Goal: Task Accomplishment & Management: Manage account settings

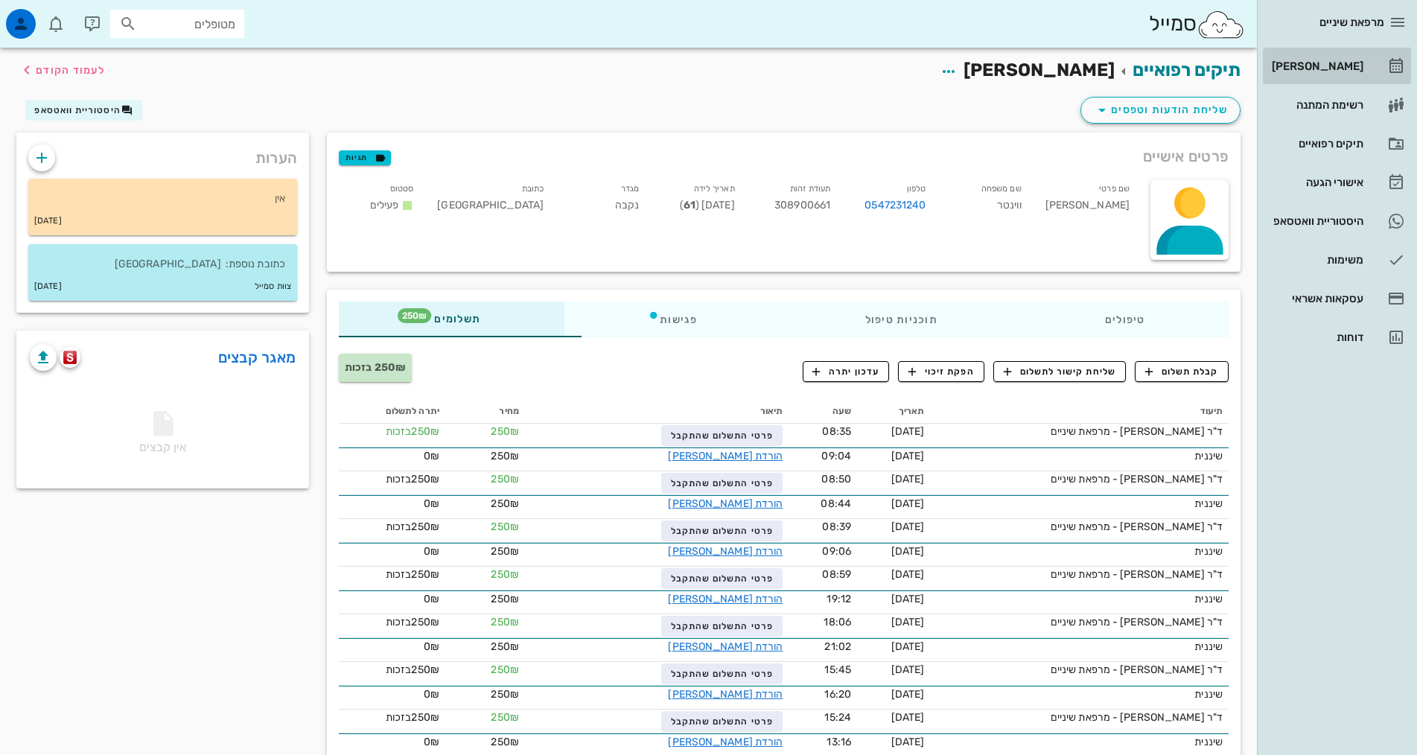
click at [1334, 63] on div "[PERSON_NAME]" at bounding box center [1316, 66] width 95 height 12
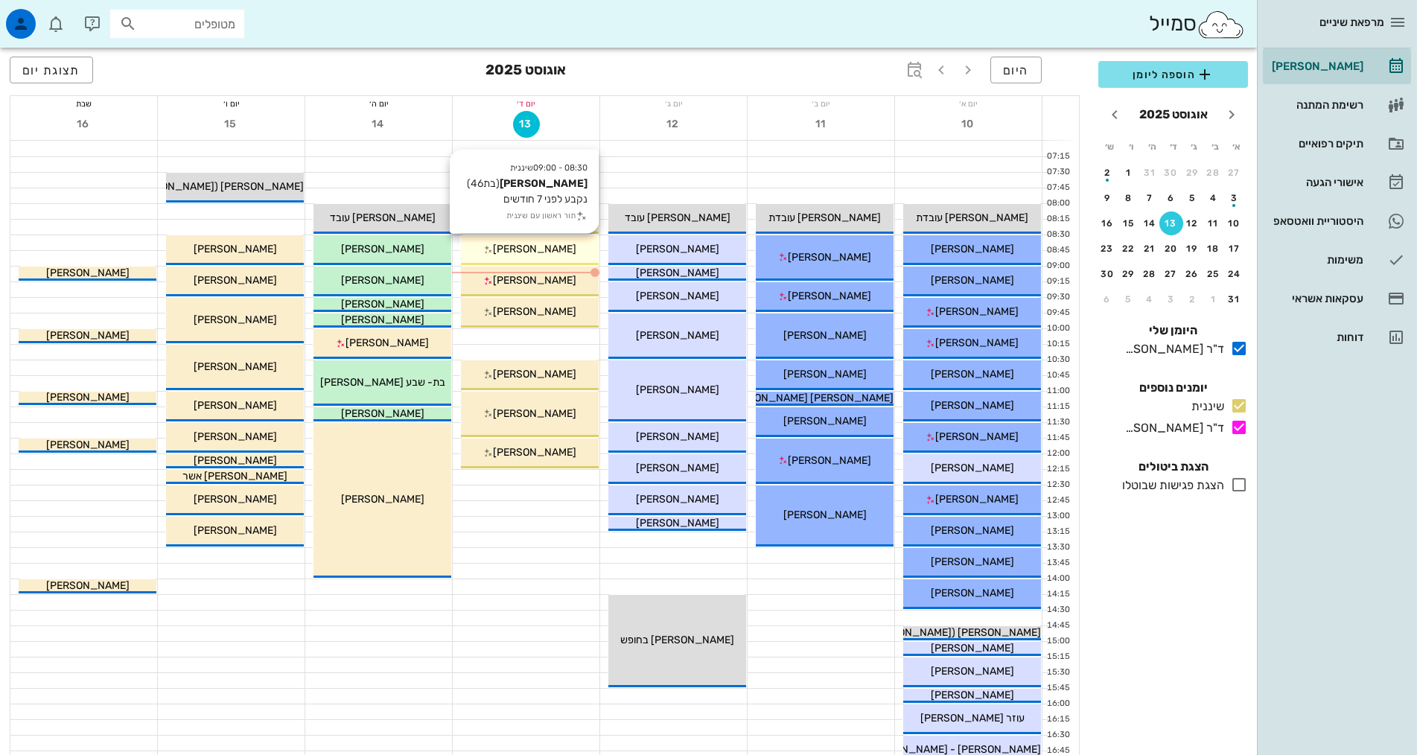
click at [541, 252] on span "[PERSON_NAME]" at bounding box center [534, 249] width 83 height 13
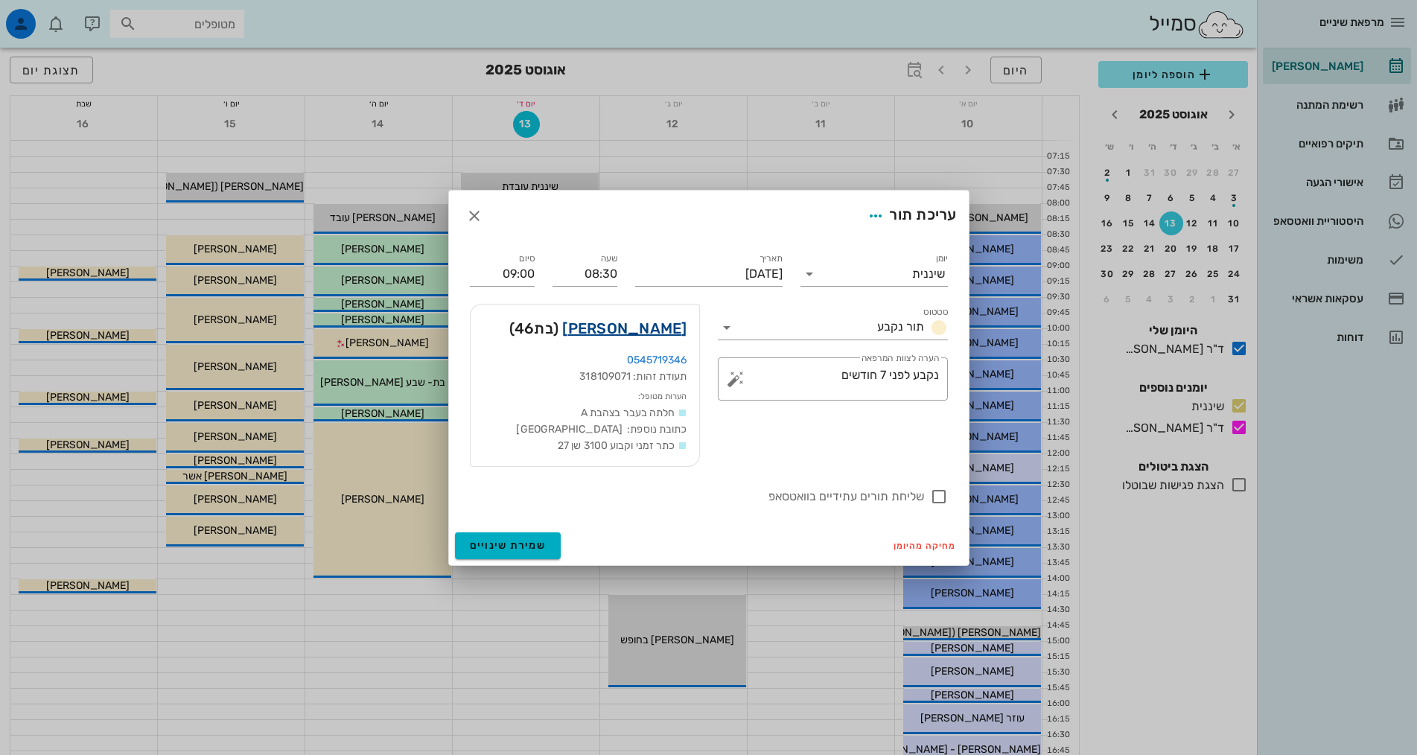
click at [634, 325] on link "[PERSON_NAME]" at bounding box center [624, 328] width 124 height 24
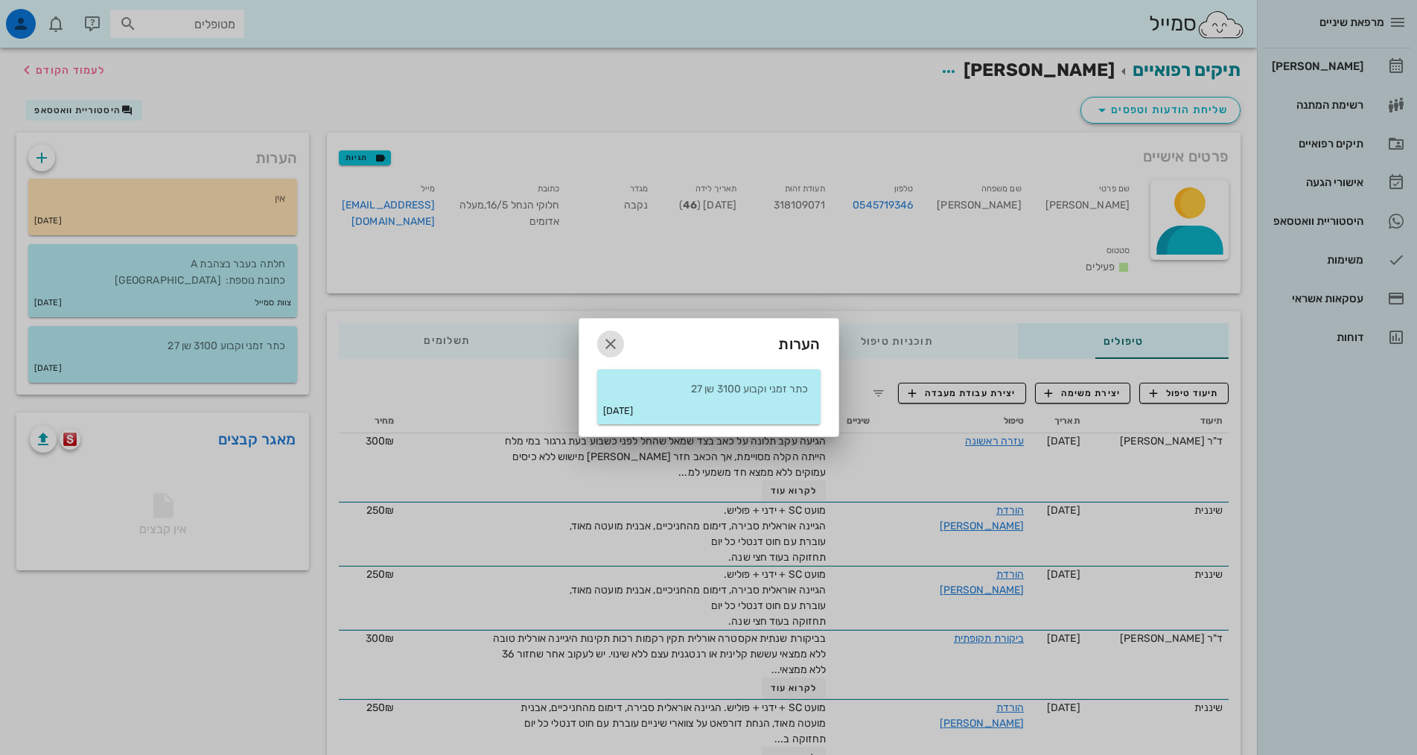
click at [611, 340] on icon "button" at bounding box center [611, 344] width 18 height 18
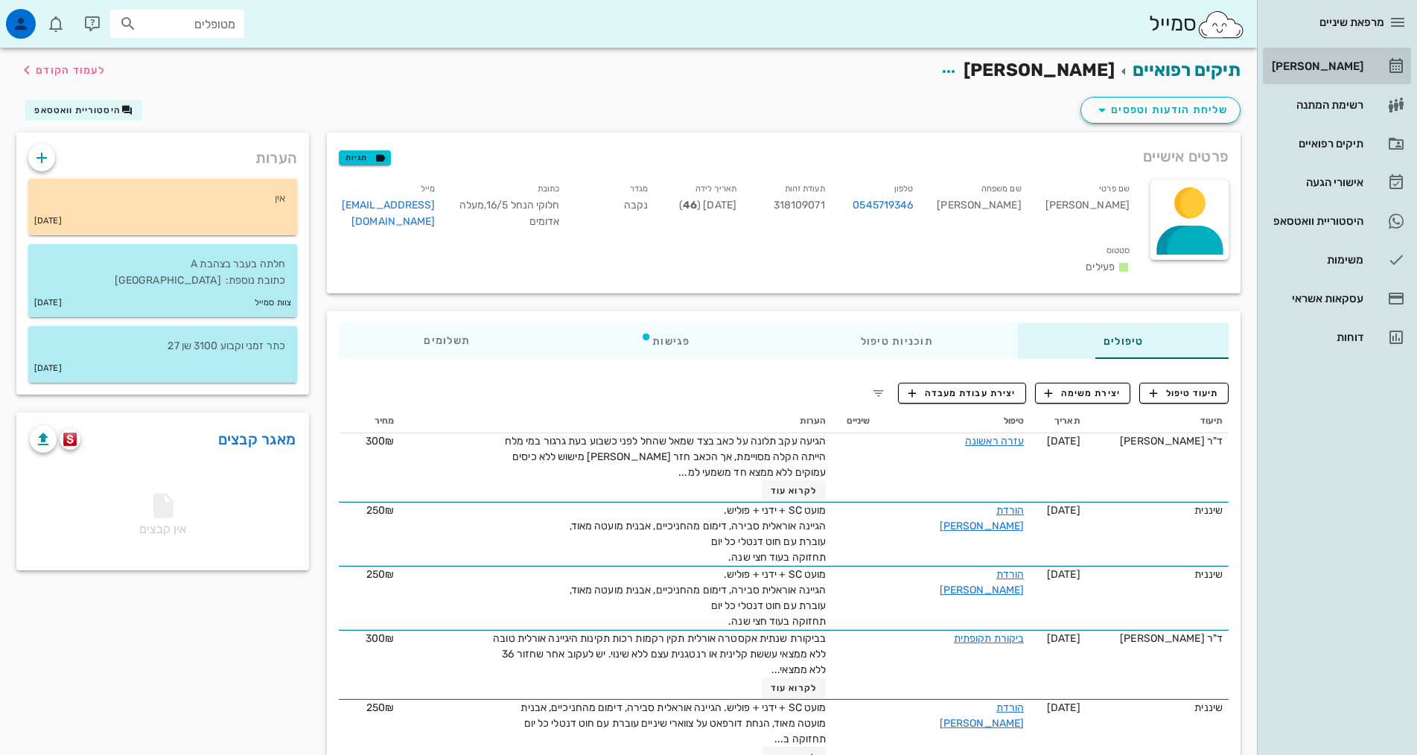
click at [1349, 61] on div "[PERSON_NAME]" at bounding box center [1316, 66] width 95 height 12
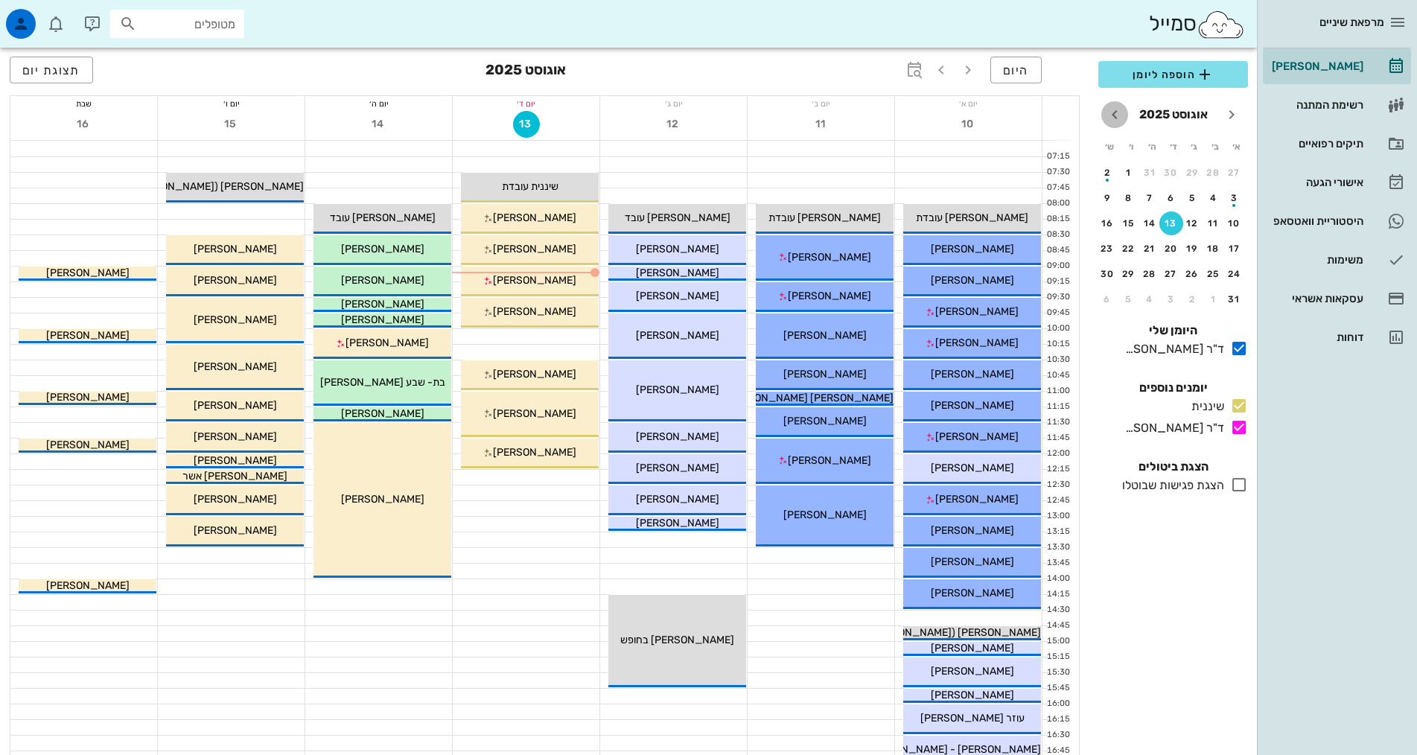
click at [1109, 114] on icon "חודש הבא" at bounding box center [1115, 115] width 18 height 18
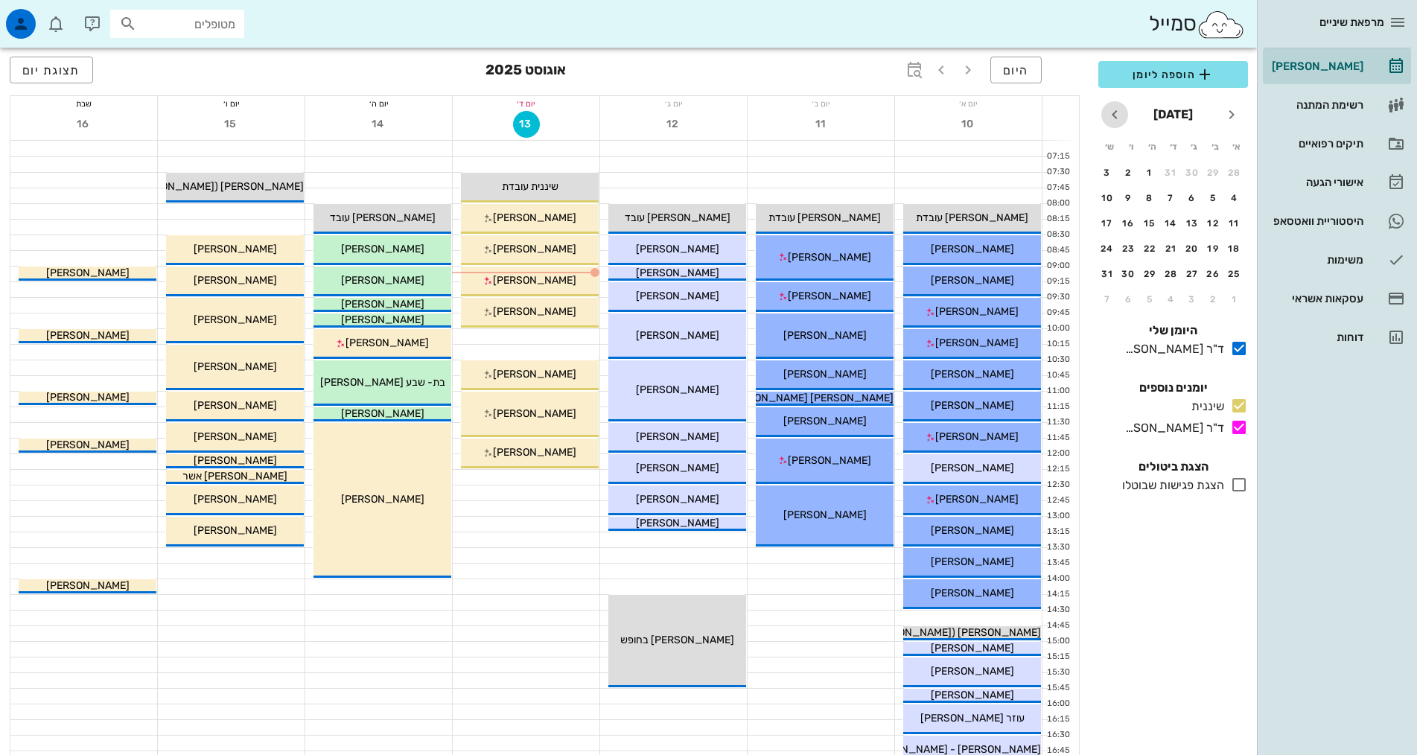
click at [1109, 114] on icon "חודש הבא" at bounding box center [1115, 115] width 18 height 18
click at [1172, 199] on div "11" at bounding box center [1171, 198] width 24 height 10
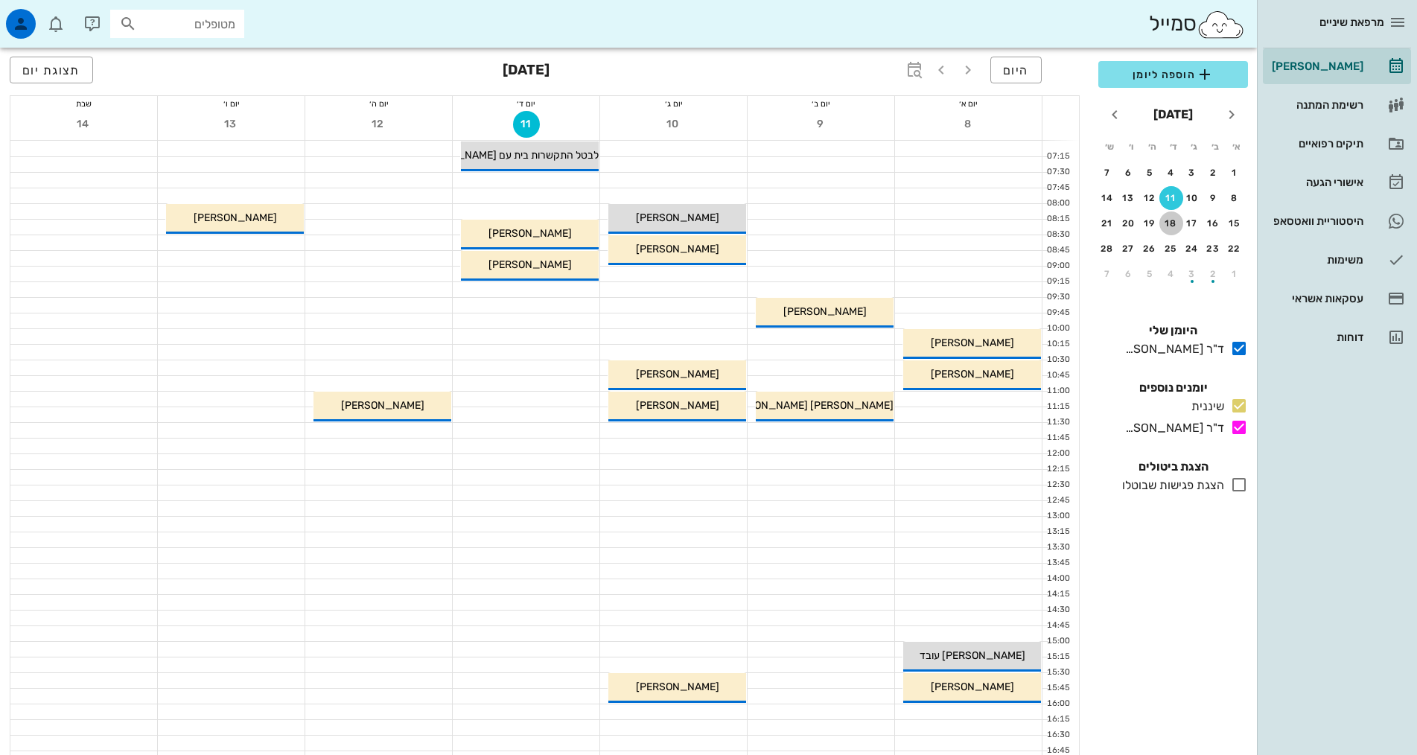
click at [1167, 215] on button "18" at bounding box center [1171, 223] width 24 height 24
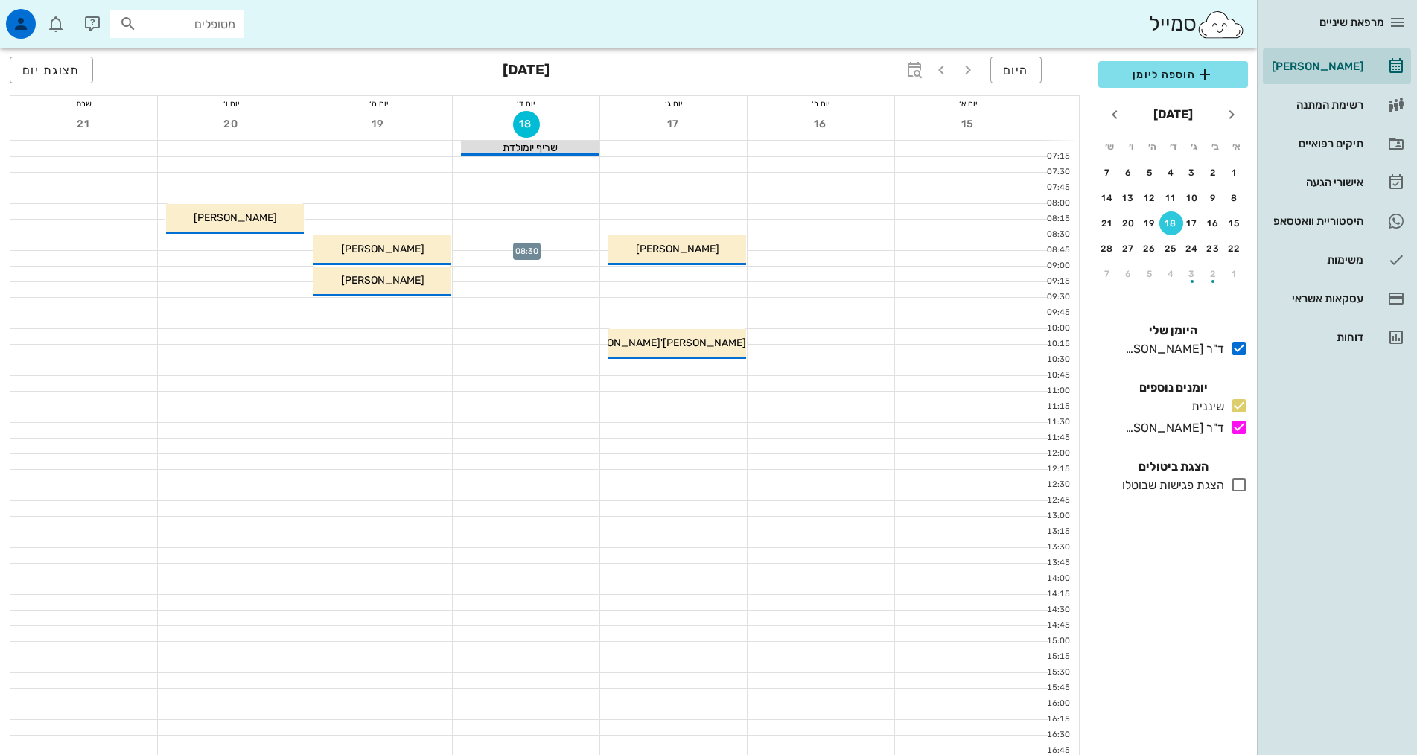
click at [553, 243] on div at bounding box center [526, 242] width 147 height 15
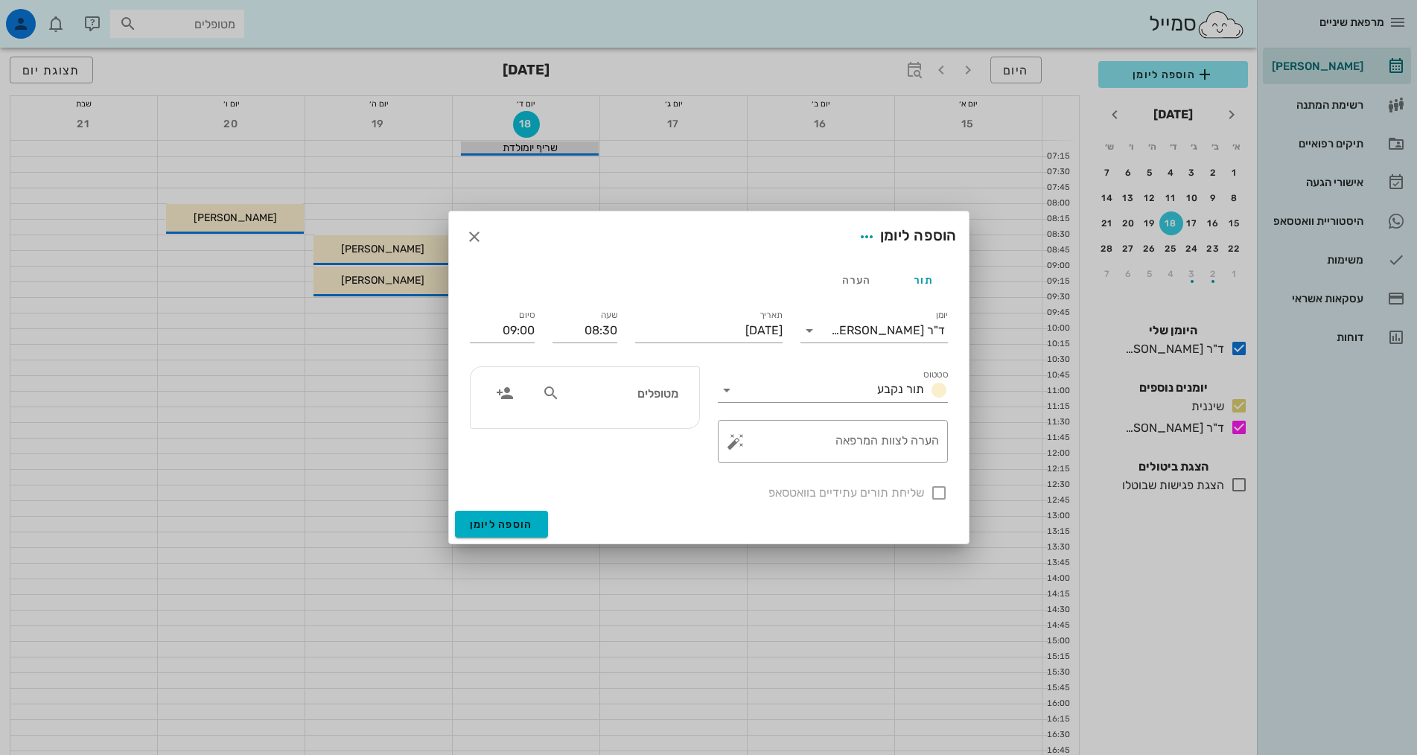
click at [555, 394] on icon at bounding box center [551, 393] width 18 height 18
click at [477, 238] on icon "button" at bounding box center [474, 237] width 18 height 18
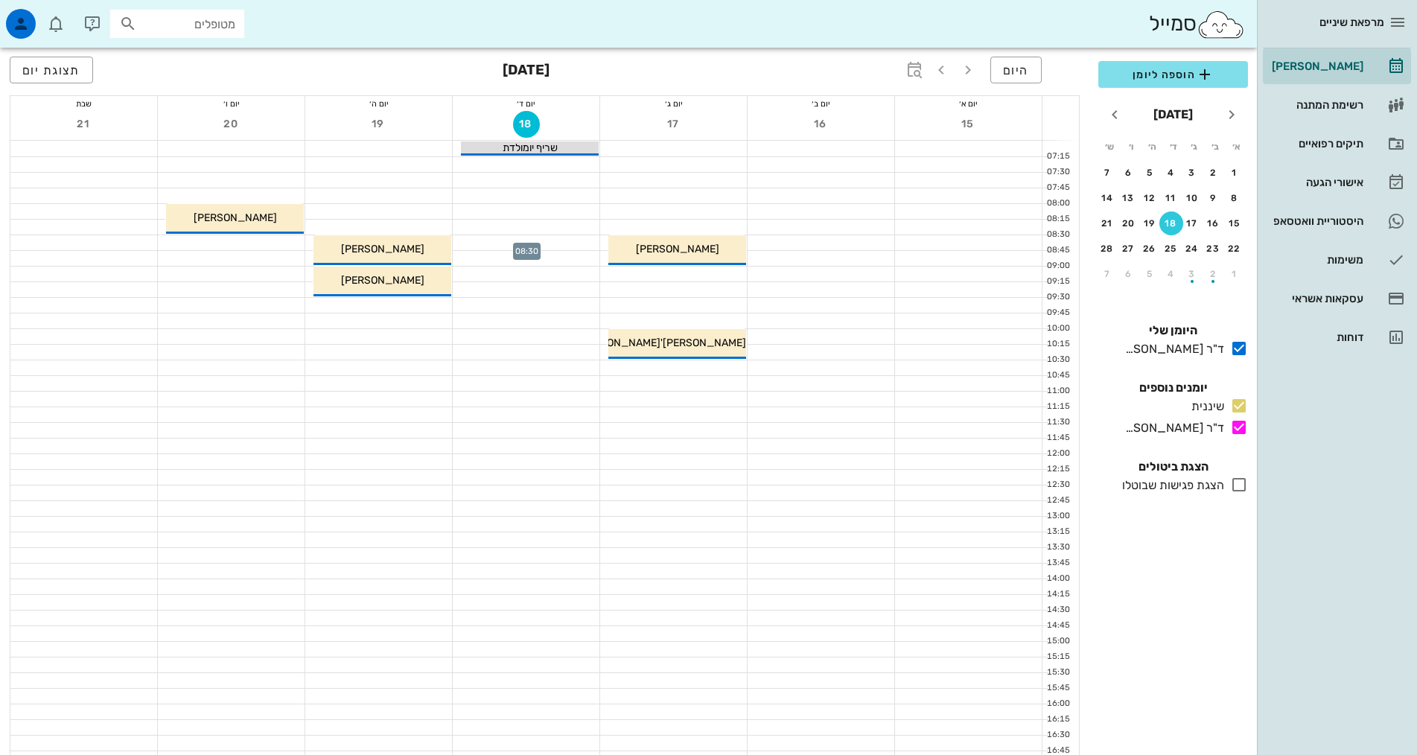
click at [492, 238] on div at bounding box center [526, 242] width 147 height 15
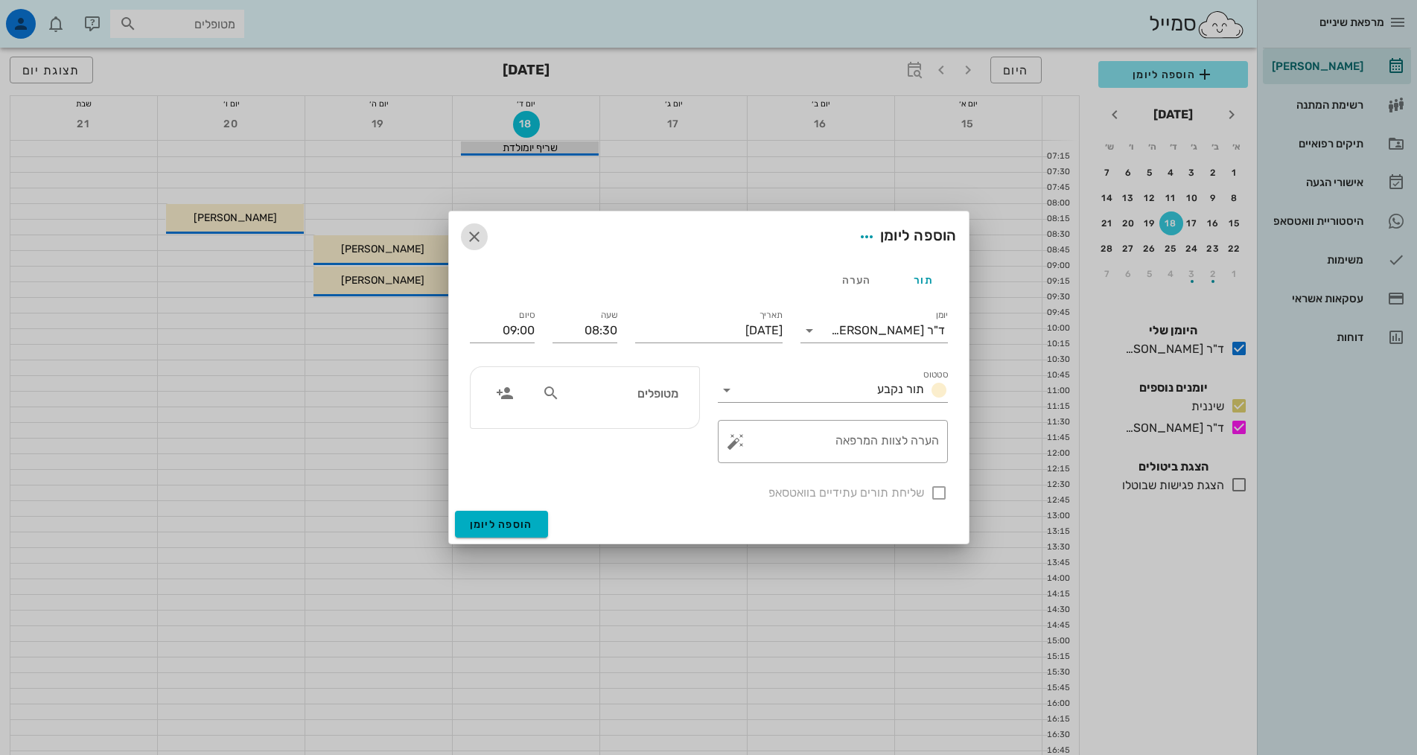
drag, startPoint x: 478, startPoint y: 239, endPoint x: 495, endPoint y: 231, distance: 19.0
click at [478, 239] on icon "button" at bounding box center [474, 237] width 18 height 18
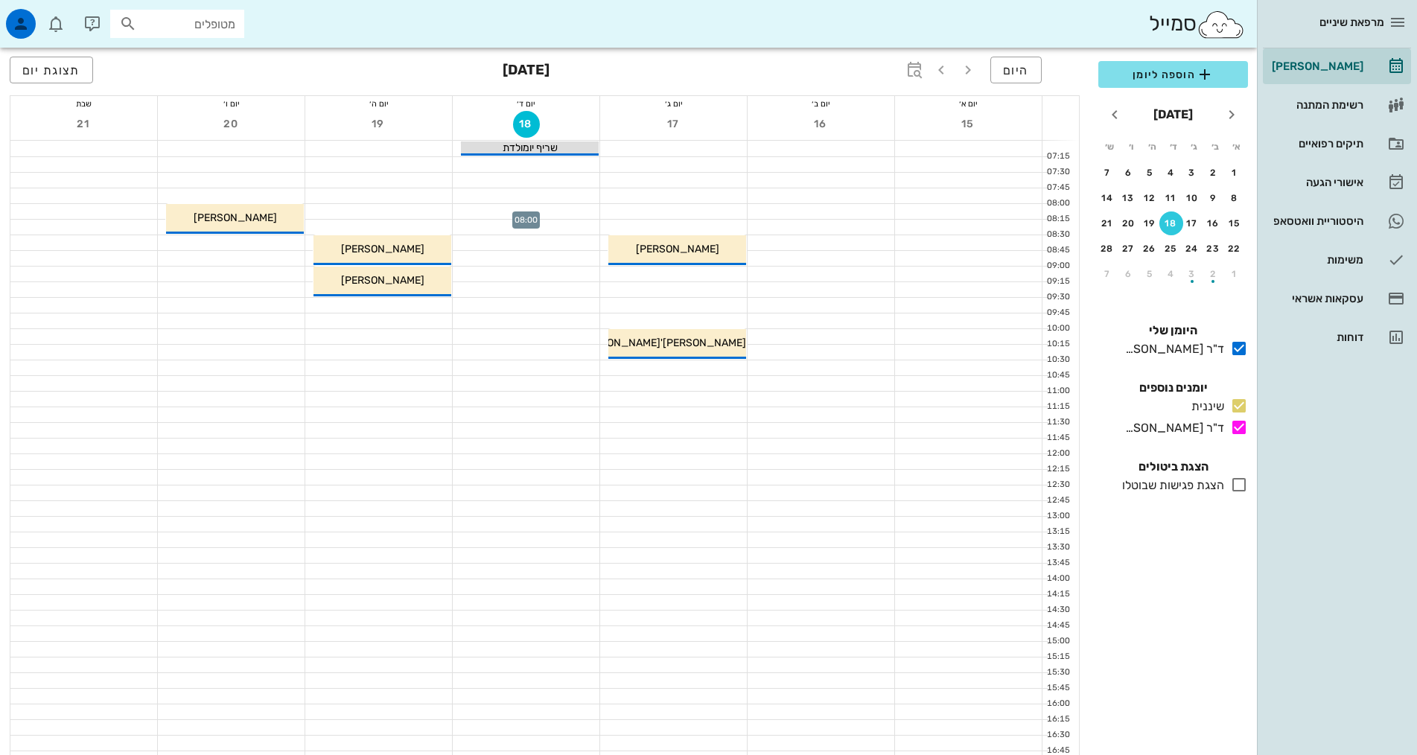
click at [511, 214] on div at bounding box center [526, 211] width 147 height 15
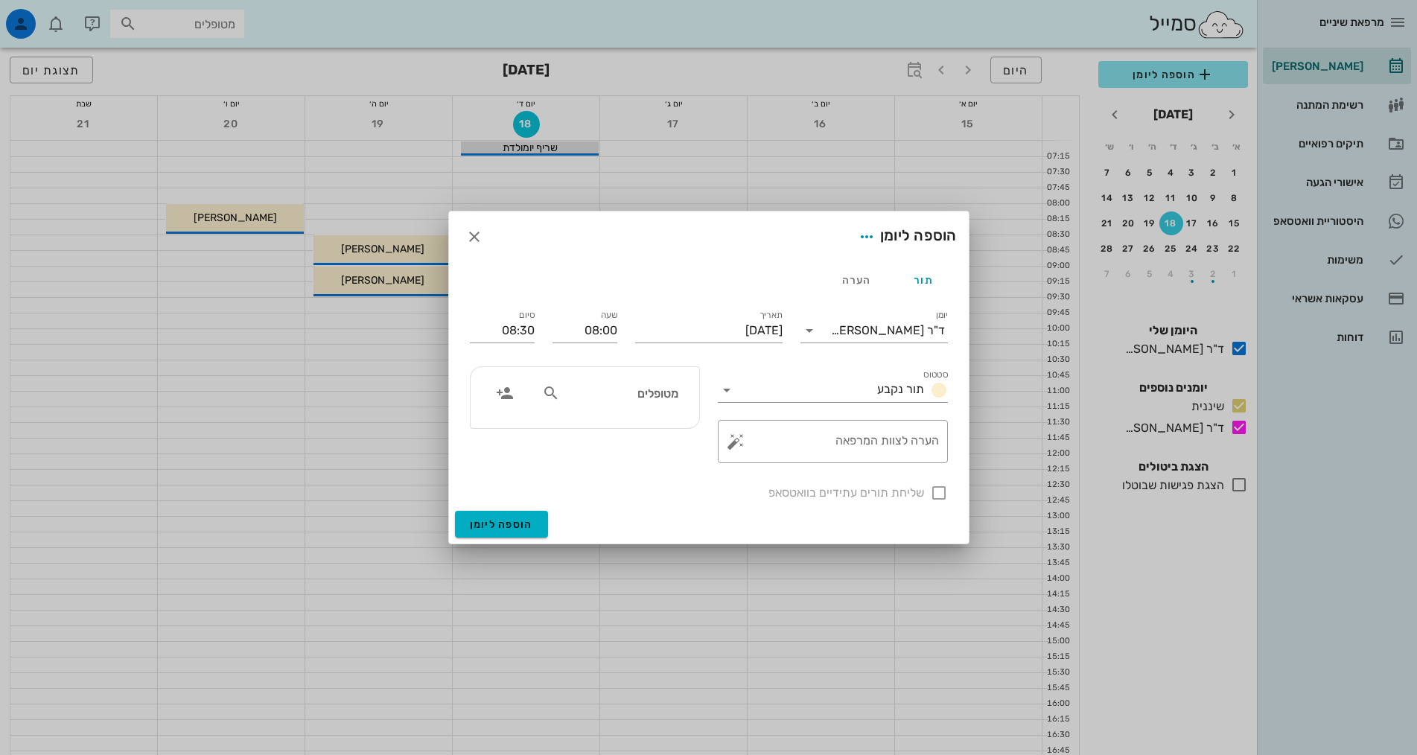
drag, startPoint x: 549, startPoint y: 397, endPoint x: 538, endPoint y: 392, distance: 12.0
click at [549, 396] on icon at bounding box center [551, 393] width 18 height 18
type input "ז"
type input "גז'"
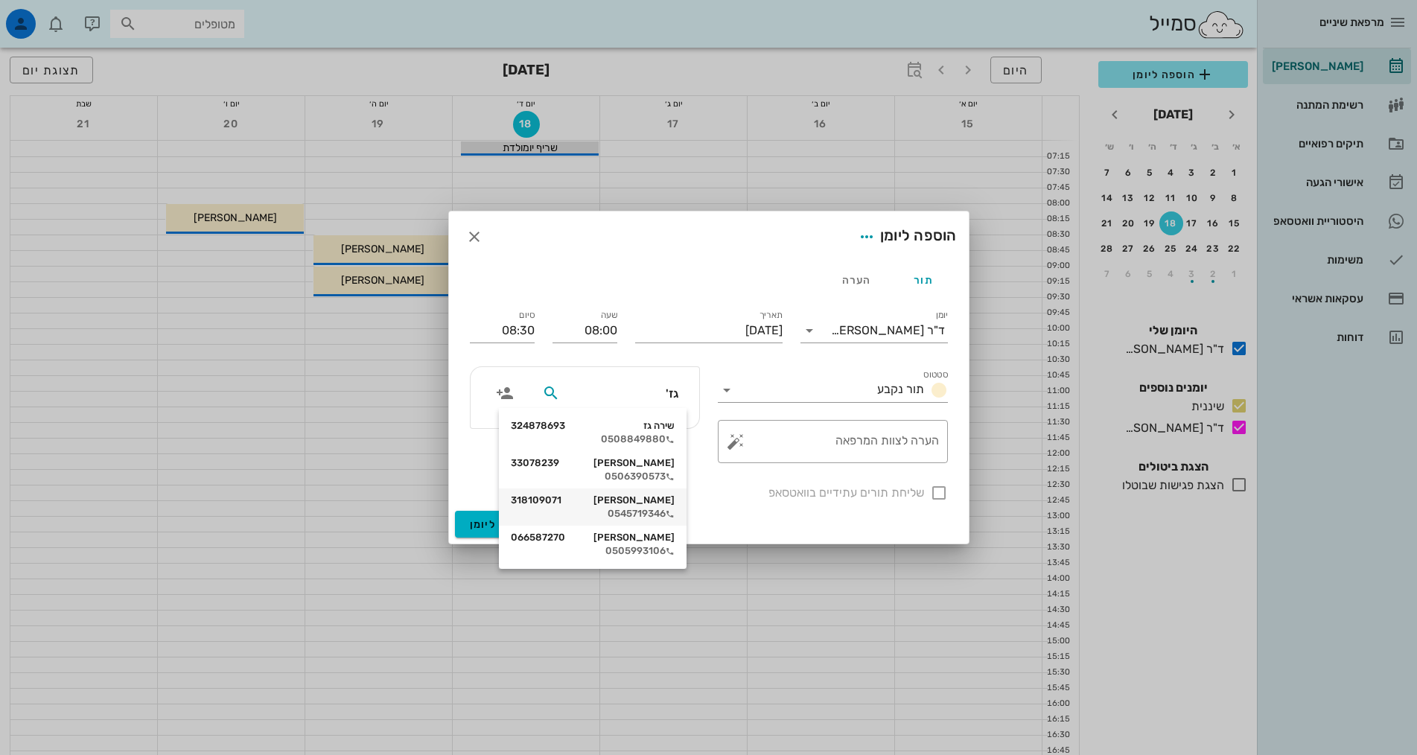
click at [614, 513] on div "0545719346" at bounding box center [593, 514] width 164 height 12
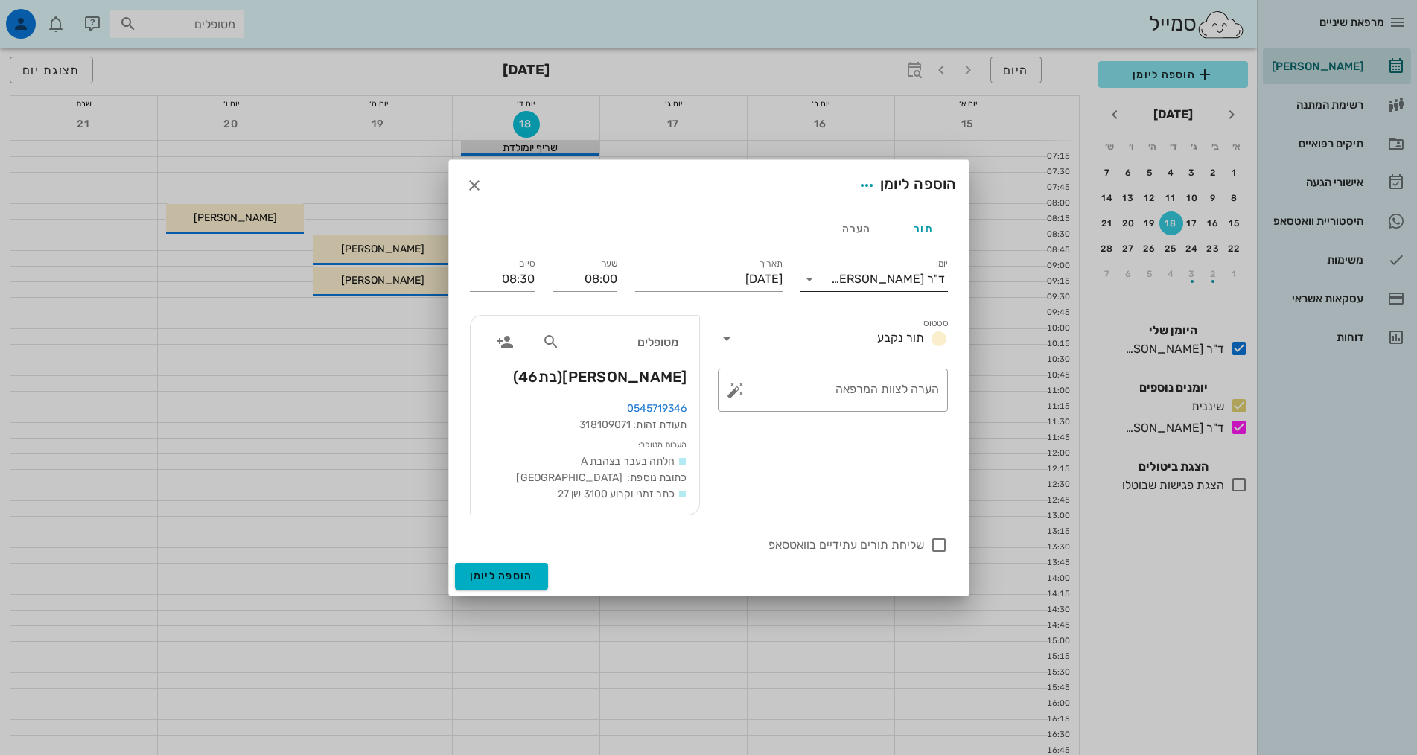
click at [914, 290] on div "ד"ר [PERSON_NAME]" at bounding box center [884, 279] width 127 height 24
click at [919, 334] on div "שיננית" at bounding box center [874, 326] width 124 height 14
click at [484, 578] on span "הוספה ליומן" at bounding box center [501, 576] width 63 height 13
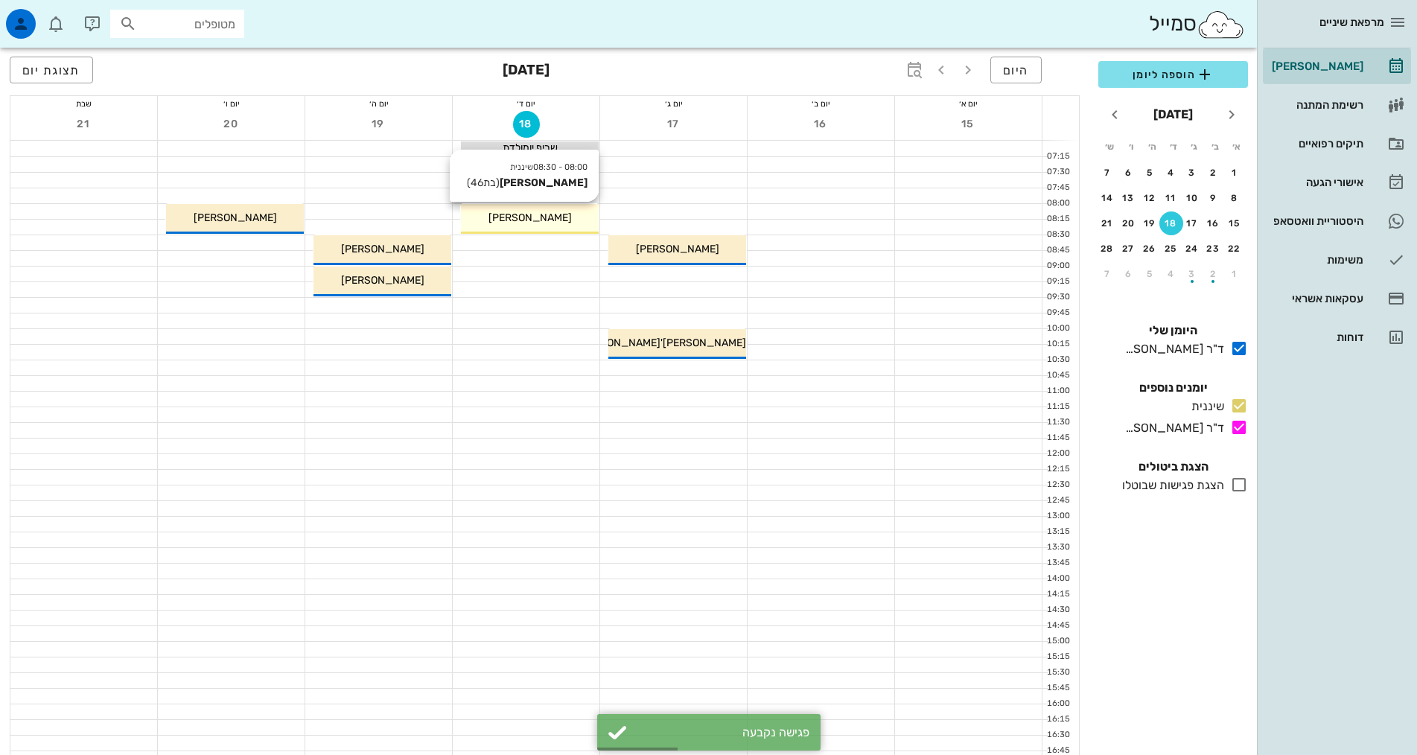
click at [568, 223] on div "[PERSON_NAME]" at bounding box center [530, 218] width 138 height 16
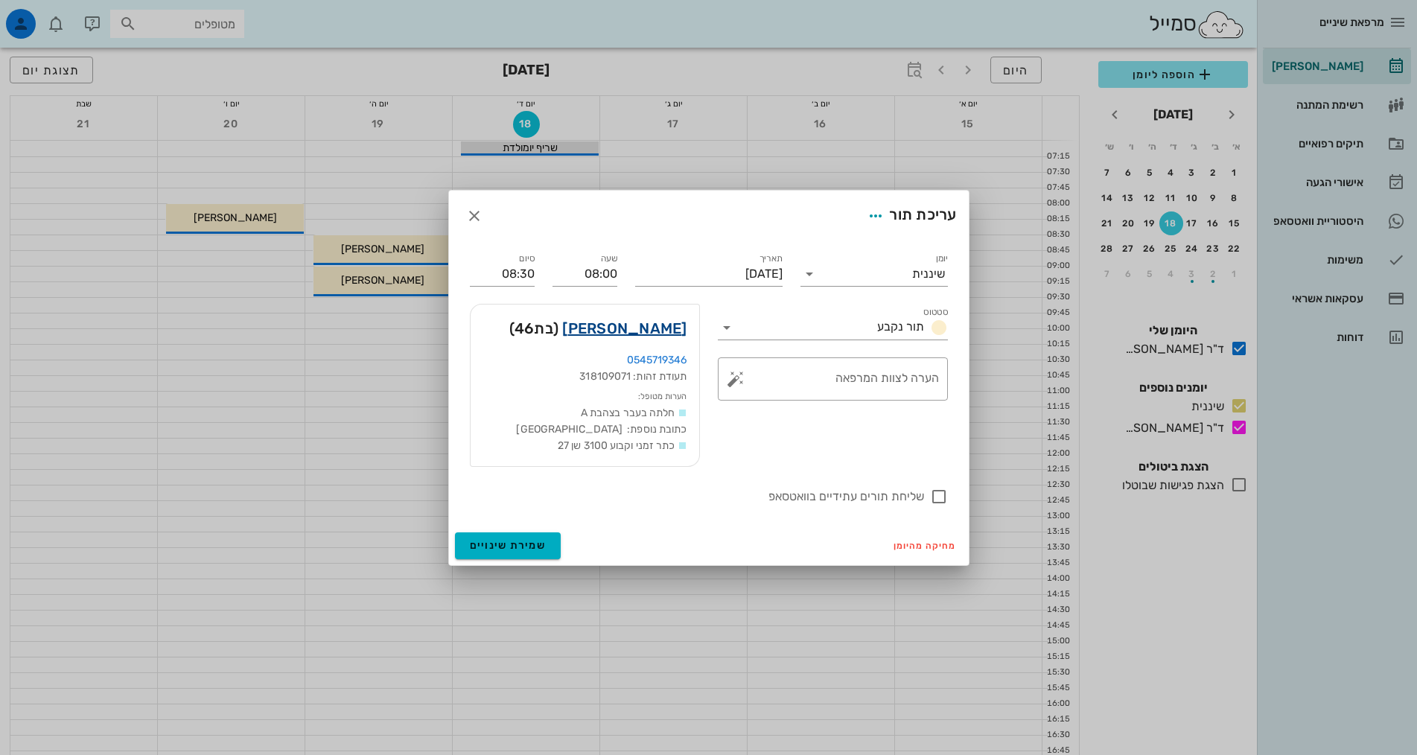
click at [670, 325] on link "[PERSON_NAME]" at bounding box center [624, 328] width 124 height 24
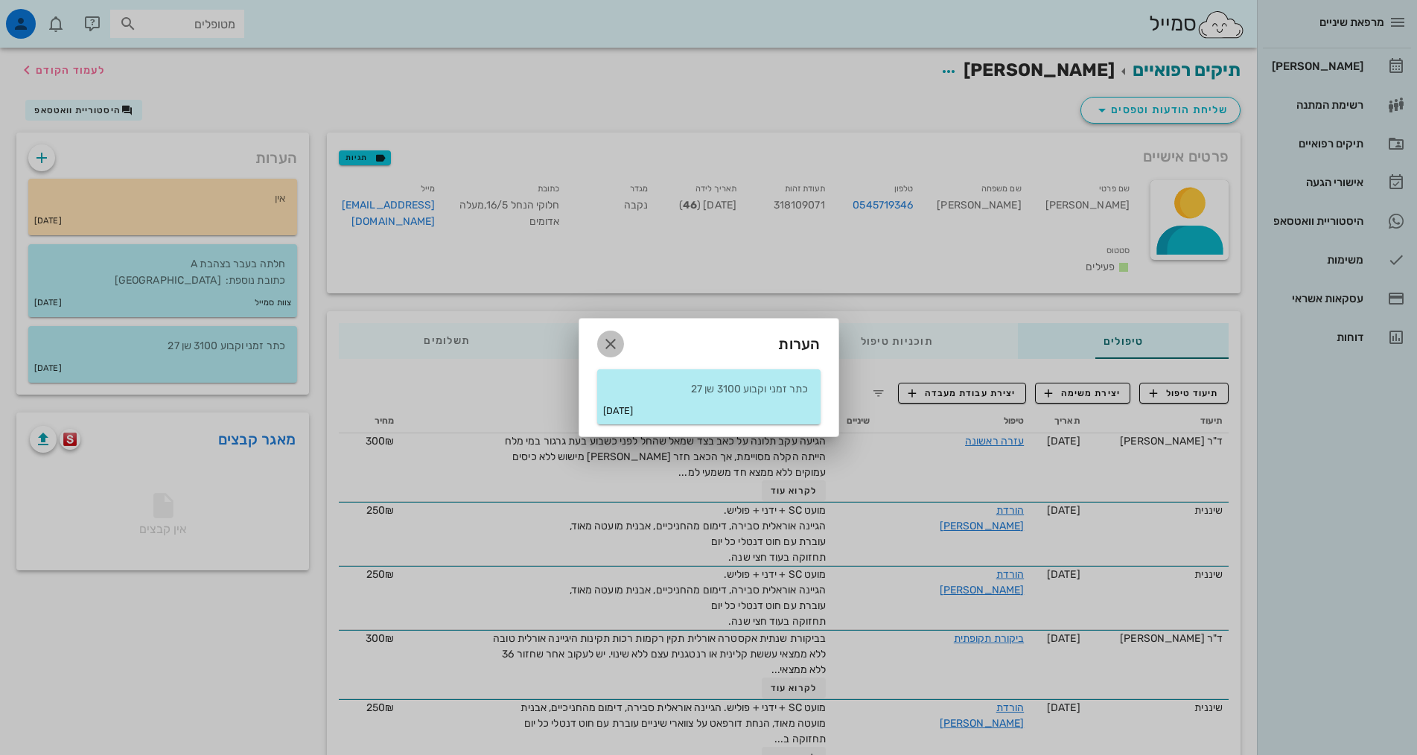
click at [612, 344] on icon "button" at bounding box center [611, 344] width 18 height 18
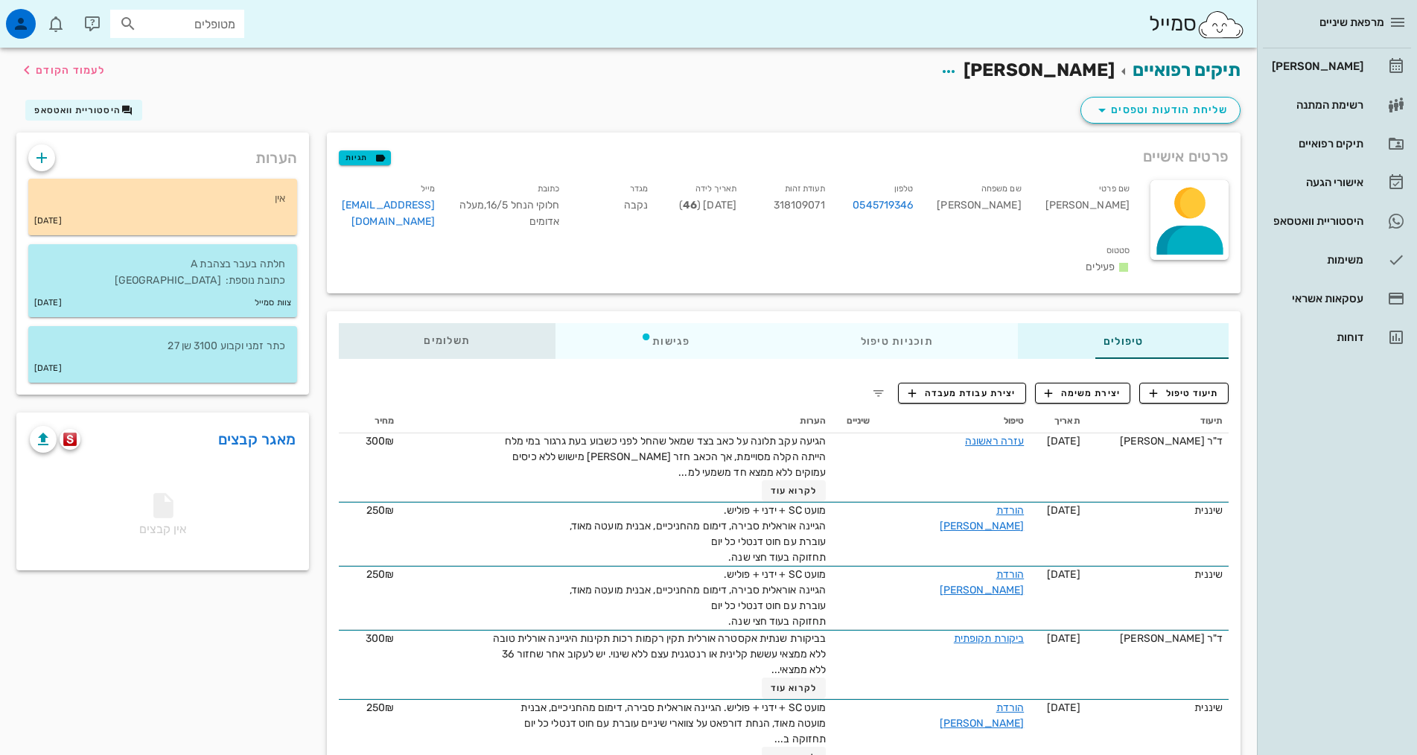
click at [339, 323] on div "תשלומים 0₪" at bounding box center [447, 341] width 217 height 36
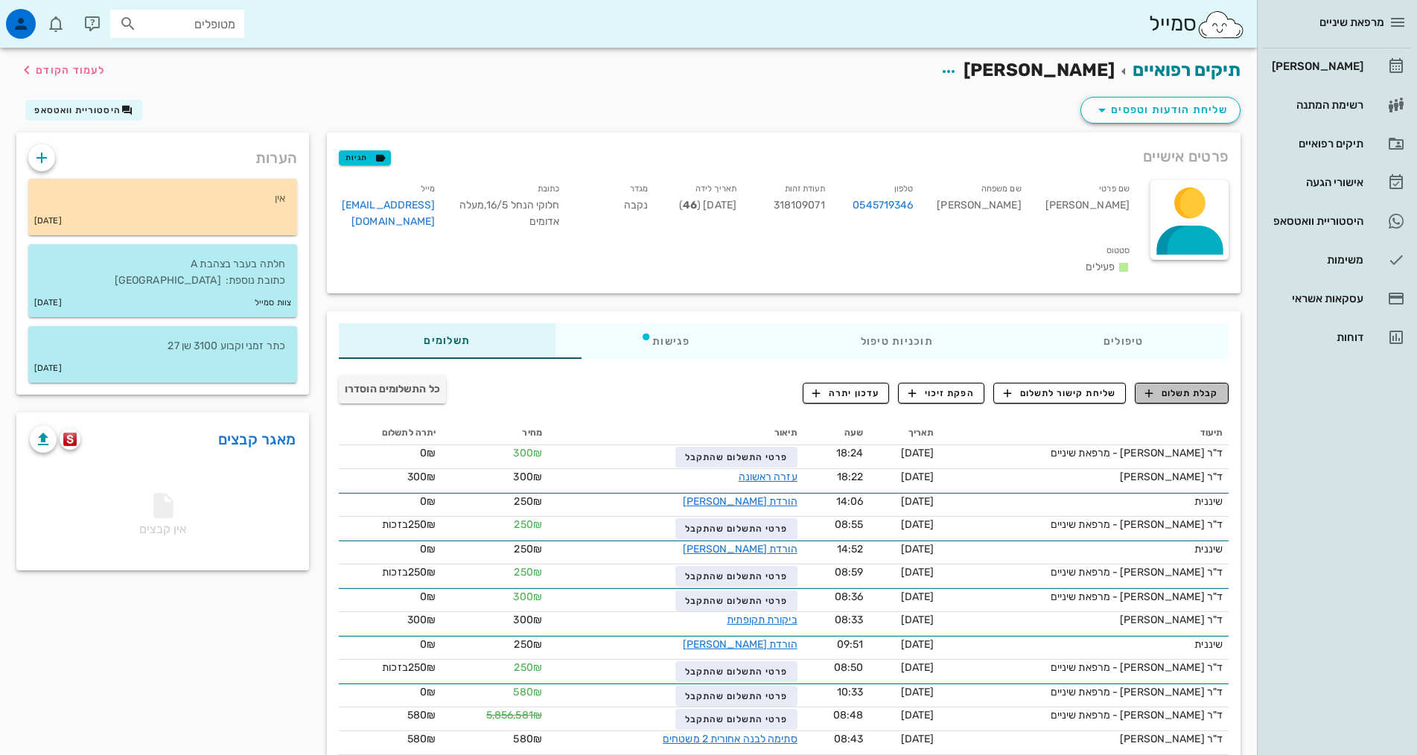
click at [1199, 386] on span "קבלת תשלום" at bounding box center [1182, 392] width 74 height 13
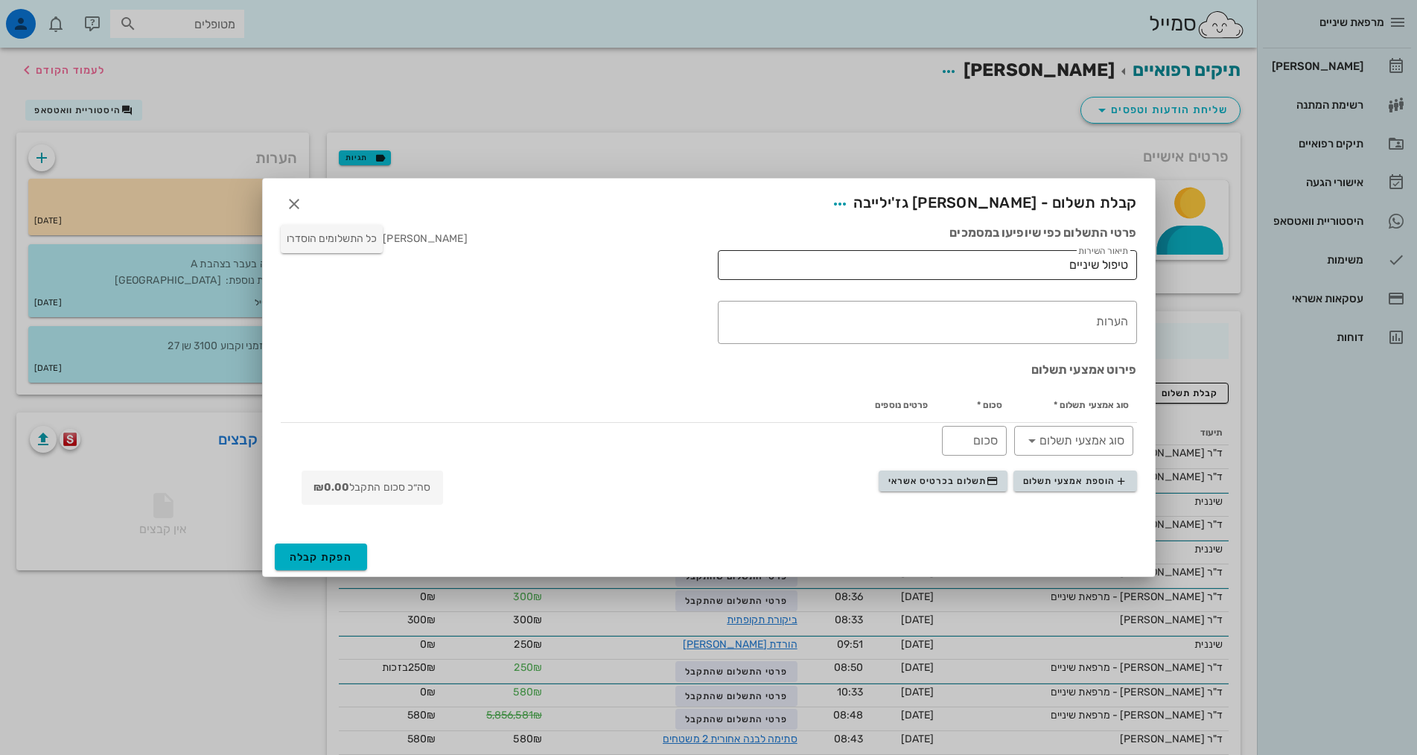
click at [1118, 264] on input "טיפול שיניים" at bounding box center [927, 265] width 401 height 24
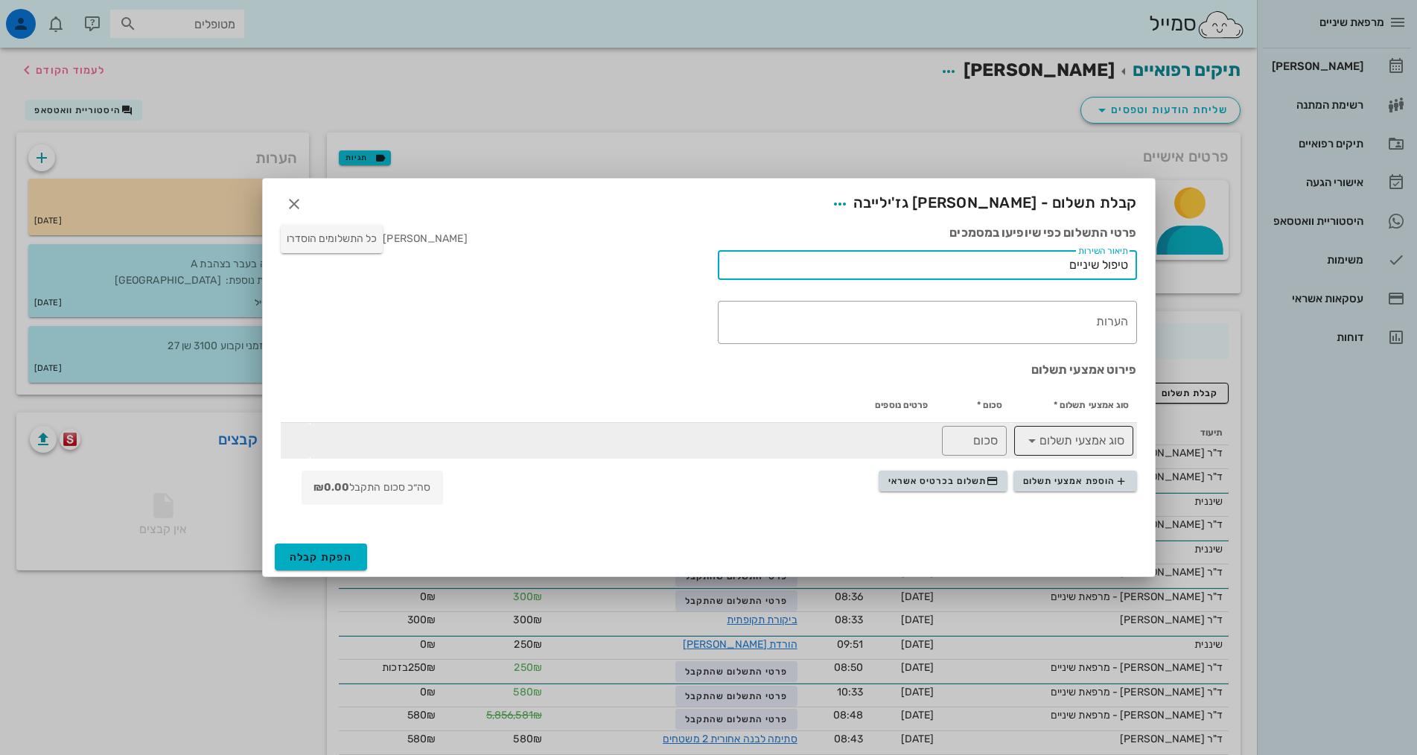
click at [1045, 438] on input "סוג אמצעי תשלום" at bounding box center [1084, 441] width 80 height 24
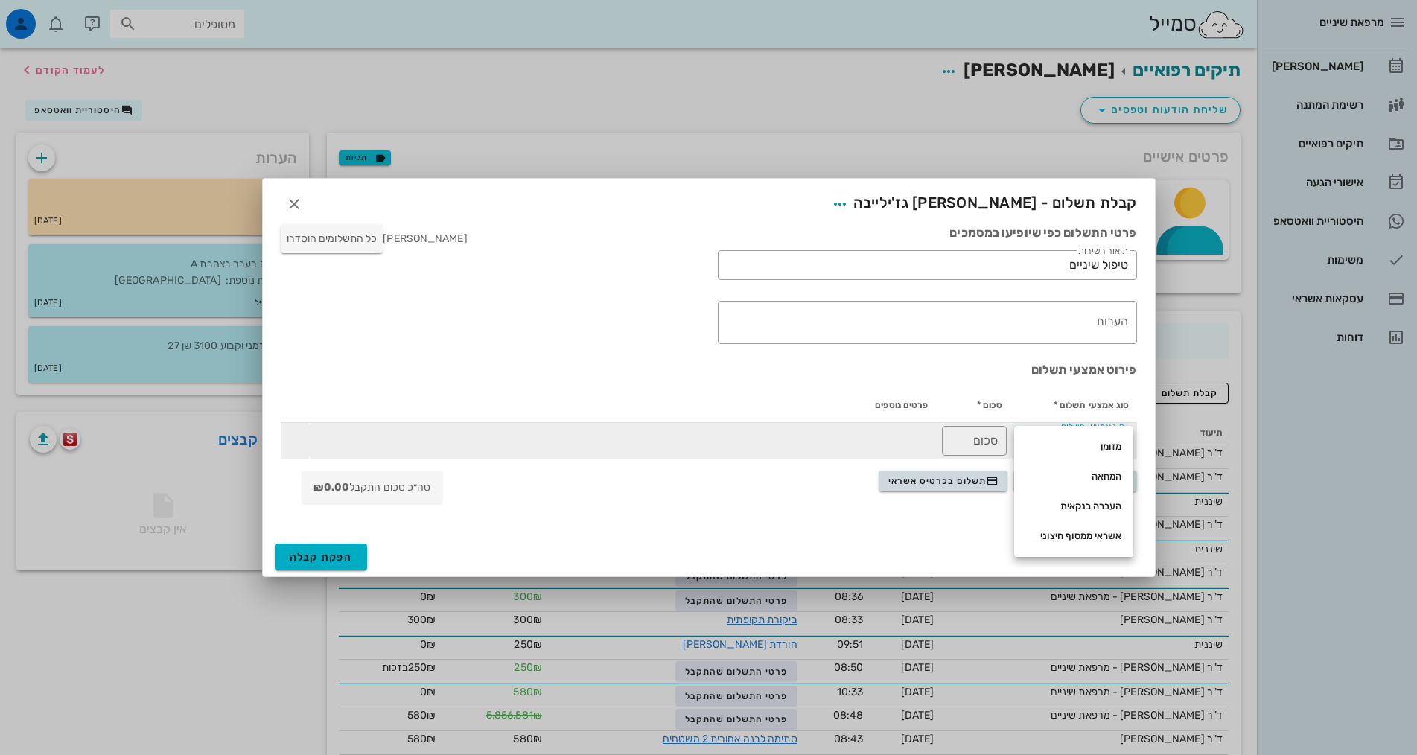
click at [1041, 439] on div "מזומן" at bounding box center [1073, 447] width 95 height 24
drag, startPoint x: 1045, startPoint y: 438, endPoint x: 999, endPoint y: 444, distance: 45.8
click at [1041, 439] on div at bounding box center [1033, 441] width 21 height 18
click at [991, 444] on input "סכום" at bounding box center [974, 441] width 47 height 24
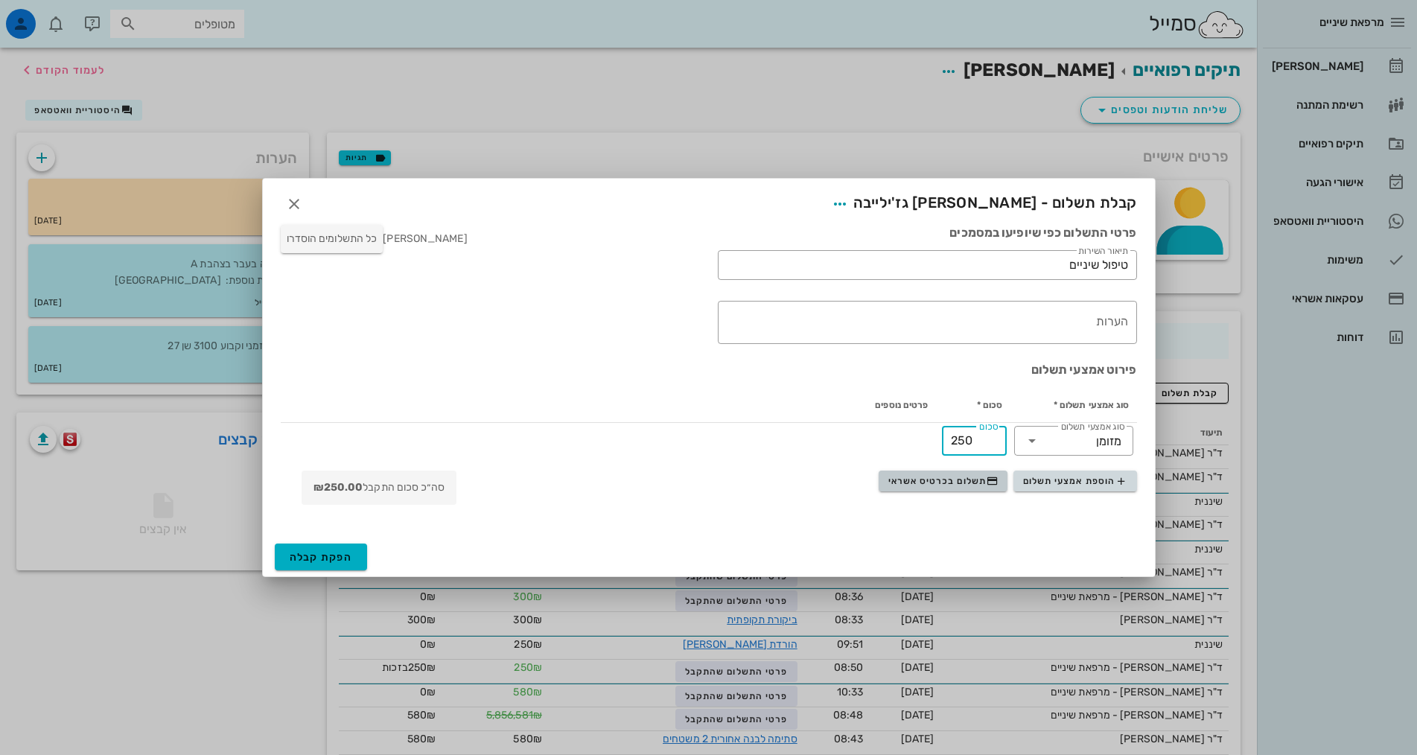
type input "250"
click at [976, 480] on span "תשלום בכרטיס אשראי" at bounding box center [943, 481] width 110 height 12
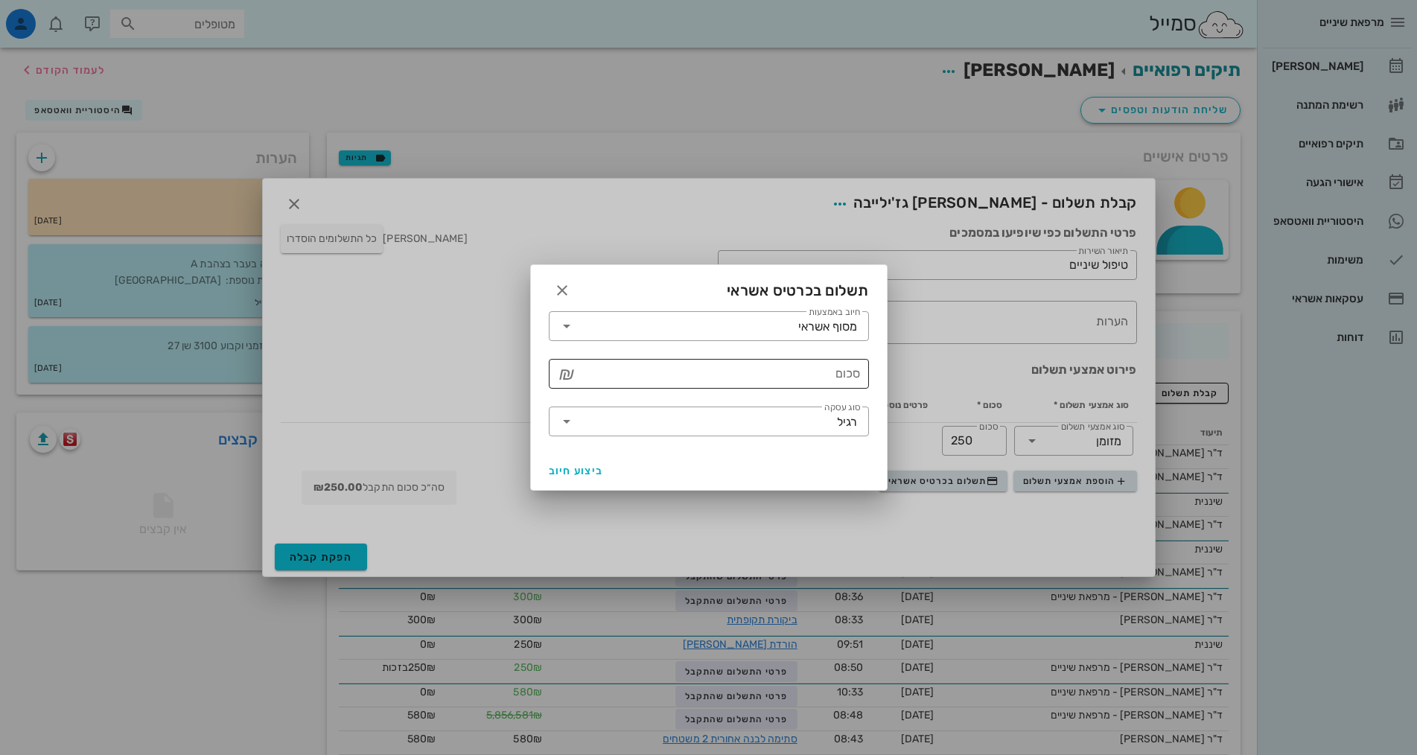
click at [787, 375] on input "סכום" at bounding box center [718, 374] width 281 height 24
type input "250"
click at [590, 468] on span "ביצוע חיוב" at bounding box center [576, 471] width 55 height 13
click at [710, 450] on span "חזרה" at bounding box center [708, 449] width 28 height 13
click at [710, 450] on div "לא התבצע חיוב Terminal is not responding חזרה" at bounding box center [709, 390] width 356 height 175
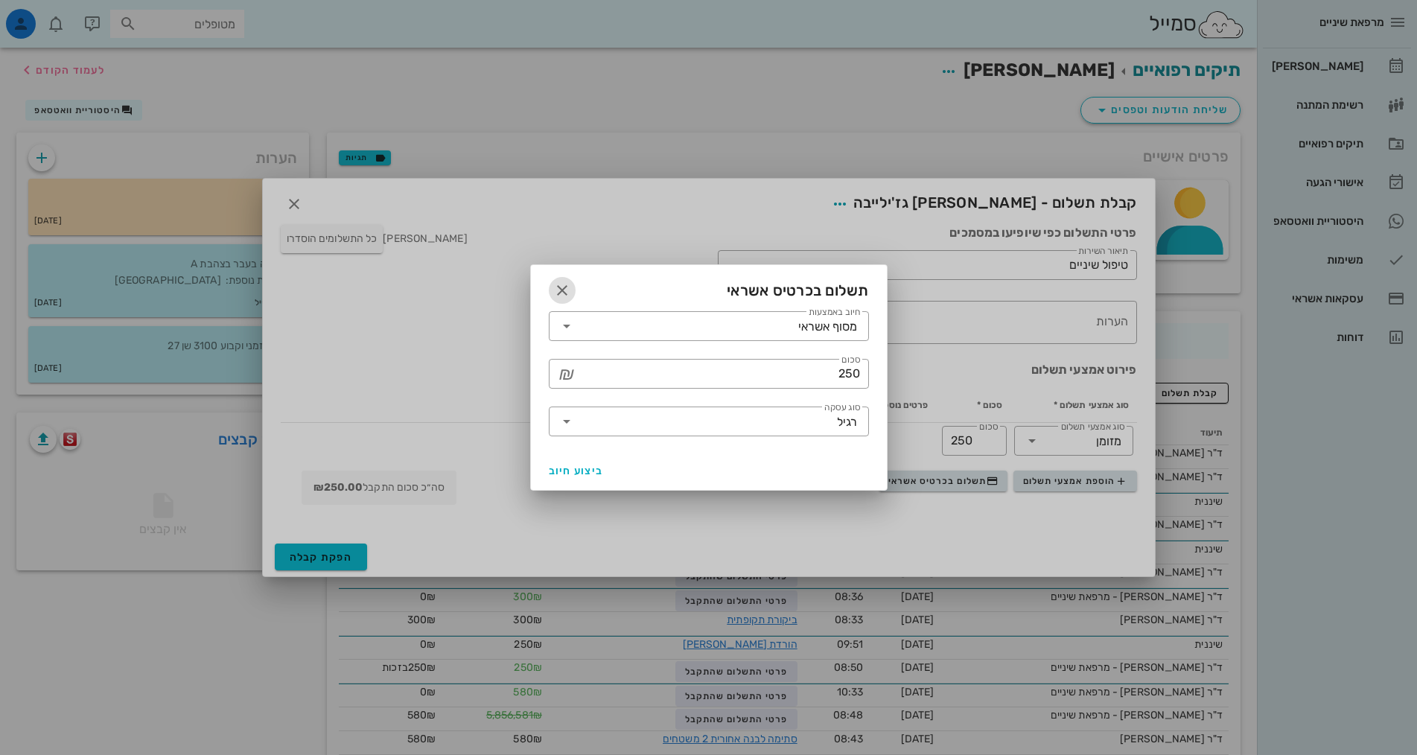
click at [561, 294] on icon "button" at bounding box center [562, 290] width 18 height 18
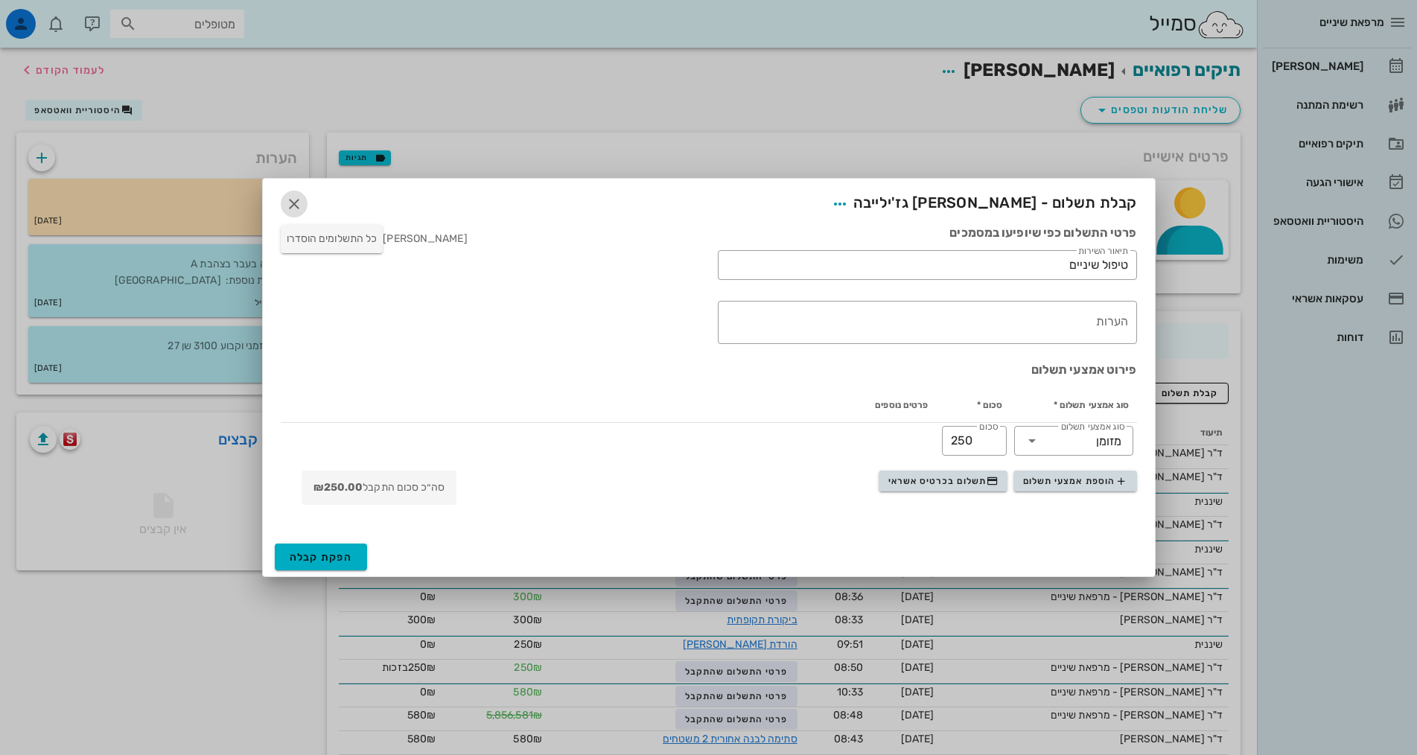
click at [299, 208] on icon "button" at bounding box center [294, 204] width 18 height 18
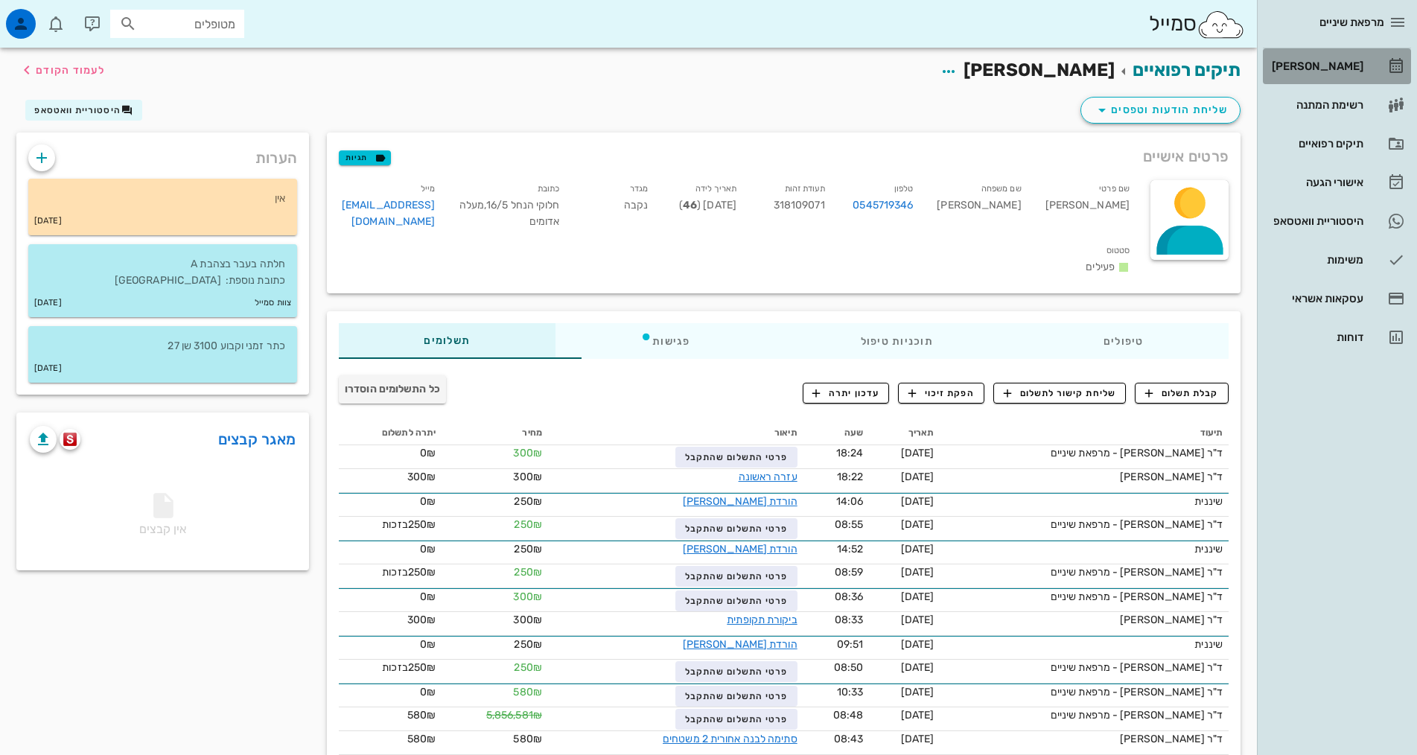
click at [1355, 64] on div "[PERSON_NAME]" at bounding box center [1316, 66] width 95 height 12
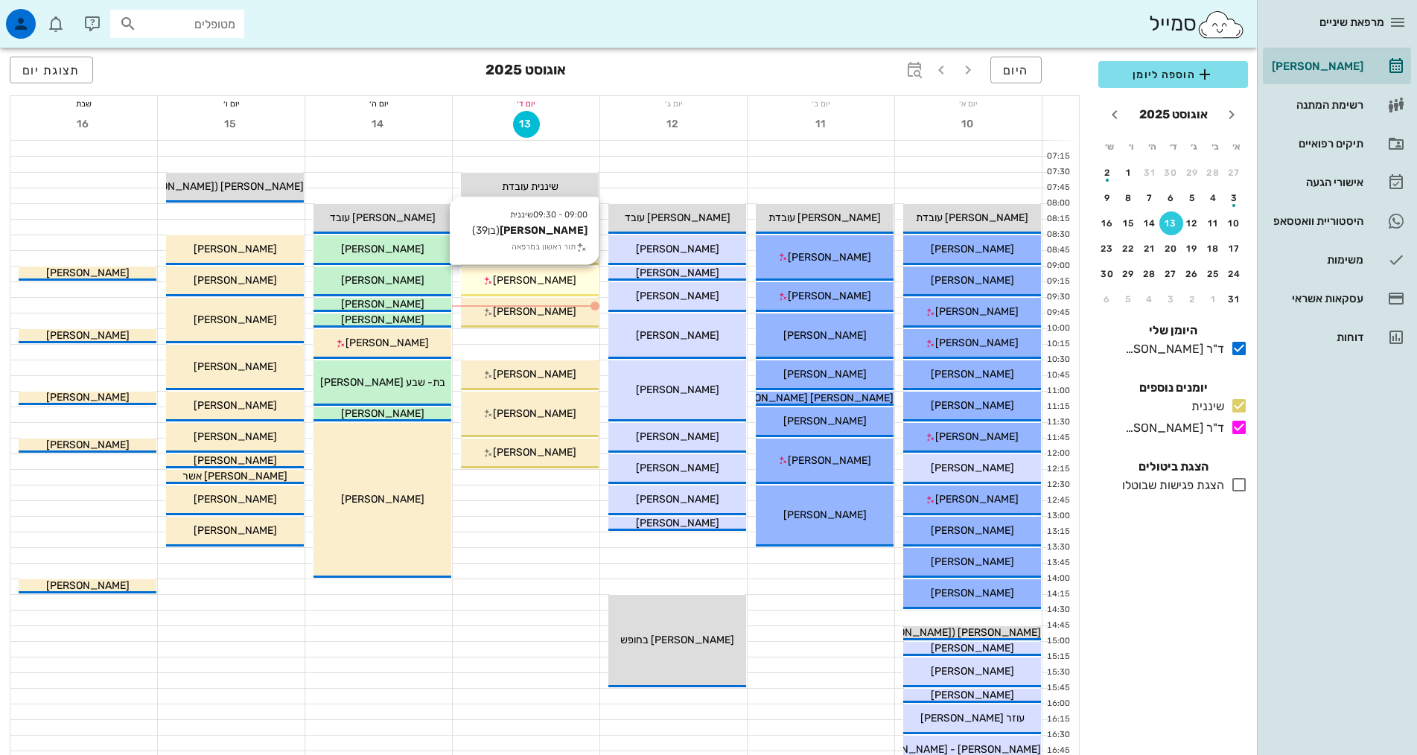
click at [552, 287] on div "[PERSON_NAME]" at bounding box center [530, 280] width 138 height 16
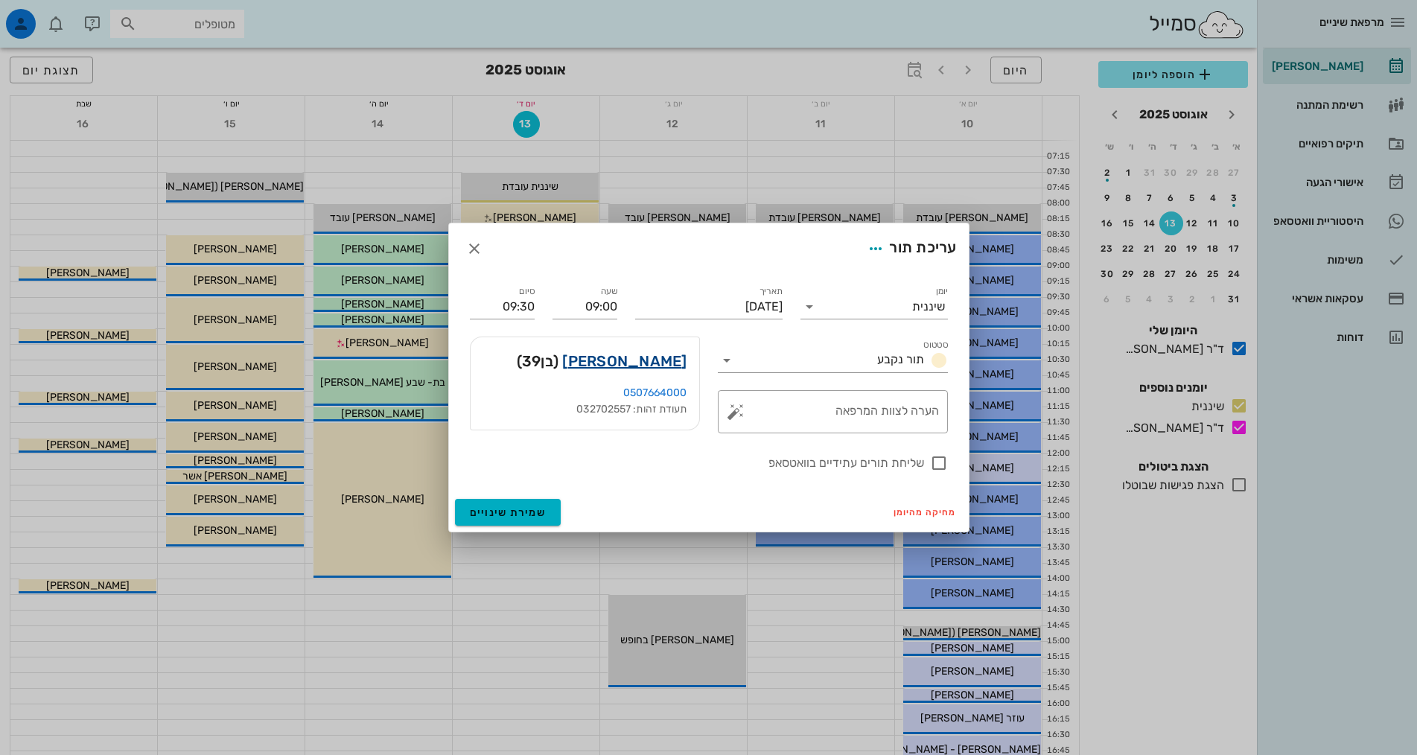
click at [647, 366] on link "[PERSON_NAME]" at bounding box center [624, 361] width 124 height 24
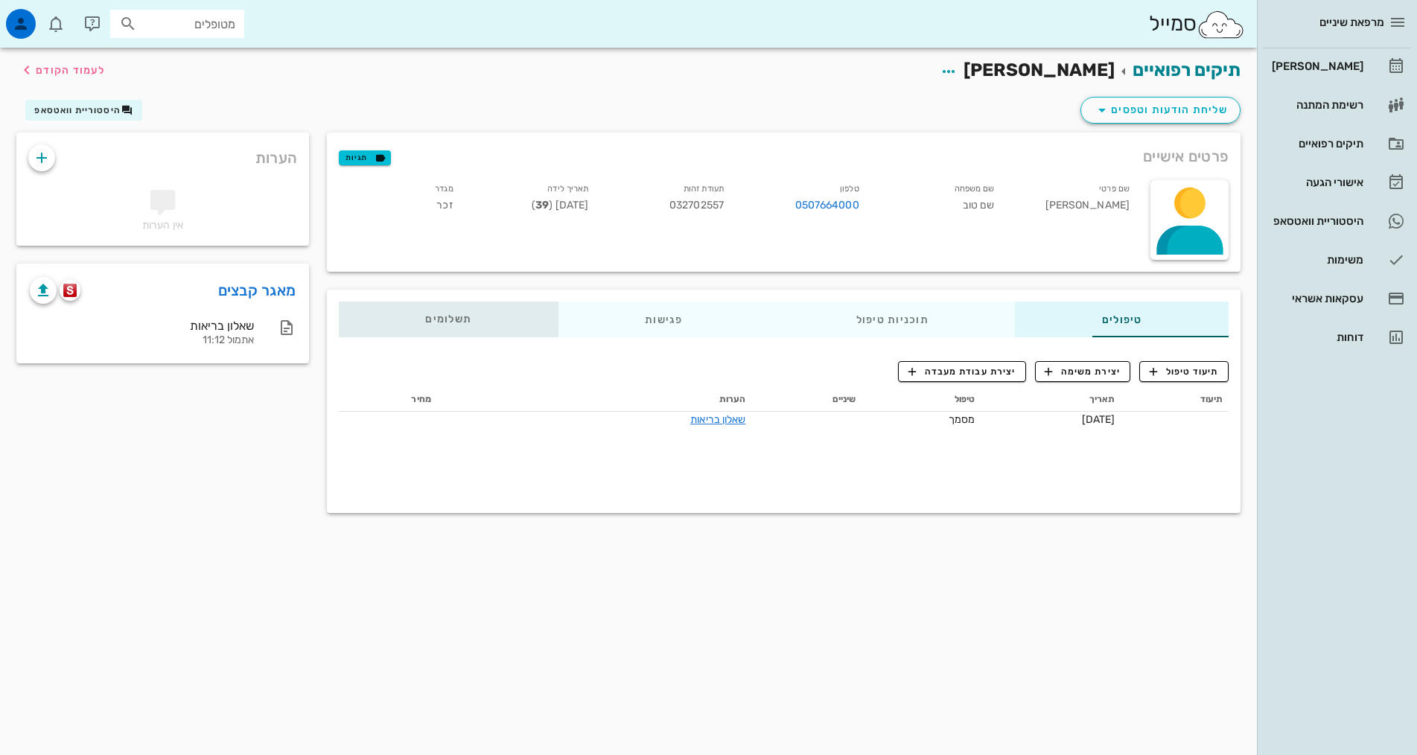
click at [425, 314] on span "תשלומים 0₪" at bounding box center [448, 319] width 46 height 10
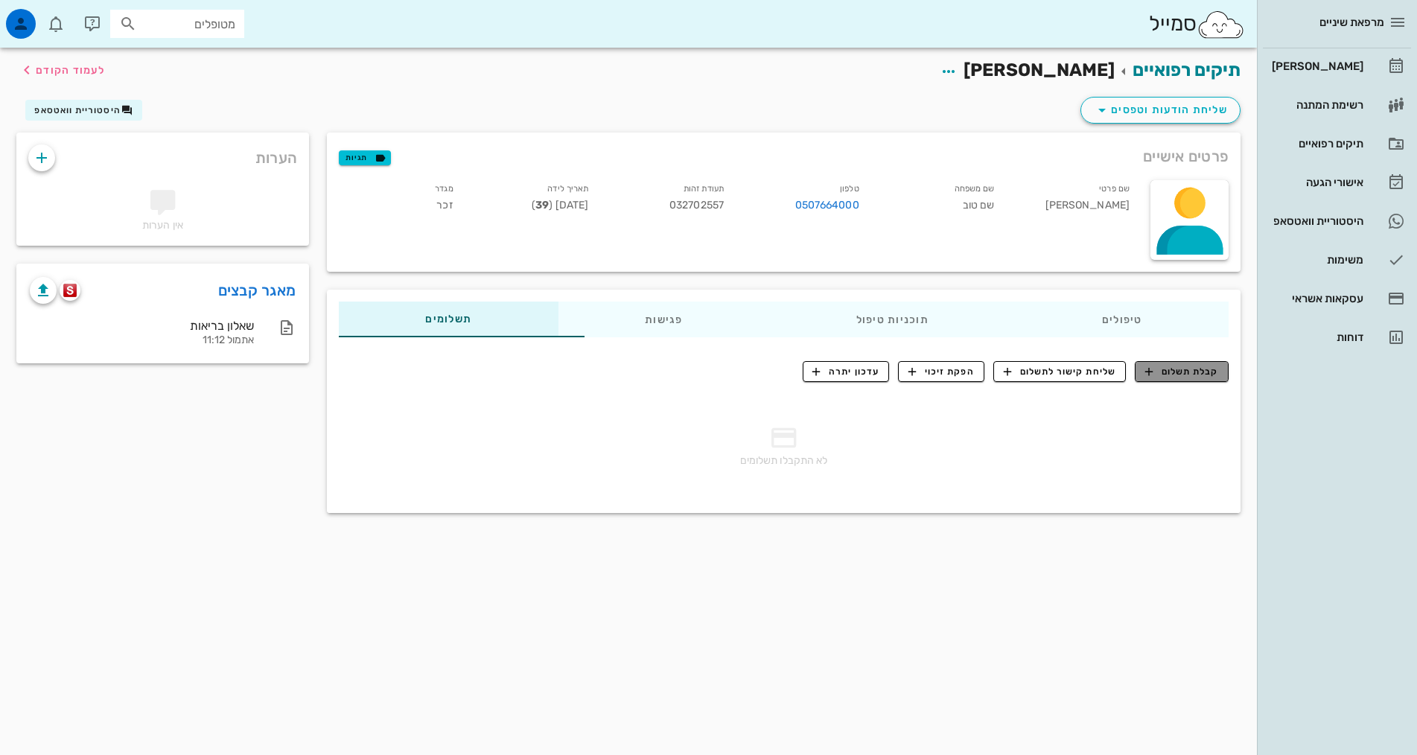
click at [1177, 374] on span "קבלת תשלום" at bounding box center [1182, 371] width 74 height 13
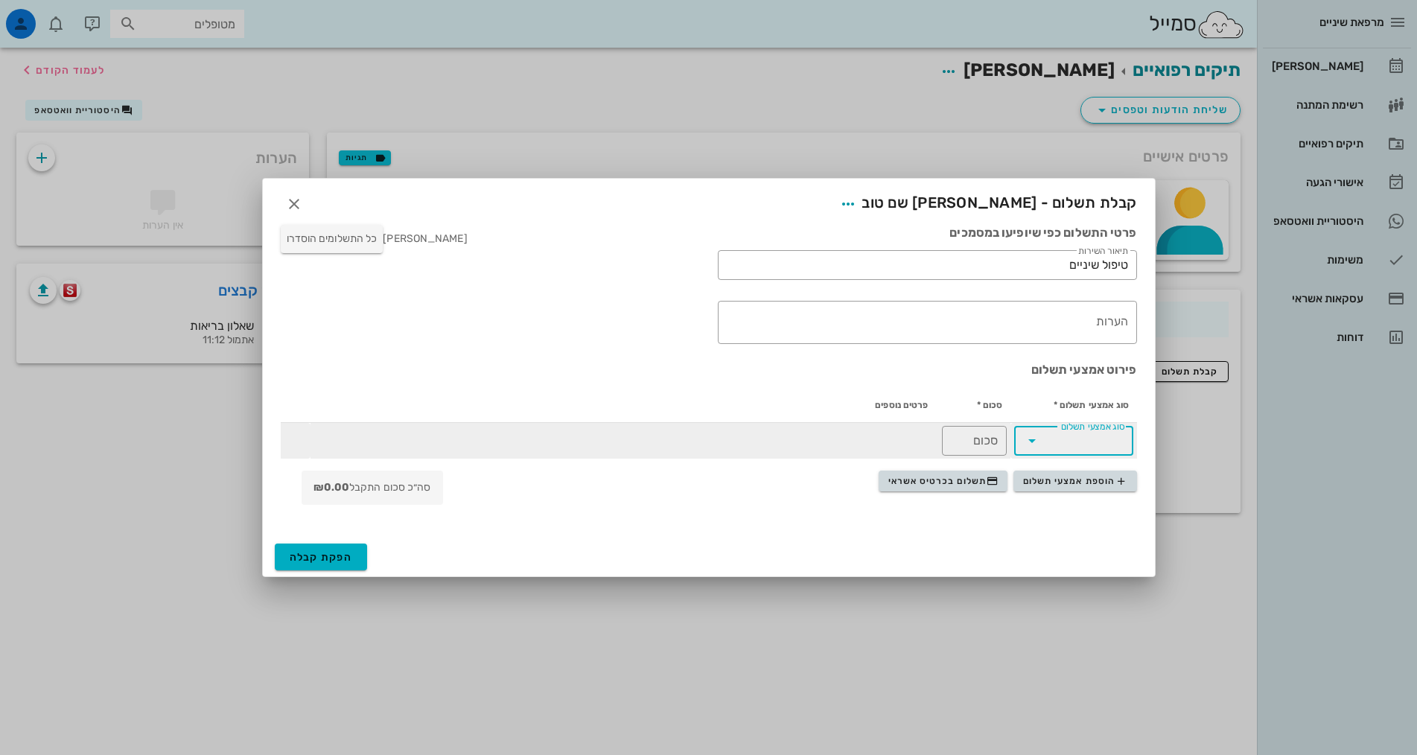
click at [1085, 445] on input "סוג אמצעי תשלום" at bounding box center [1084, 441] width 80 height 24
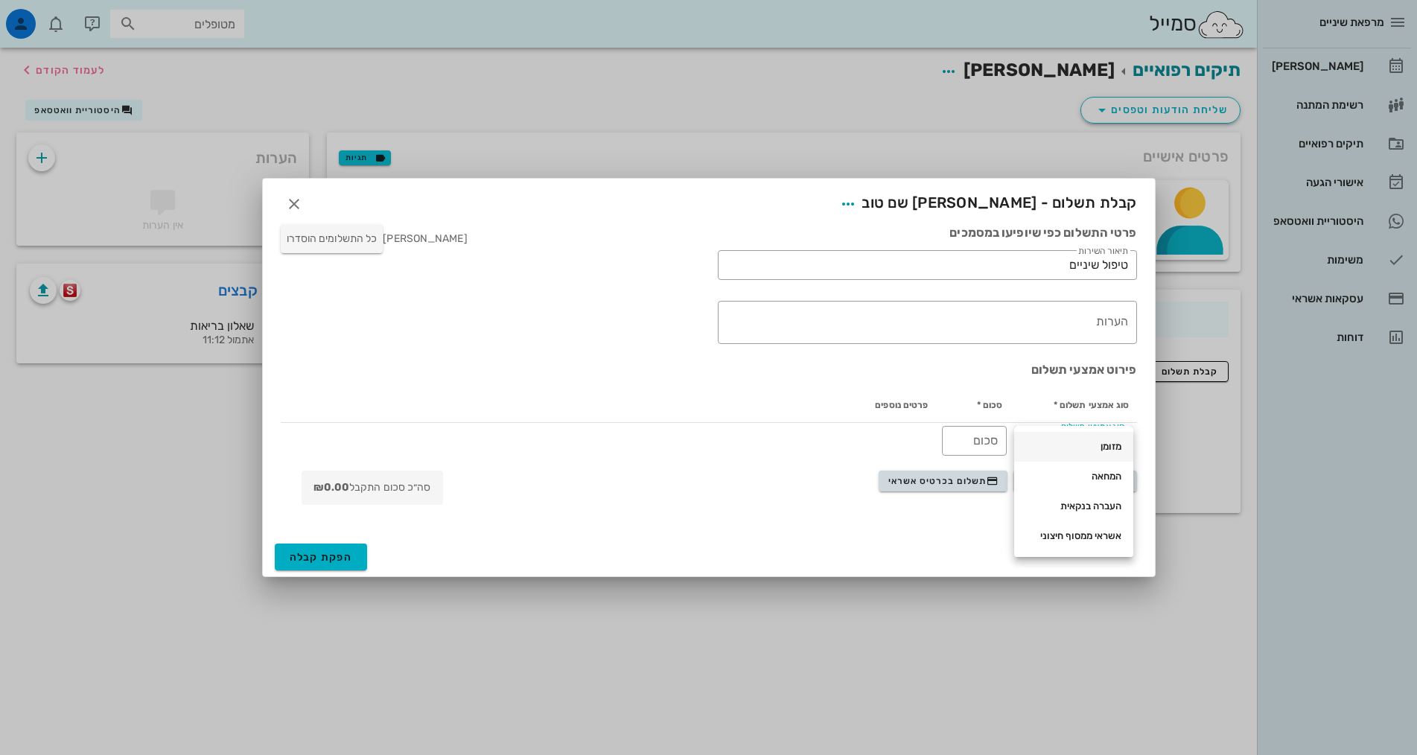
click at [1100, 451] on div "מזומן" at bounding box center [1073, 447] width 95 height 12
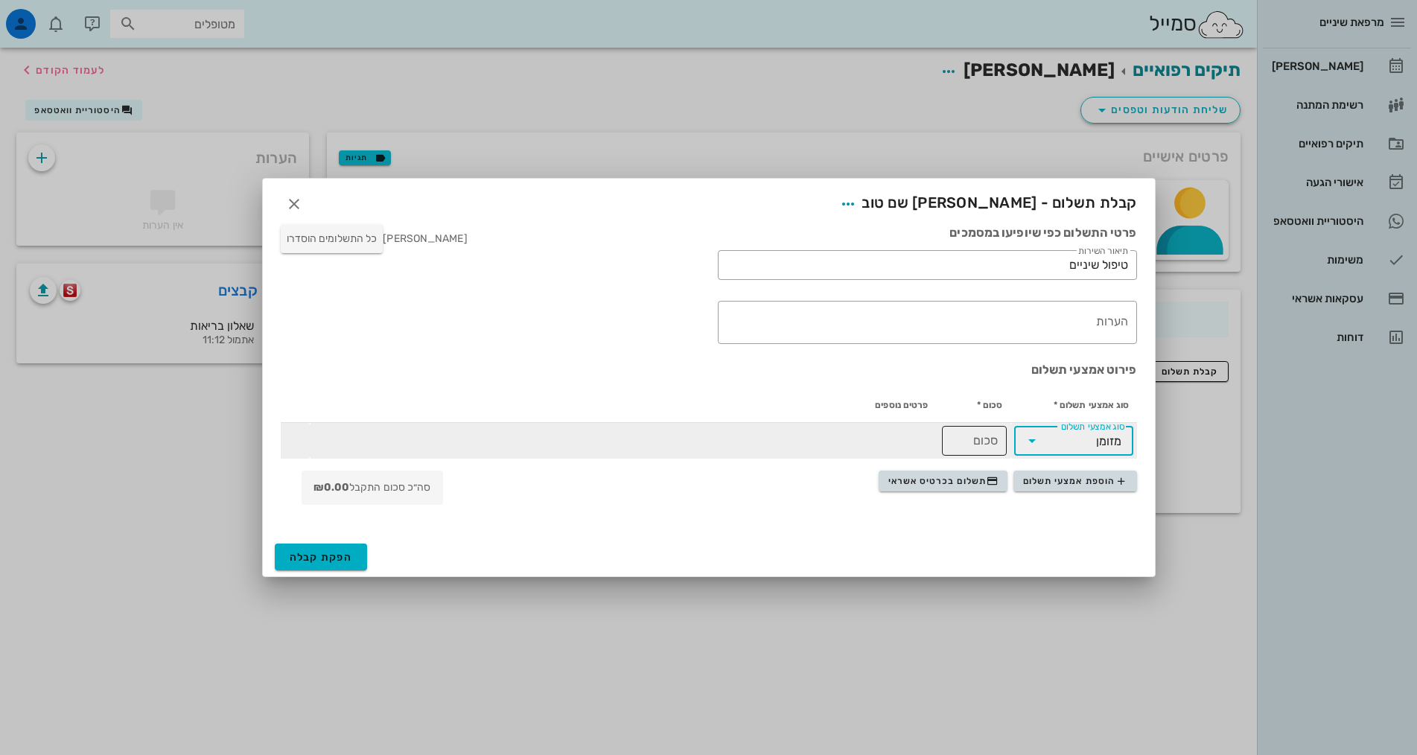
click at [984, 441] on input "סכום" at bounding box center [974, 441] width 47 height 24
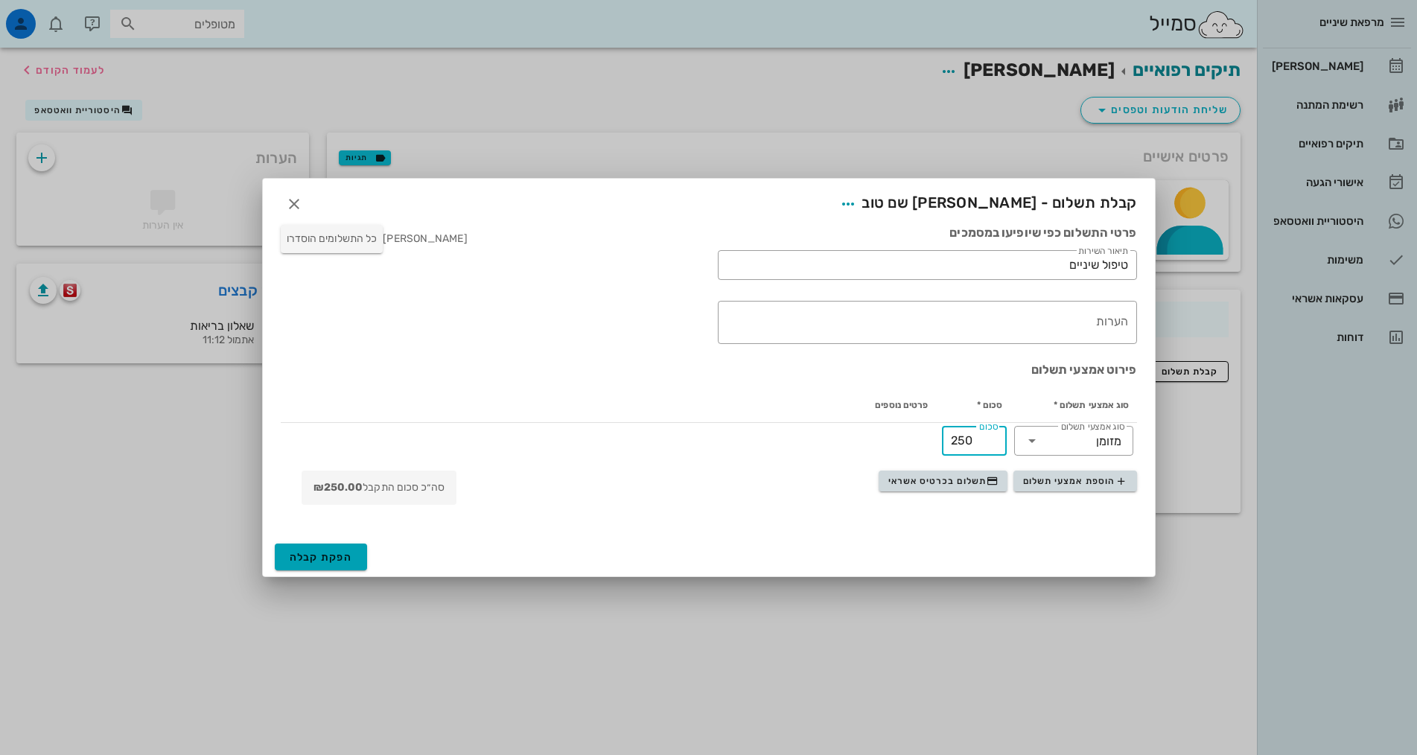
type input "250"
click at [328, 551] on span "הפקת קבלה" at bounding box center [321, 557] width 63 height 13
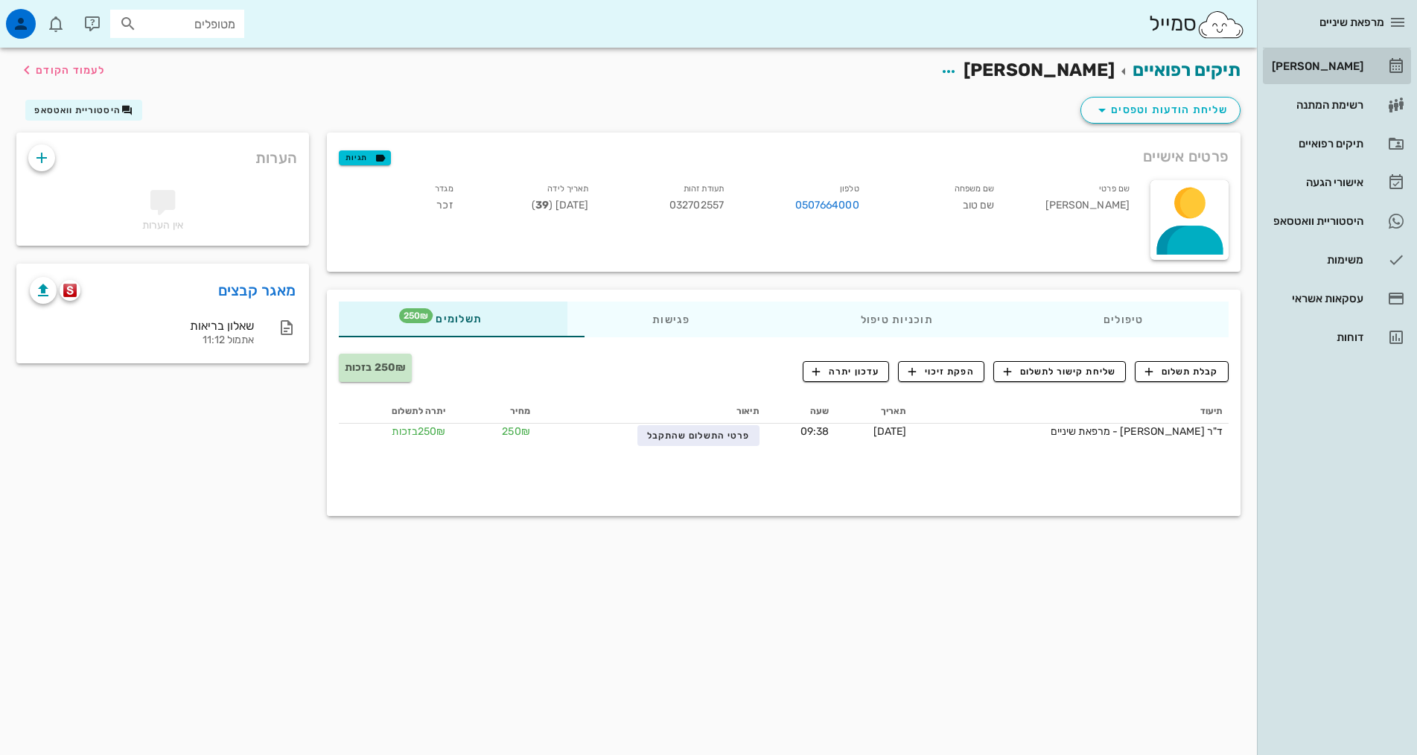
click at [1331, 66] on div "[PERSON_NAME]" at bounding box center [1316, 66] width 95 height 12
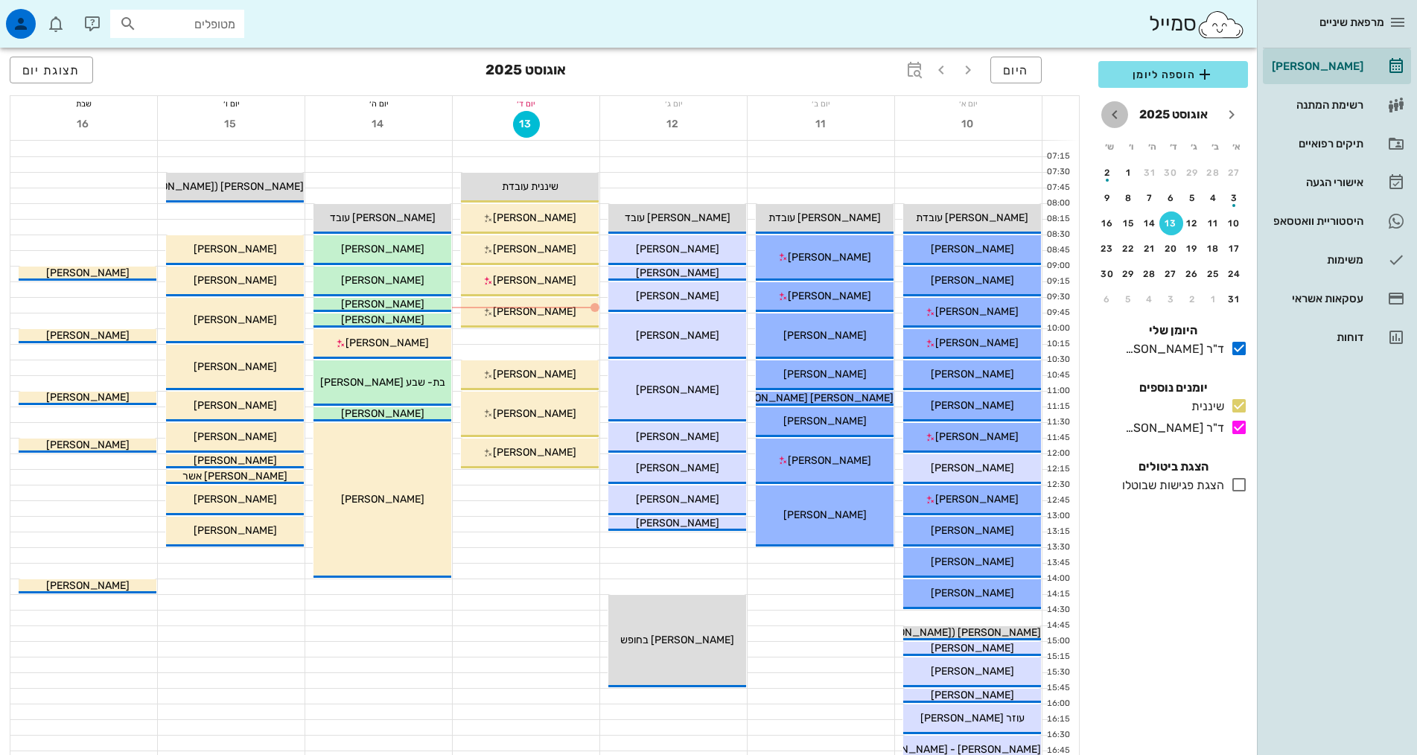
click at [1115, 113] on icon "חודש הבא" at bounding box center [1115, 115] width 18 height 18
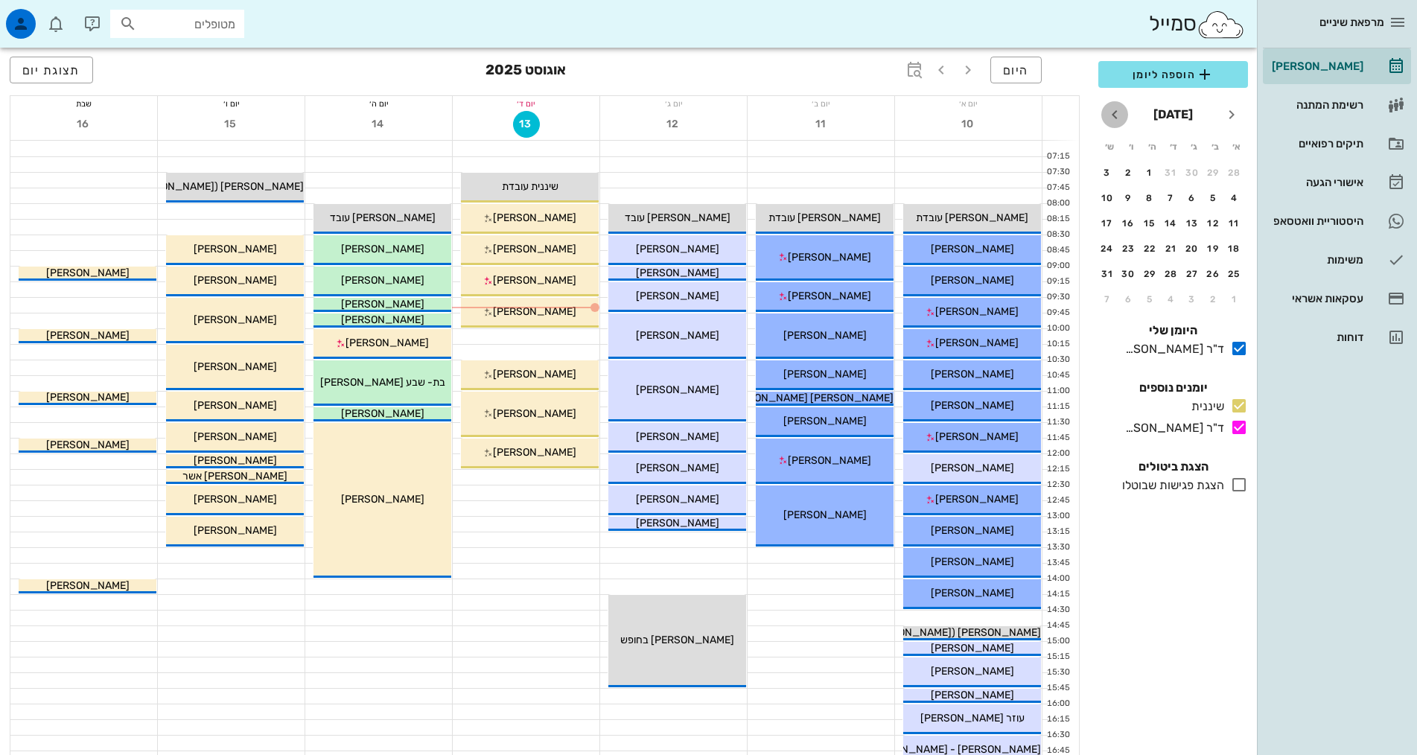
click at [1115, 113] on icon "חודש הבא" at bounding box center [1115, 115] width 18 height 18
click at [1156, 201] on div "12" at bounding box center [1150, 198] width 24 height 10
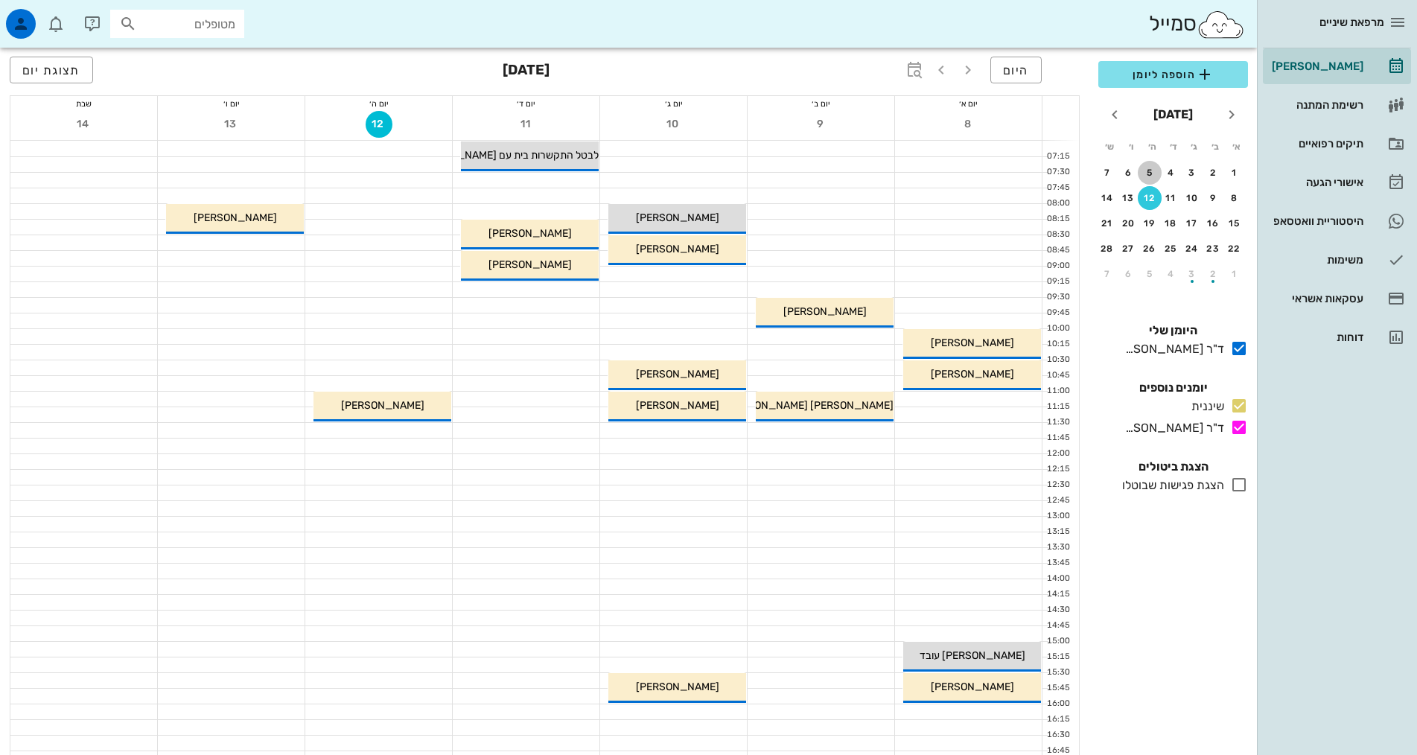
click at [1142, 170] on div "5" at bounding box center [1150, 173] width 24 height 10
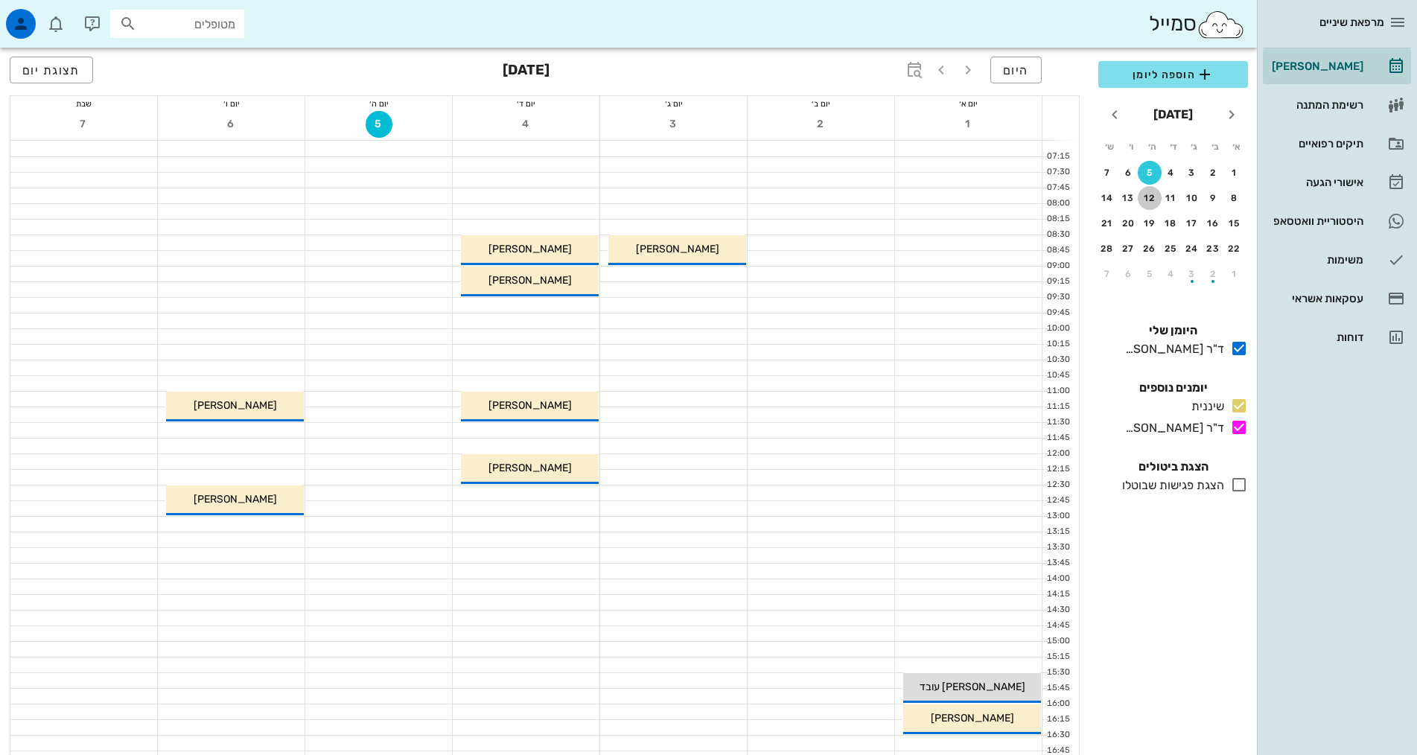
click at [1153, 198] on div "12" at bounding box center [1150, 198] width 24 height 10
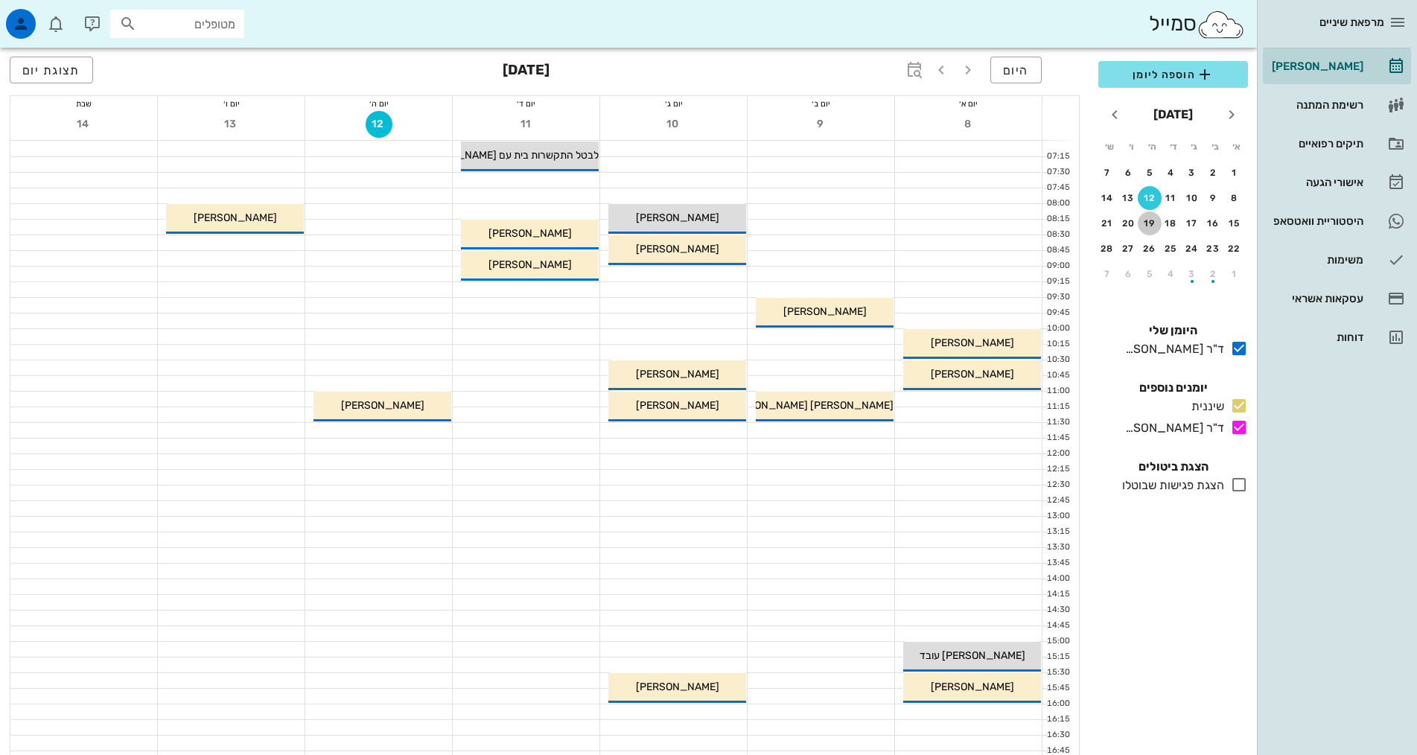
click at [1147, 216] on button "19" at bounding box center [1150, 223] width 24 height 24
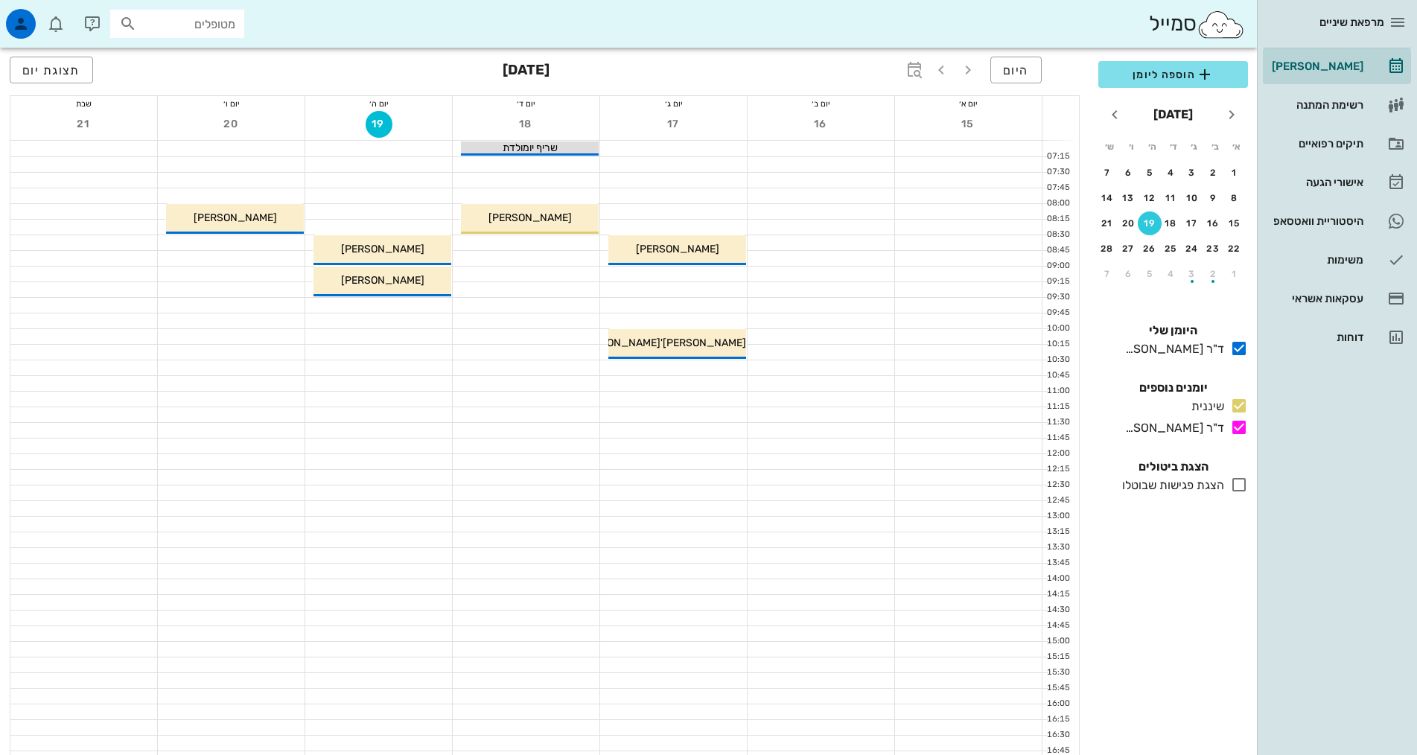
click at [541, 287] on div at bounding box center [526, 289] width 147 height 15
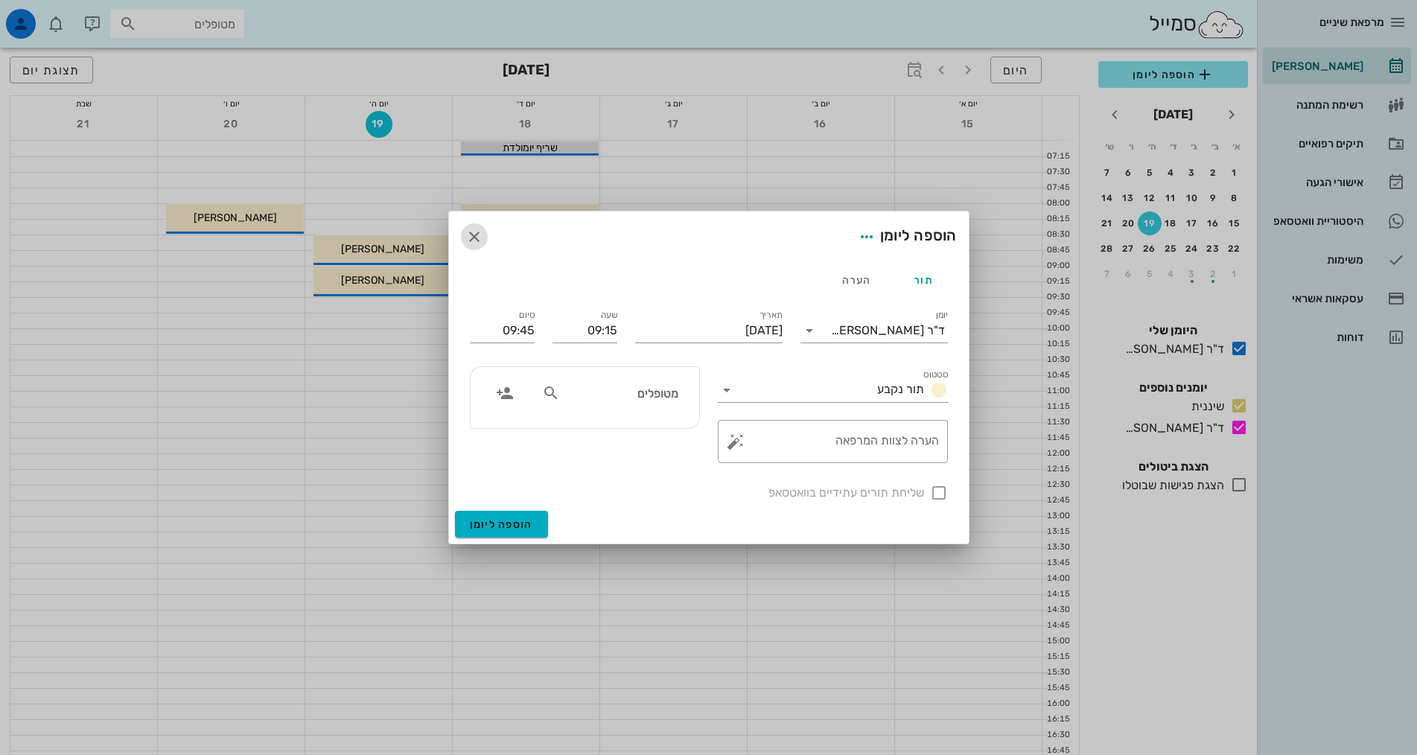
click at [479, 233] on icon "button" at bounding box center [474, 237] width 18 height 18
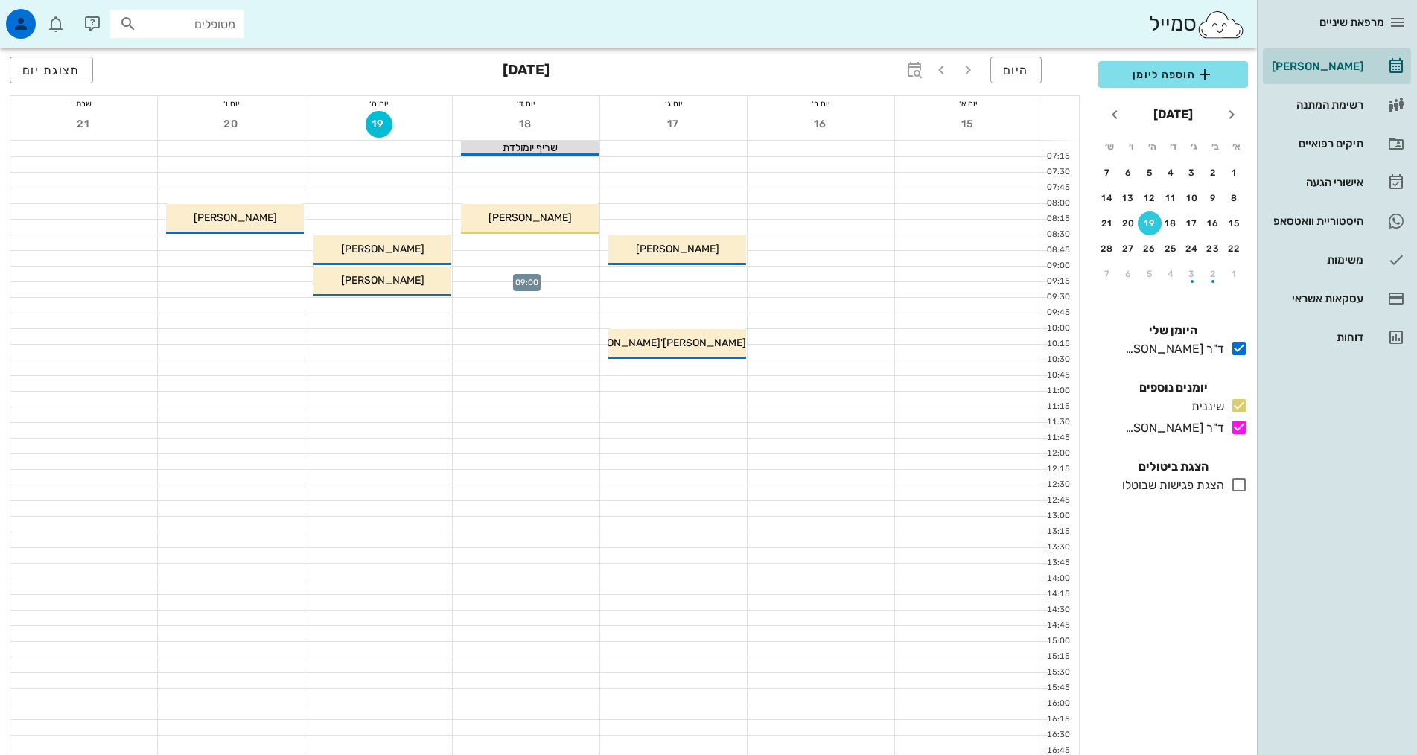
click at [513, 280] on div at bounding box center [526, 274] width 147 height 15
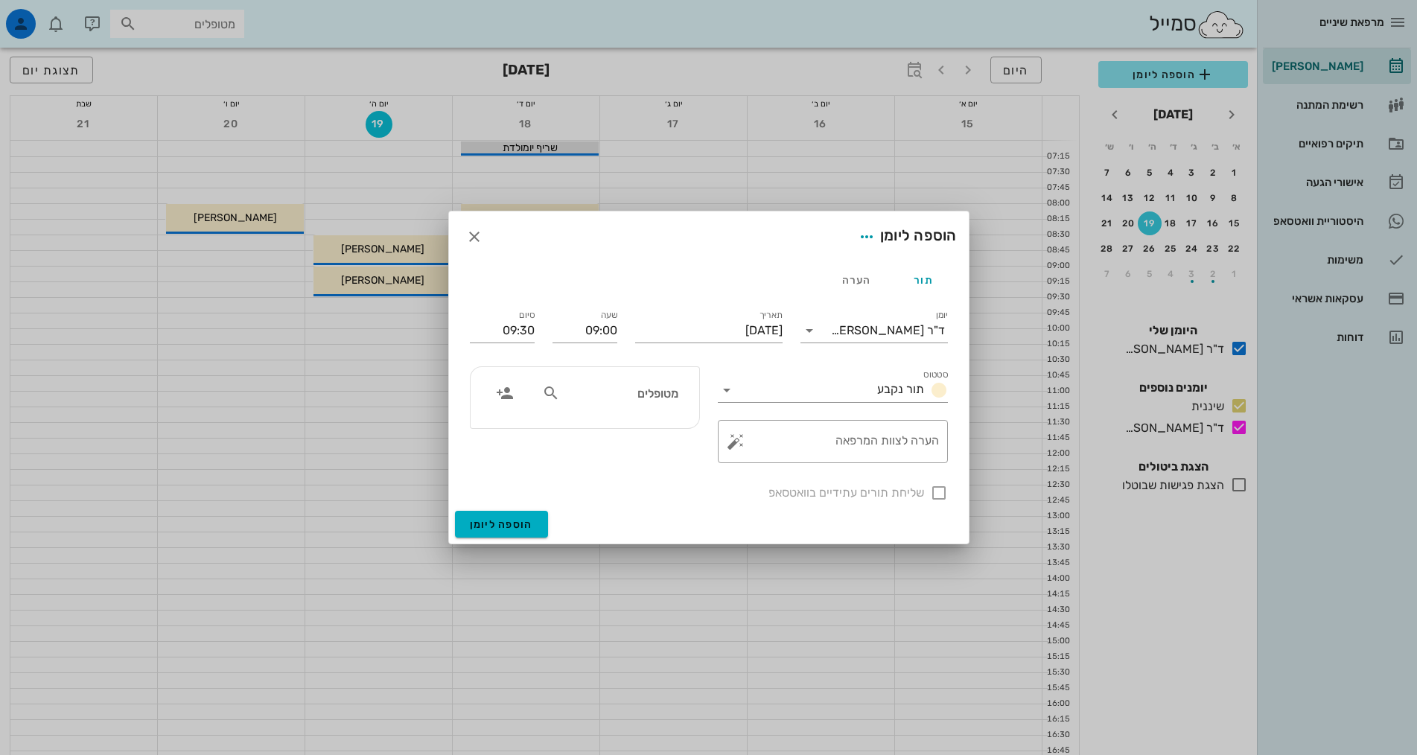
click at [550, 395] on icon at bounding box center [551, 393] width 18 height 18
type input "שם"
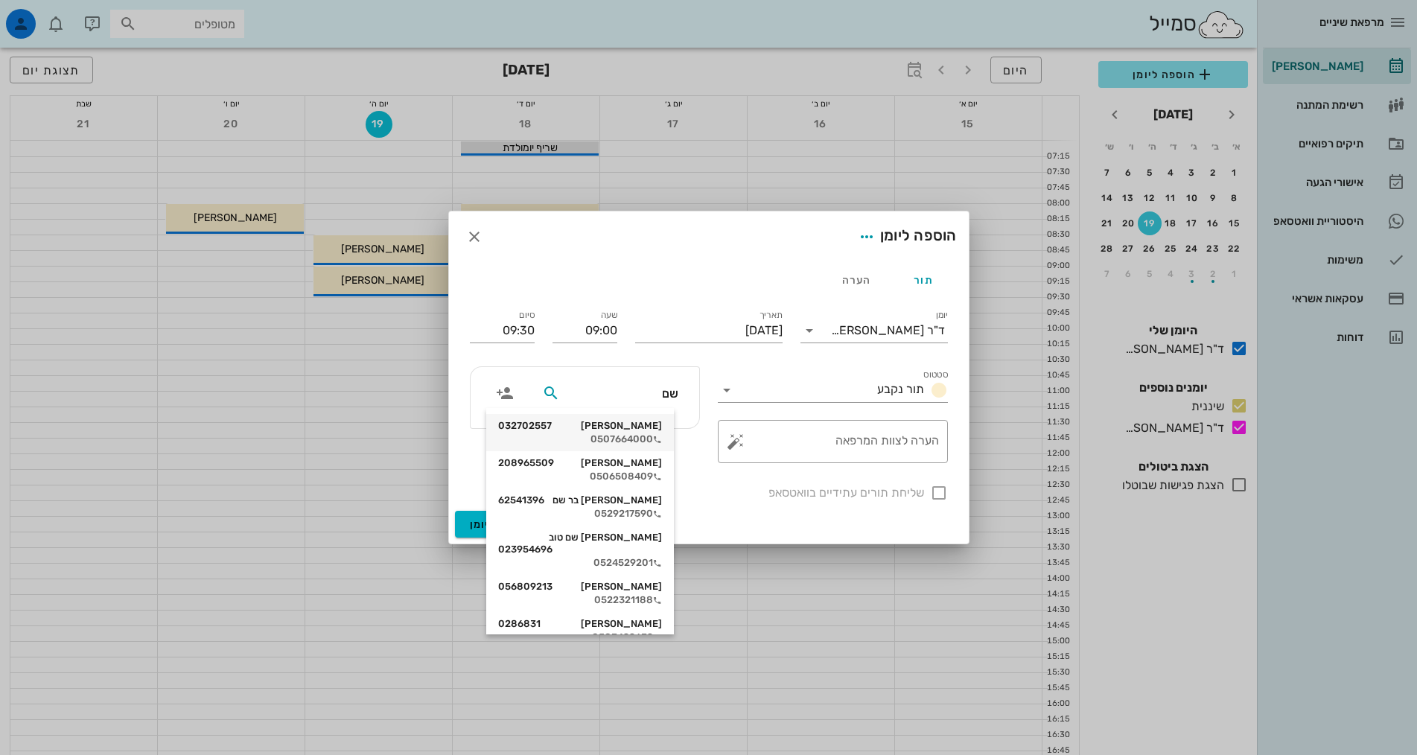
click at [631, 438] on div "0507664000" at bounding box center [580, 439] width 164 height 12
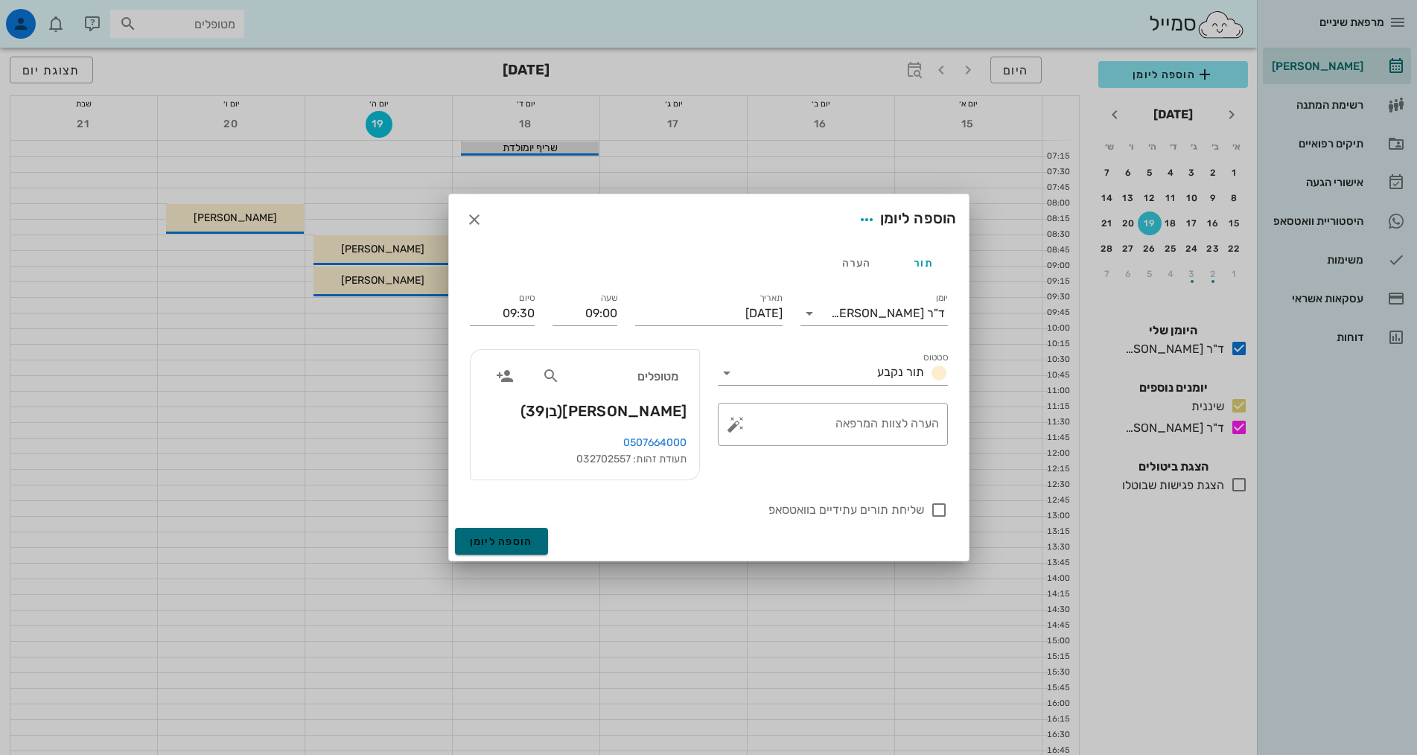
click at [532, 540] on button "הוספה ליומן" at bounding box center [501, 541] width 93 height 27
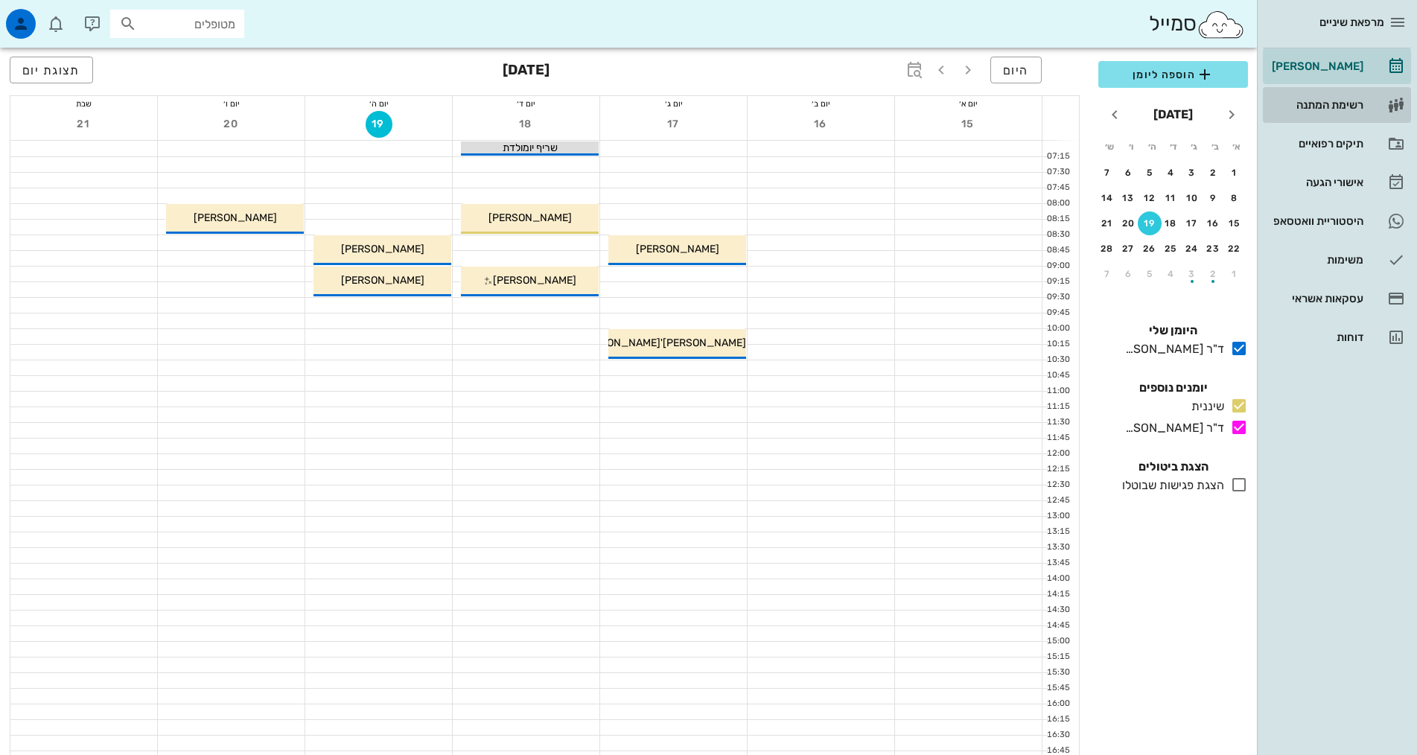
click at [1325, 107] on div "רשימת המתנה" at bounding box center [1316, 105] width 95 height 12
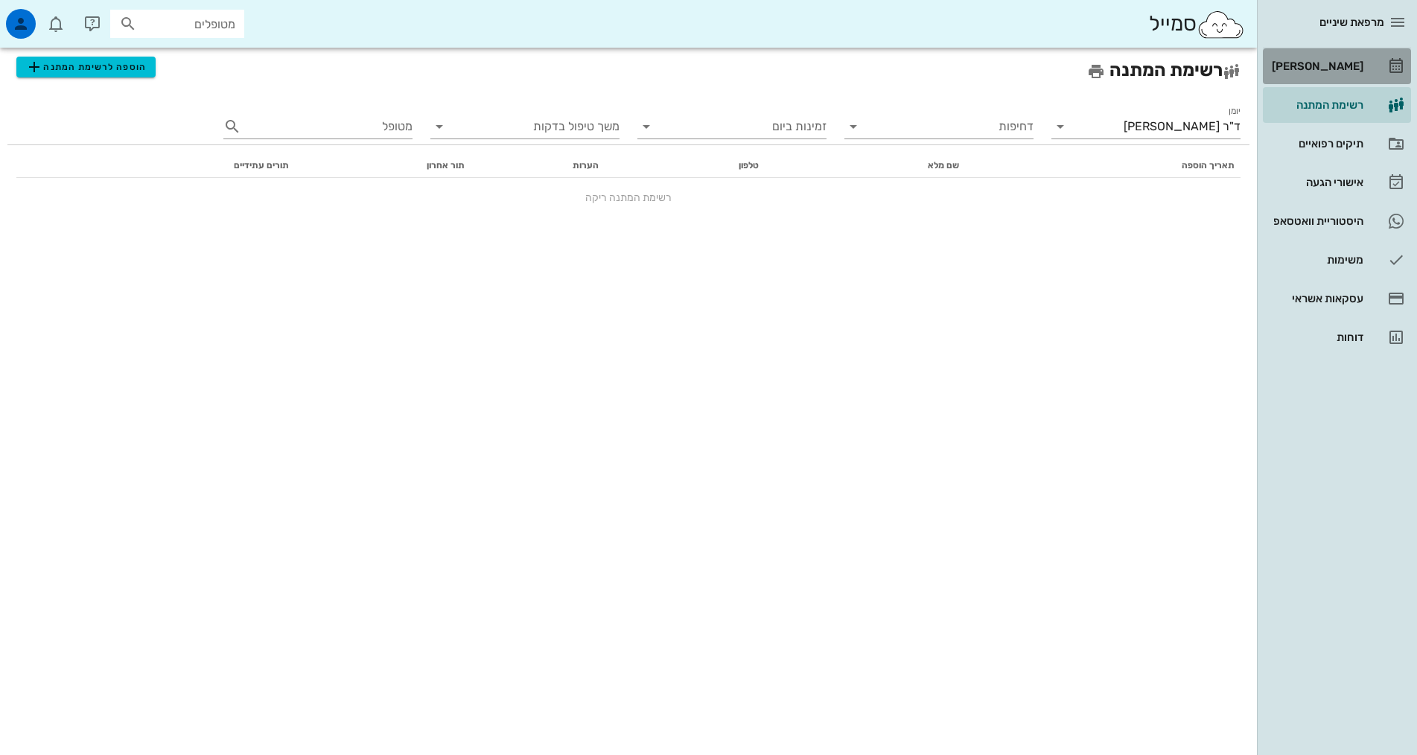
click at [1333, 67] on div "[PERSON_NAME]" at bounding box center [1316, 66] width 95 height 12
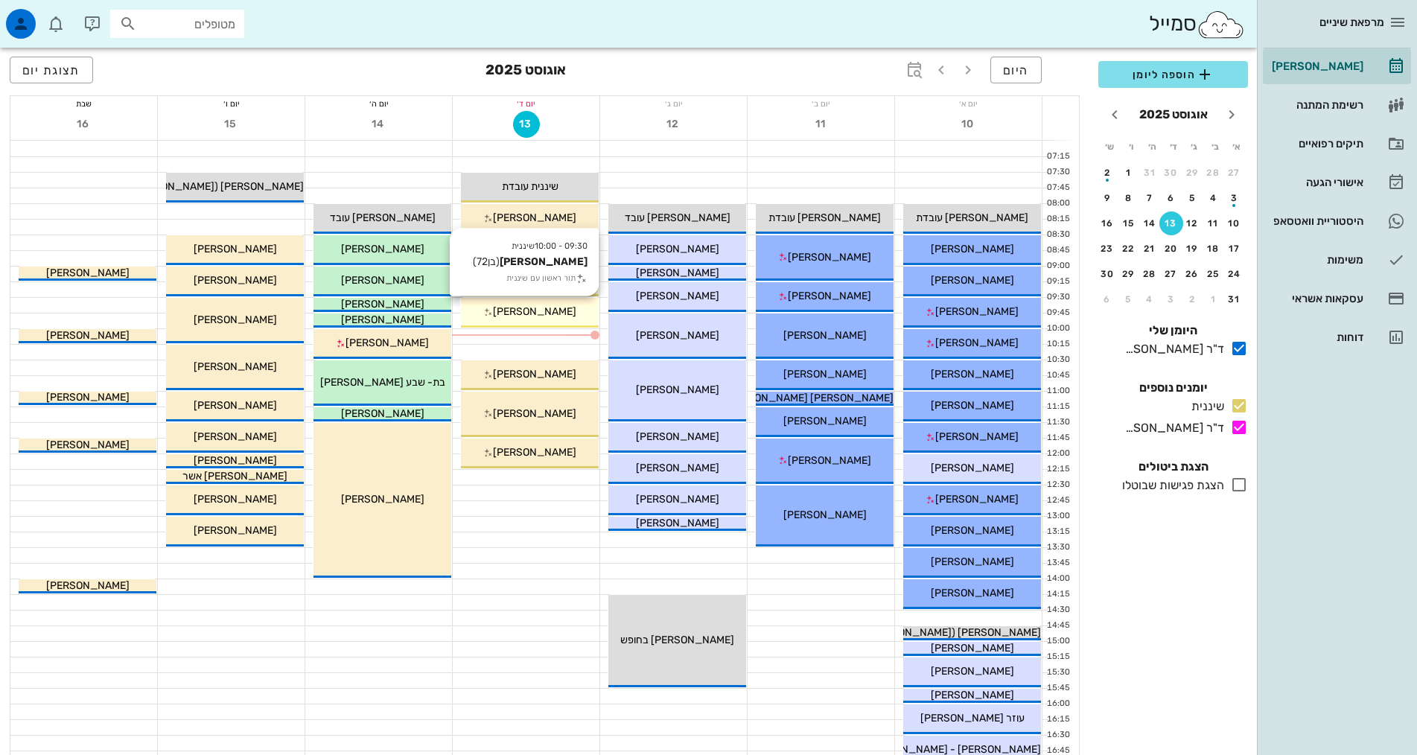
click at [536, 312] on span "[PERSON_NAME]" at bounding box center [534, 311] width 83 height 13
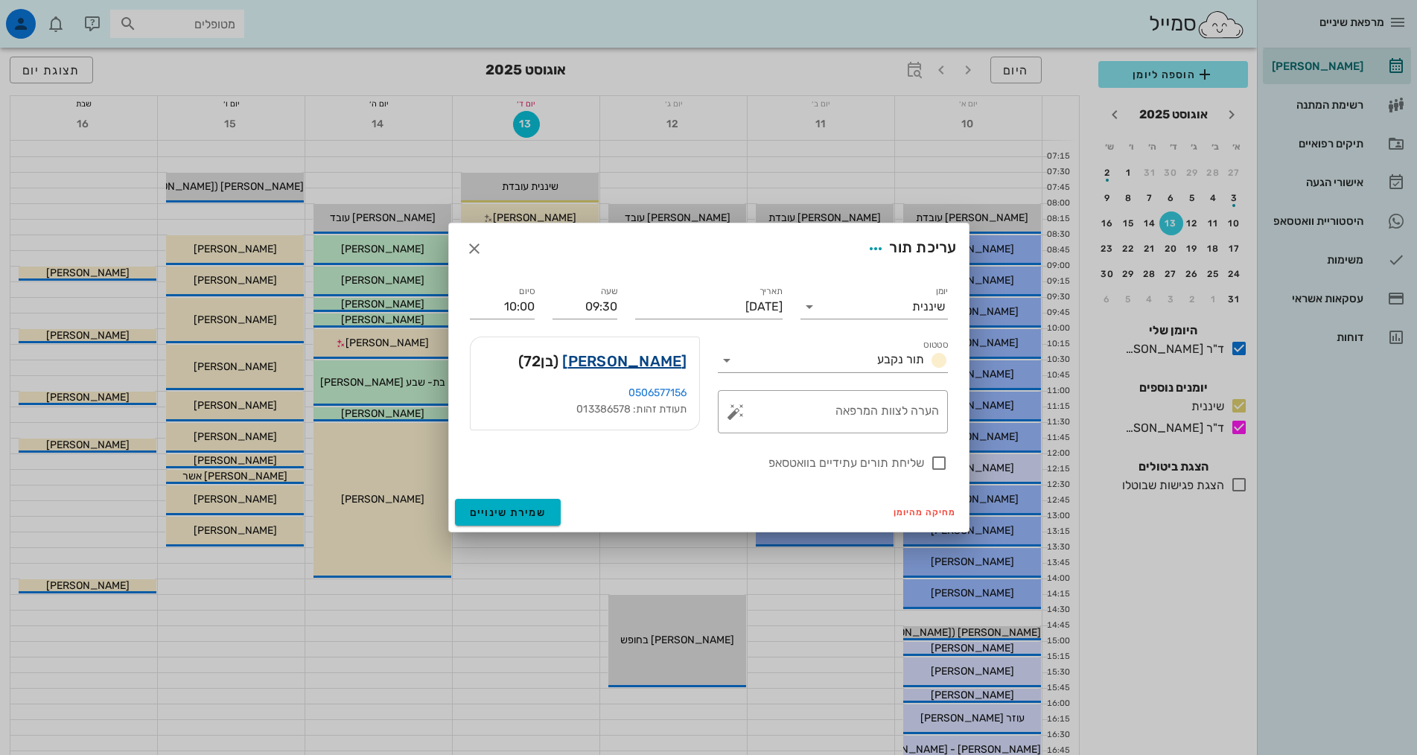
click at [662, 357] on link "[PERSON_NAME]" at bounding box center [624, 361] width 124 height 24
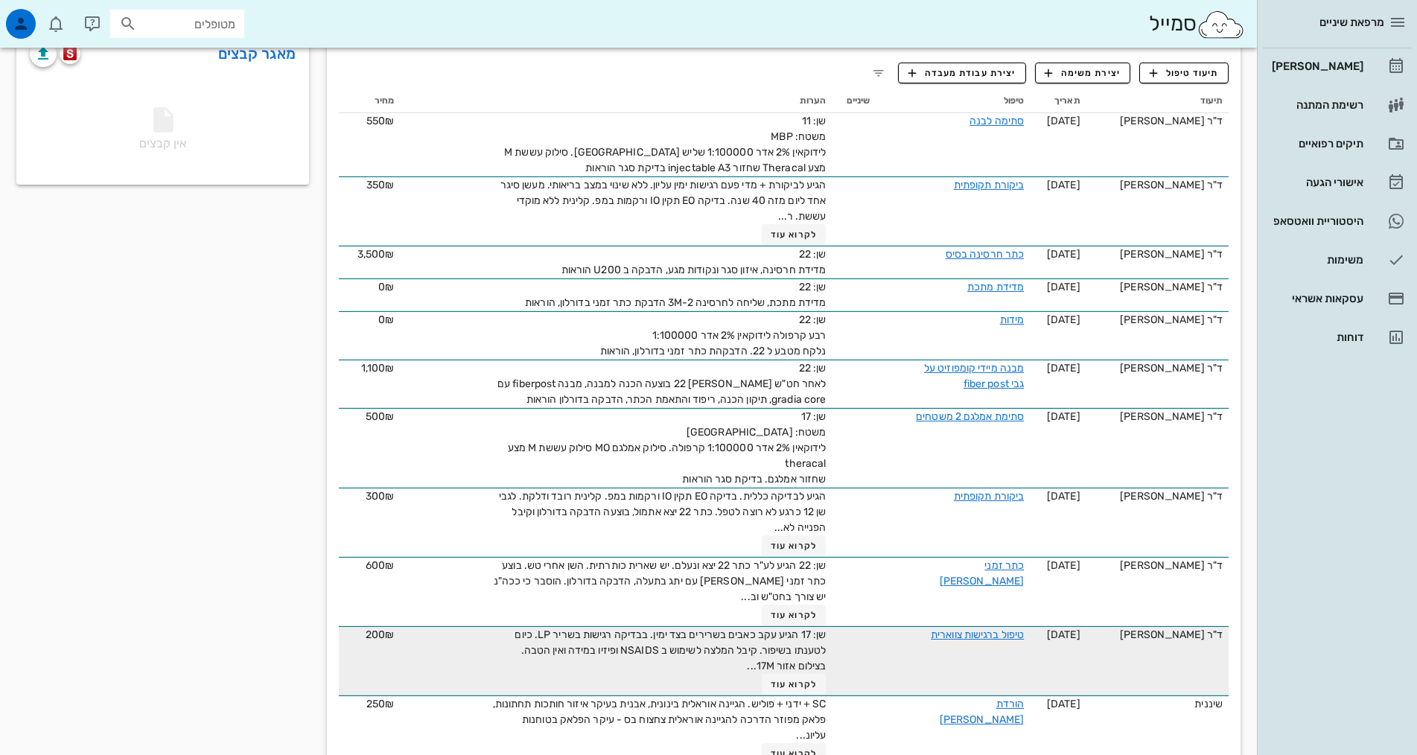
scroll to position [372, 0]
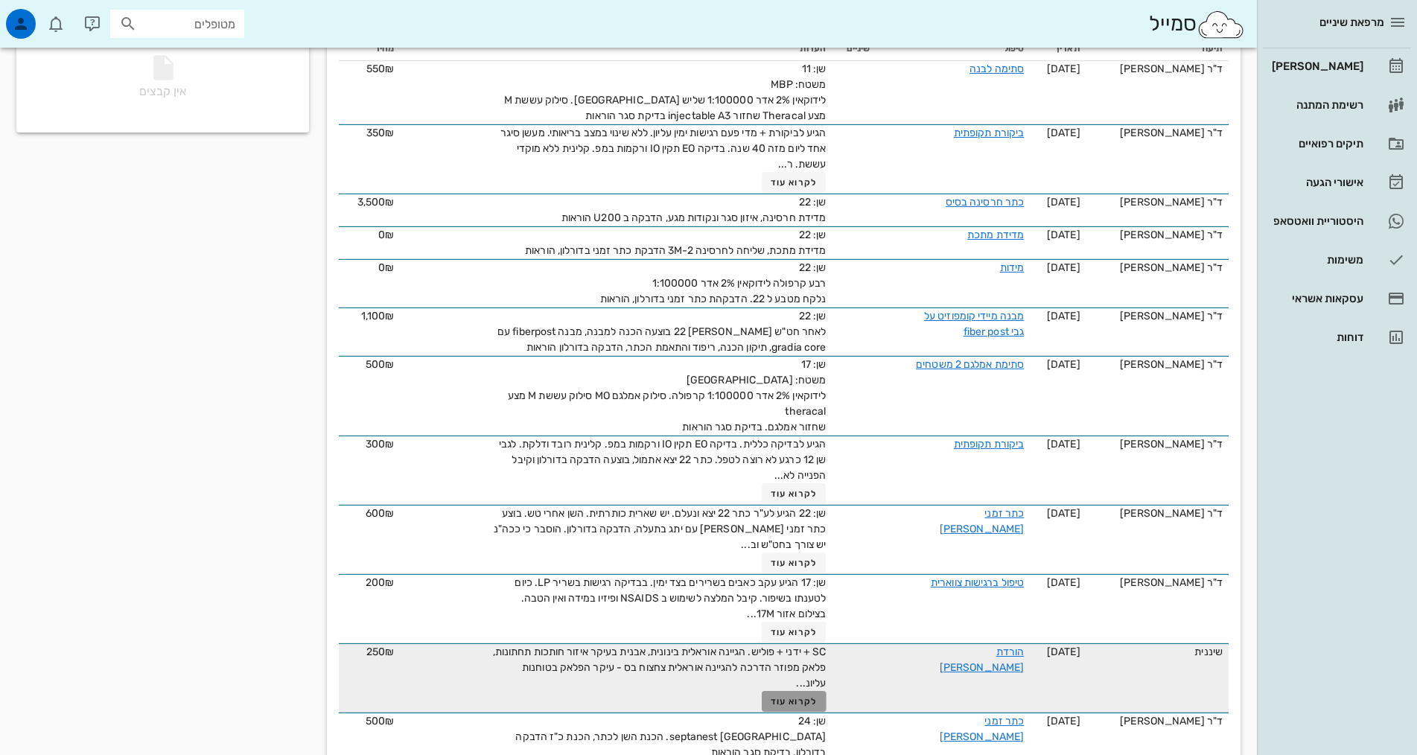
click at [771, 696] on span "לקרוא עוד" at bounding box center [794, 701] width 46 height 10
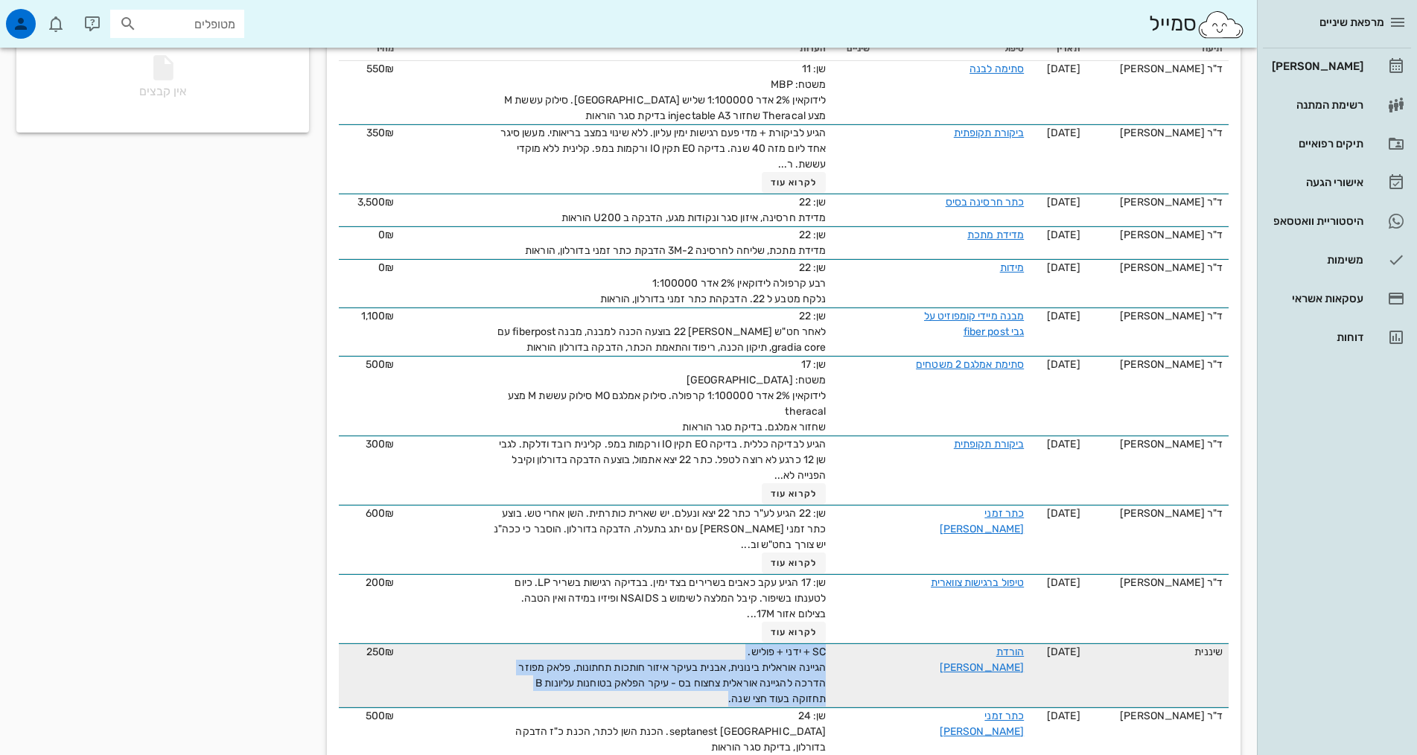
drag, startPoint x: 672, startPoint y: 678, endPoint x: 817, endPoint y: 660, distance: 146.3
click at [817, 660] on tr "שיננית [DATE] הורדת [PERSON_NAME] SC + ידני + פוליש. הגיינה אוראלית בינונית, אב…" at bounding box center [784, 675] width 890 height 64
copy span "SC + ידני + פוליש. הגיינה אוראלית בינונית, אבנית בעיקר איזור חותכות תחתונות, פל…"
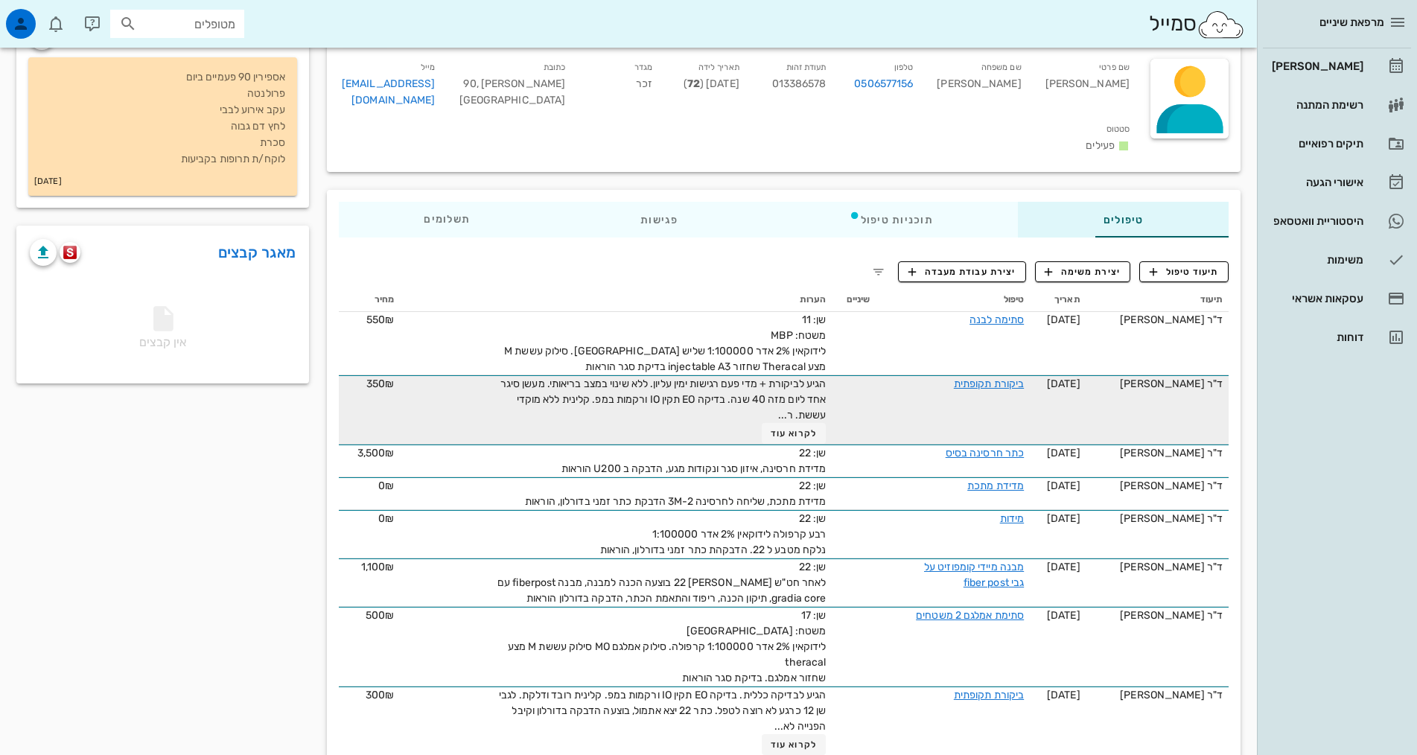
scroll to position [0, 0]
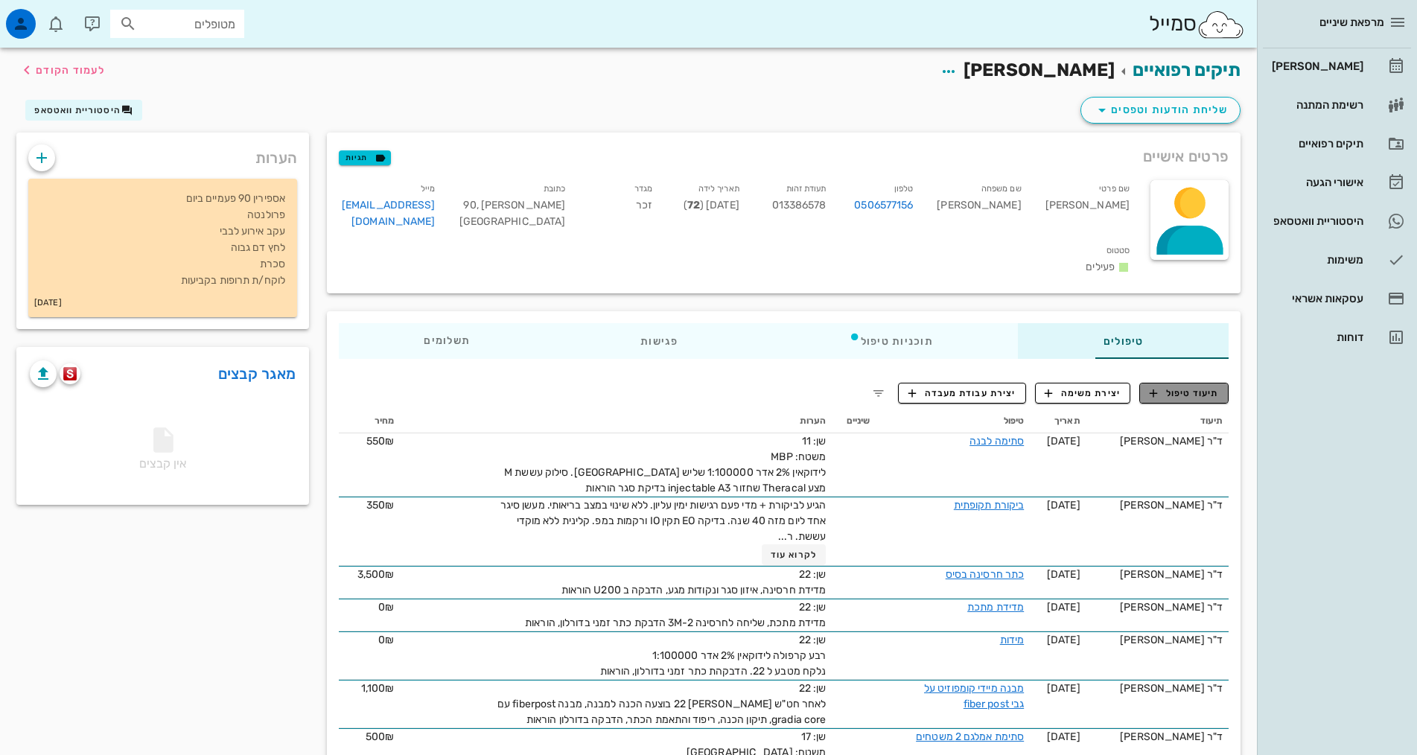
click at [1187, 386] on span "תיעוד טיפול" at bounding box center [1184, 392] width 69 height 13
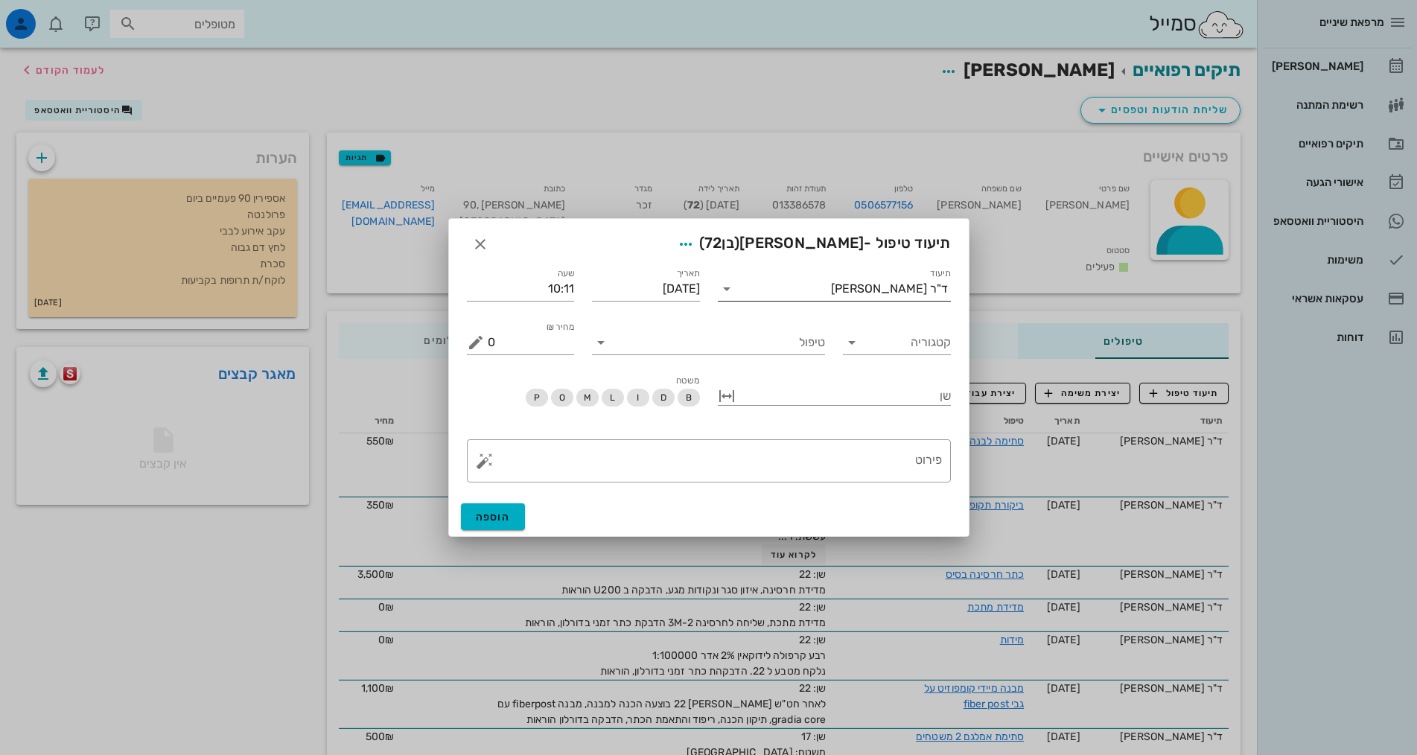
click at [928, 293] on div "ד"ר [PERSON_NAME]" at bounding box center [889, 288] width 117 height 13
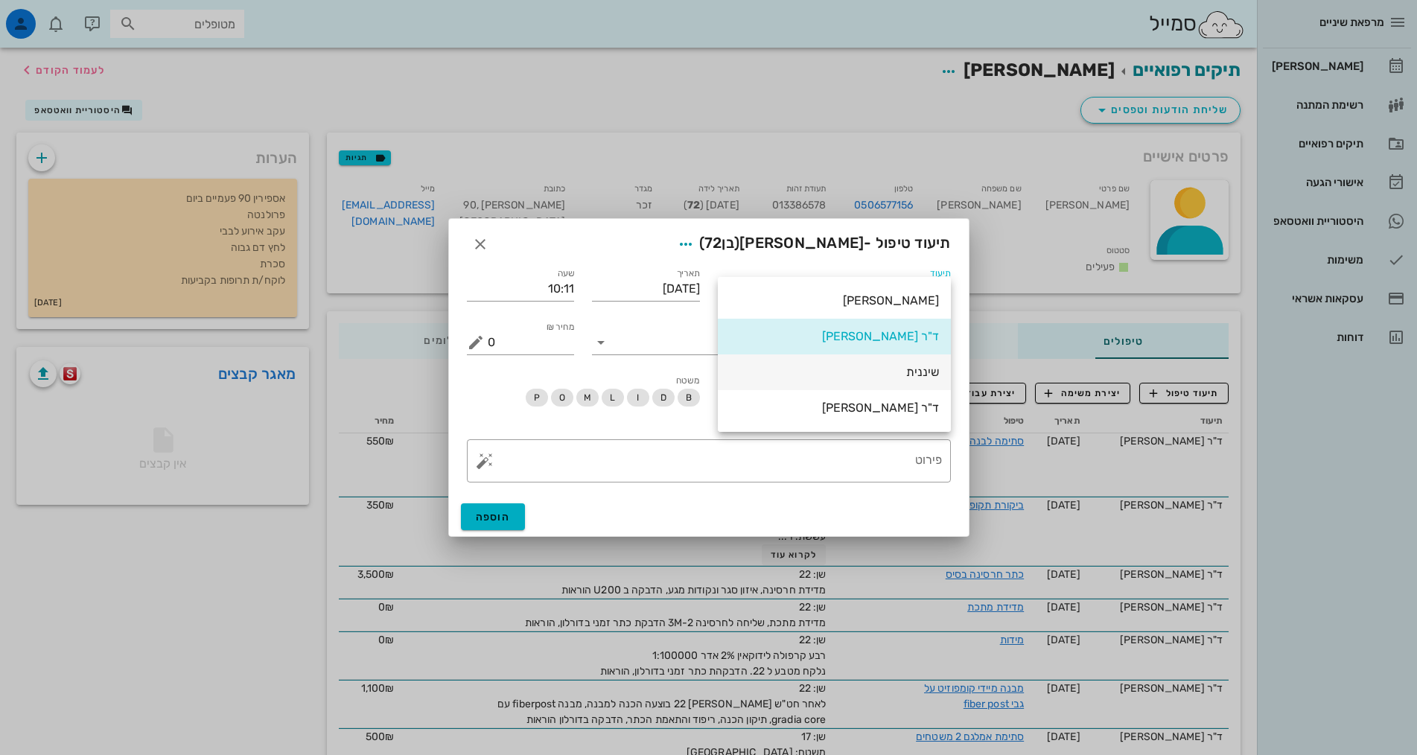
click at [913, 374] on div "שיננית" at bounding box center [834, 372] width 209 height 14
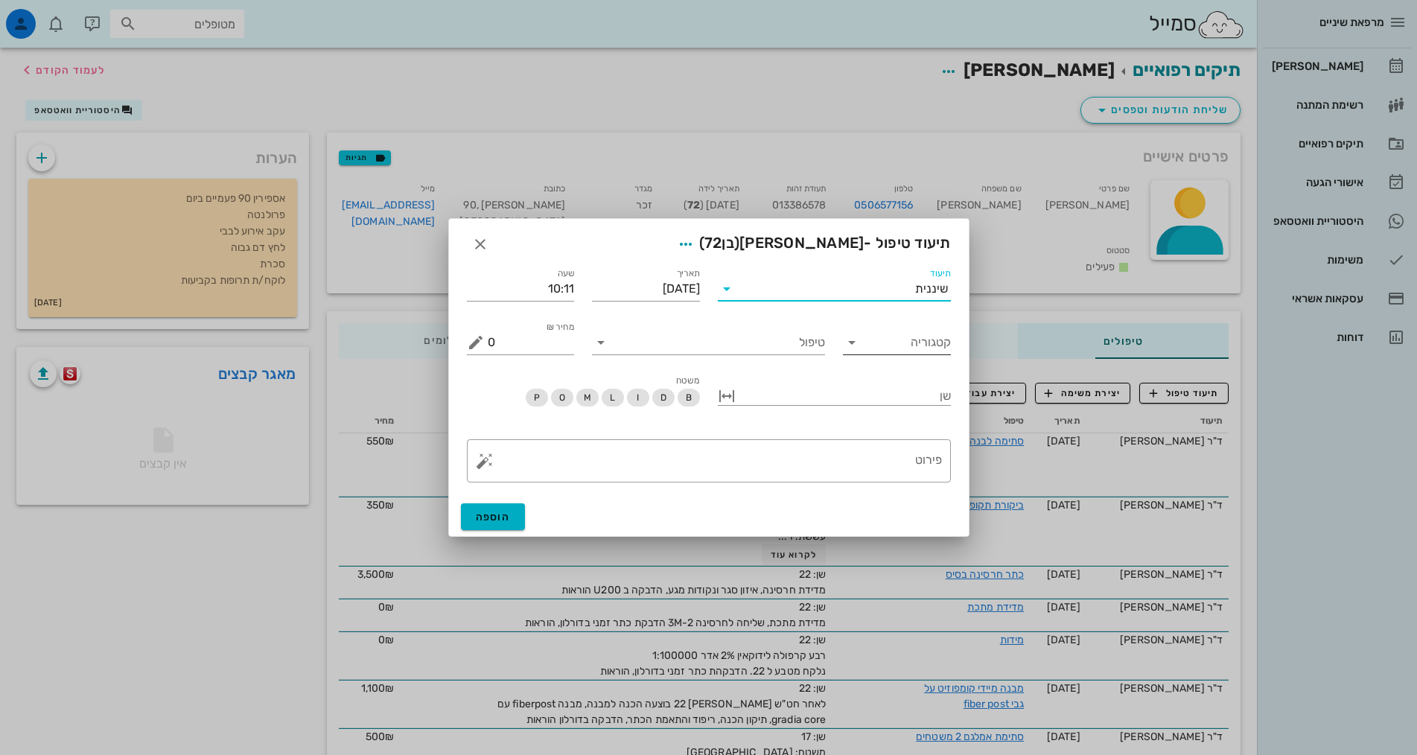
click at [900, 340] on input "קטגוריה" at bounding box center [909, 343] width 84 height 24
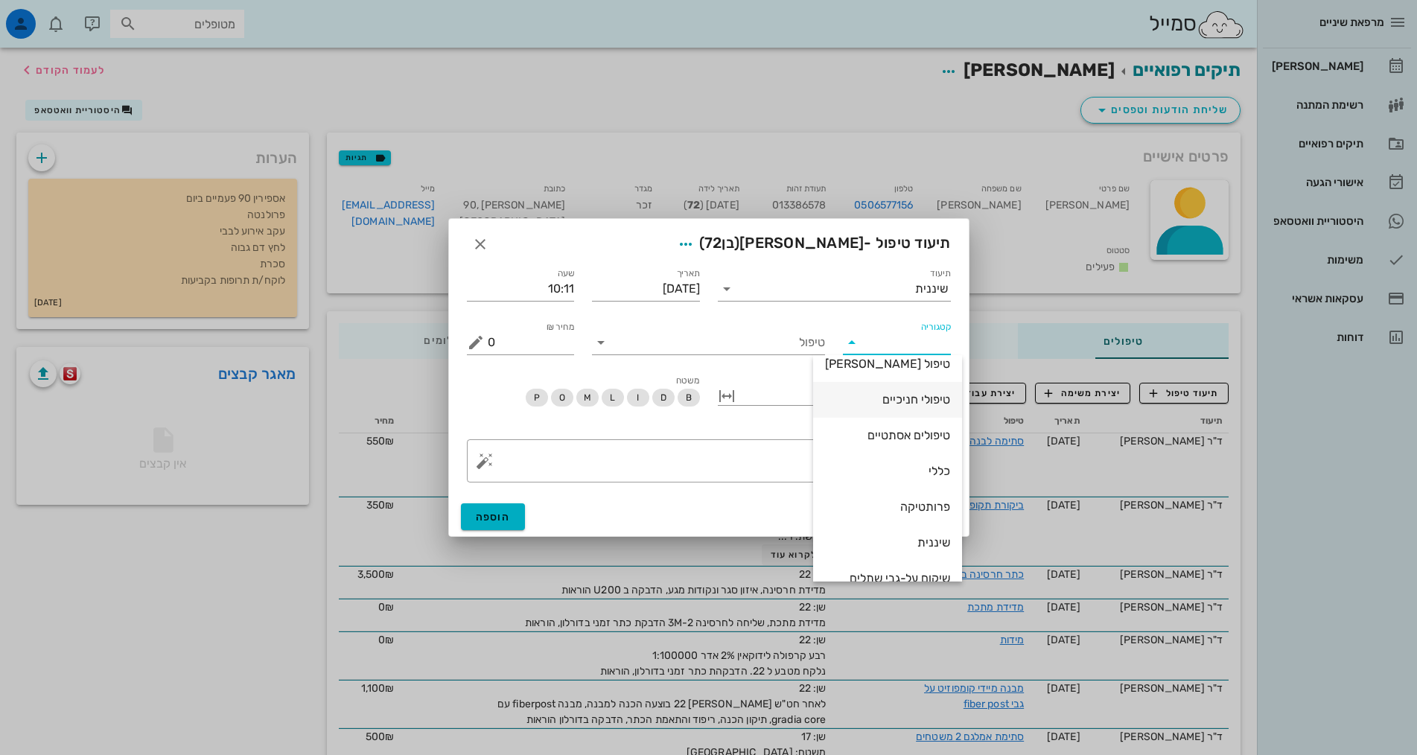
scroll to position [143, 0]
click at [878, 491] on div "שיננית" at bounding box center [887, 486] width 125 height 14
type input "שיננית"
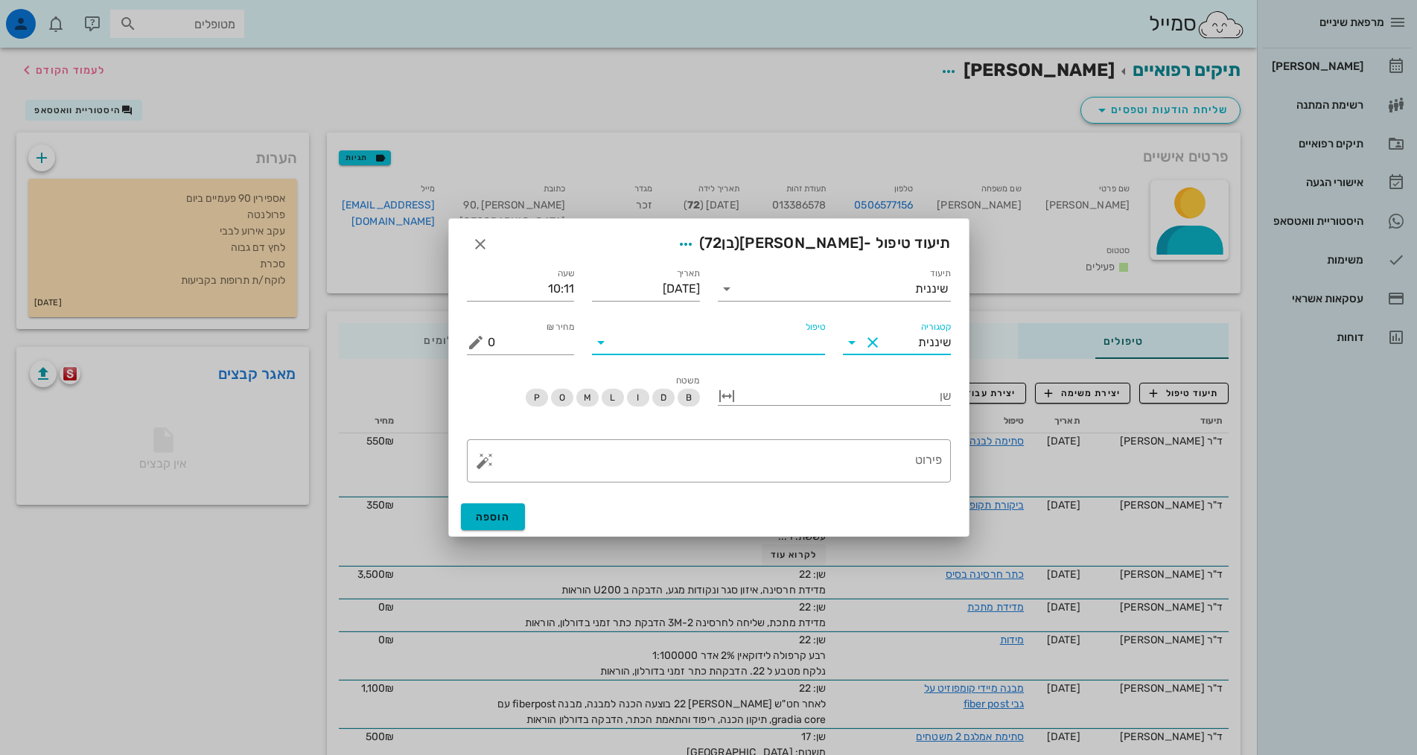
click at [789, 347] on input "טיפול" at bounding box center [719, 343] width 212 height 24
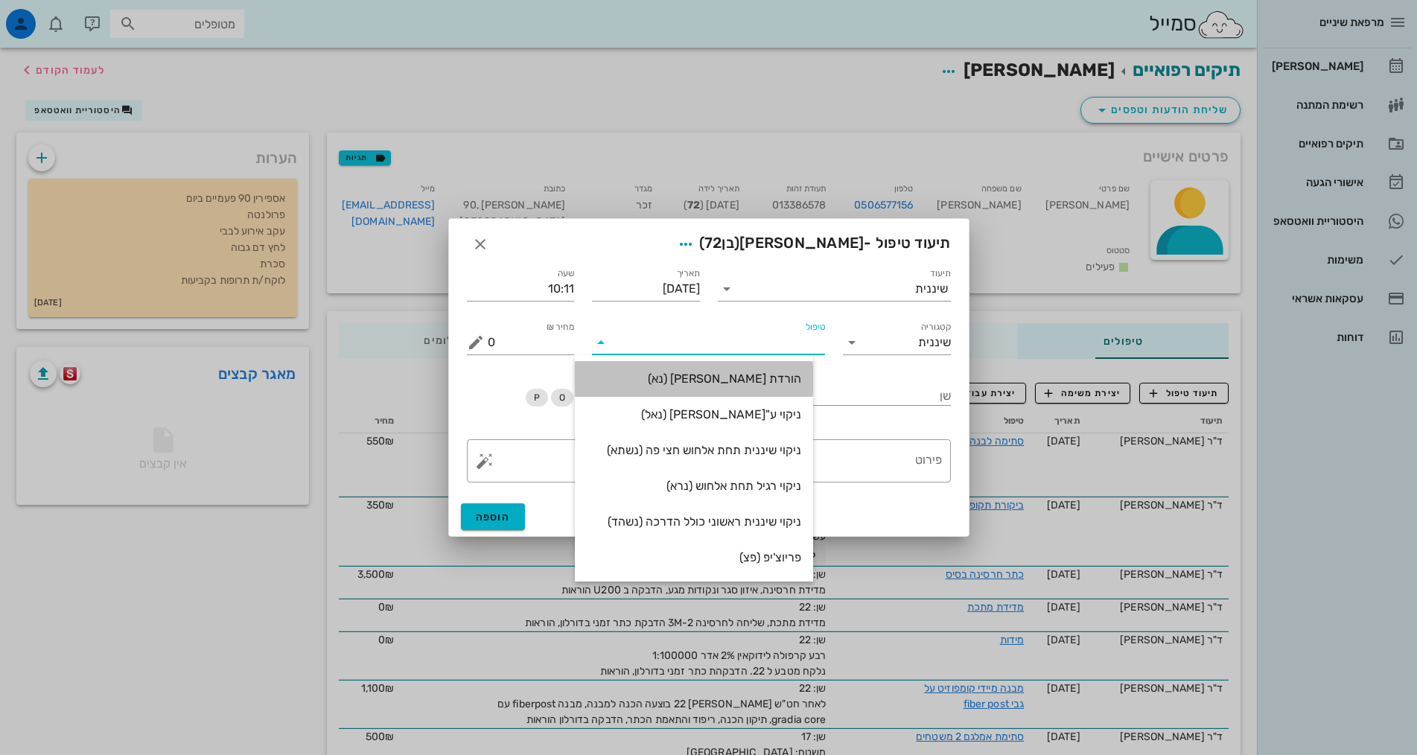
click at [796, 377] on div "הורדת [PERSON_NAME] (נא)" at bounding box center [694, 379] width 214 height 14
type input "250"
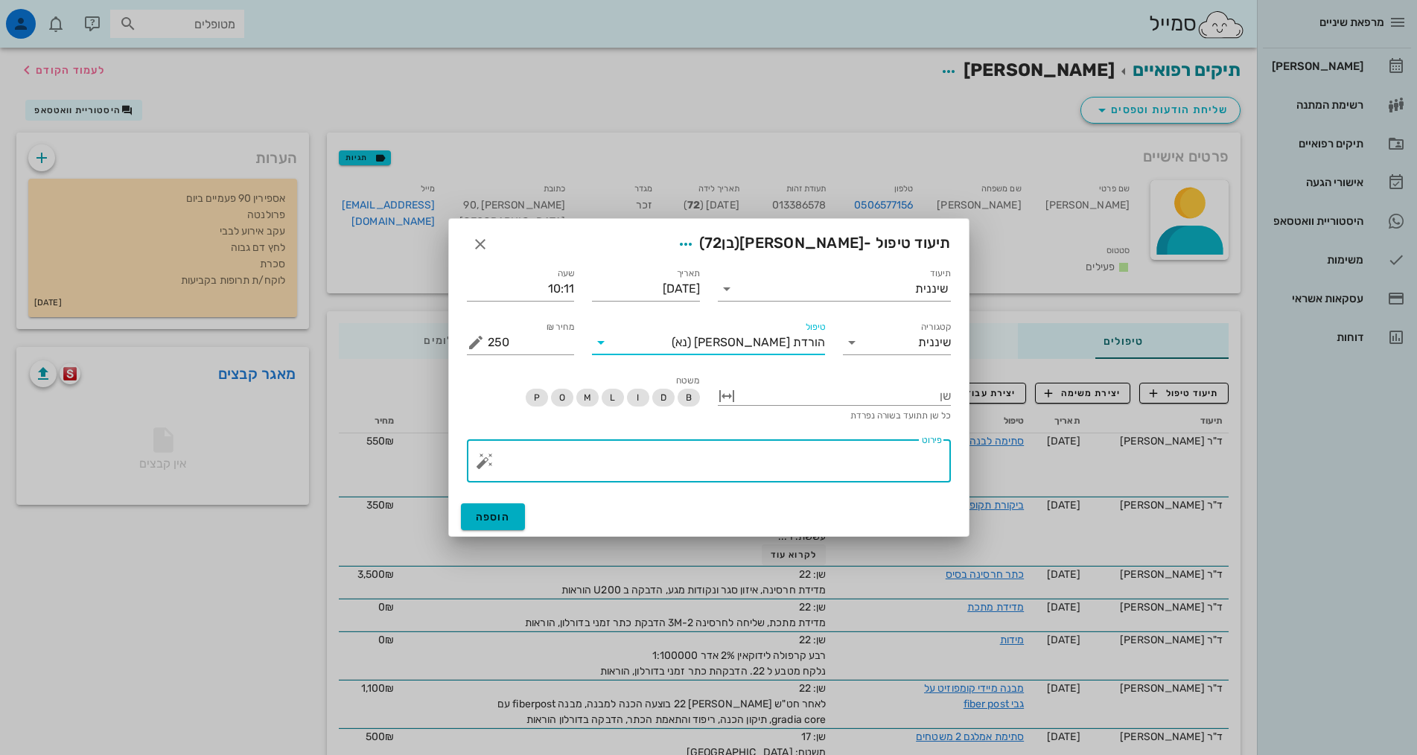
paste textarea "SC + ידני + פוליש. הגיינה אוראלית בינונית, אבנית בעיקר איזור חותכות תחתונות, פל…"
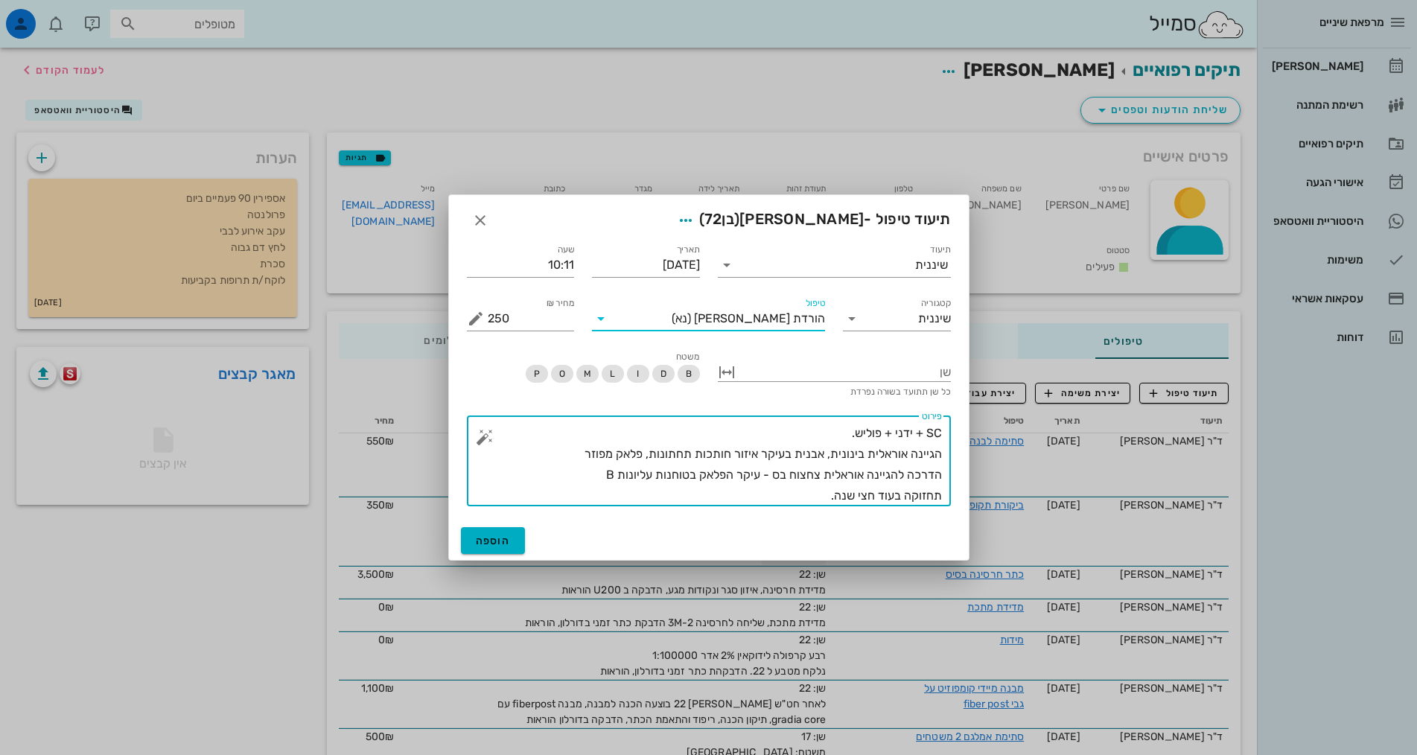
drag, startPoint x: 625, startPoint y: 474, endPoint x: 943, endPoint y: 477, distance: 317.9
click at [943, 477] on div "​ פירוט SC + ידני + פוליש. הגיינה אוראלית בינונית, אבנית בעיקר איזור חותכות תחת…" at bounding box center [709, 460] width 484 height 91
drag, startPoint x: 810, startPoint y: 494, endPoint x: 1140, endPoint y: 527, distance: 331.4
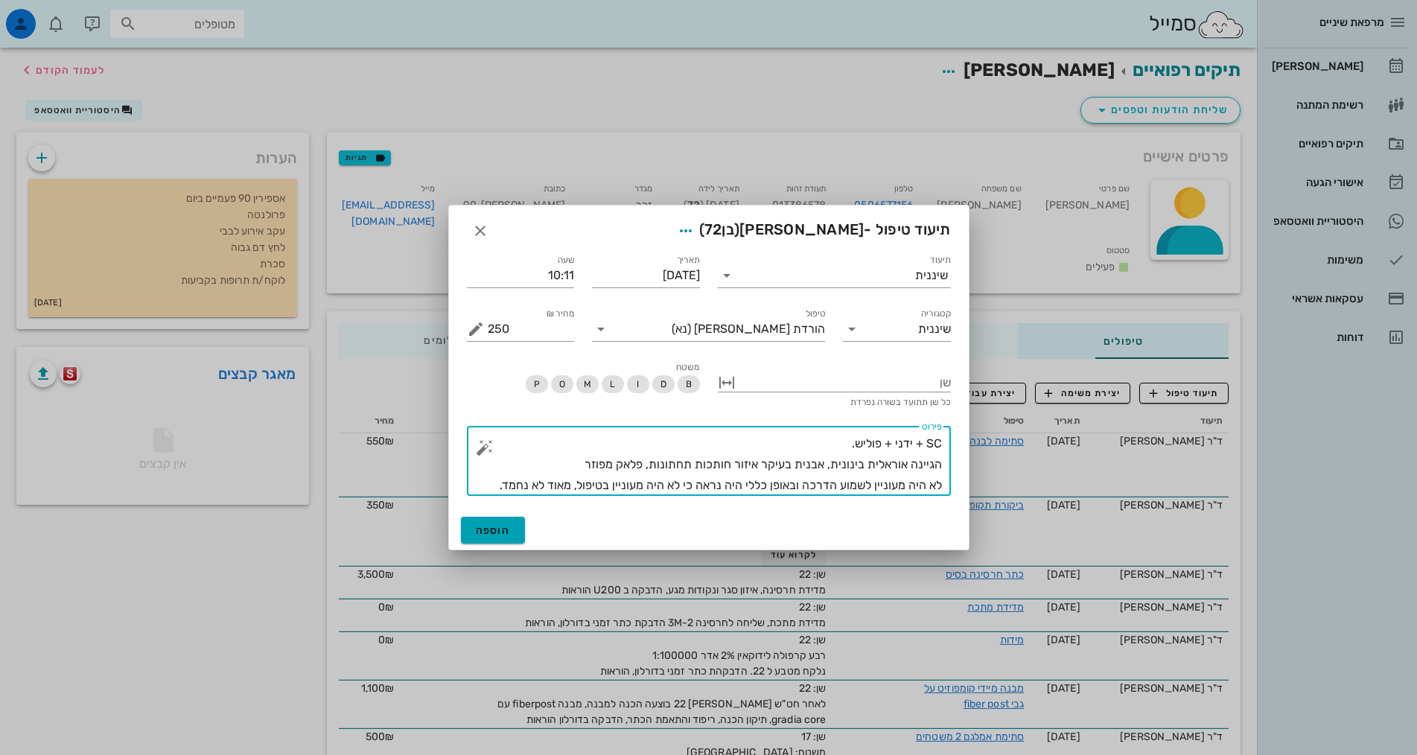
type textarea "SC + ידני + פוליש. הגיינה אוראלית בינונית, אבנית בעיקר איזור חותכות תחתונות, פל…"
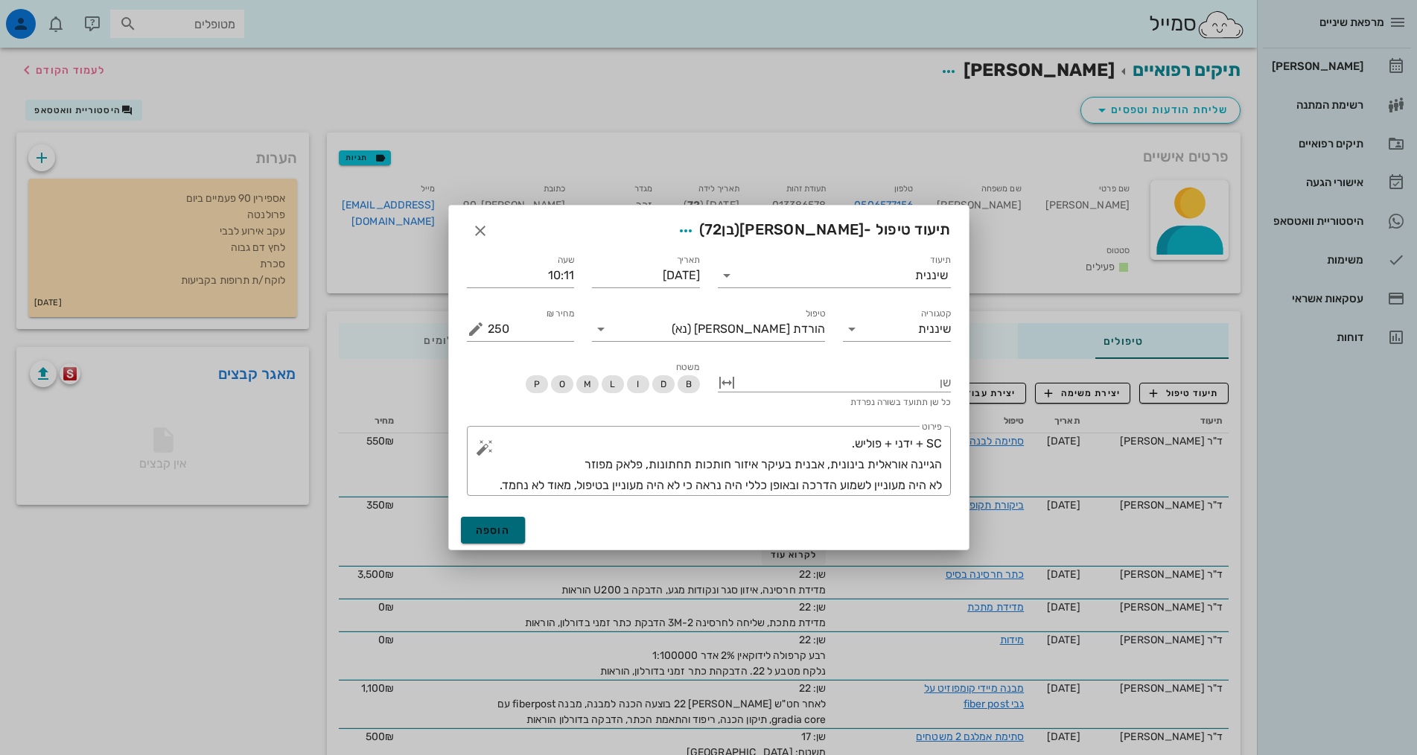
click at [497, 526] on span "הוספה" at bounding box center [493, 530] width 35 height 13
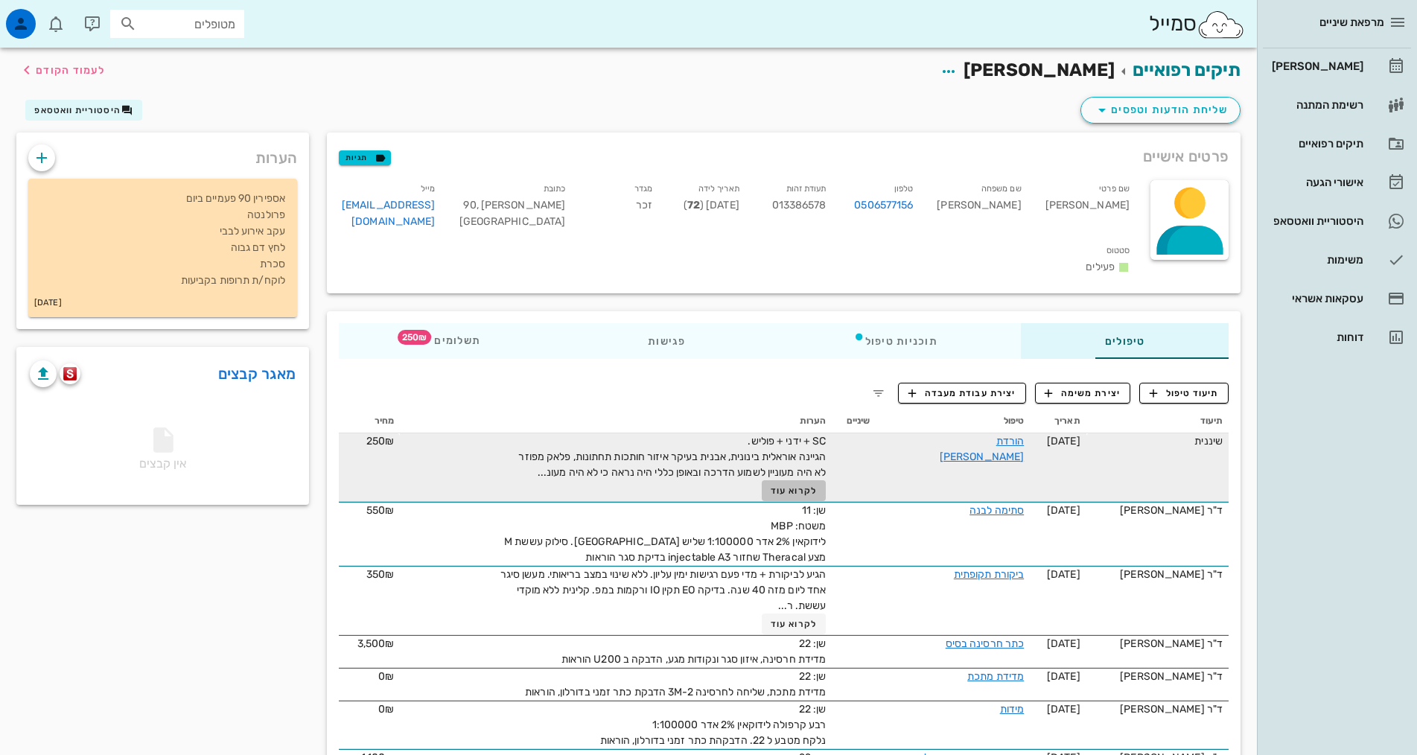
click at [771, 485] on span "לקרוא עוד" at bounding box center [794, 490] width 46 height 10
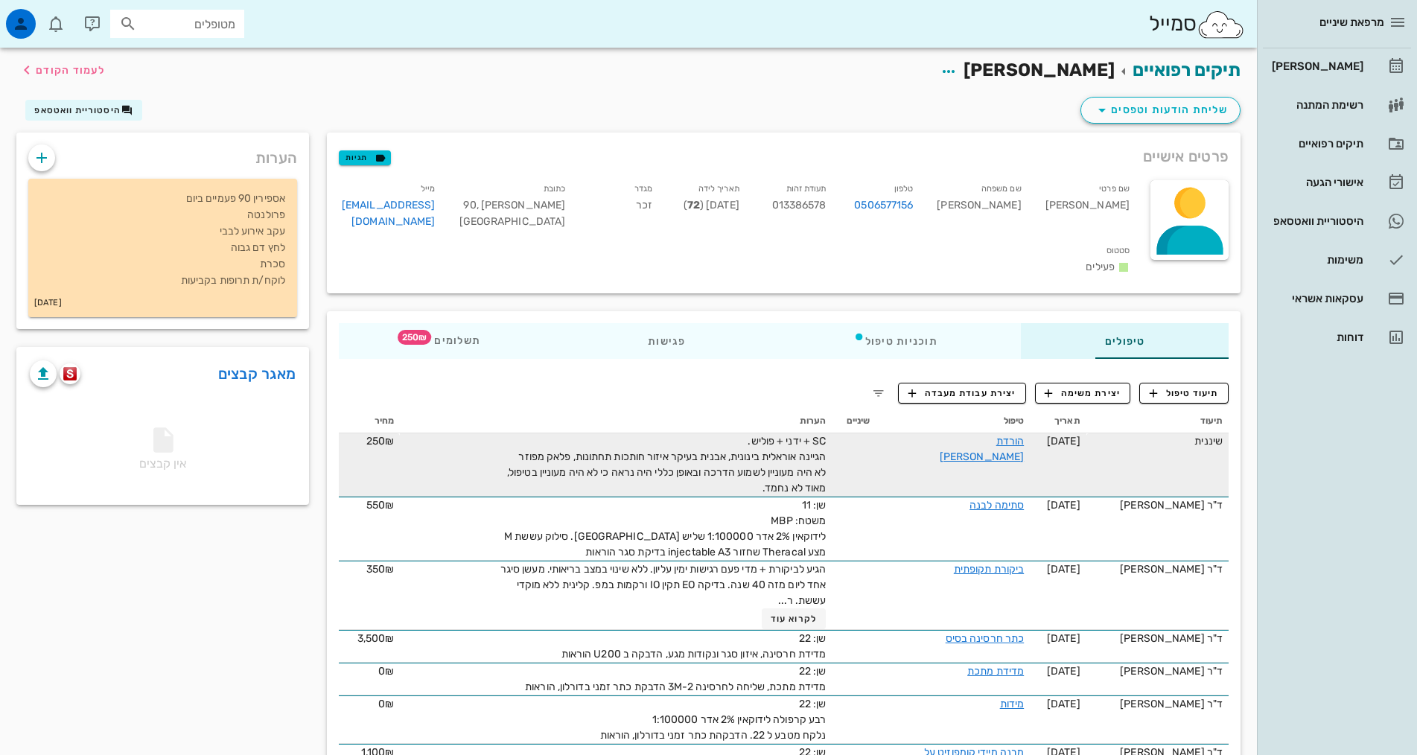
click at [507, 454] on span "SC + ידני + פוליש. הגיינה אוראלית בינונית, אבנית בעיקר איזור חותכות תחתונות, פל…" at bounding box center [666, 465] width 319 height 60
click at [967, 435] on link "הורדת [PERSON_NAME]" at bounding box center [982, 449] width 84 height 28
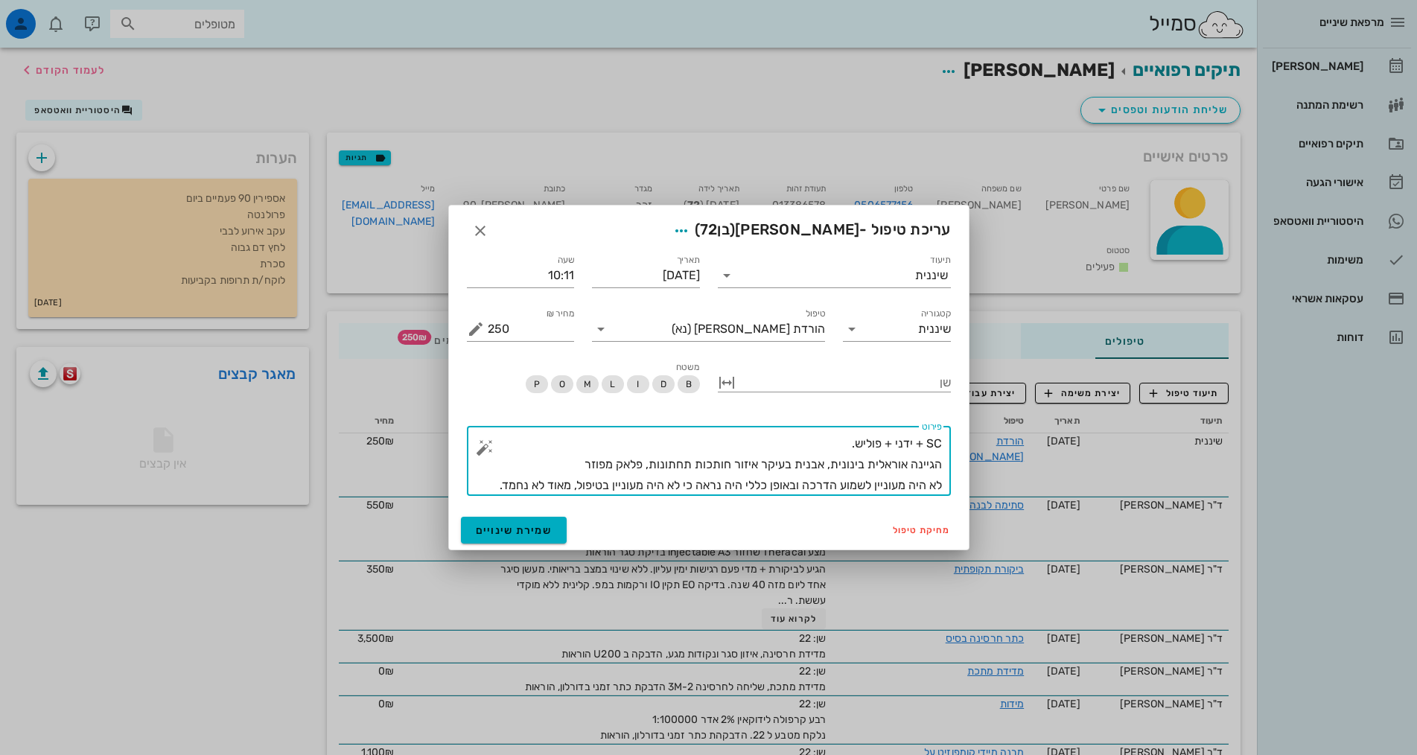
drag, startPoint x: 493, startPoint y: 484, endPoint x: 1013, endPoint y: 497, distance: 520.6
type textarea "SC + ידני + פוליש. הגיינה אוראלית בינונית, אבנית בעיקר איזור חותכות תחתונות, פל…"
click at [513, 525] on span "שמירת שינויים" at bounding box center [514, 530] width 77 height 13
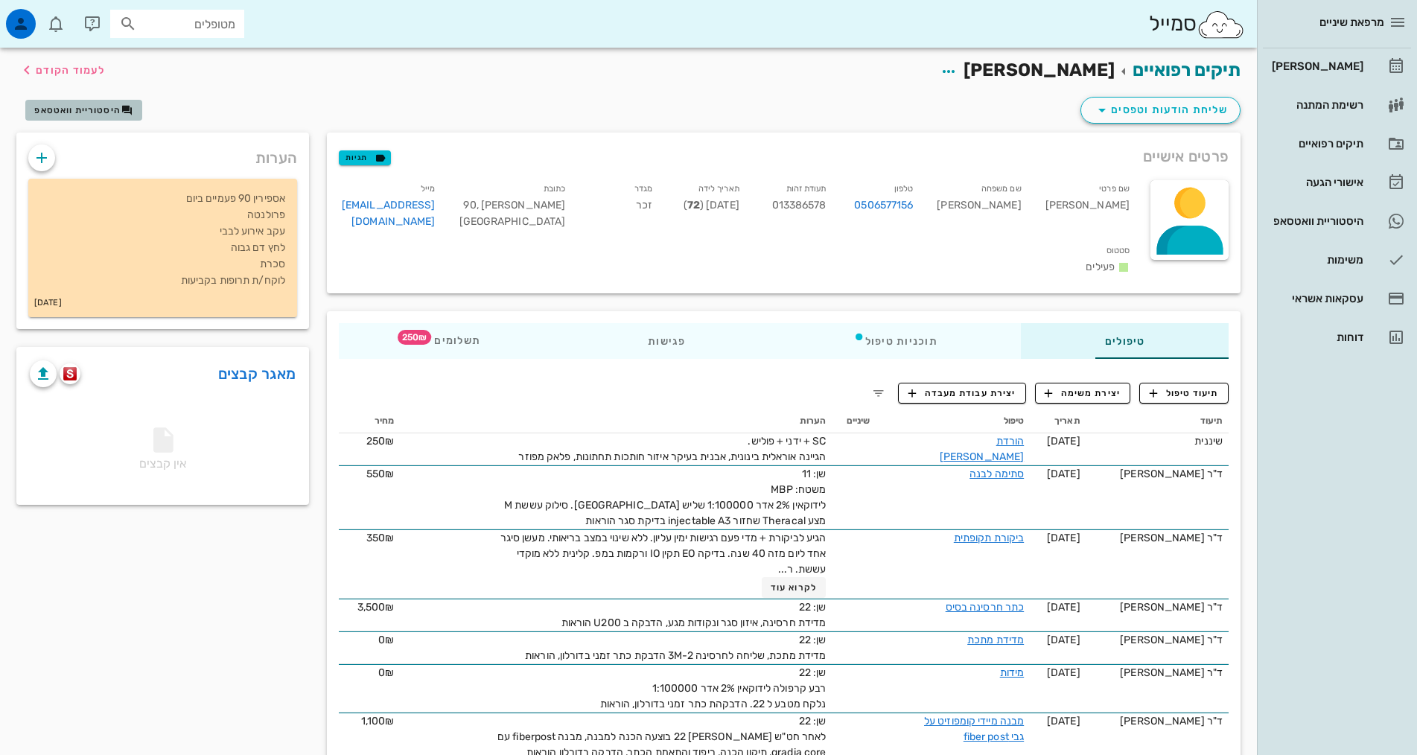
click at [103, 115] on span "היסטוריית וואטסאפ" at bounding box center [77, 110] width 86 height 10
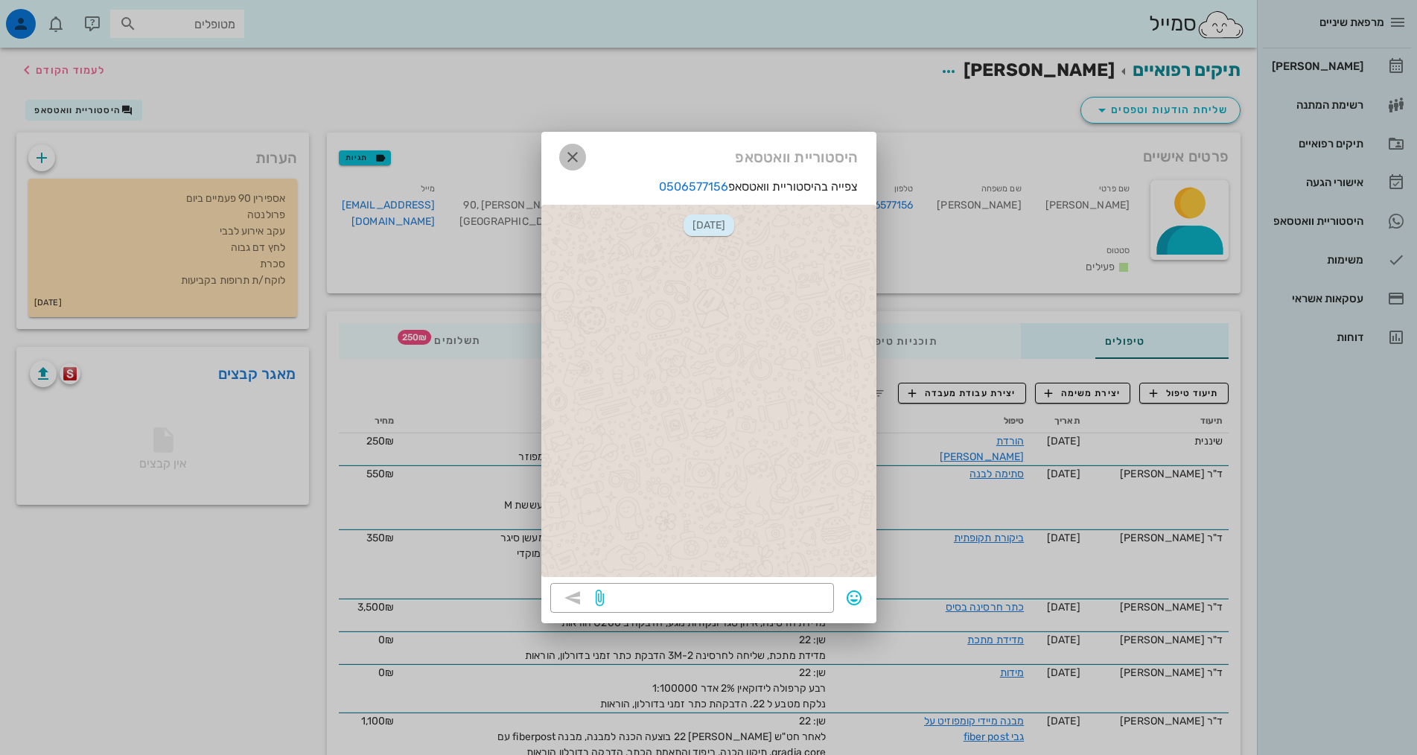
click at [572, 159] on icon "button" at bounding box center [573, 157] width 18 height 18
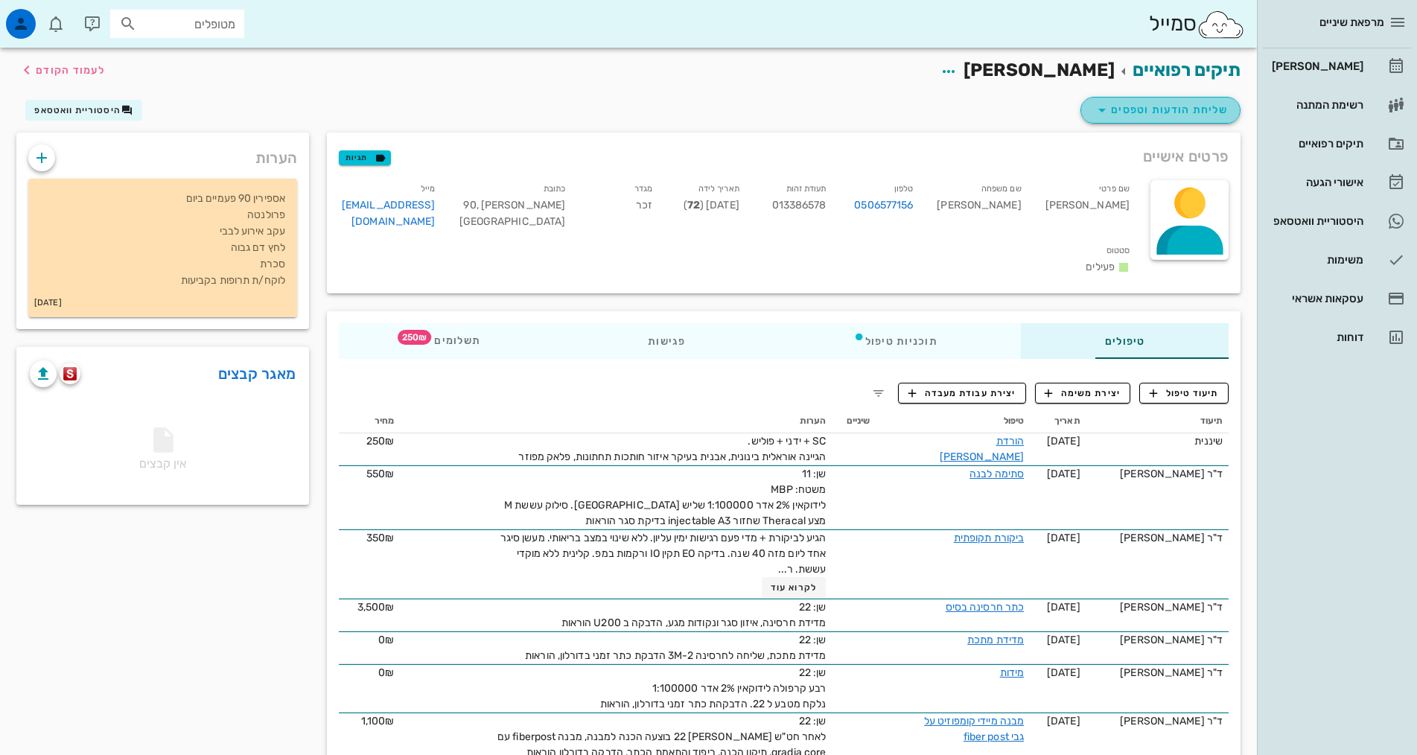
click at [1141, 112] on span "שליחת הודעות וטפסים" at bounding box center [1160, 110] width 135 height 18
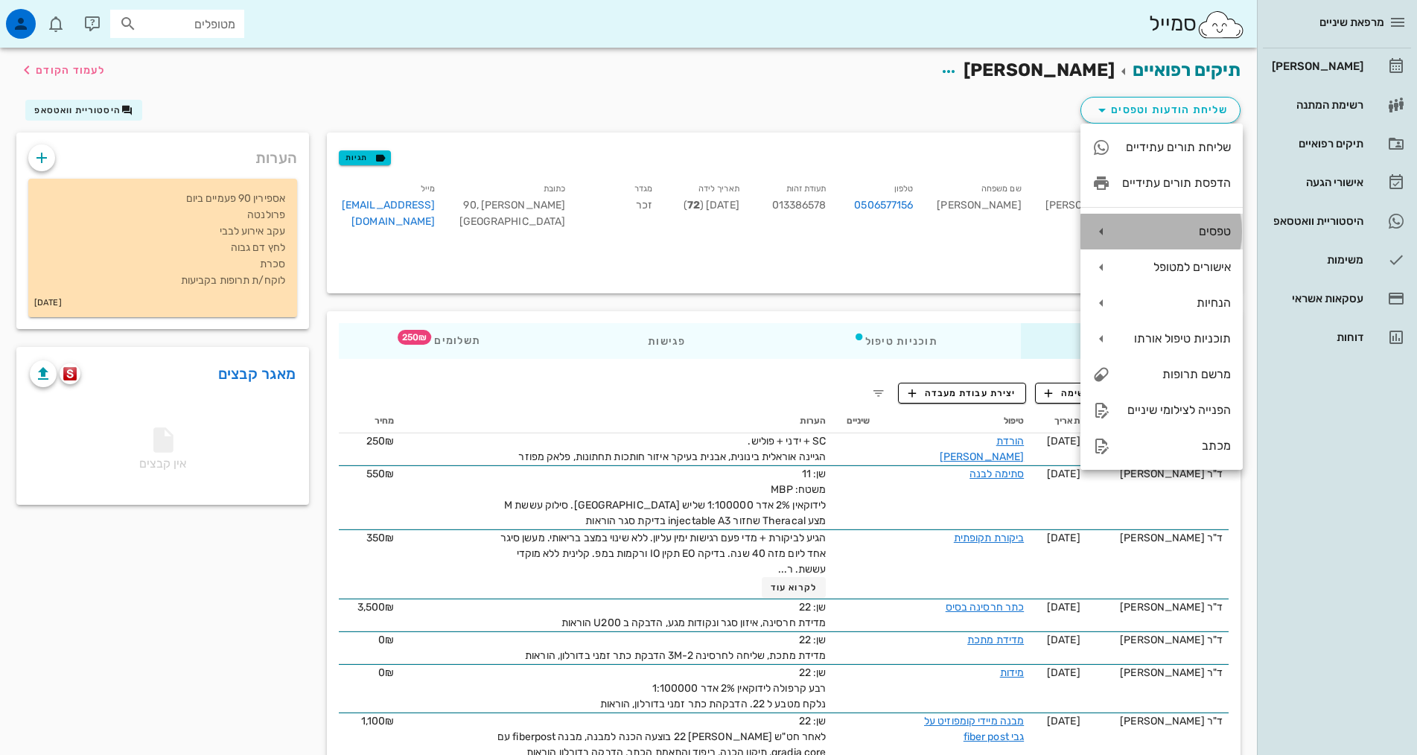
click at [1173, 233] on div "טפסים" at bounding box center [1176, 231] width 109 height 14
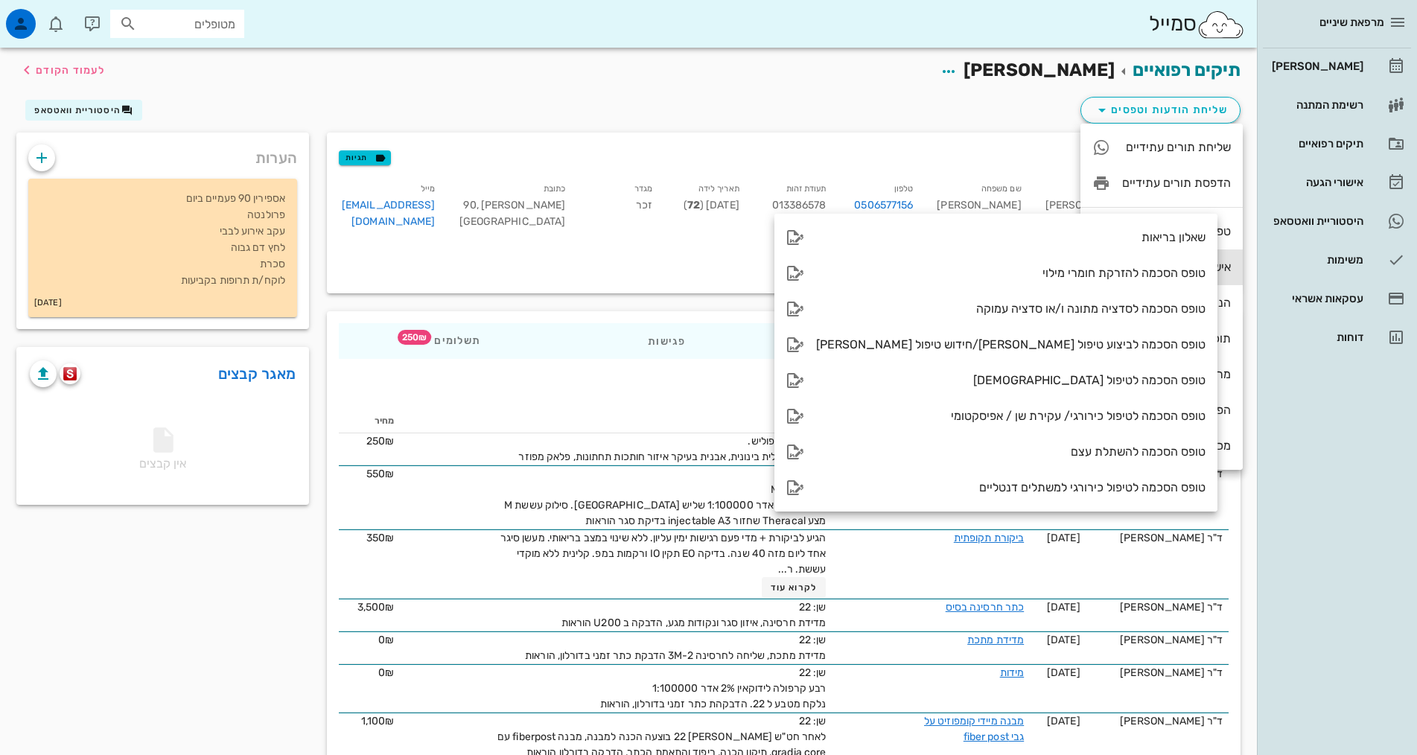
click at [1193, 261] on div "אישורים למטופל" at bounding box center [1176, 267] width 109 height 14
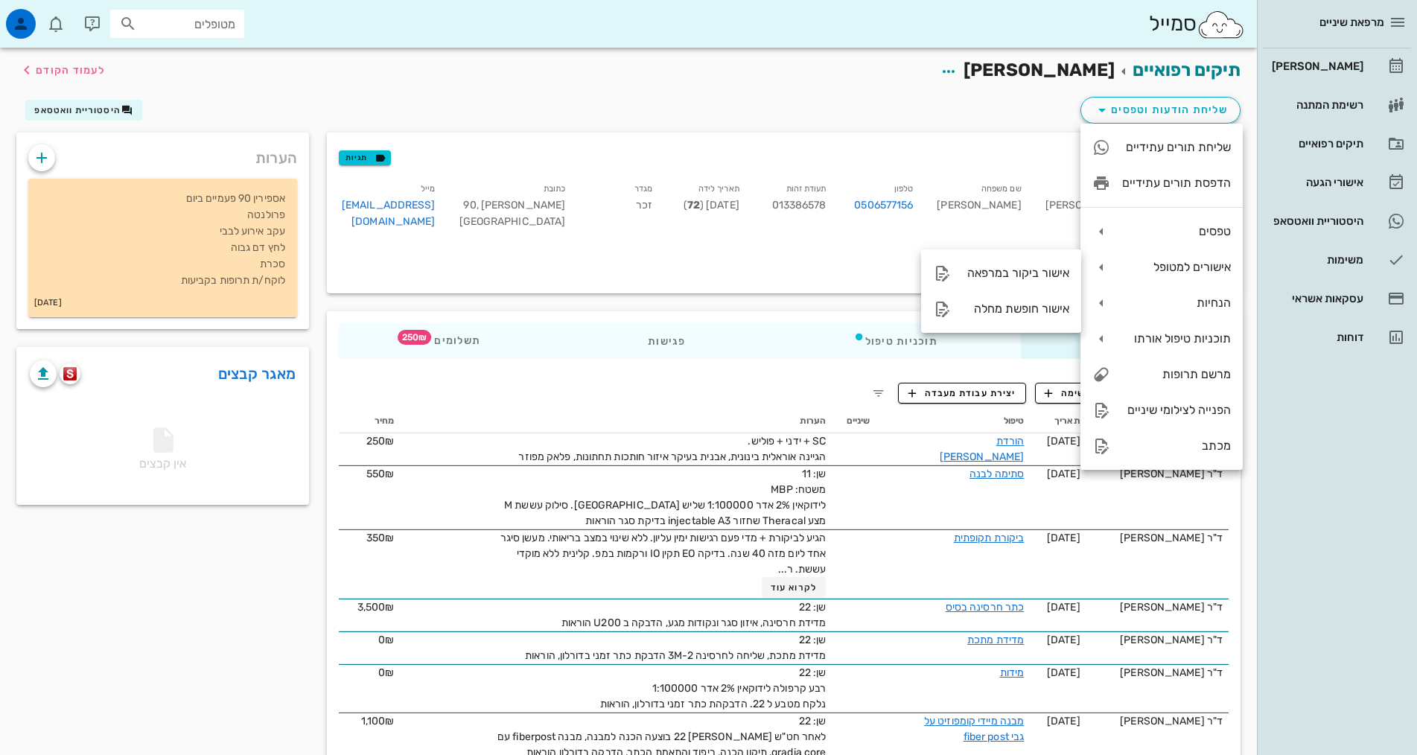
click at [875, 133] on div "פרטים אישיים תגיות" at bounding box center [784, 157] width 914 height 48
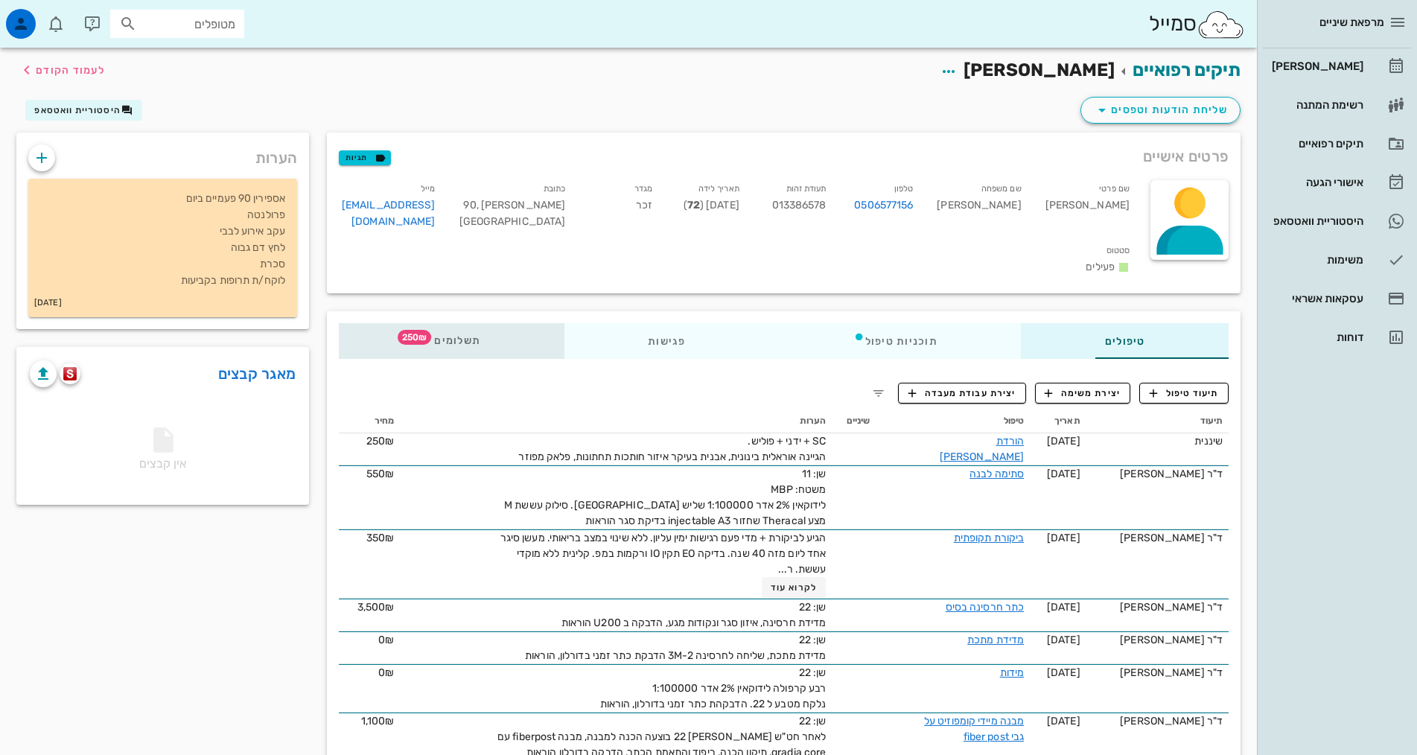
click at [422, 336] on span "תשלומים 250₪" at bounding box center [451, 341] width 58 height 10
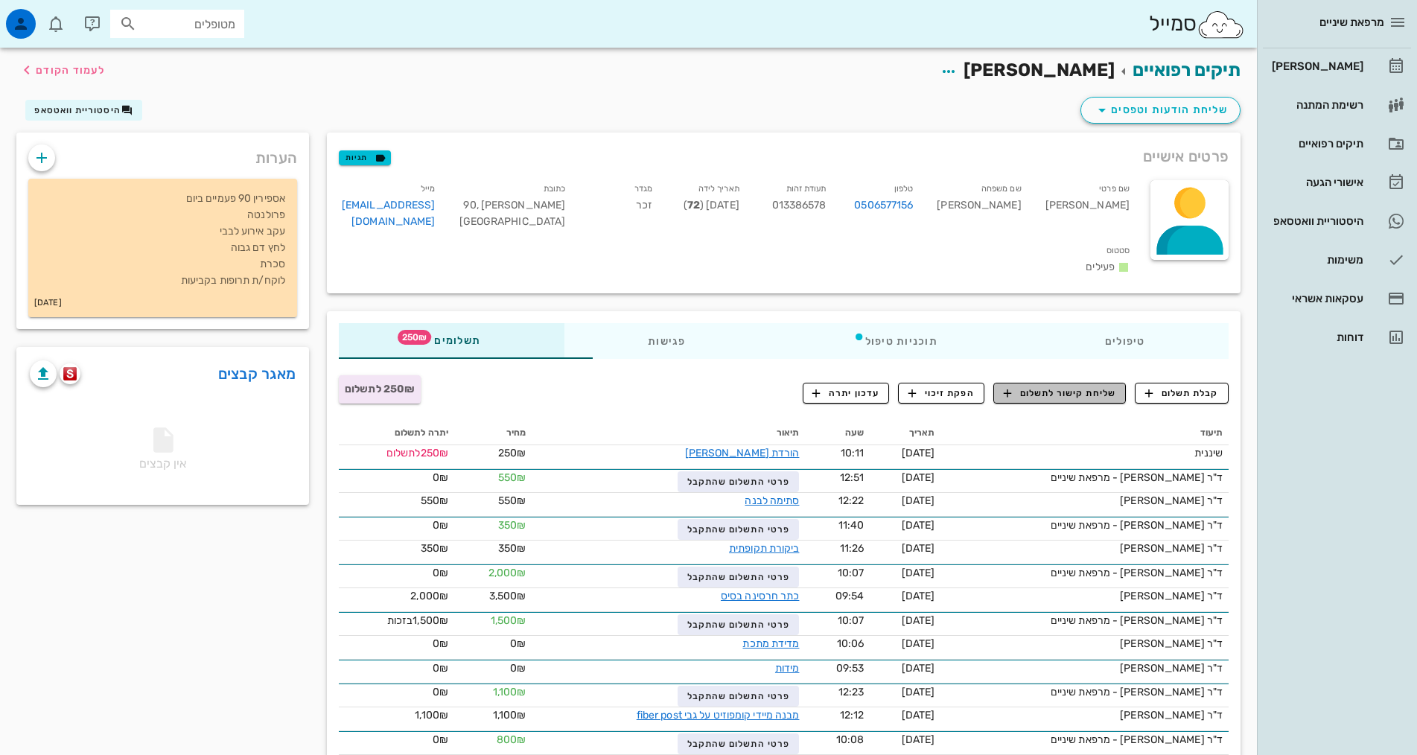
click at [1055, 386] on span "שליחת קישור לתשלום" at bounding box center [1060, 392] width 112 height 13
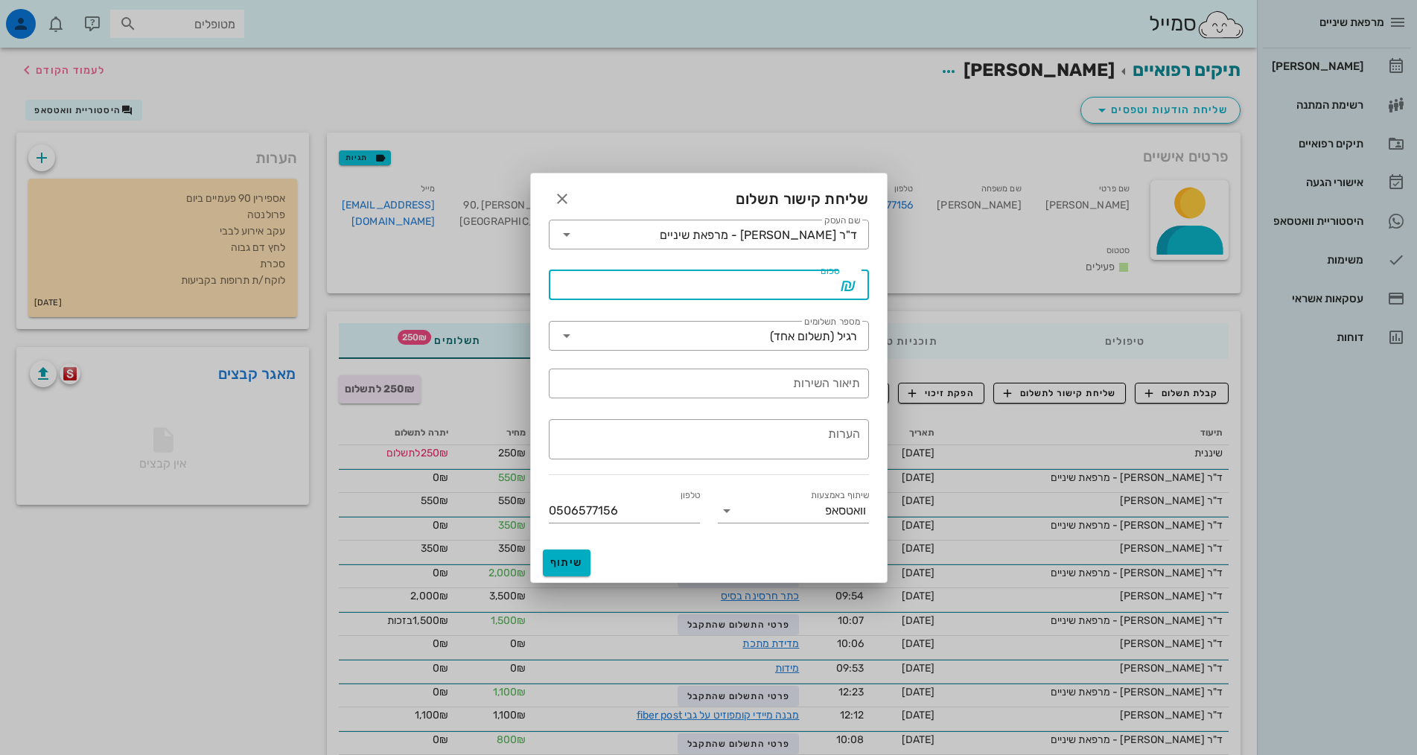
click at [828, 292] on input "סכום" at bounding box center [698, 285] width 281 height 24
type input "250"
click at [806, 389] on input "תיאור השירות" at bounding box center [709, 384] width 302 height 24
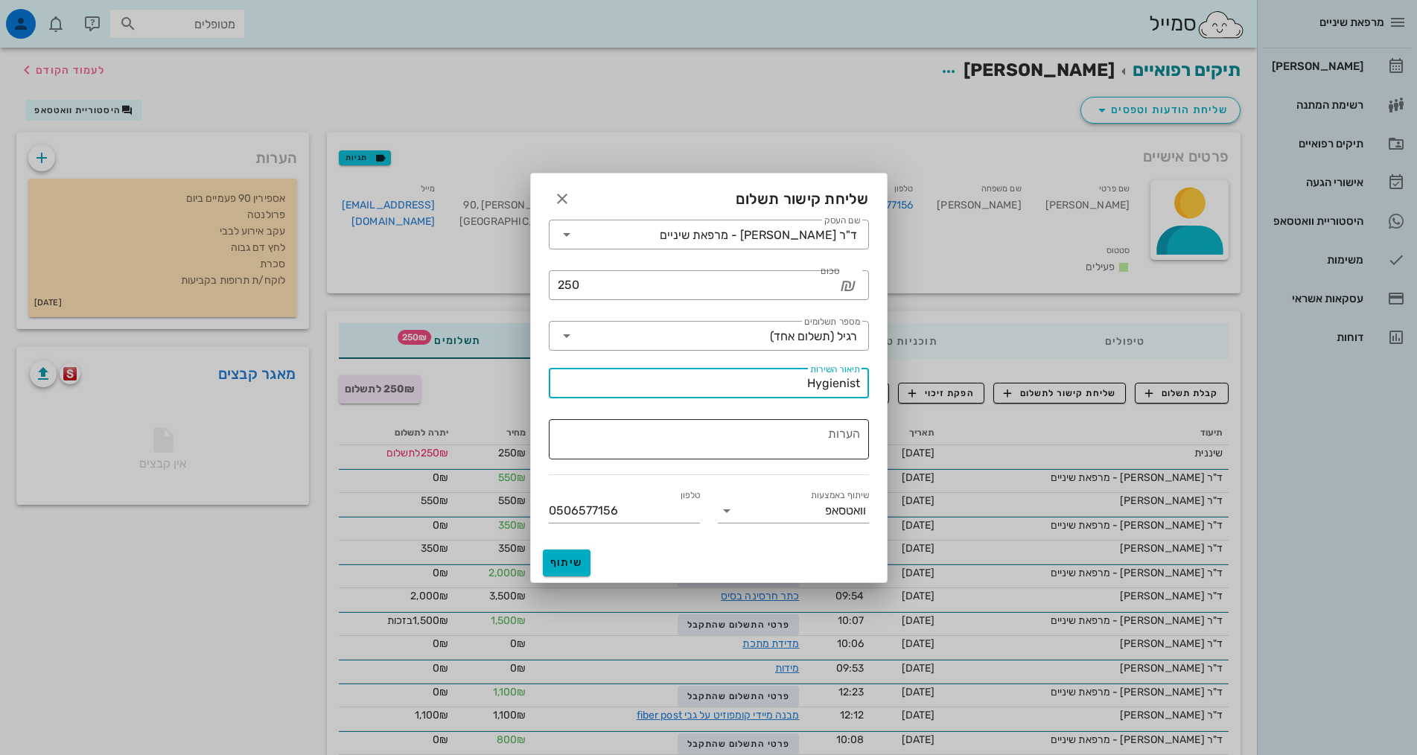
type input "Hygienist"
click at [812, 436] on textarea "הערות" at bounding box center [704, 442] width 311 height 36
click at [660, 236] on input "שם העסק" at bounding box center [618, 235] width 81 height 24
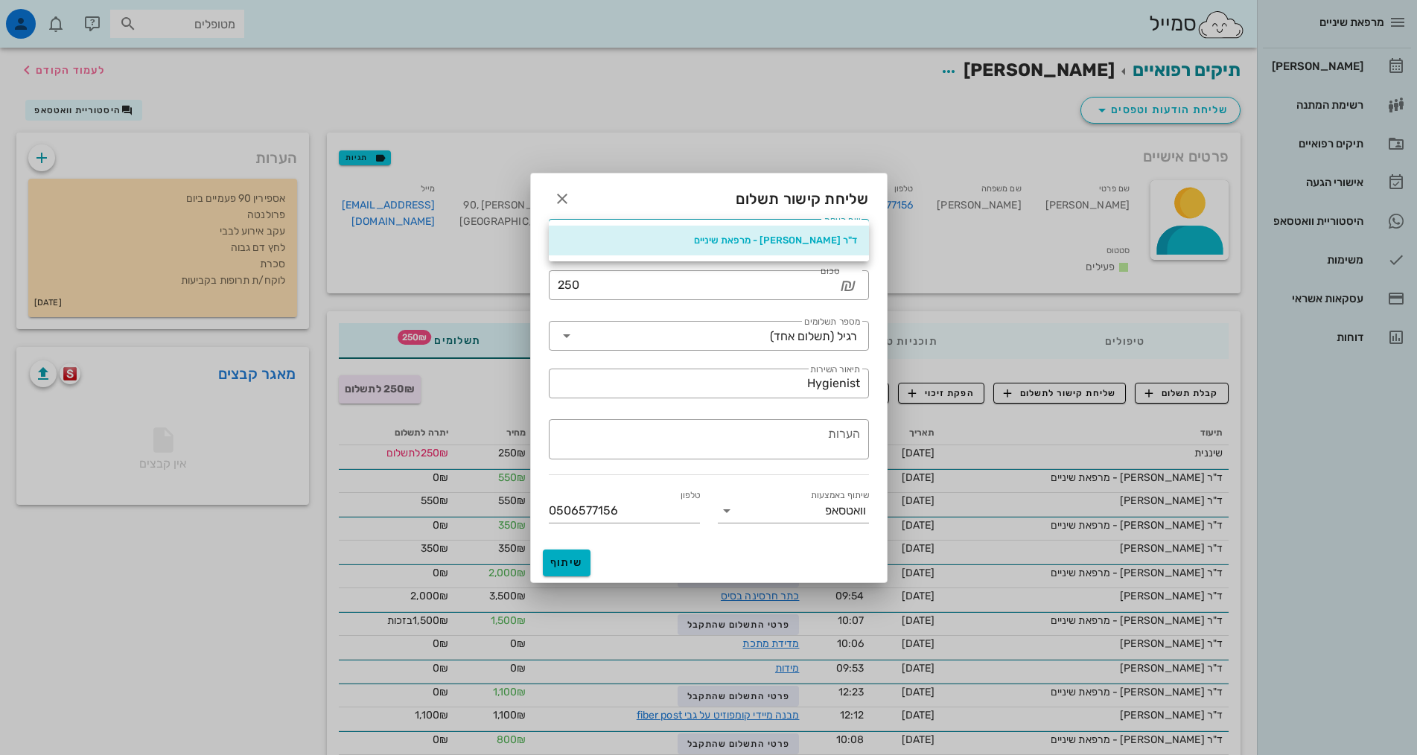
click at [675, 236] on div "ד"ר [PERSON_NAME] - מרפאת שיניים" at bounding box center [709, 241] width 296 height 12
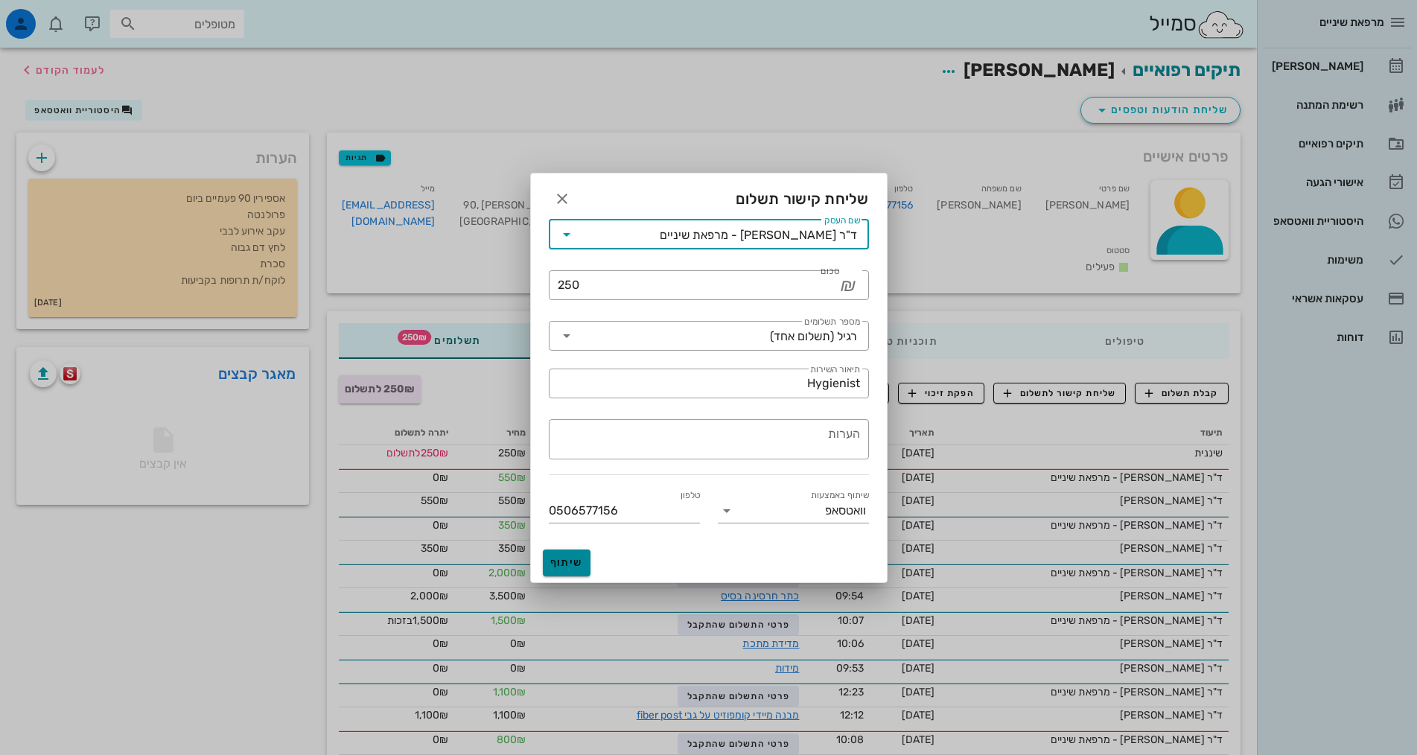
click at [570, 567] on span "שיתוף" at bounding box center [567, 562] width 36 height 13
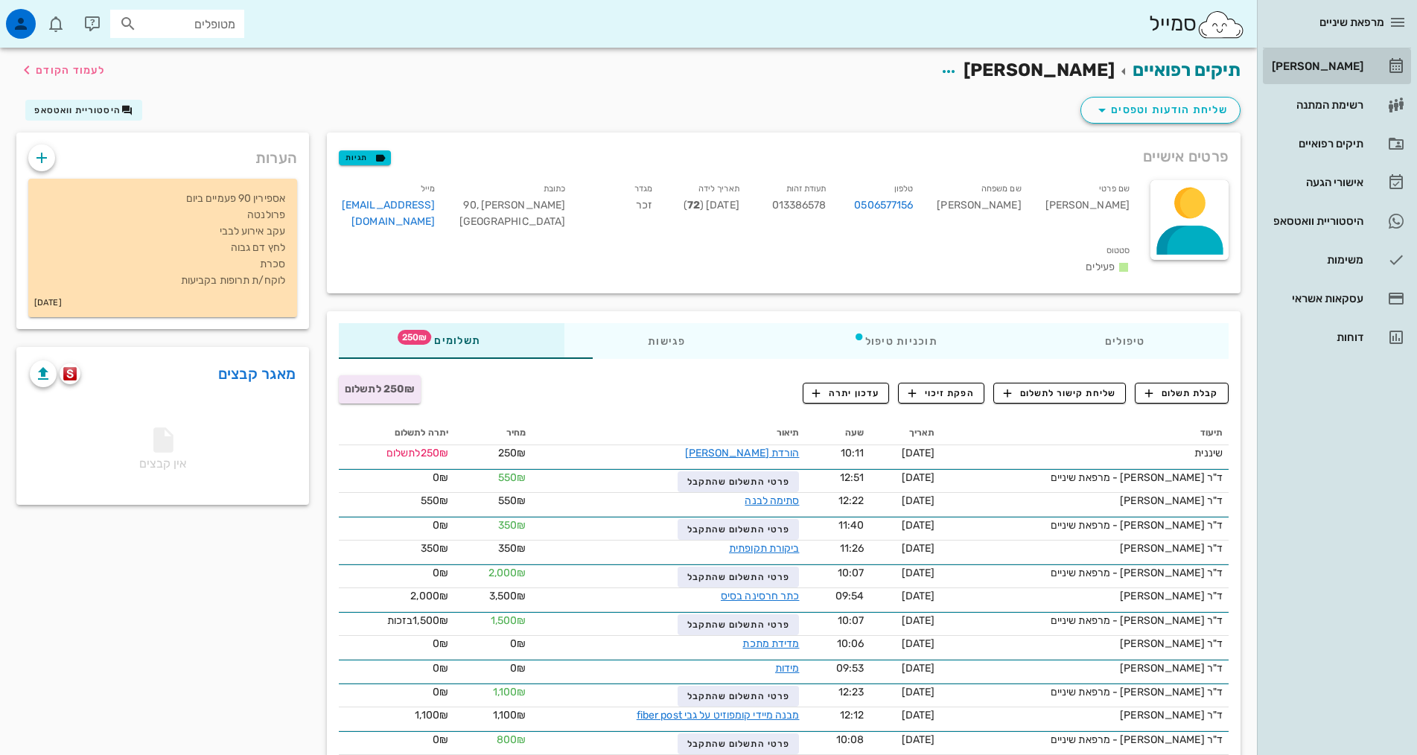
click at [1327, 65] on div "[PERSON_NAME]" at bounding box center [1316, 66] width 95 height 12
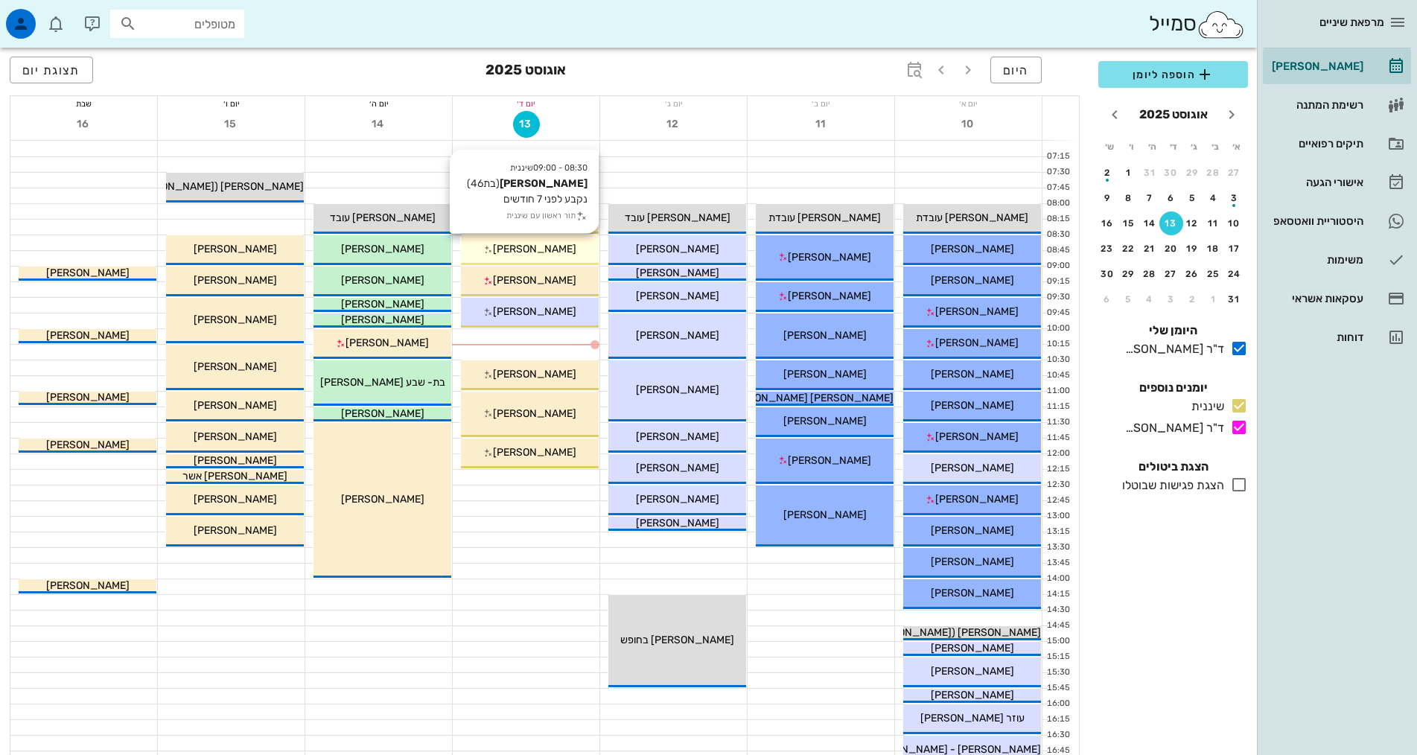
click at [541, 254] on span "[PERSON_NAME]" at bounding box center [534, 249] width 83 height 13
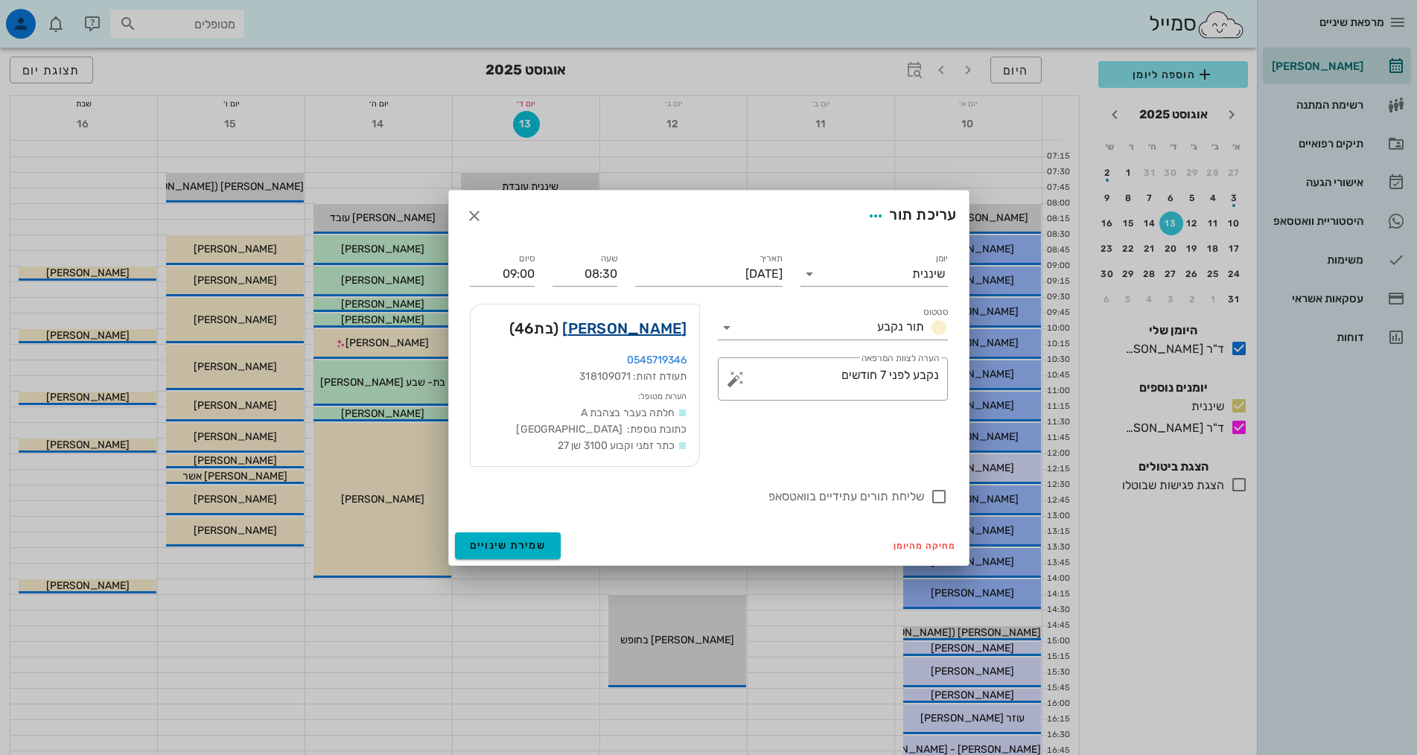
click at [654, 332] on link "[PERSON_NAME]" at bounding box center [624, 328] width 124 height 24
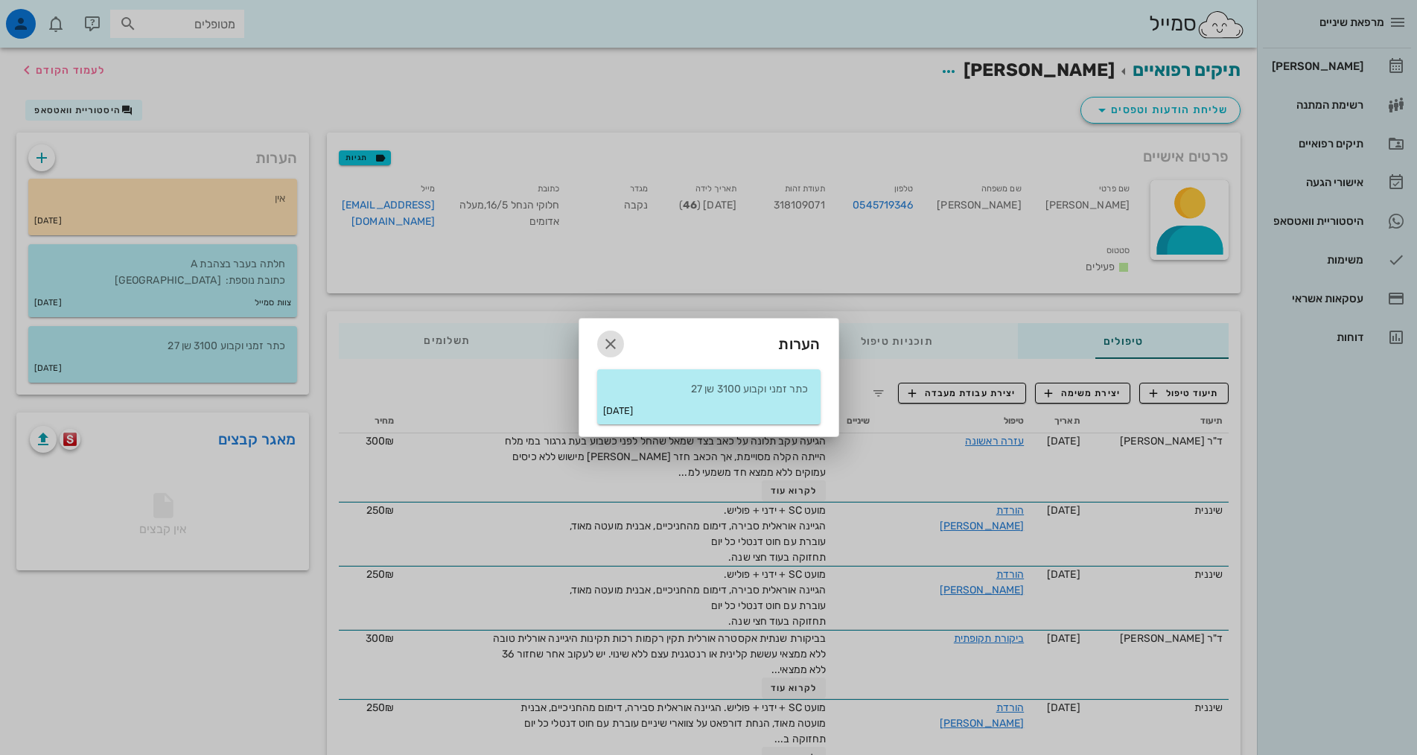
click at [611, 341] on icon "button" at bounding box center [611, 344] width 18 height 18
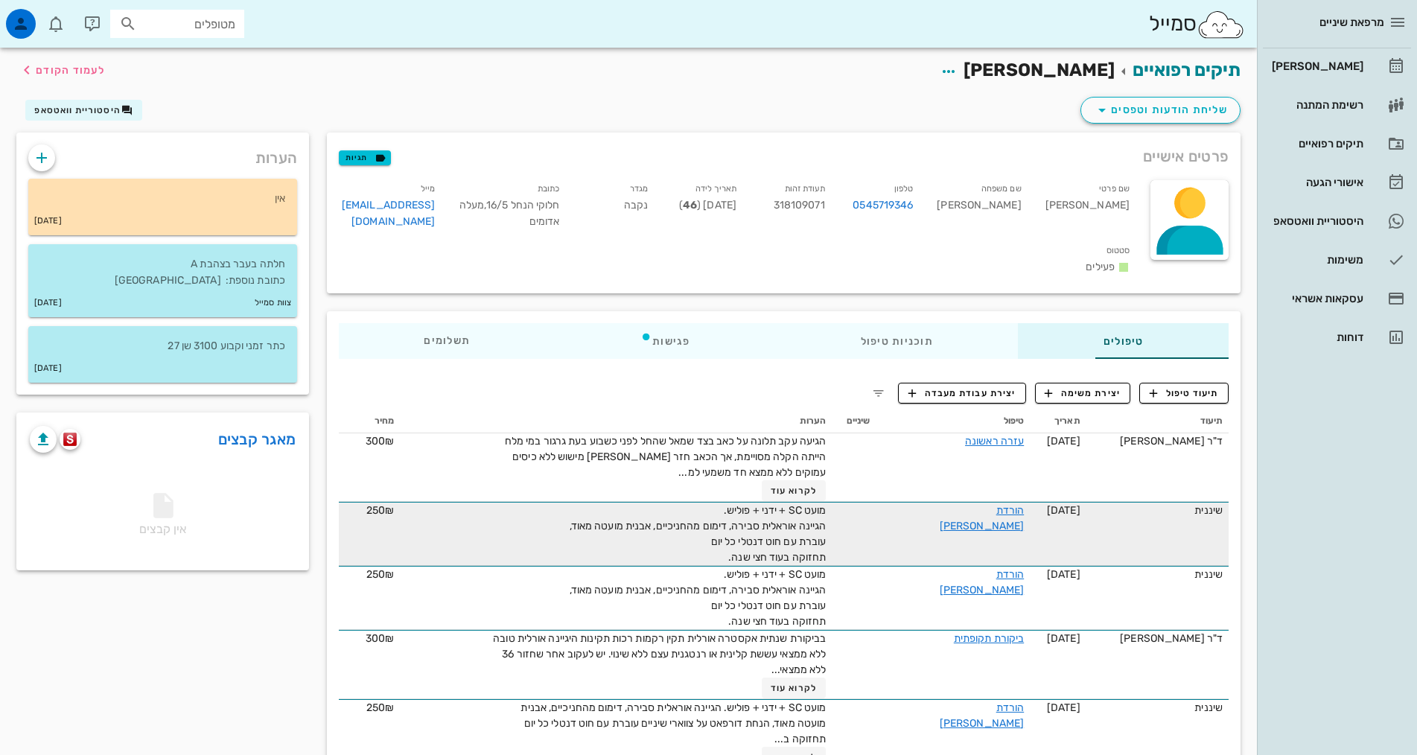
drag, startPoint x: 671, startPoint y: 529, endPoint x: 805, endPoint y: 494, distance: 138.3
click at [805, 502] on tr "שיננית [DATE] הורדת [PERSON_NAME] מועט SC + ידני + פוליש. הגיינה אוראלית סבירה,…" at bounding box center [784, 534] width 890 height 64
copy span "מועט SC + ידני + פוליש. הגיינה אוראלית סבירה, דימום מהחניכיים, אבנית מועטה מאוד…"
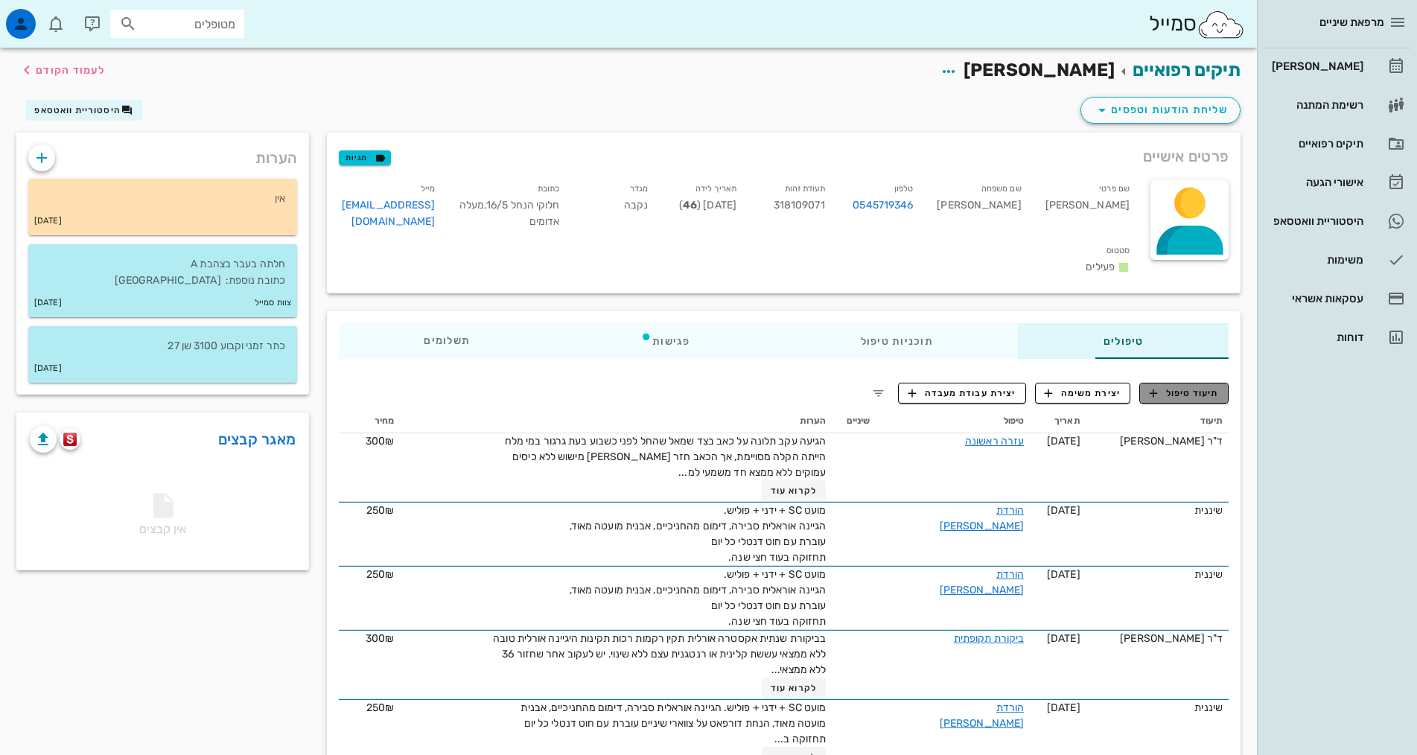
click at [1212, 386] on span "תיעוד טיפול" at bounding box center [1184, 392] width 69 height 13
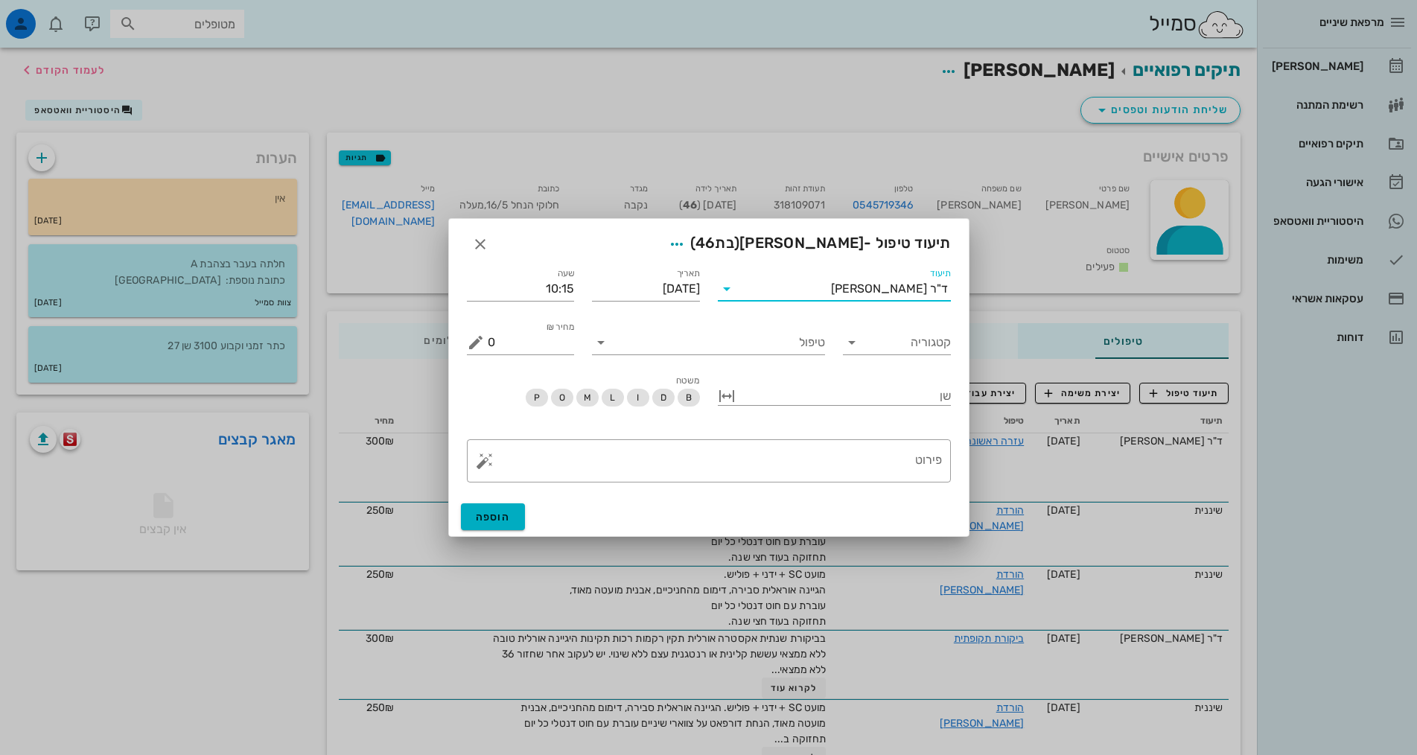
click at [831, 296] on input "תיעוד" at bounding box center [785, 289] width 92 height 24
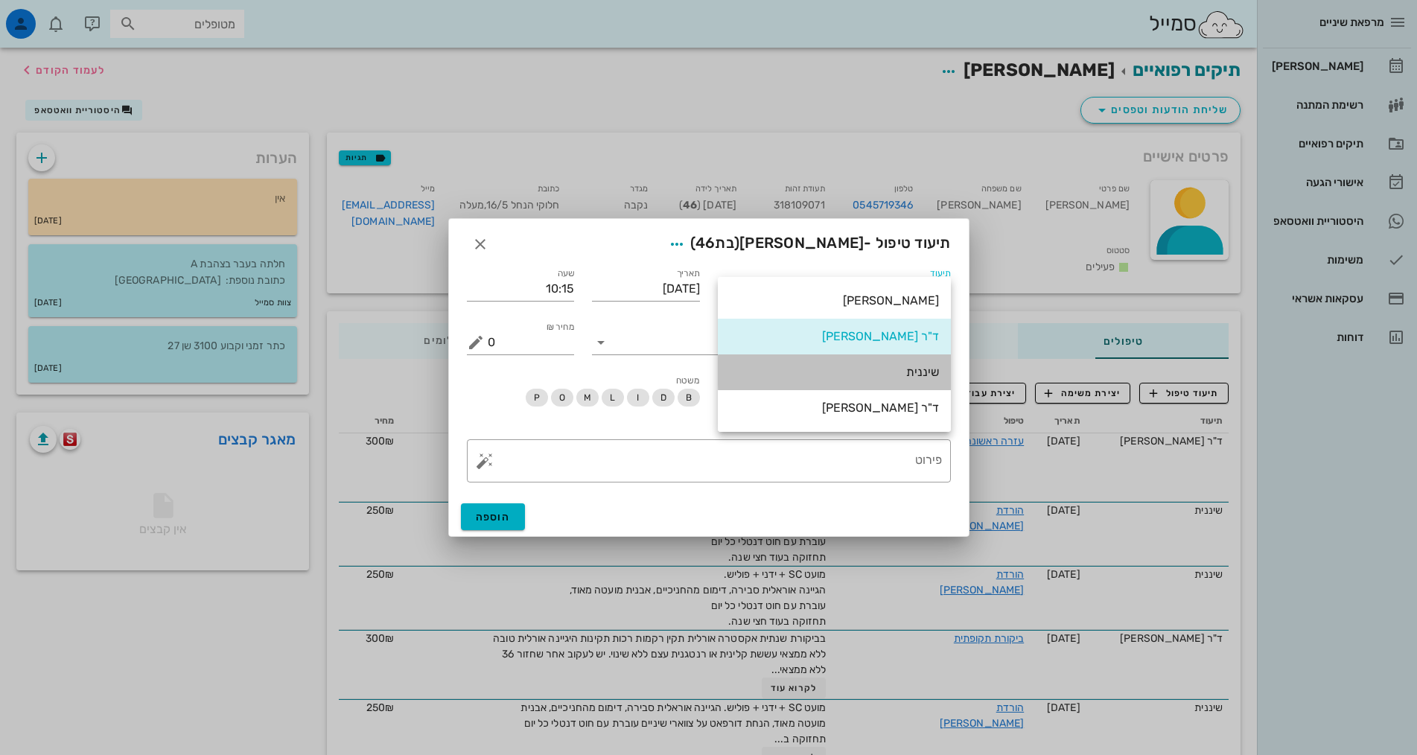
click at [895, 374] on div "שיננית" at bounding box center [834, 372] width 209 height 14
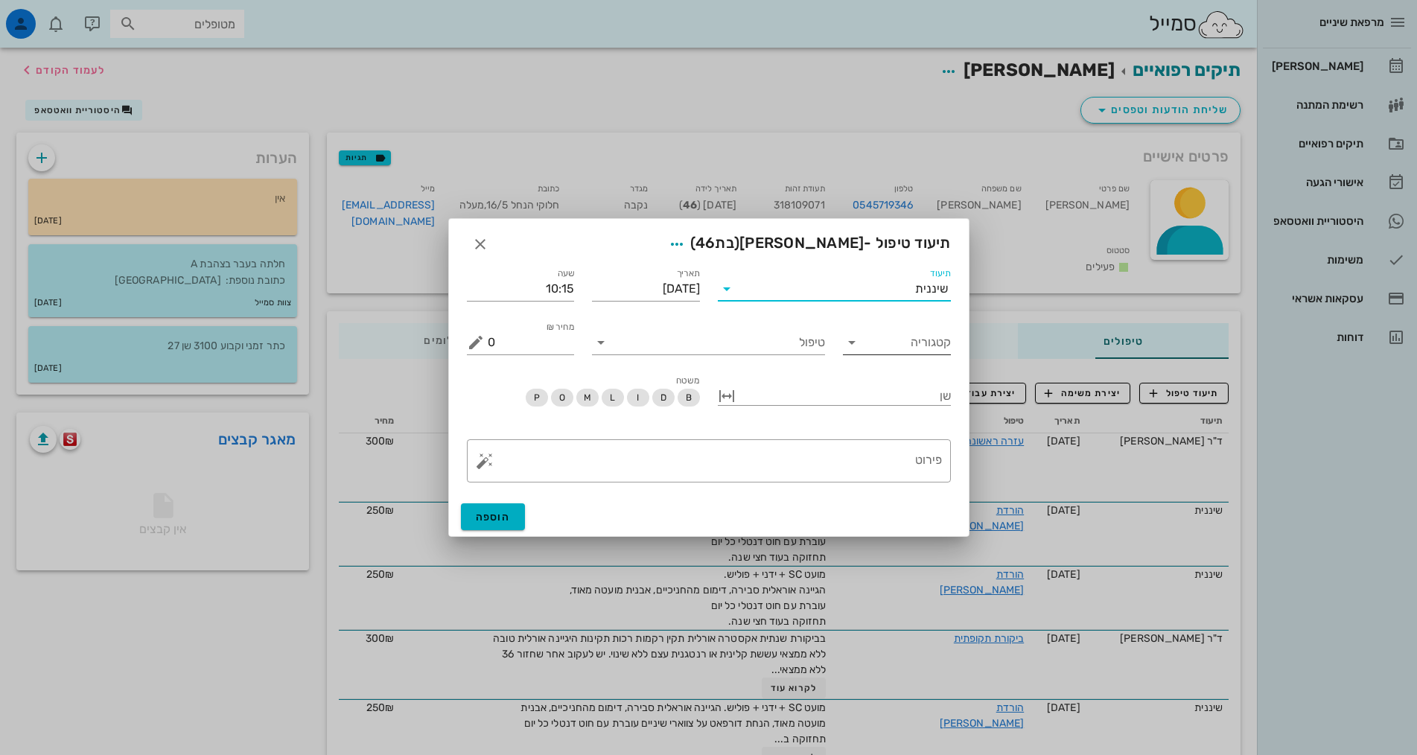
click at [927, 343] on input "קטגוריה" at bounding box center [909, 343] width 84 height 24
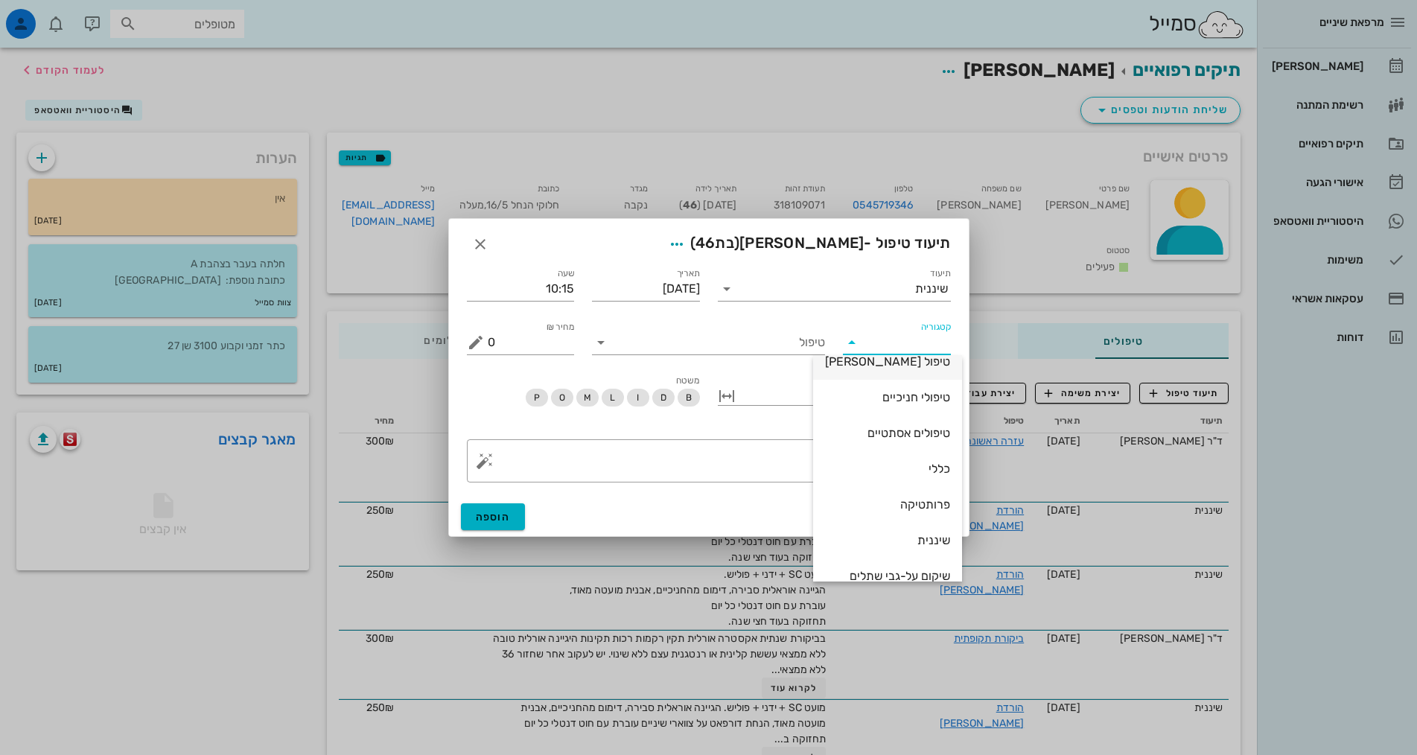
scroll to position [143, 0]
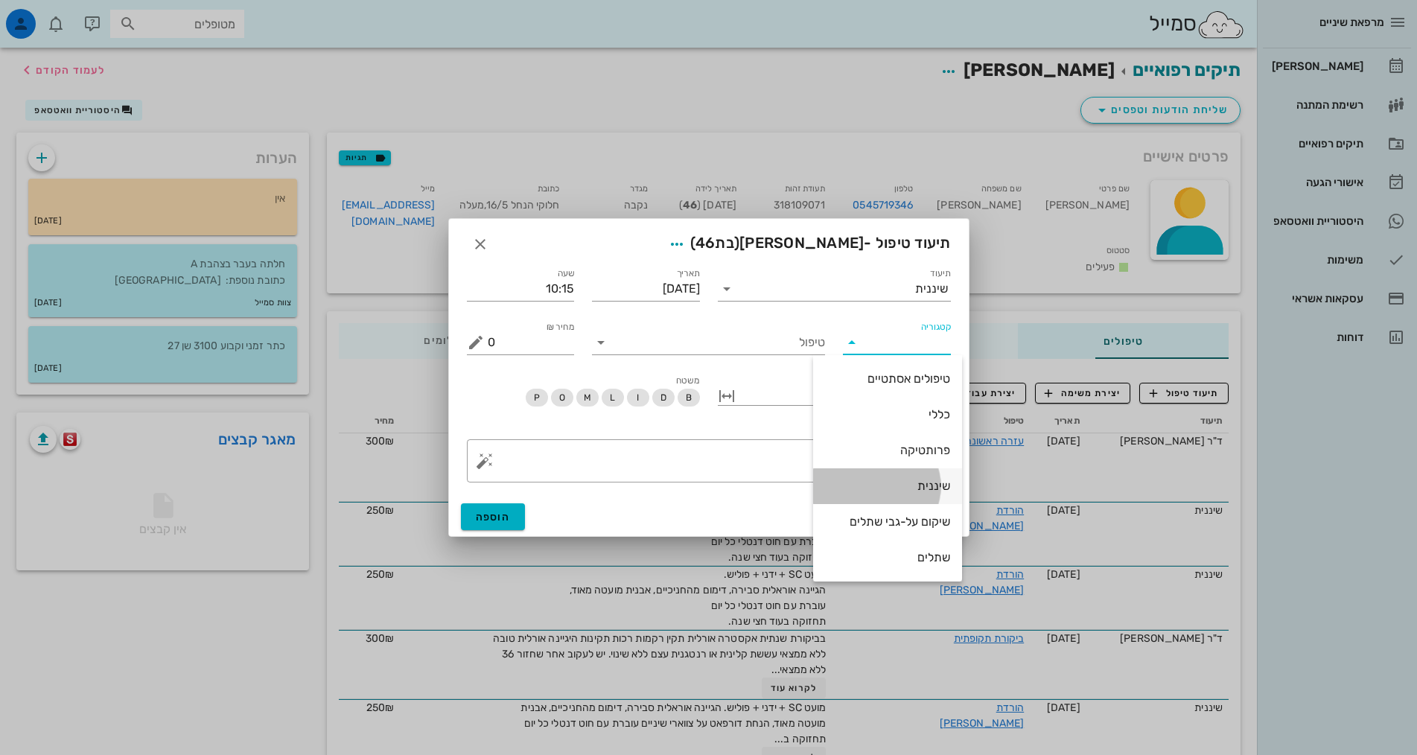
click at [926, 485] on div "שיננית" at bounding box center [887, 486] width 125 height 14
type input "שיננית"
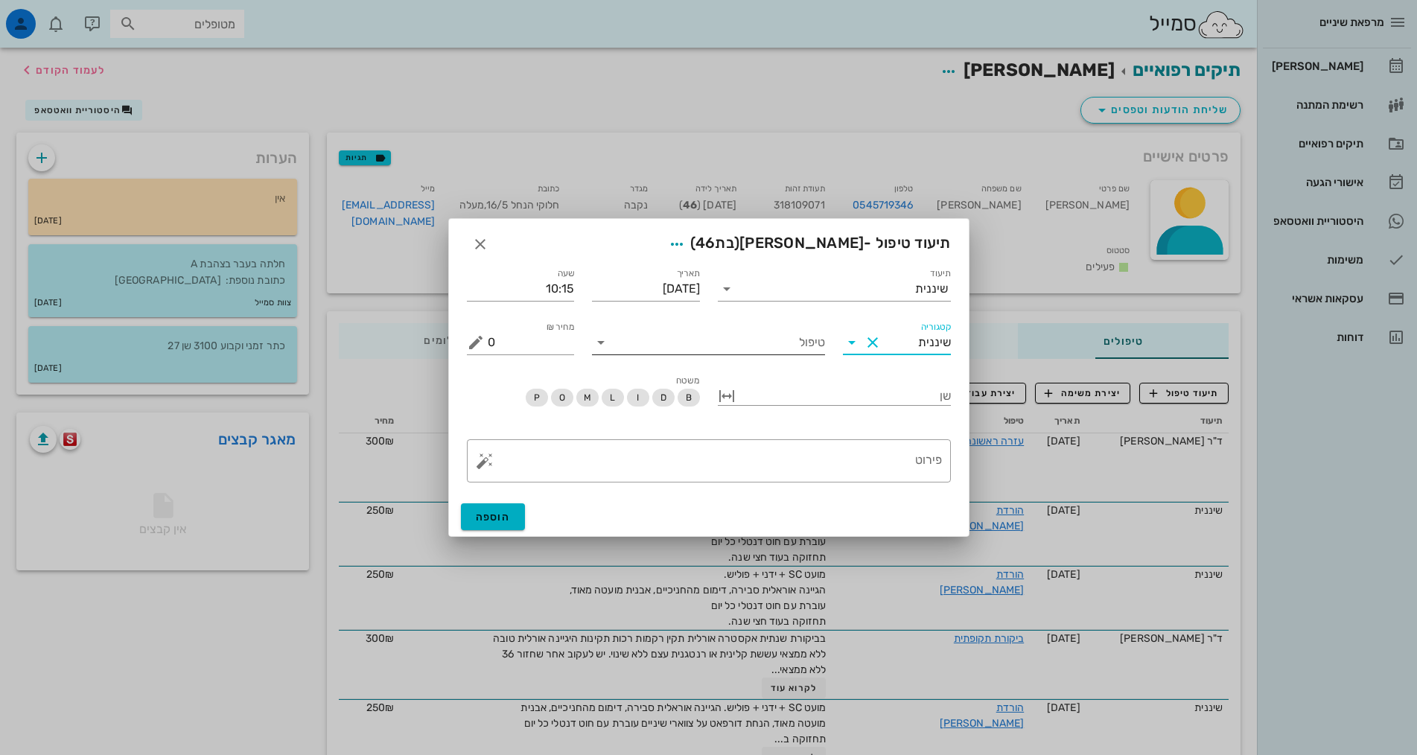
click at [803, 340] on input "טיפול" at bounding box center [719, 343] width 212 height 24
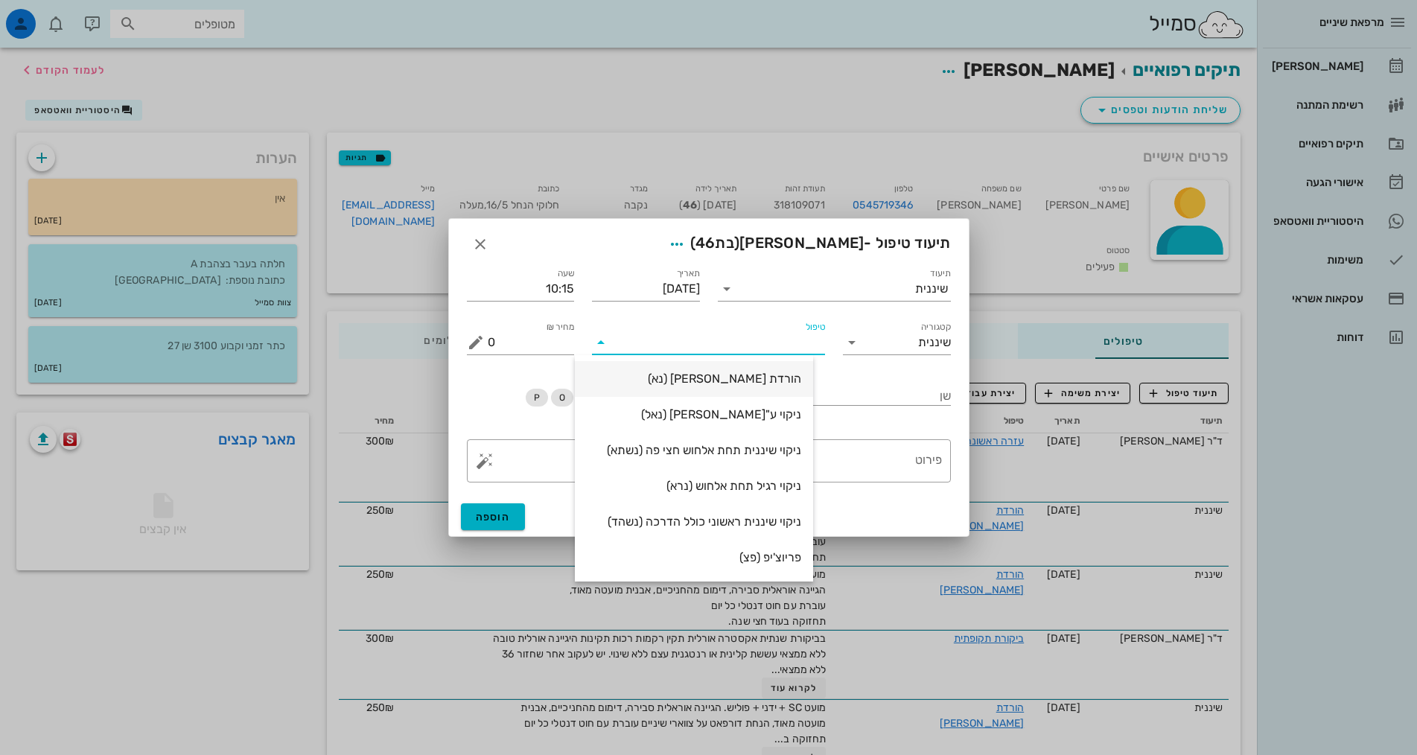
click at [800, 369] on div "הורדת [PERSON_NAME] (נא)" at bounding box center [694, 379] width 214 height 32
type input "250"
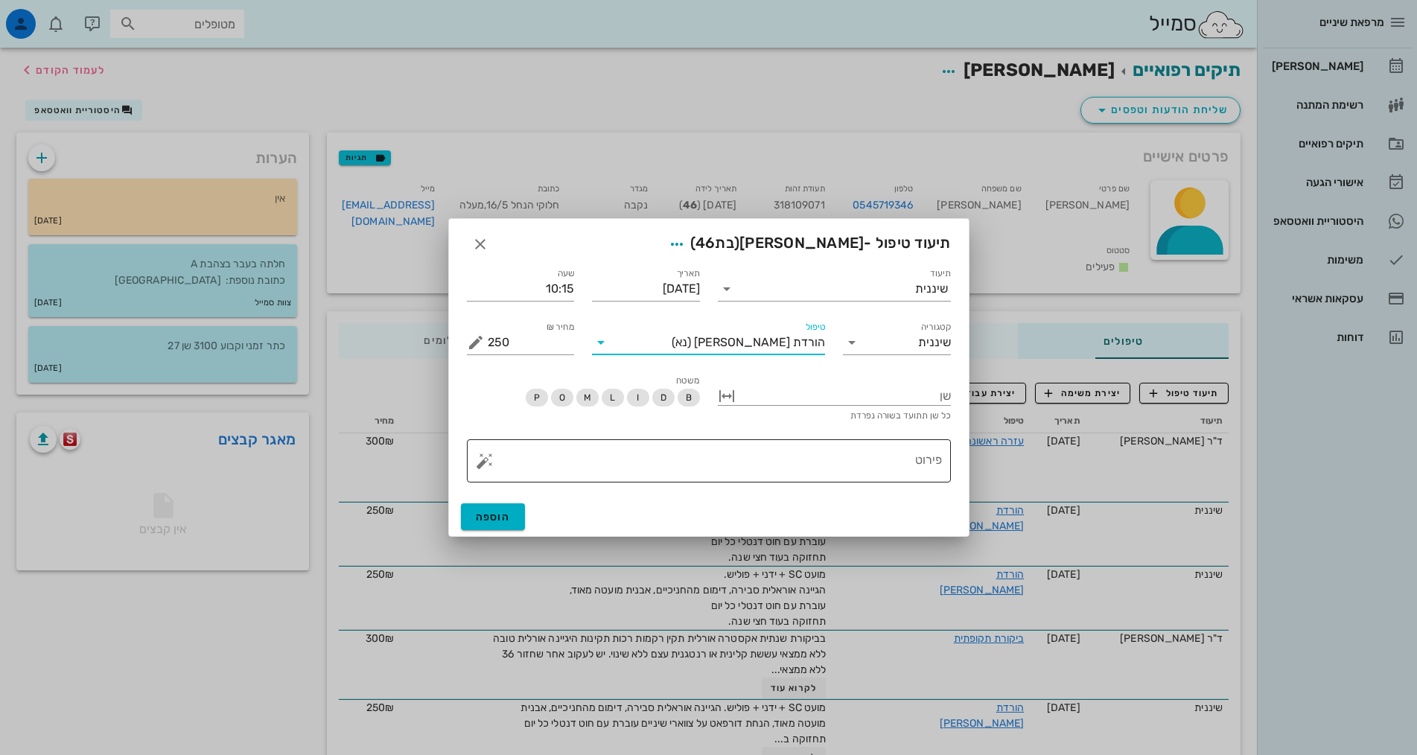
click at [780, 453] on textarea "פירוט" at bounding box center [715, 465] width 454 height 36
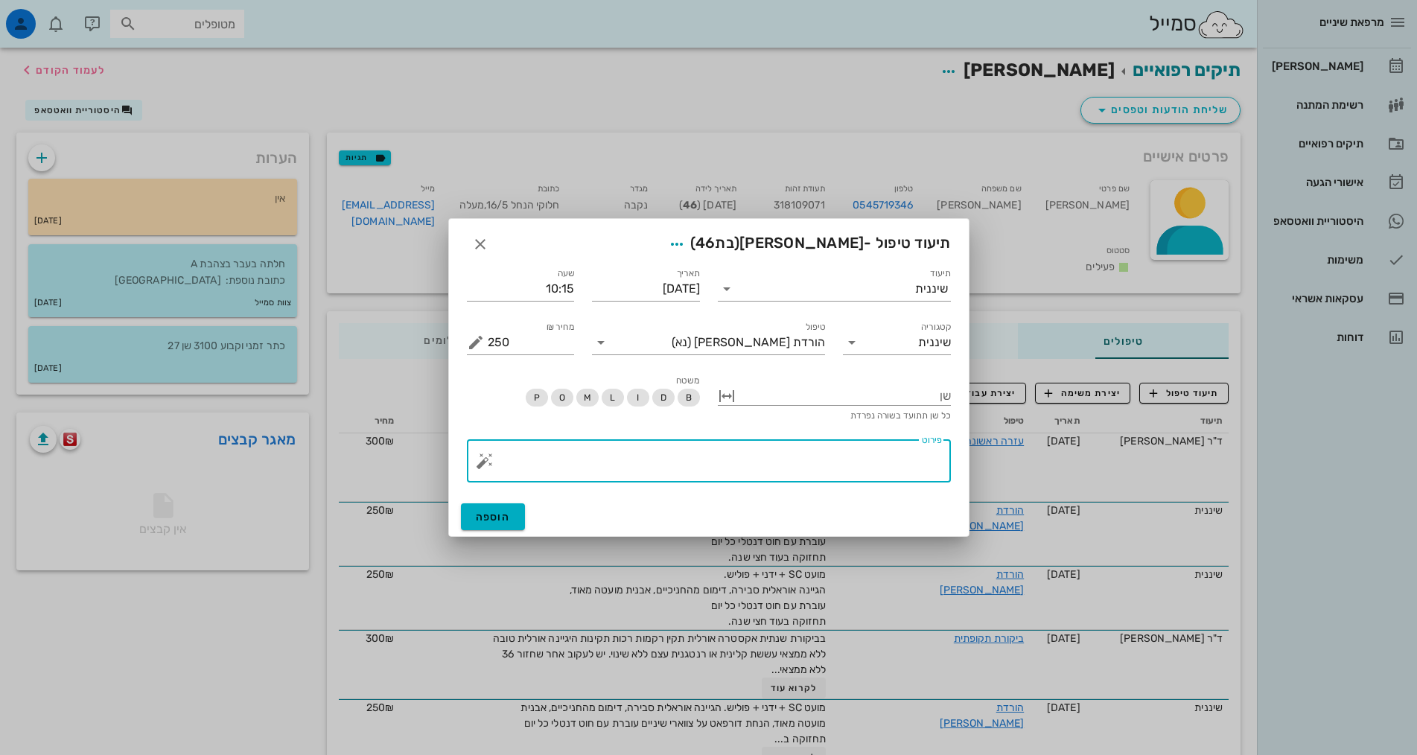
paste textarea "מועט SC + ידני + פוליש. הגיינה אוראלית סבירה, דימום מהחניכיים, אבנית מועטה מאוד…"
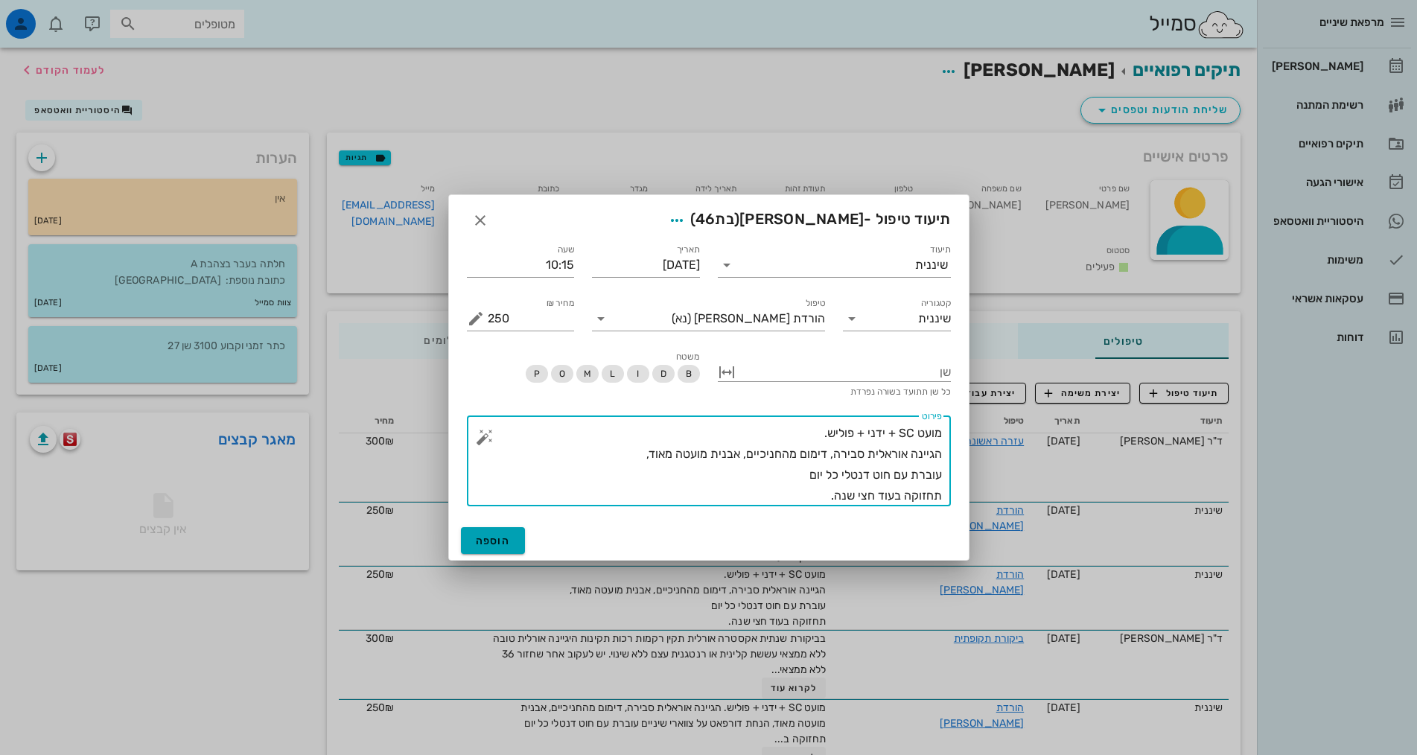
type textarea "מועט SC + ידני + פוליש. הגיינה אוראלית סבירה, דימום מהחניכיים, אבנית מועטה מאוד…"
click at [515, 537] on button "הוספה" at bounding box center [493, 540] width 65 height 27
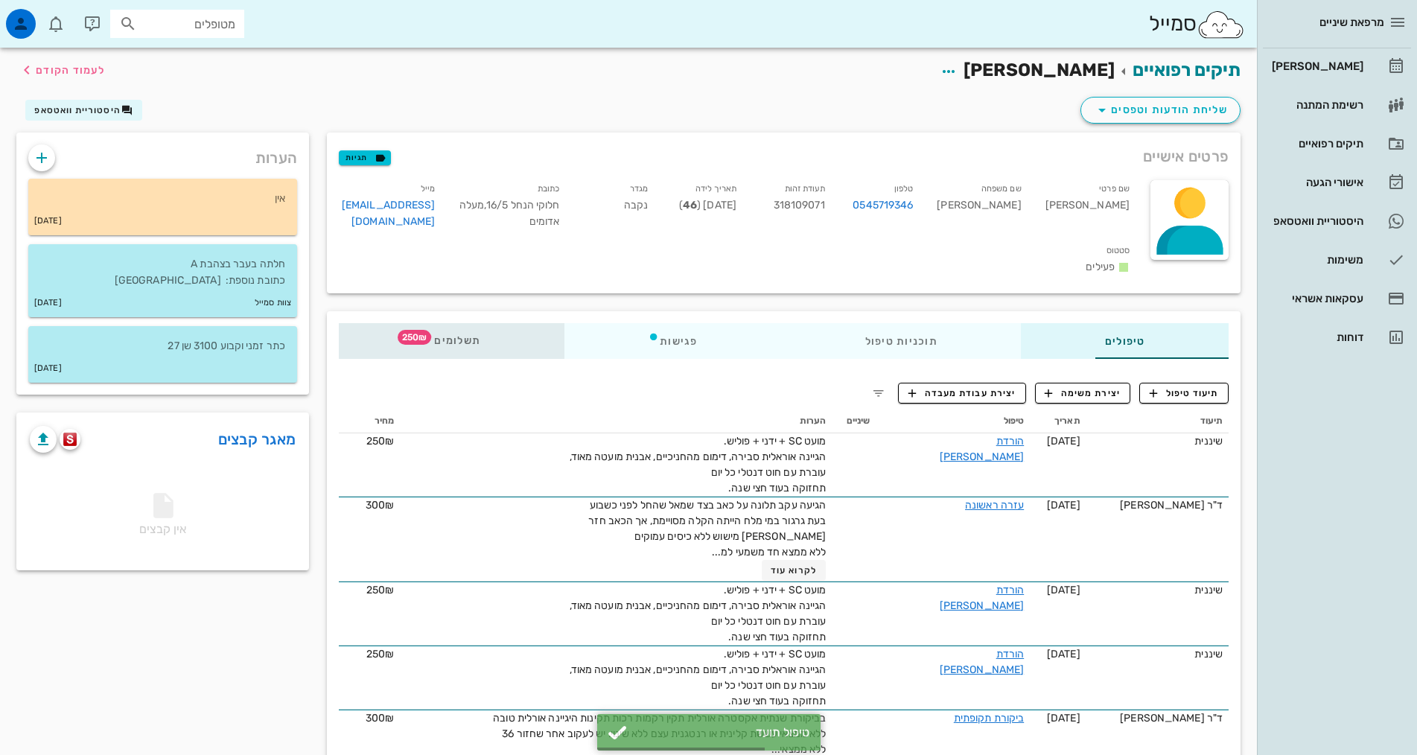
click at [422, 336] on span "תשלומים 250₪" at bounding box center [451, 341] width 58 height 10
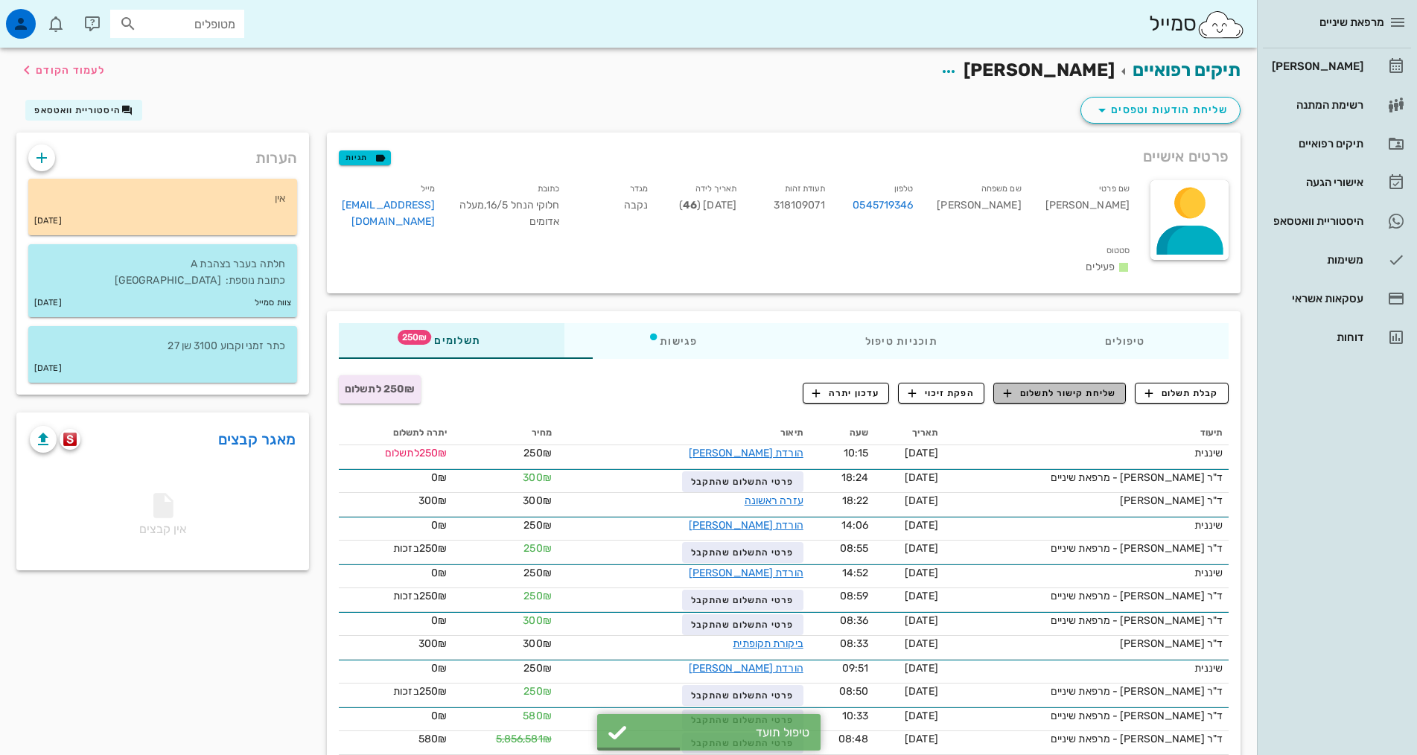
click at [1075, 386] on span "שליחת קישור לתשלום" at bounding box center [1060, 392] width 112 height 13
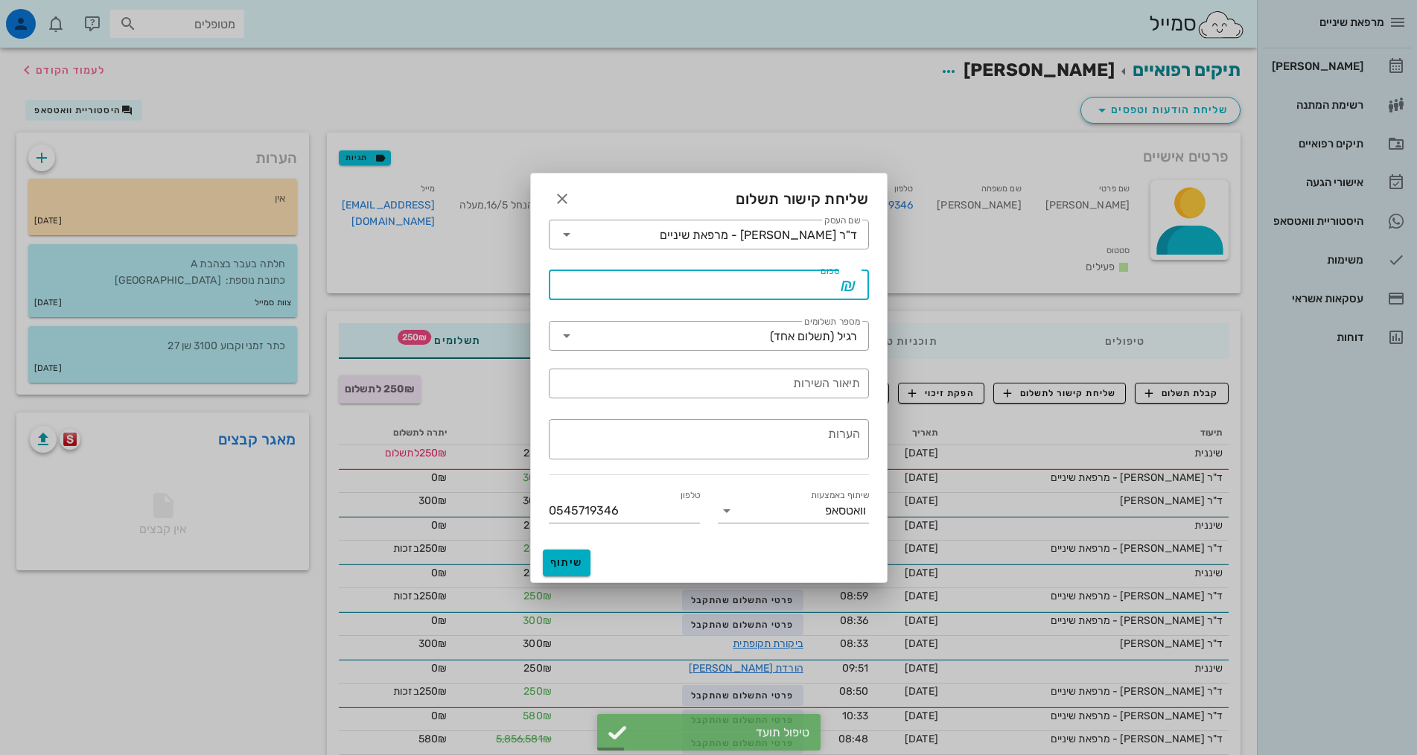
click at [809, 285] on input "סכום" at bounding box center [698, 285] width 281 height 24
type input "250"
click at [828, 386] on input "תיאור השירות" at bounding box center [709, 384] width 302 height 24
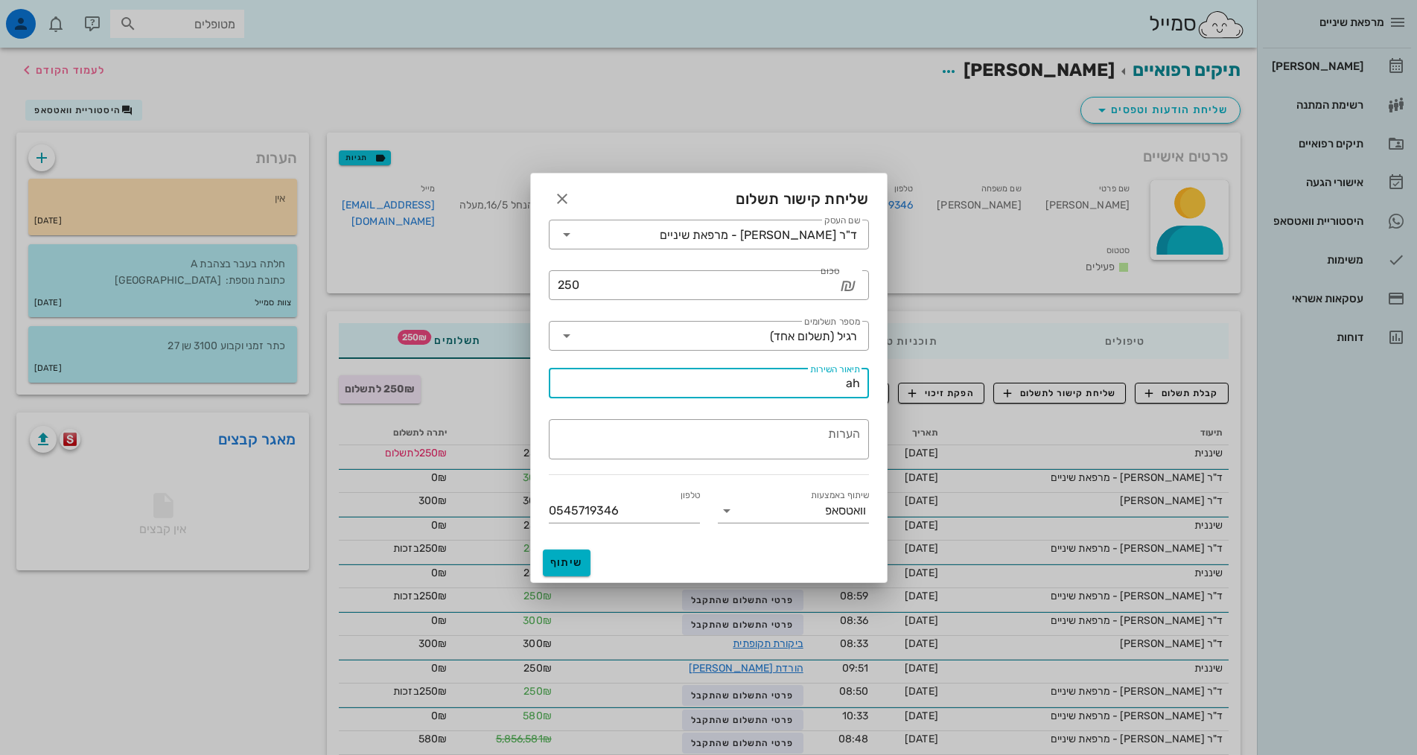
type input "a"
type input "שיננית"
click at [563, 559] on span "שיתוף" at bounding box center [567, 562] width 36 height 13
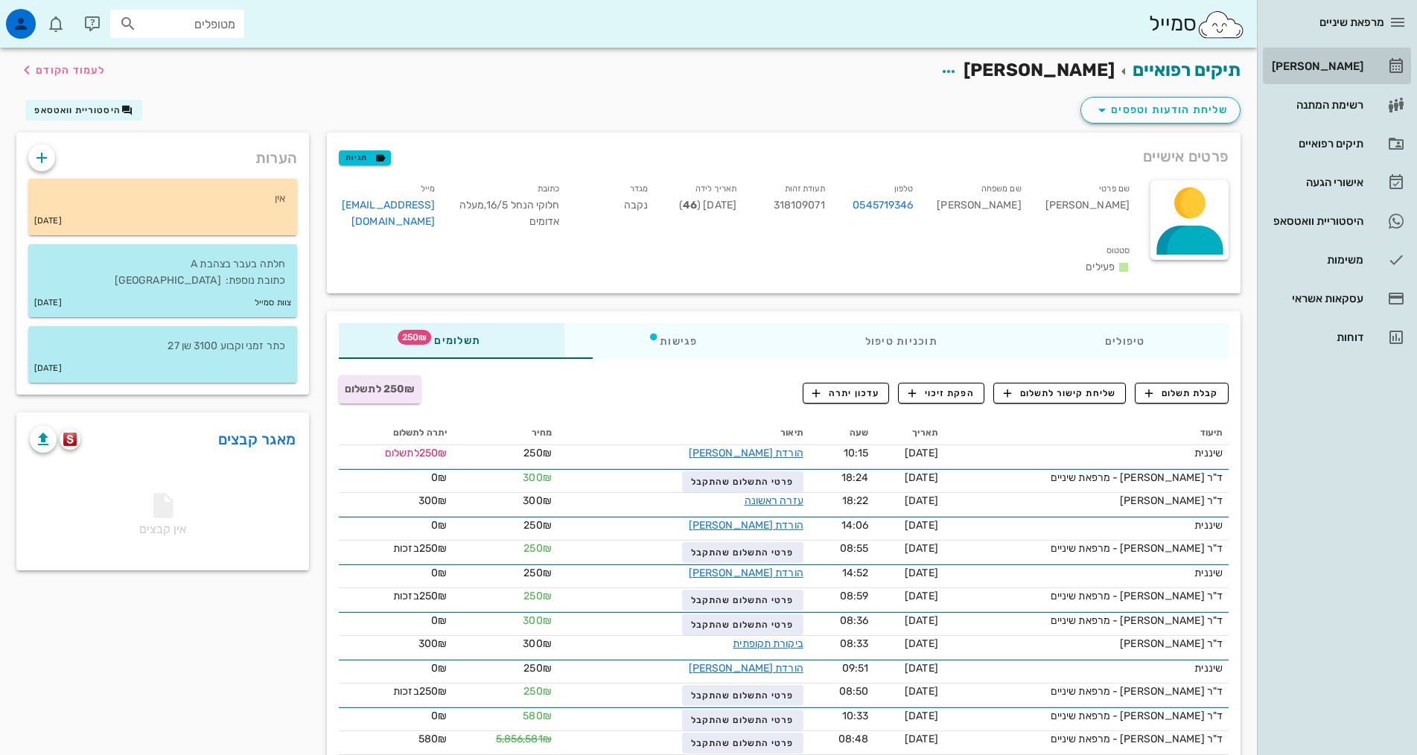
click at [1319, 63] on div "[PERSON_NAME]" at bounding box center [1316, 66] width 95 height 12
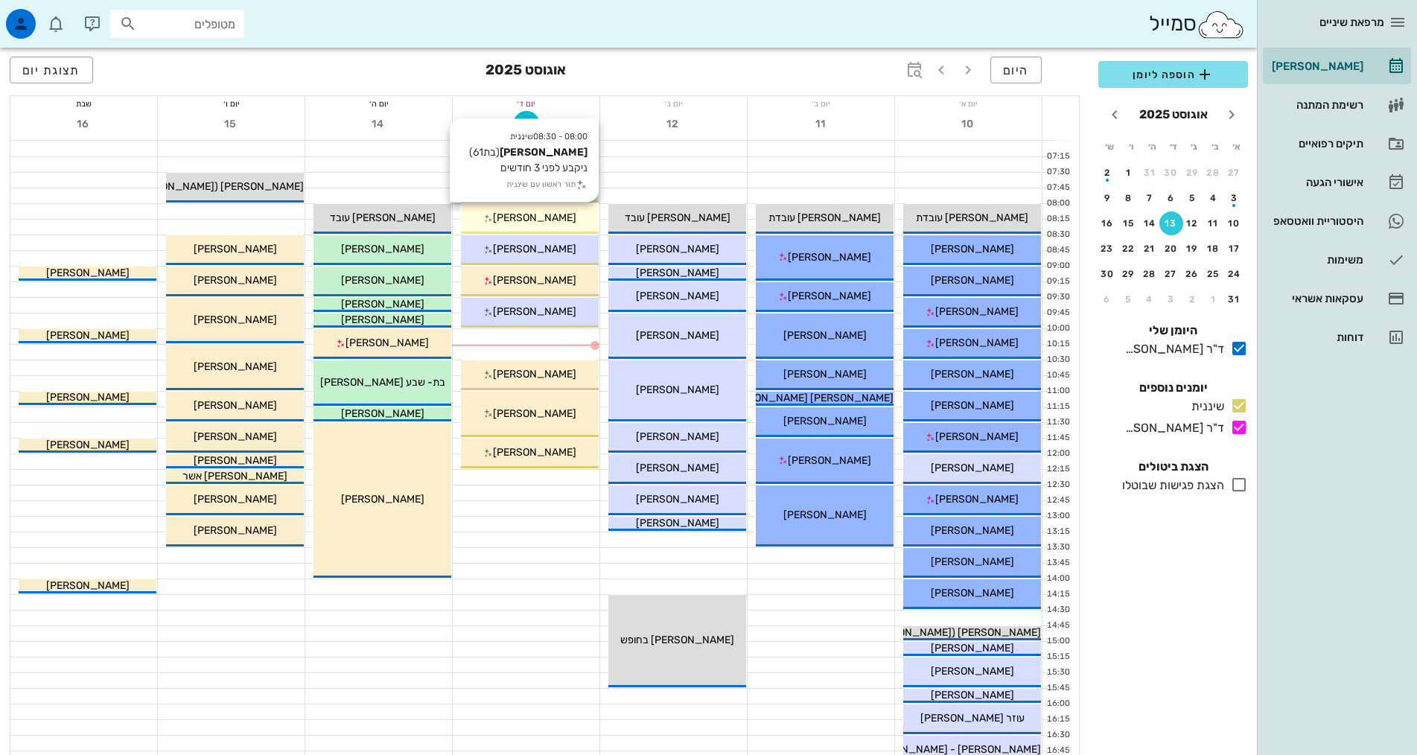
click at [514, 220] on span "[PERSON_NAME]" at bounding box center [534, 217] width 83 height 13
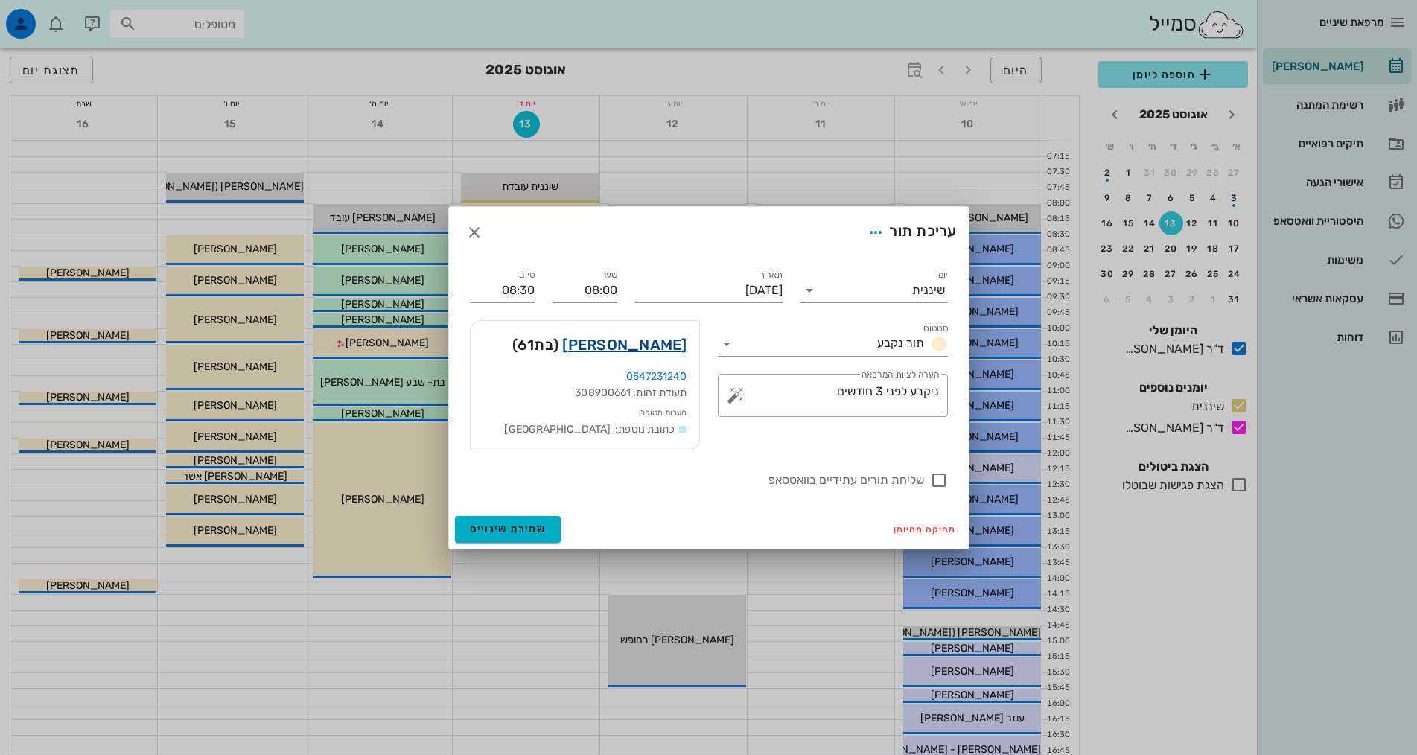
click at [640, 345] on link "[PERSON_NAME]" at bounding box center [624, 345] width 124 height 24
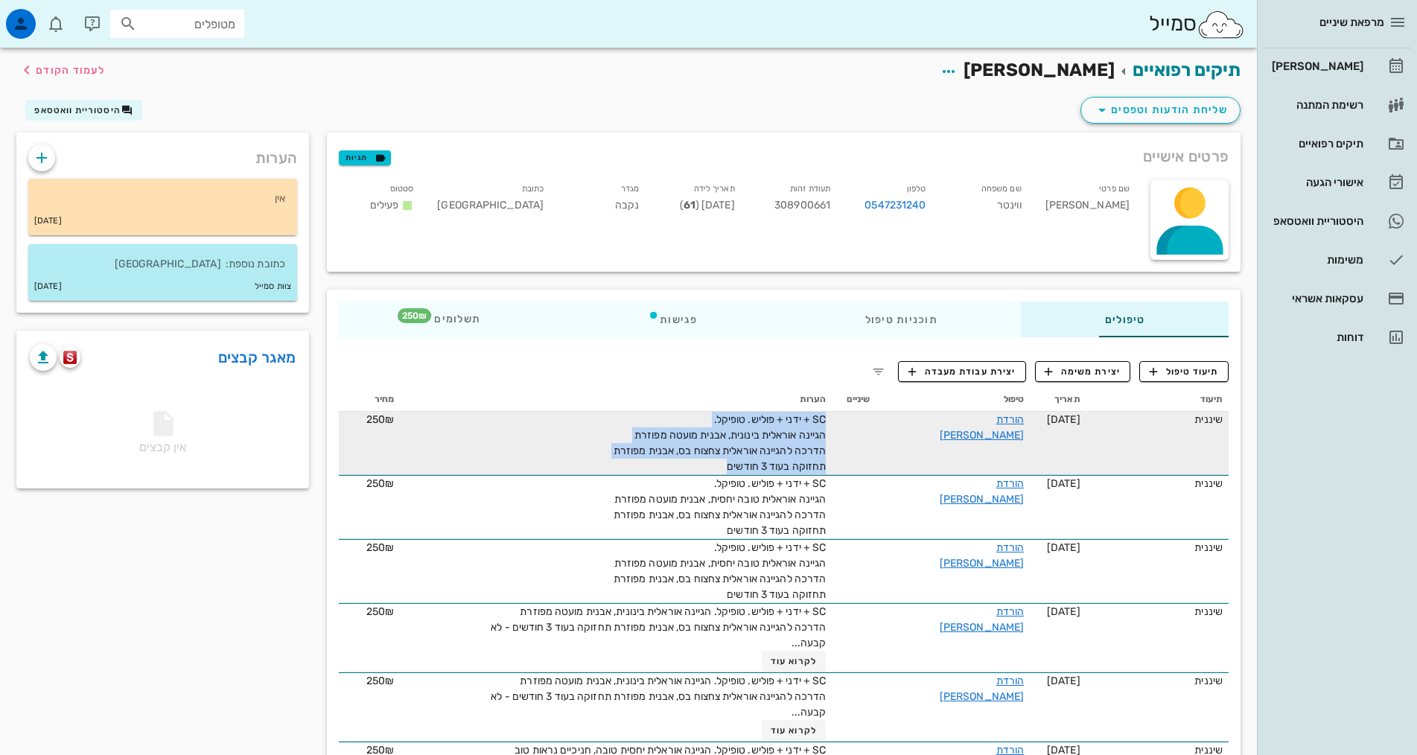
drag, startPoint x: 700, startPoint y: 468, endPoint x: 864, endPoint y: 424, distance: 169.6
click at [864, 424] on tr "שיננית [DATE] הורדת [PERSON_NAME] SC + ידני + פוליש. טופיקל. הגיינה אוראלית בינ…" at bounding box center [784, 443] width 890 height 63
click at [771, 437] on span "SC + ידני + פוליש. טופיקל. הגיינה אוראלית בינונית, אבנית מועטה מפוזרת הדרכה להג…" at bounding box center [719, 443] width 212 height 60
drag, startPoint x: 771, startPoint y: 437, endPoint x: 755, endPoint y: 471, distance: 37.0
click at [759, 473] on div "SC + ידני + פוליש. טופיקל. הגיינה אוראלית בינונית, אבנית מועטה מפוזרת הדרכה להג…" at bounding box center [658, 443] width 335 height 63
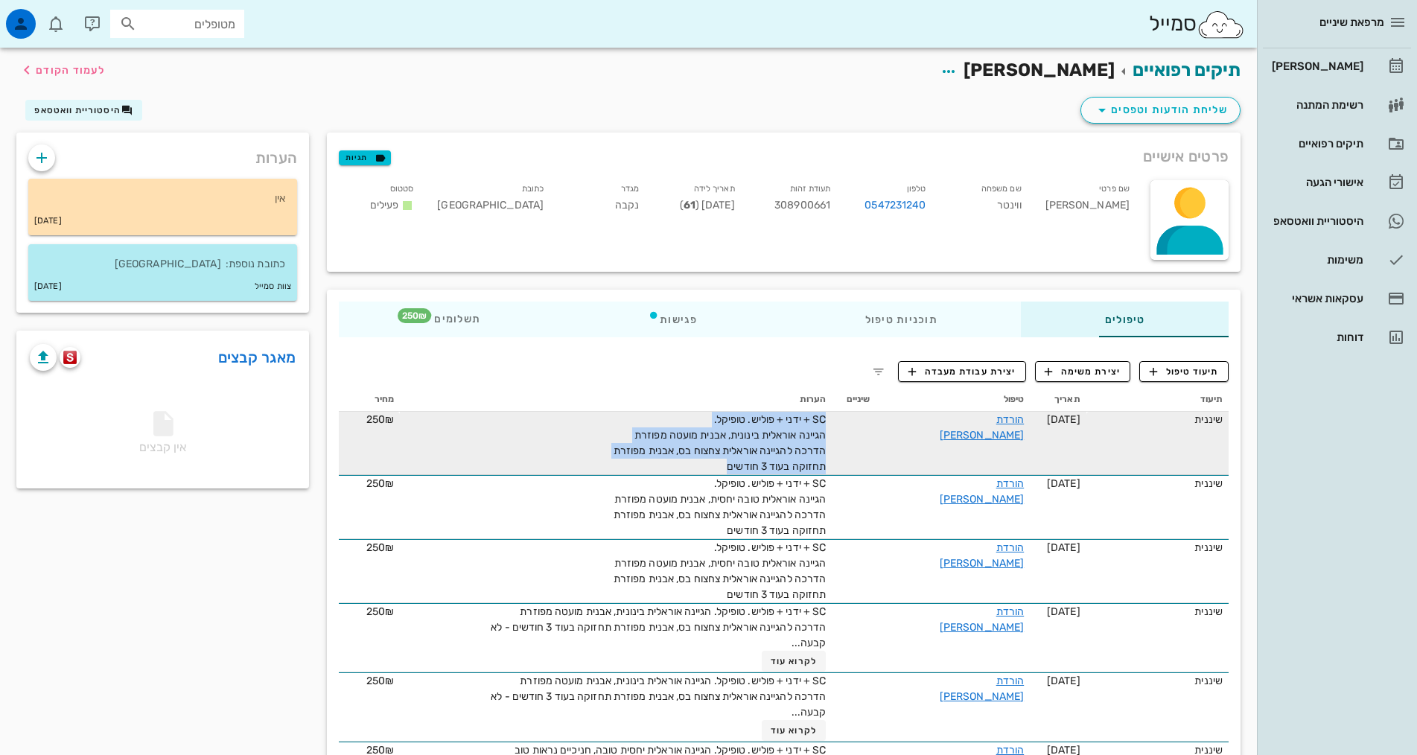
drag, startPoint x: 695, startPoint y: 465, endPoint x: 853, endPoint y: 424, distance: 162.9
click at [853, 424] on tr "שיננית [DATE] הורדת [PERSON_NAME] SC + ידני + פוליש. טופיקל. הגיינה אוראלית בינ…" at bounding box center [784, 443] width 890 height 63
copy span "SC + ידני + פוליש. טופיקל. הגיינה אוראלית בינונית, אבנית מועטה מפוזרת הדרכה להג…"
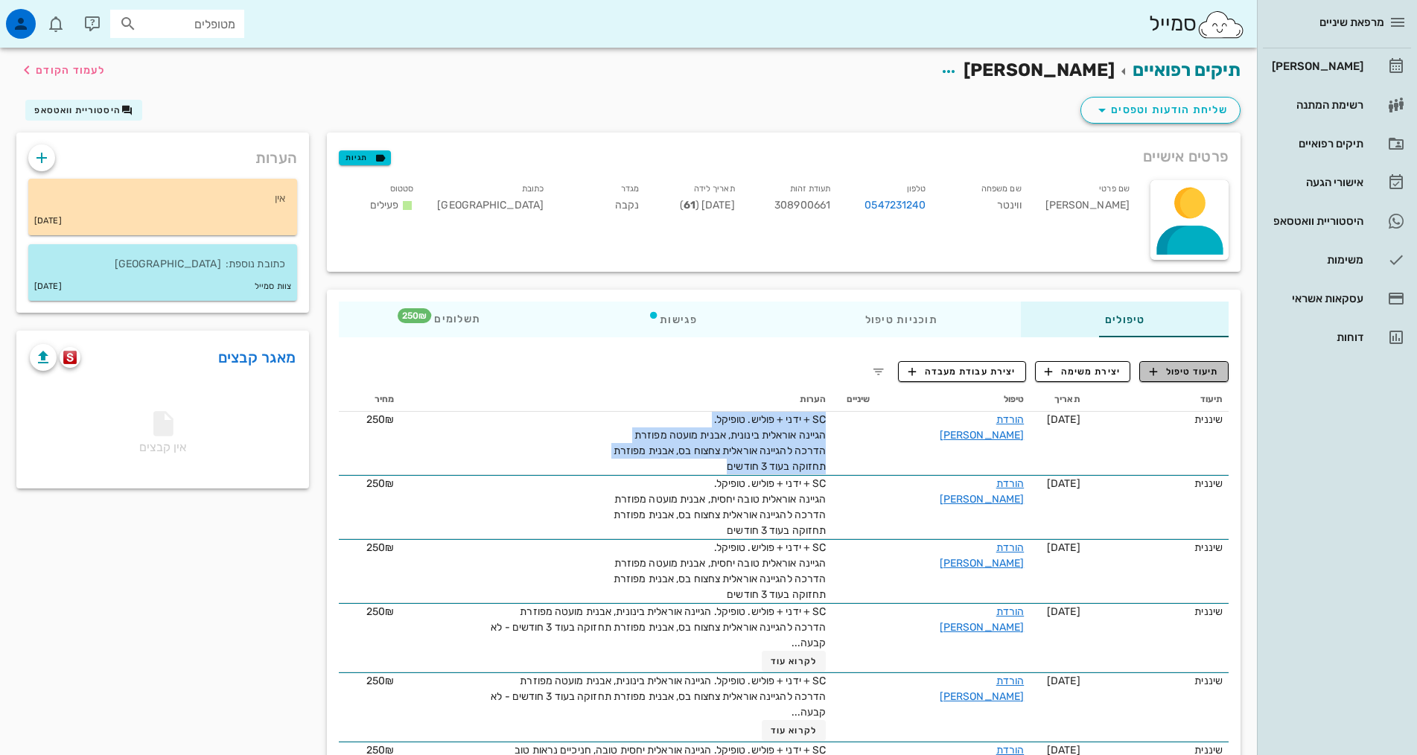
click at [1200, 376] on span "תיעוד טיפול" at bounding box center [1184, 371] width 69 height 13
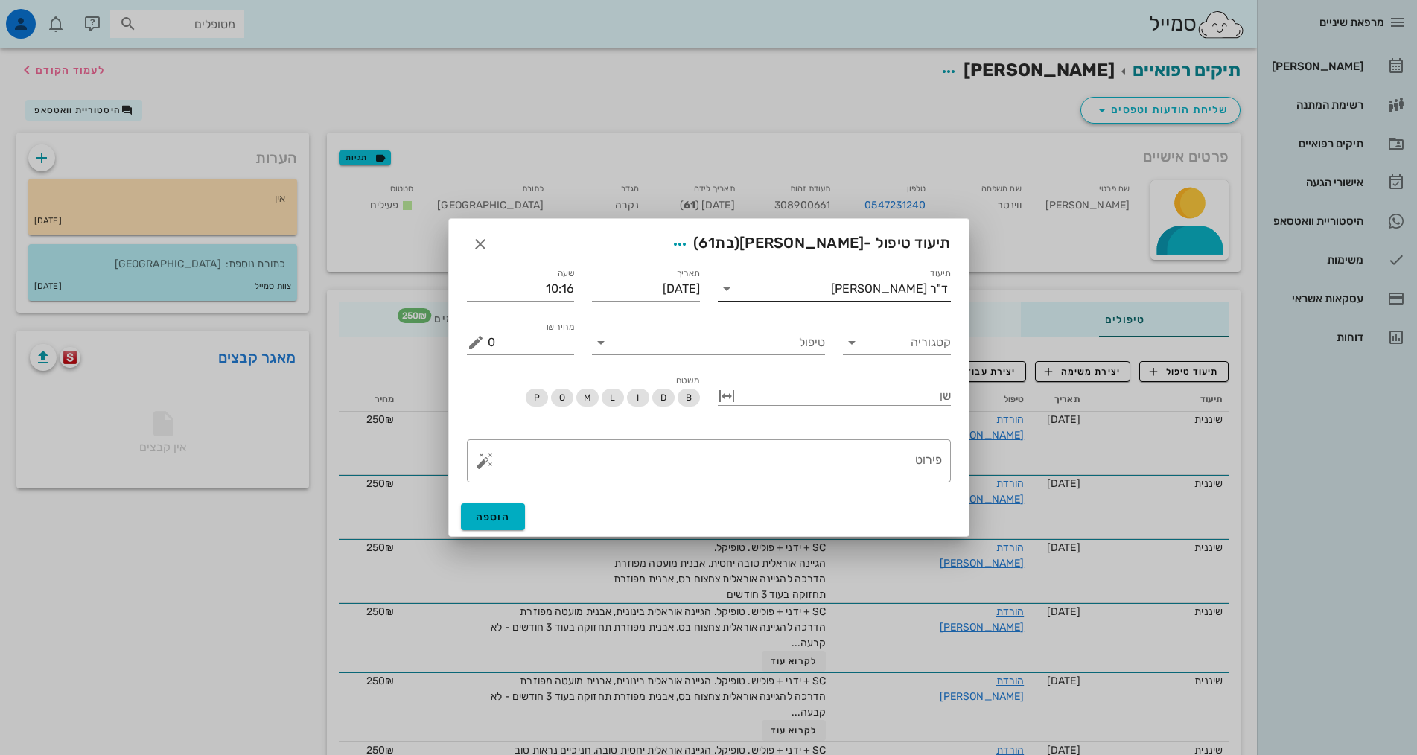
click at [894, 293] on div "ד"ר [PERSON_NAME]" at bounding box center [889, 288] width 117 height 13
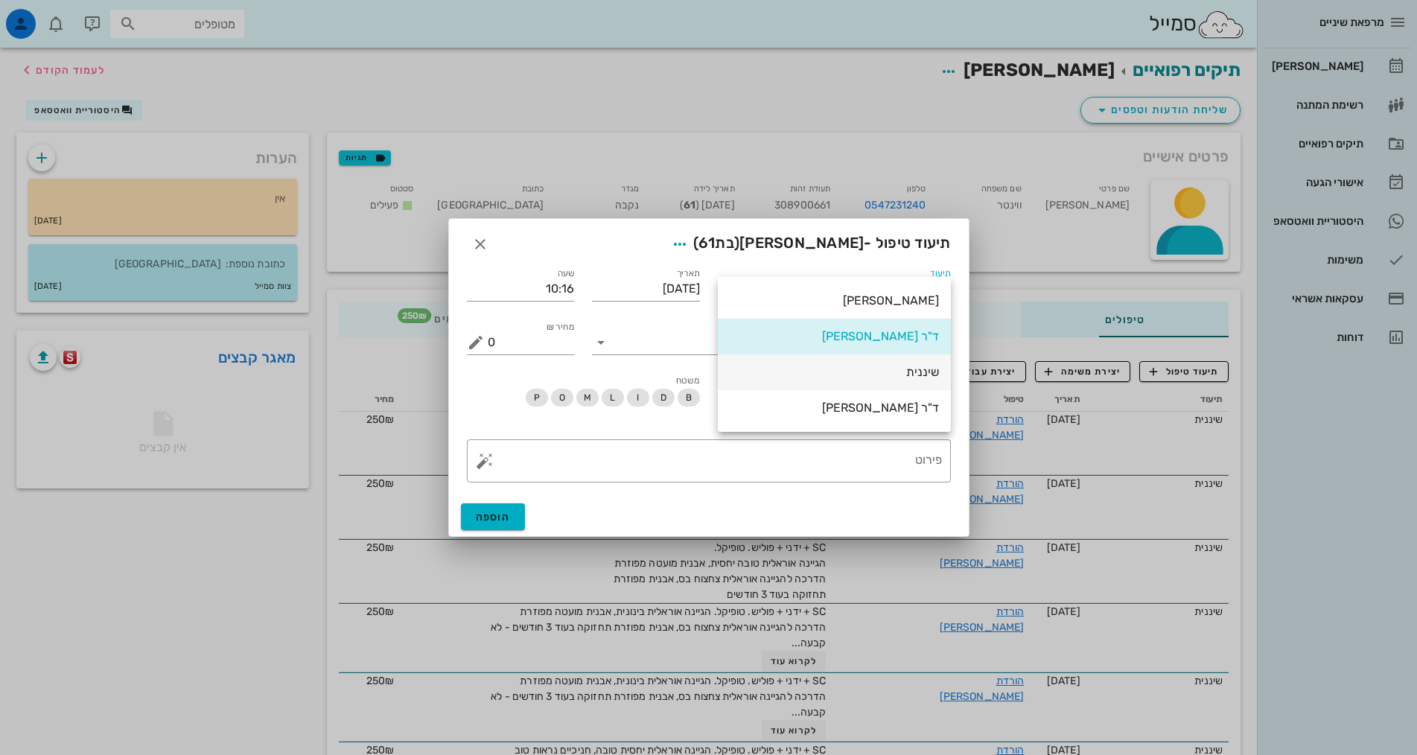
click at [919, 369] on div "שיננית" at bounding box center [834, 372] width 209 height 14
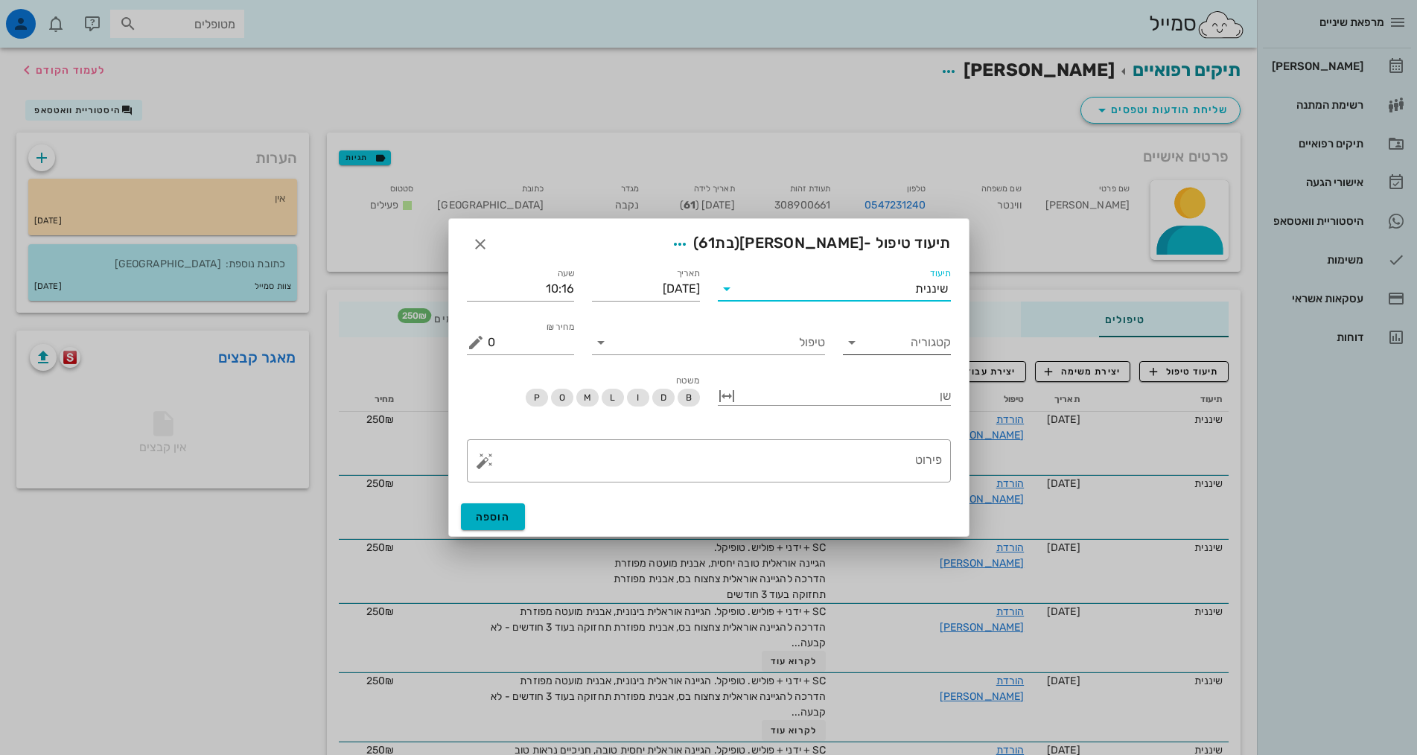
click at [926, 344] on input "קטגוריה" at bounding box center [909, 343] width 84 height 24
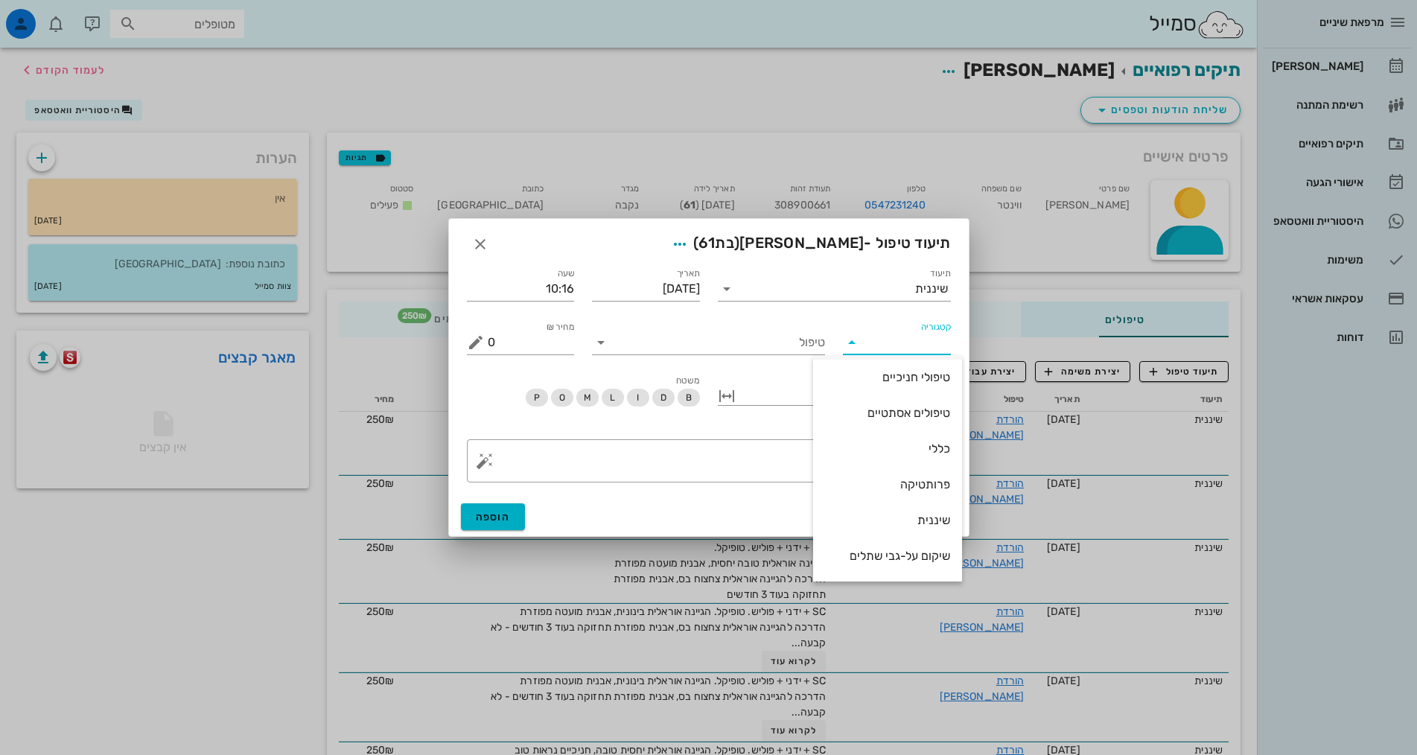
scroll to position [143, 0]
click at [923, 484] on div "שיננית" at bounding box center [887, 486] width 125 height 14
type input "שיננית"
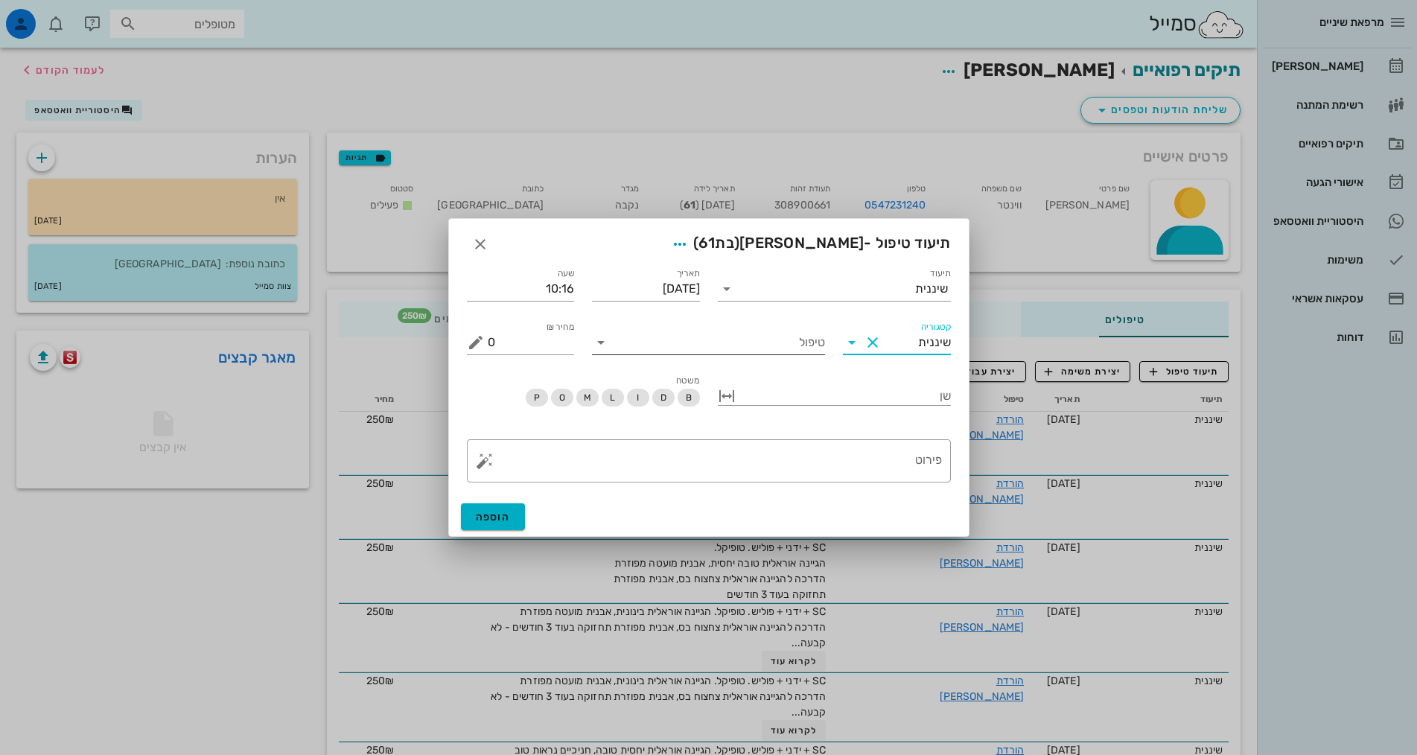
click at [806, 346] on input "טיפול" at bounding box center [719, 343] width 212 height 24
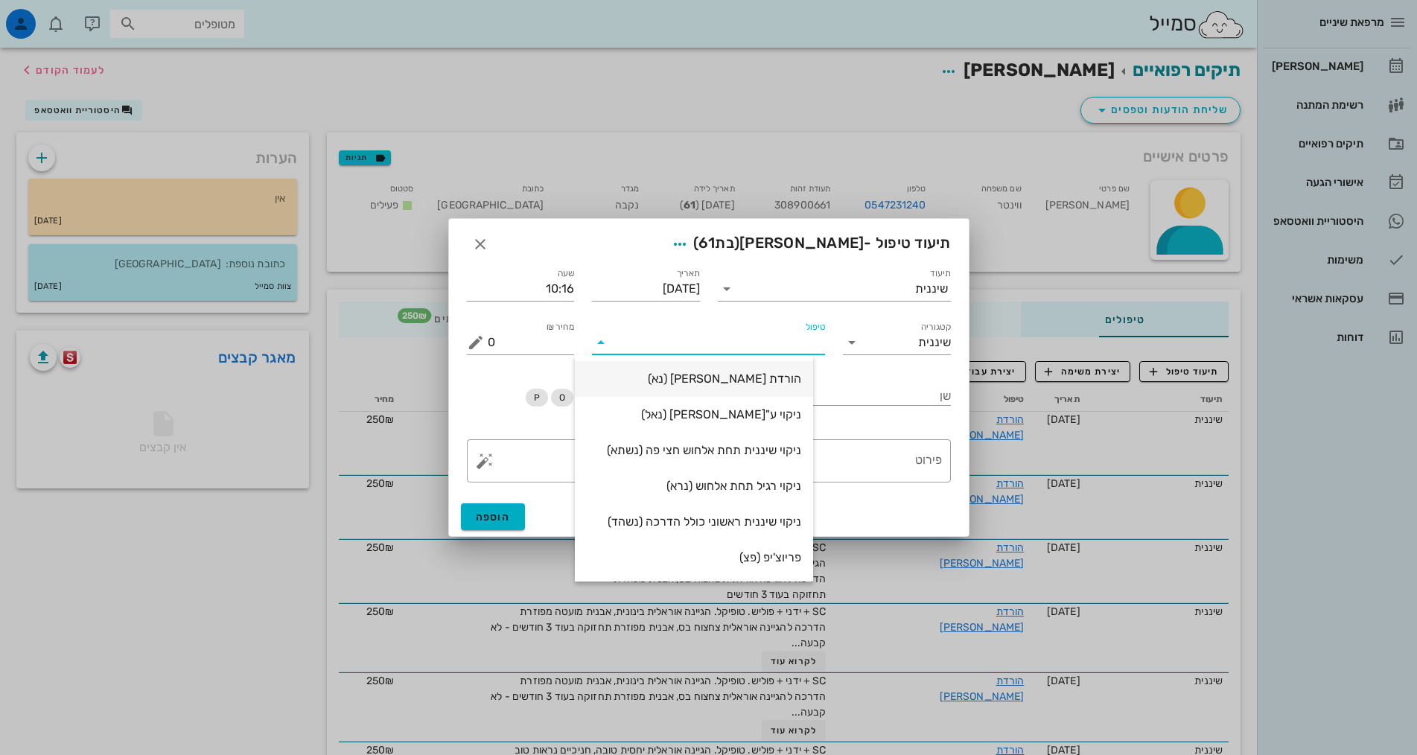
click at [797, 384] on div "הורדת [PERSON_NAME] (נא)" at bounding box center [694, 379] width 214 height 14
type input "250"
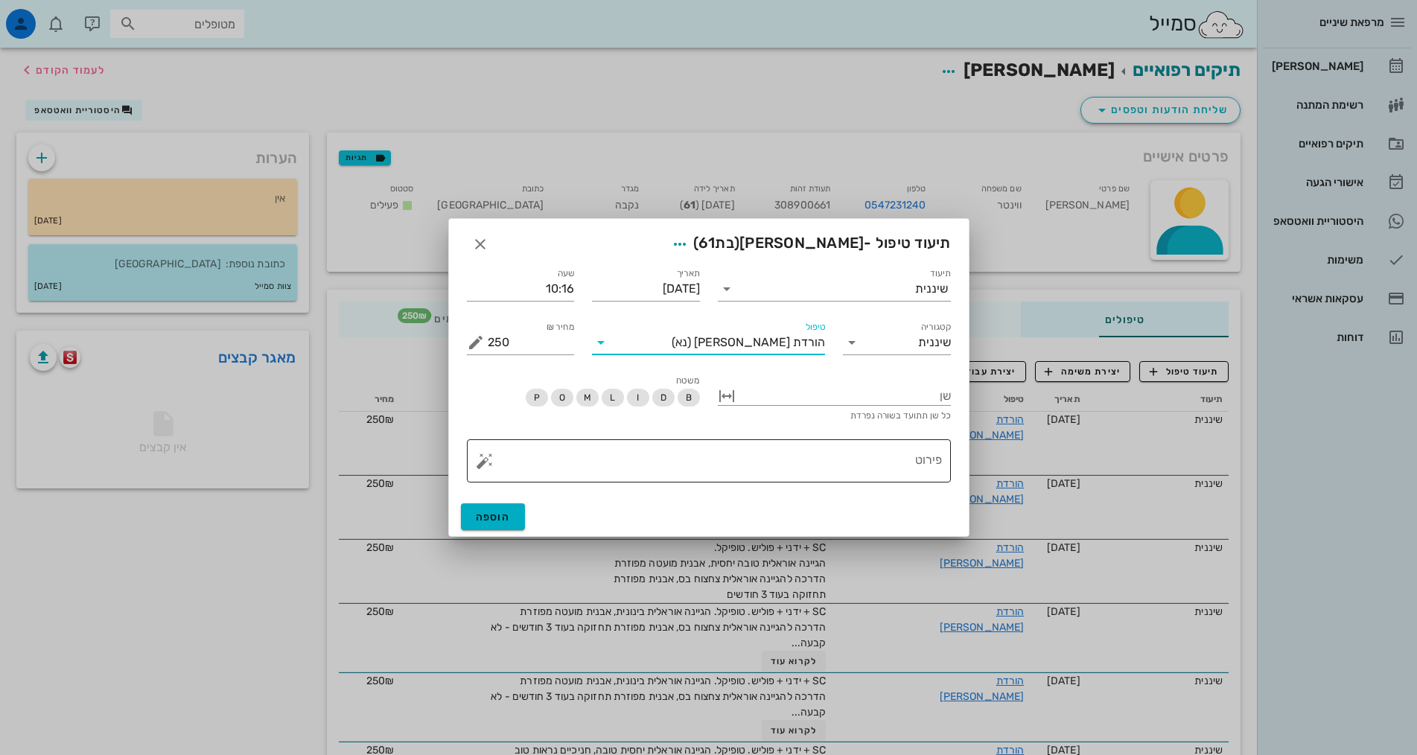
click at [799, 464] on textarea "פירוט" at bounding box center [715, 465] width 454 height 36
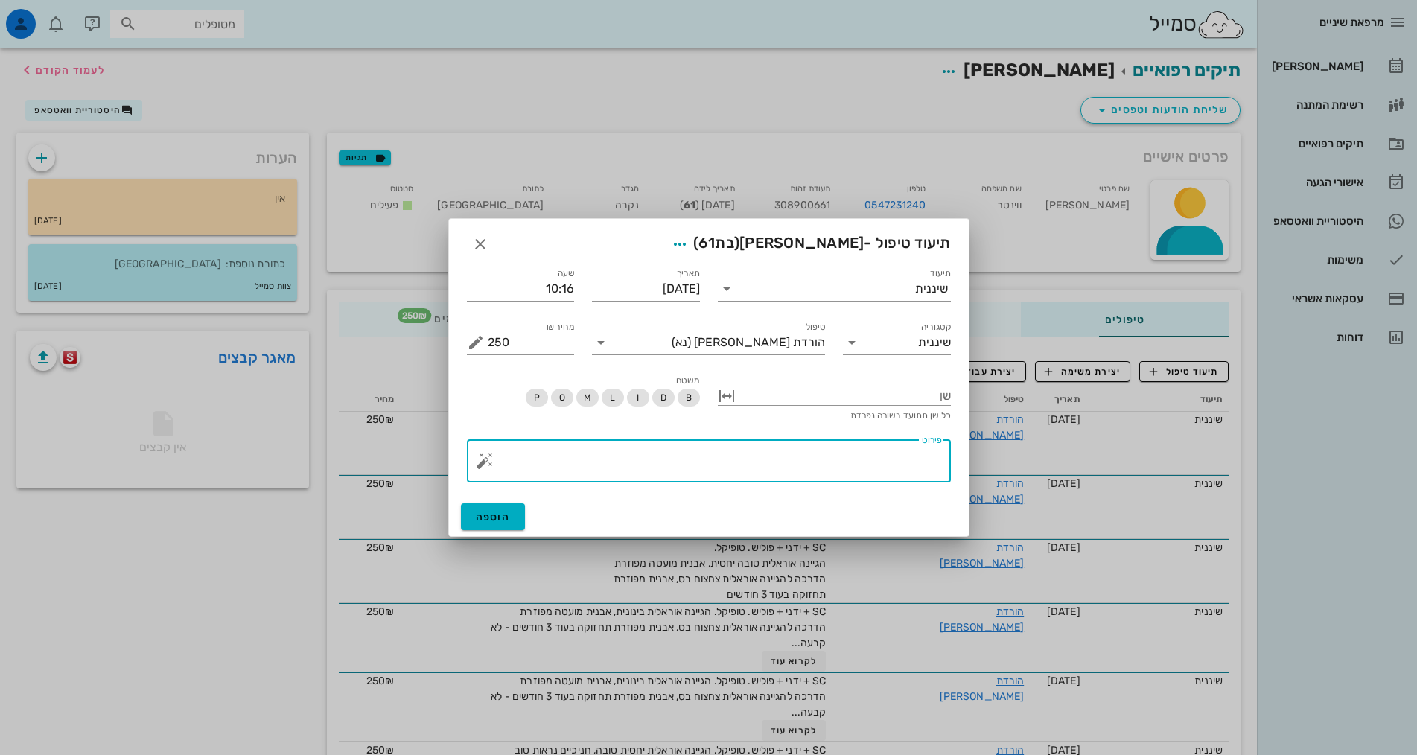
paste textarea "SC + ידני + פוליש. טופיקל. הגיינה אוראלית בינונית, אבנית מועטה מפוזרת הדרכה להג…"
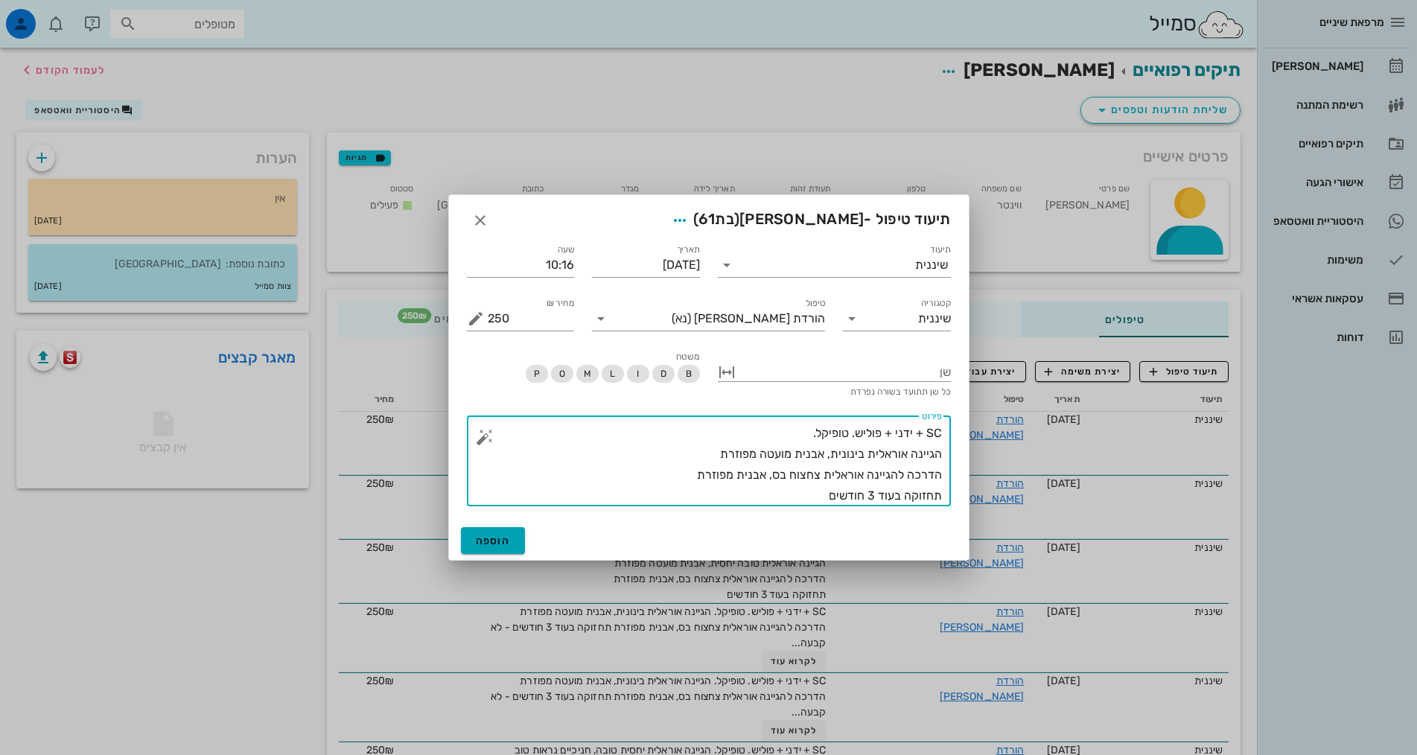
type textarea "SC + ידני + פוליש. טופיקל. הגיינה אוראלית בינונית, אבנית מועטה מפוזרת הדרכה להג…"
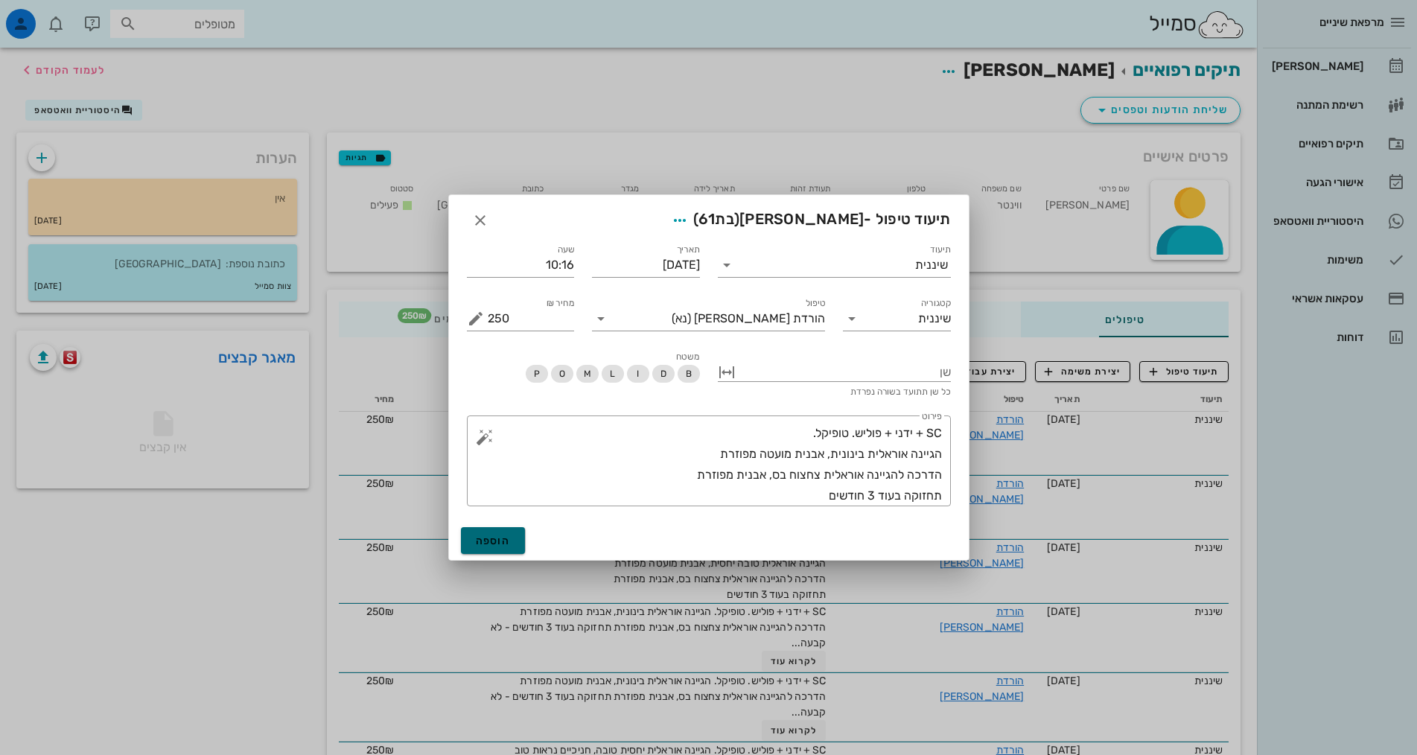
click at [506, 546] on span "הוספה" at bounding box center [493, 541] width 35 height 13
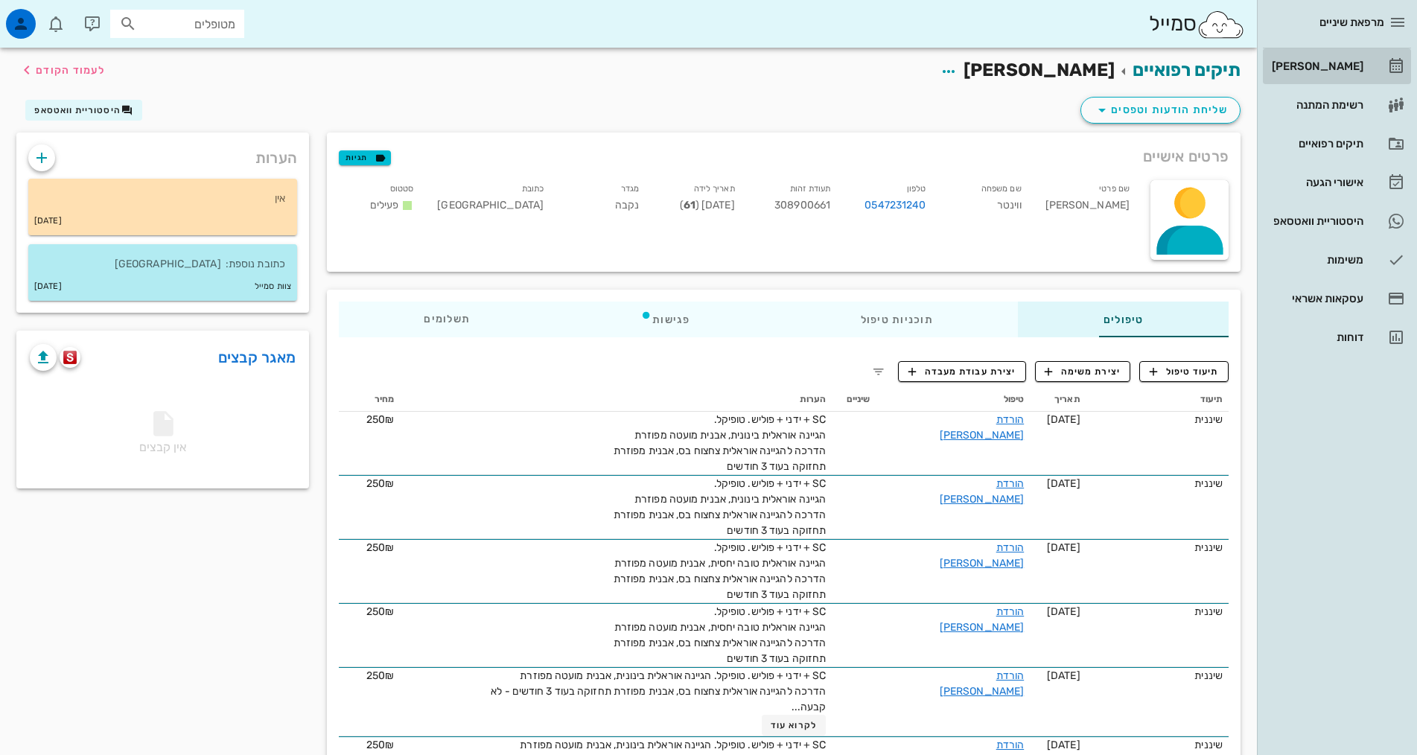
click at [1346, 68] on div "[PERSON_NAME]" at bounding box center [1316, 66] width 95 height 12
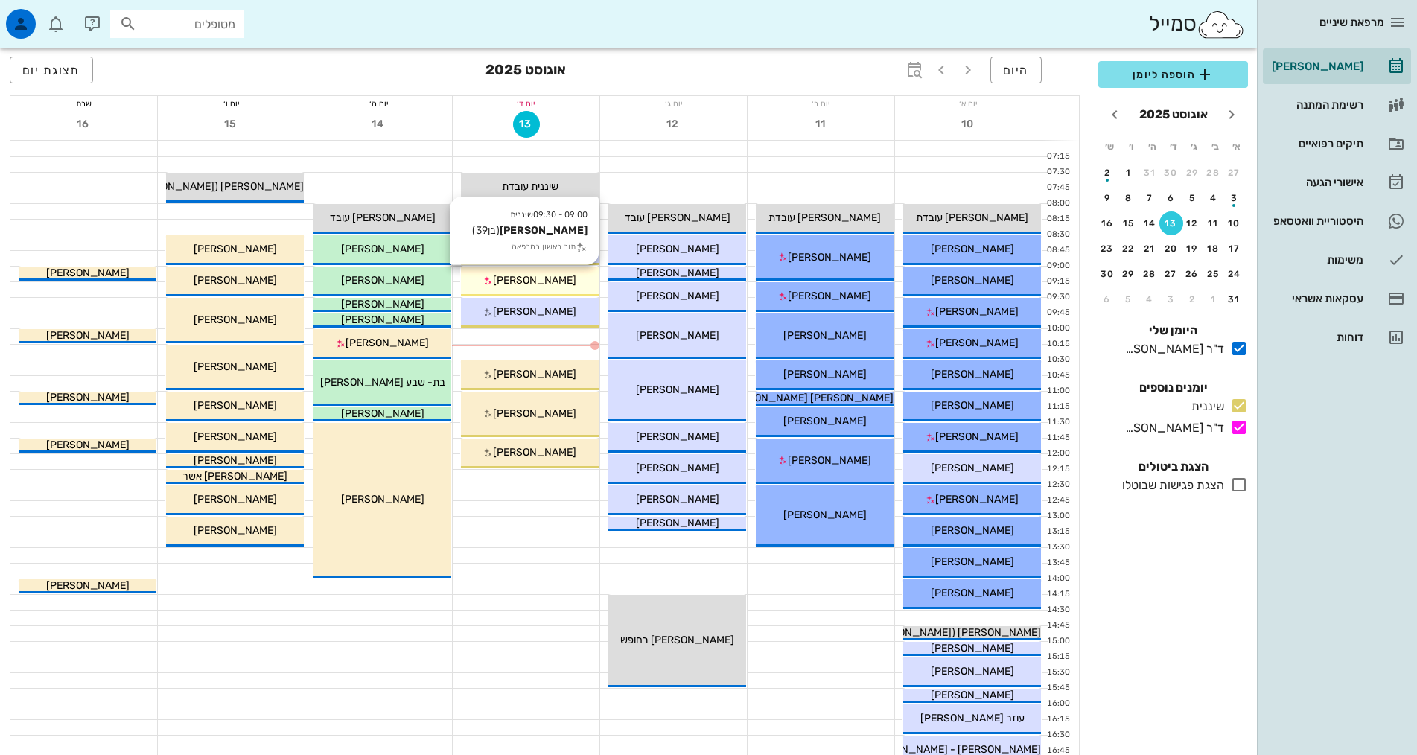
click at [520, 284] on span "[PERSON_NAME]" at bounding box center [534, 280] width 83 height 13
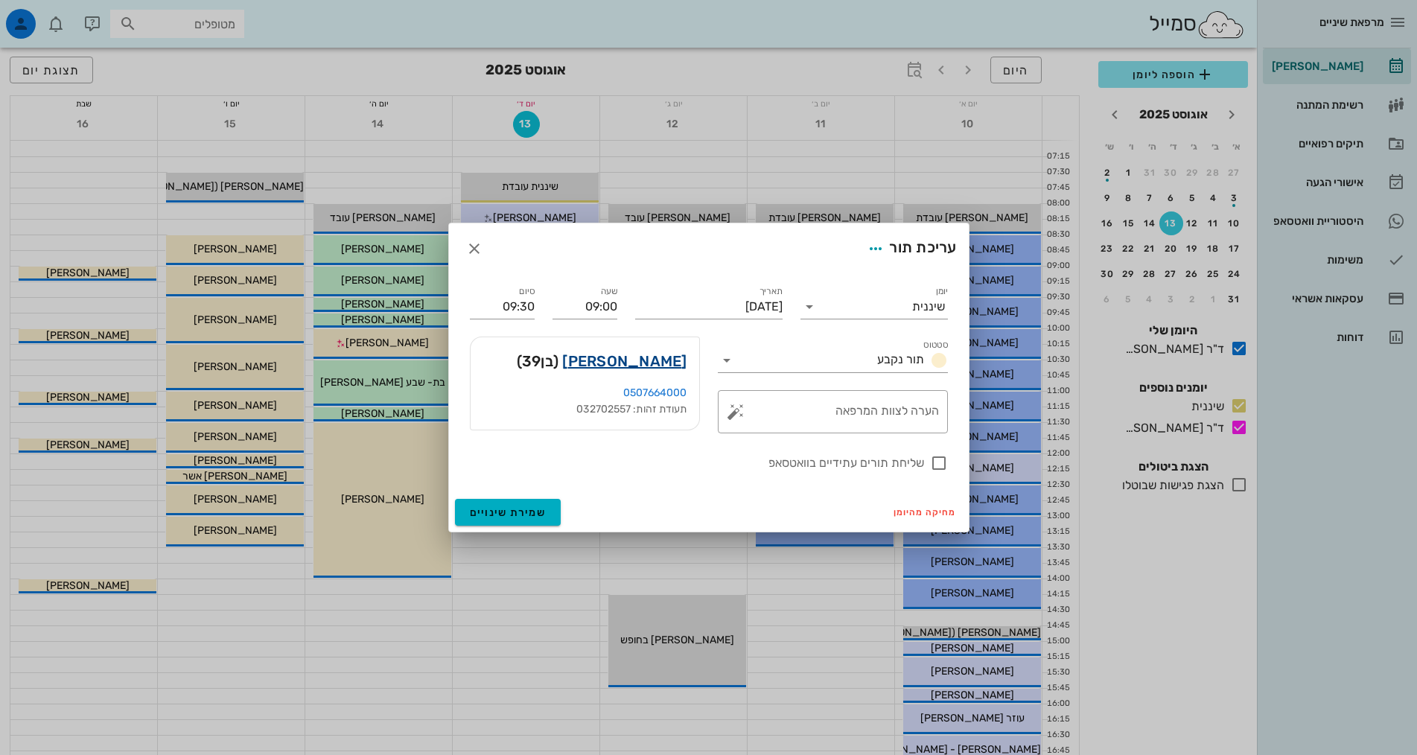
click at [637, 358] on link "[PERSON_NAME]" at bounding box center [624, 361] width 124 height 24
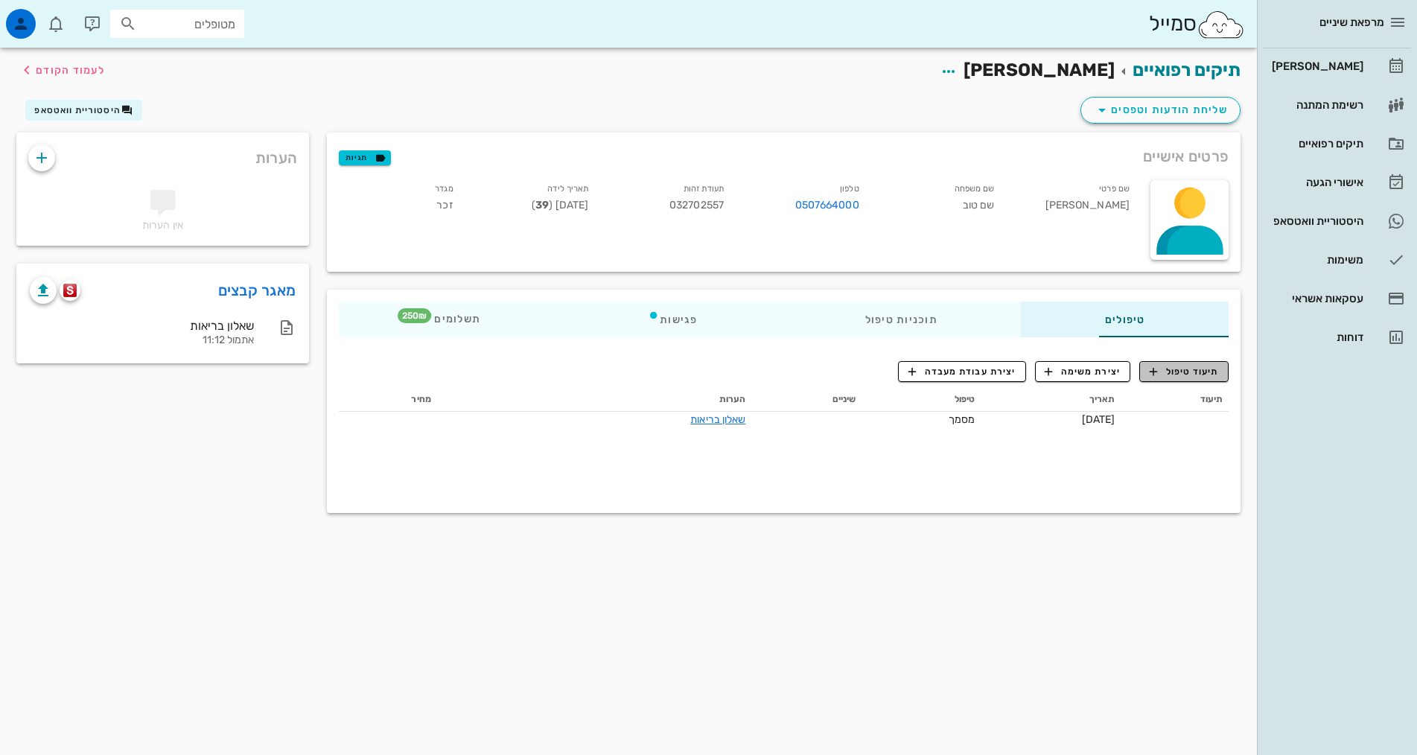
click at [1164, 371] on span "תיעוד טיפול" at bounding box center [1184, 371] width 69 height 13
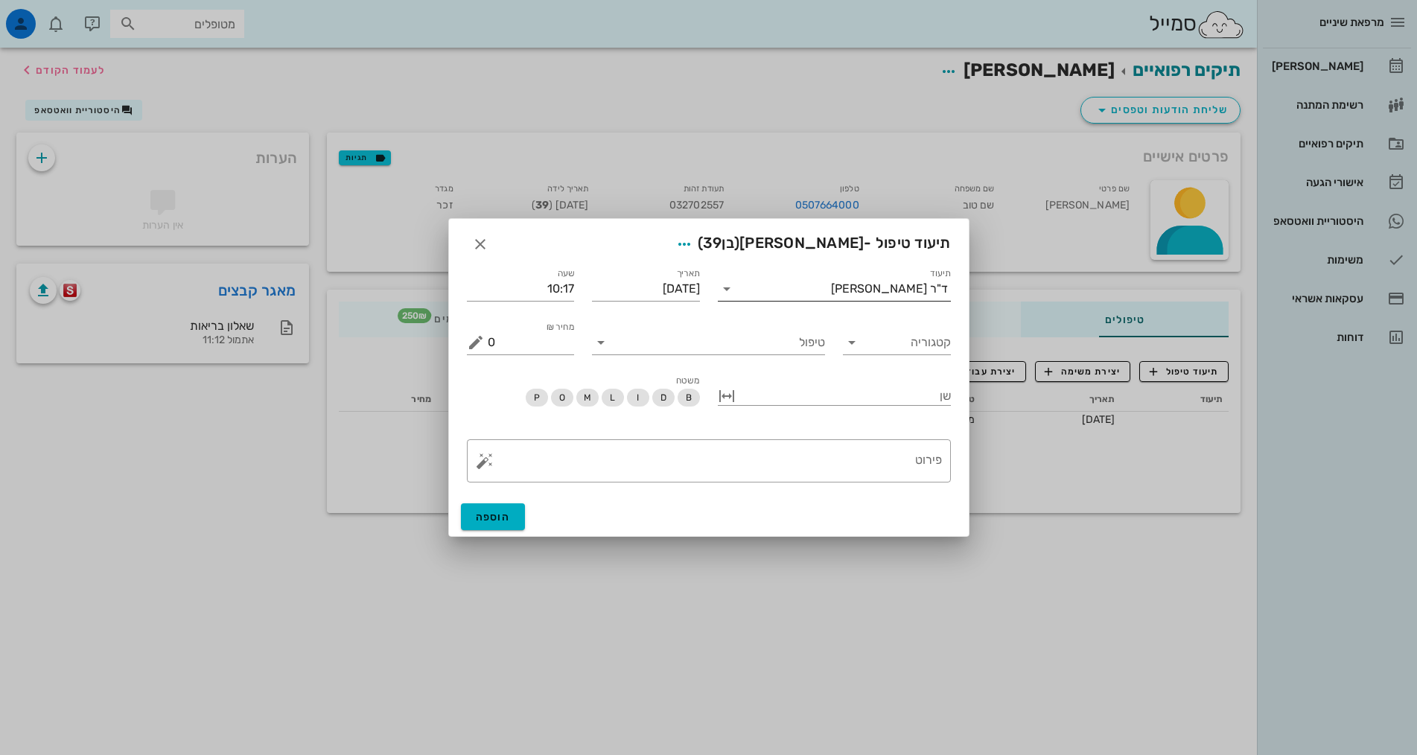
click at [885, 295] on div "ד"ר [PERSON_NAME]" at bounding box center [889, 288] width 117 height 13
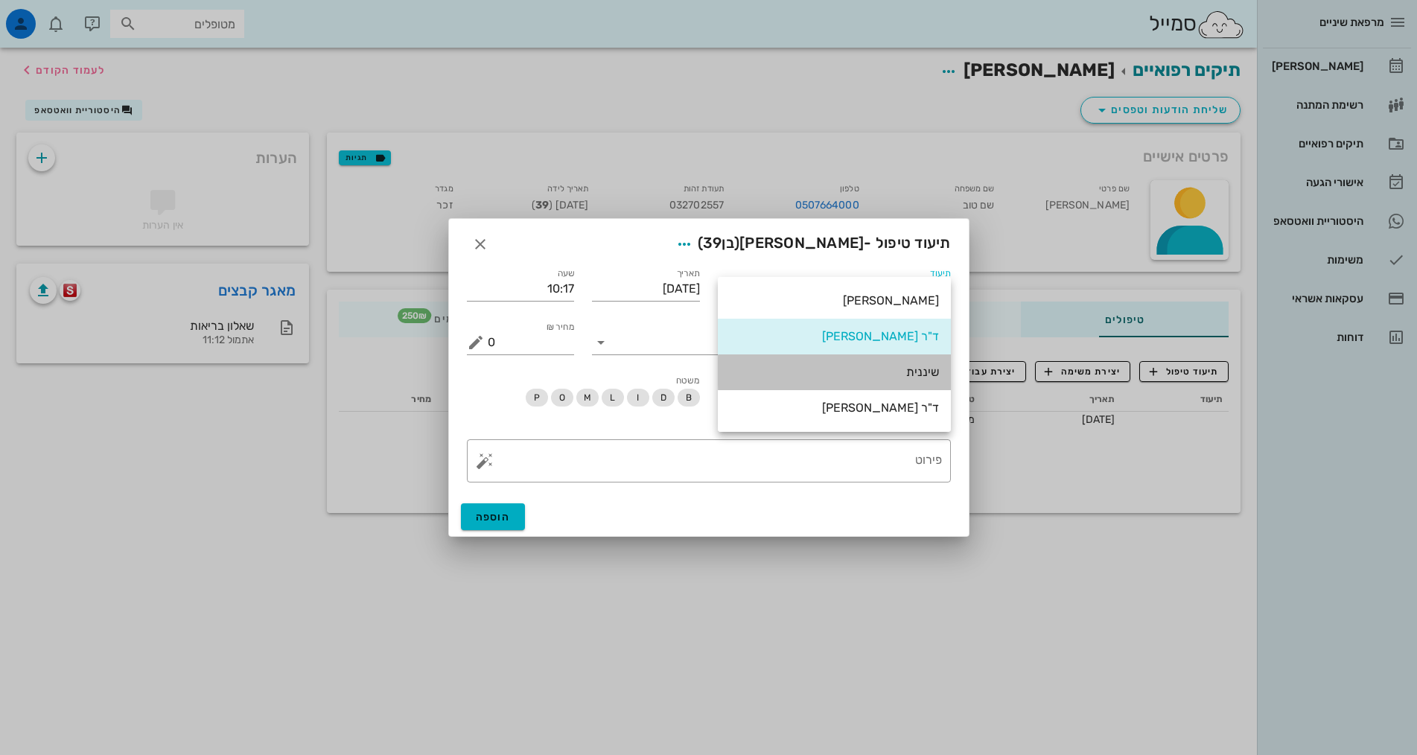
click at [924, 369] on div "שיננית" at bounding box center [834, 372] width 209 height 14
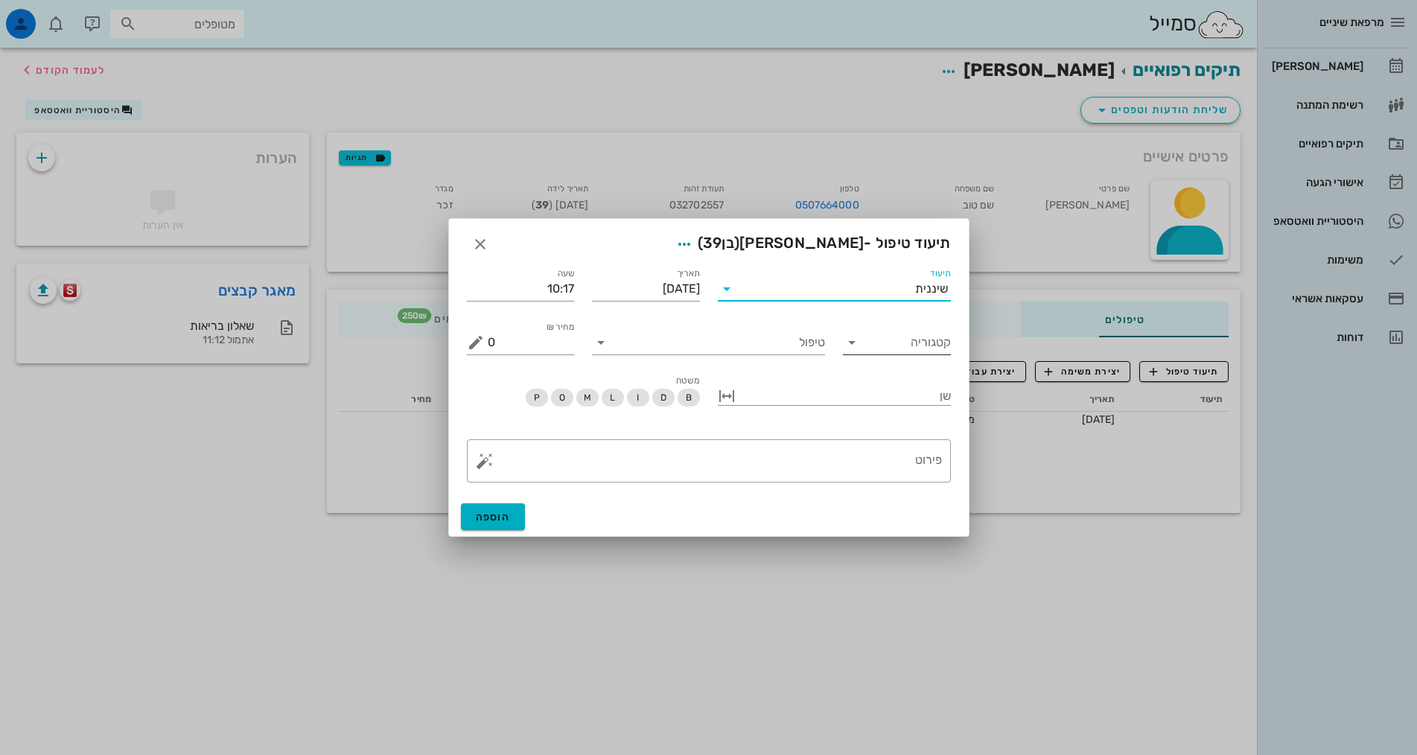
click at [925, 345] on input "קטגוריה" at bounding box center [909, 343] width 84 height 24
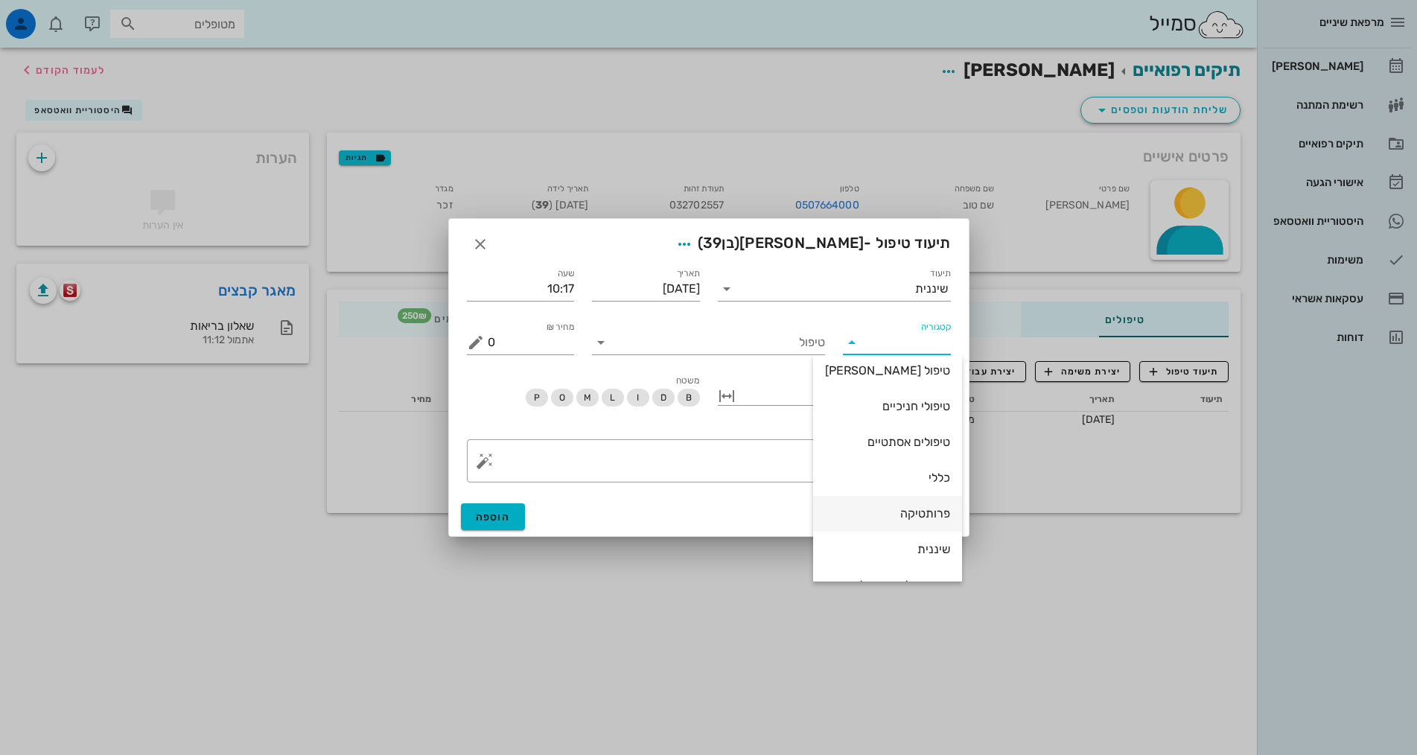
scroll to position [143, 0]
click at [934, 483] on div "שיננית" at bounding box center [887, 486] width 125 height 14
type input "שיננית"
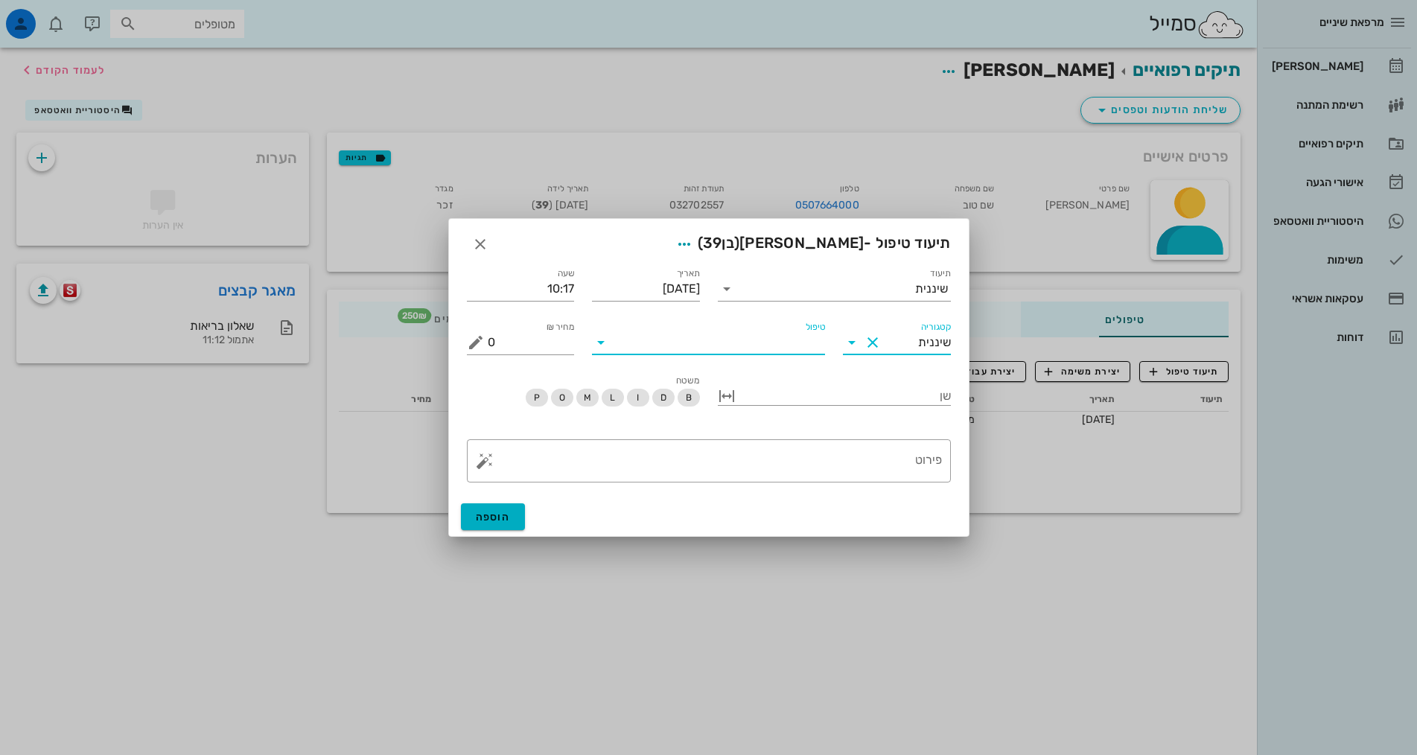
click at [809, 338] on input "טיפול" at bounding box center [719, 343] width 212 height 24
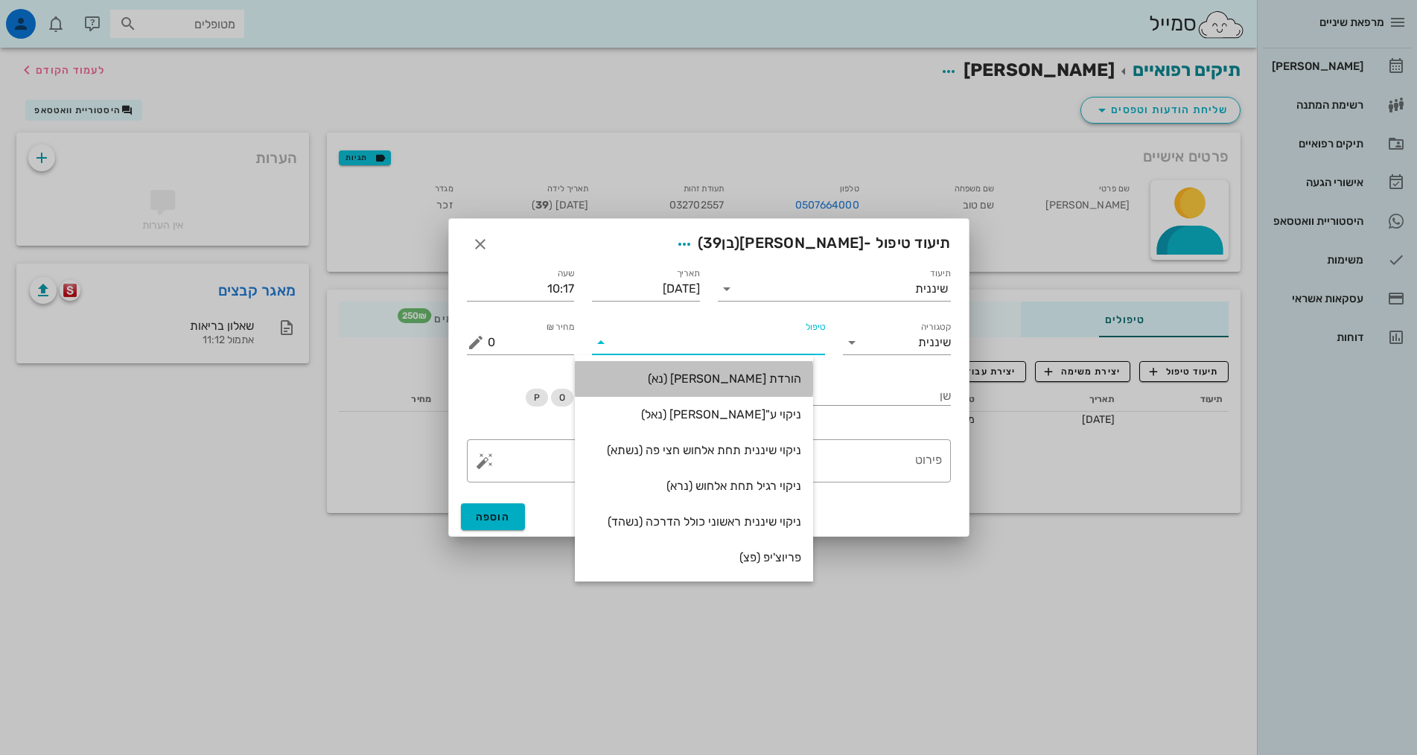
click at [800, 386] on div "הורדת [PERSON_NAME] (נא)" at bounding box center [694, 379] width 214 height 32
type input "250"
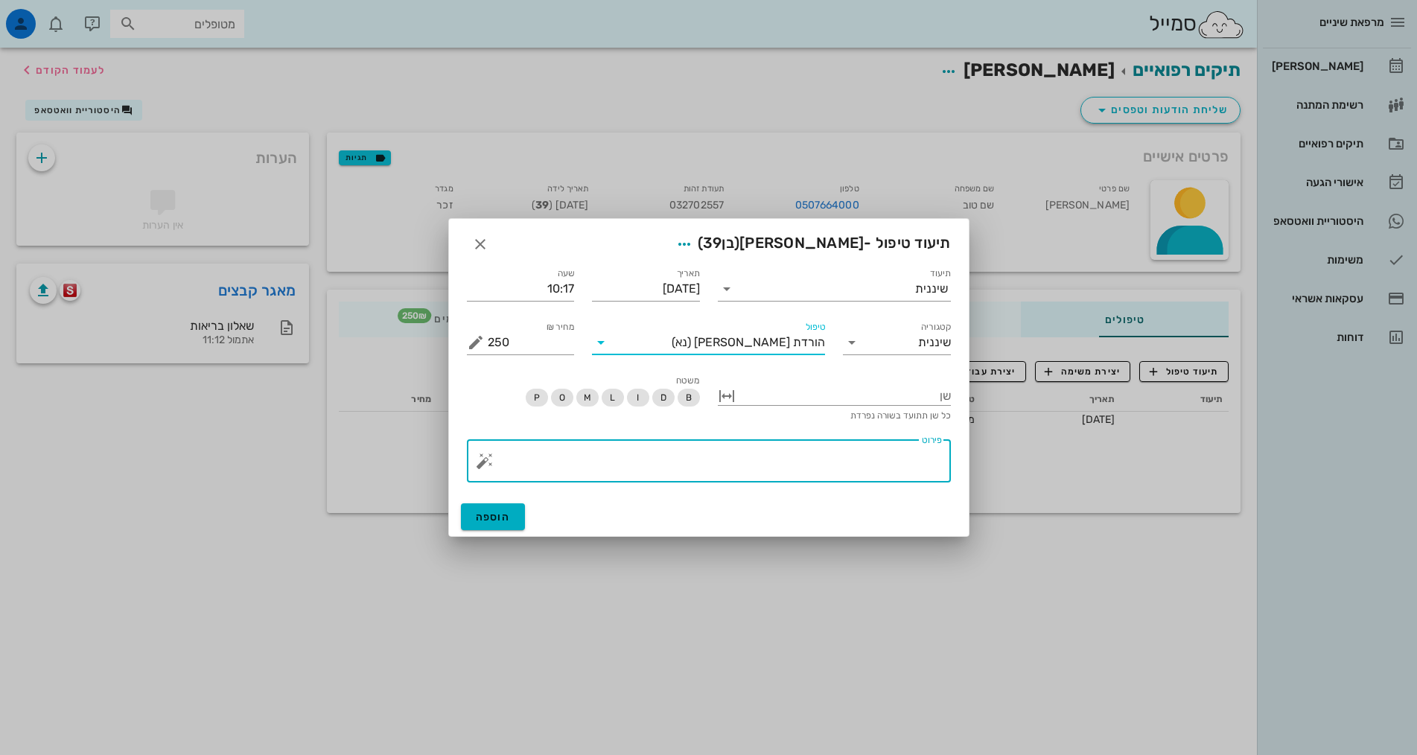
click at [835, 456] on textarea "פירוט" at bounding box center [715, 465] width 454 height 36
paste textarea "SC + ידני + פוליש. טופיקל. הגיינה אוראלית בינונית, אבנית מועטה מפוזרת הדרכה להג…"
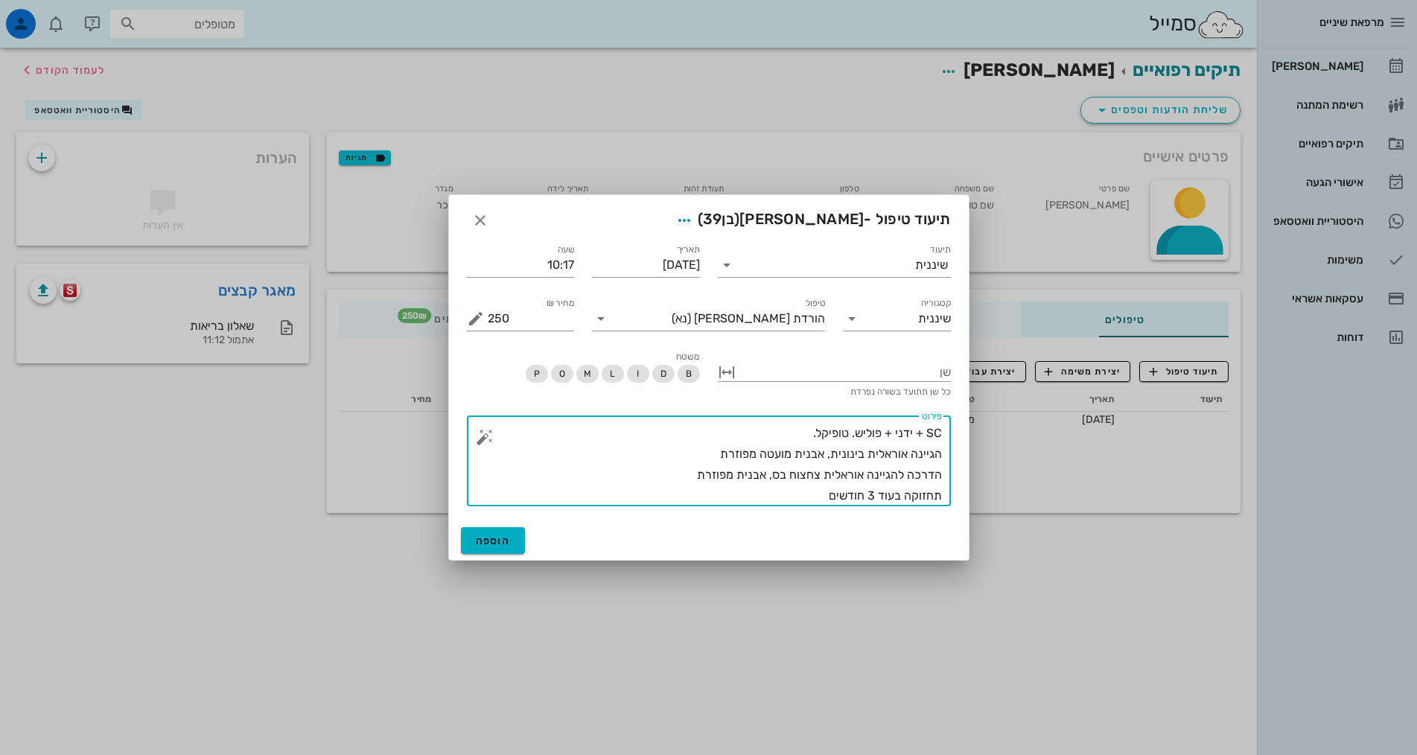
drag, startPoint x: 802, startPoint y: 433, endPoint x: 847, endPoint y: 432, distance: 44.7
click at [847, 433] on textarea "SC + ידני + פוליש. טופיקל. הגיינה אוראלית בינונית, אבנית מועטה מפוזרת הדרכה להג…" at bounding box center [715, 464] width 454 height 83
click at [850, 432] on textarea "SC + ידני + פוליש. טופיקל. הגיינה אוראלית בינונית, אבנית מועטה מפוזרת הדרכה להג…" at bounding box center [715, 464] width 454 height 83
drag, startPoint x: 847, startPoint y: 436, endPoint x: 867, endPoint y: 442, distance: 20.3
click at [847, 435] on textarea "SC + ידני + פוליש. לא טופיקל. הגיינה אוראלית בינונית, אבנית מועטה מפוזרת הדרכה …" at bounding box center [715, 464] width 454 height 83
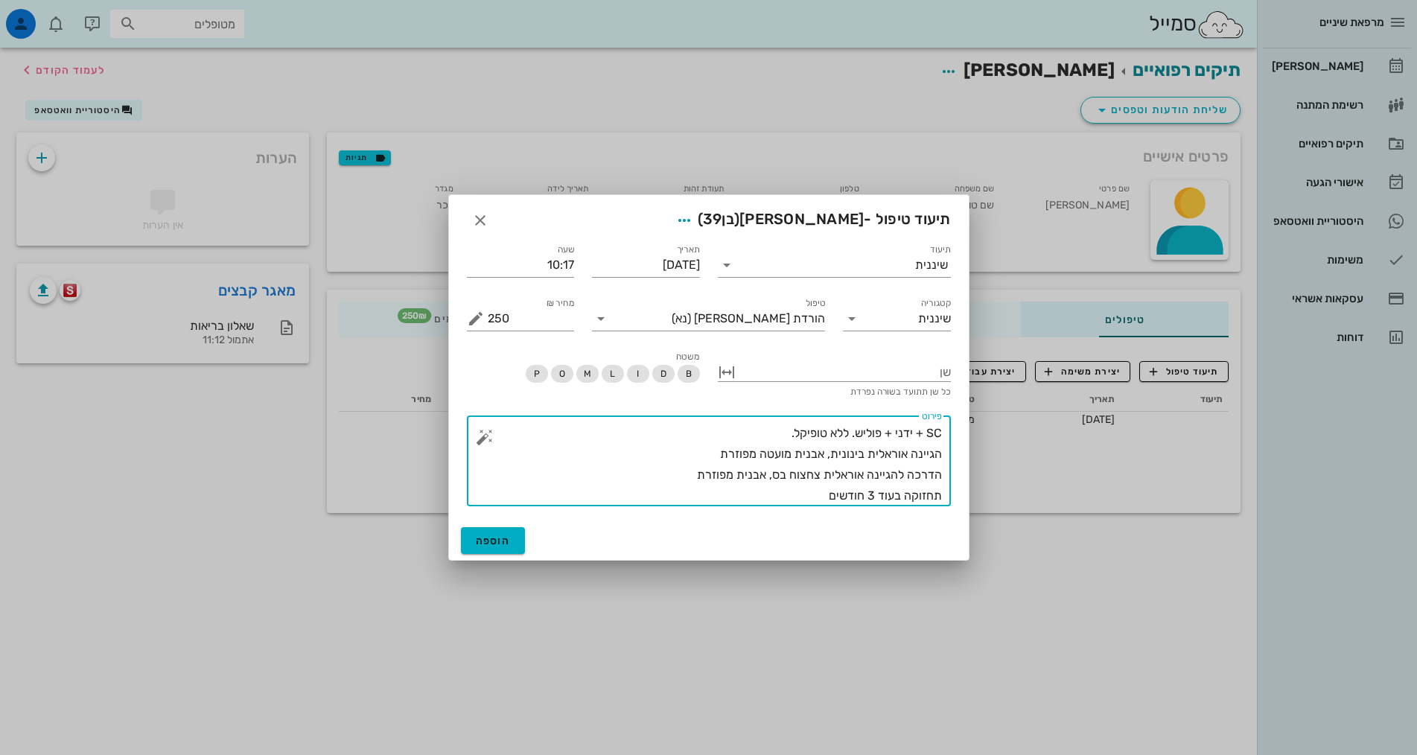
drag, startPoint x: 793, startPoint y: 453, endPoint x: 759, endPoint y: 454, distance: 34.3
click at [759, 454] on textarea "SC + ידני + פוליש. ללא טופיקל. הגיינה אוראלית בינונית, אבנית מועטה מפוזרת הדרכה…" at bounding box center [715, 464] width 454 height 83
click at [750, 450] on textarea "SC + ידני + פוליש. ללא טופיקל. הגיינה אוראלית בינונית, אבנית מפוזרת הדרכה להגיי…" at bounding box center [715, 464] width 454 height 83
click at [874, 497] on textarea "SC + ידני + פוליש. ללא טופיקל. הגיינה אוראלית בינונית, אבנית מפוזרת בעיקר איזור…" at bounding box center [715, 464] width 454 height 83
type textarea "SC + ידני + פוליש. ללא טופיקל. הגיינה אוראלית בינונית, אבנית מפוזרת בעיקר איזור…"
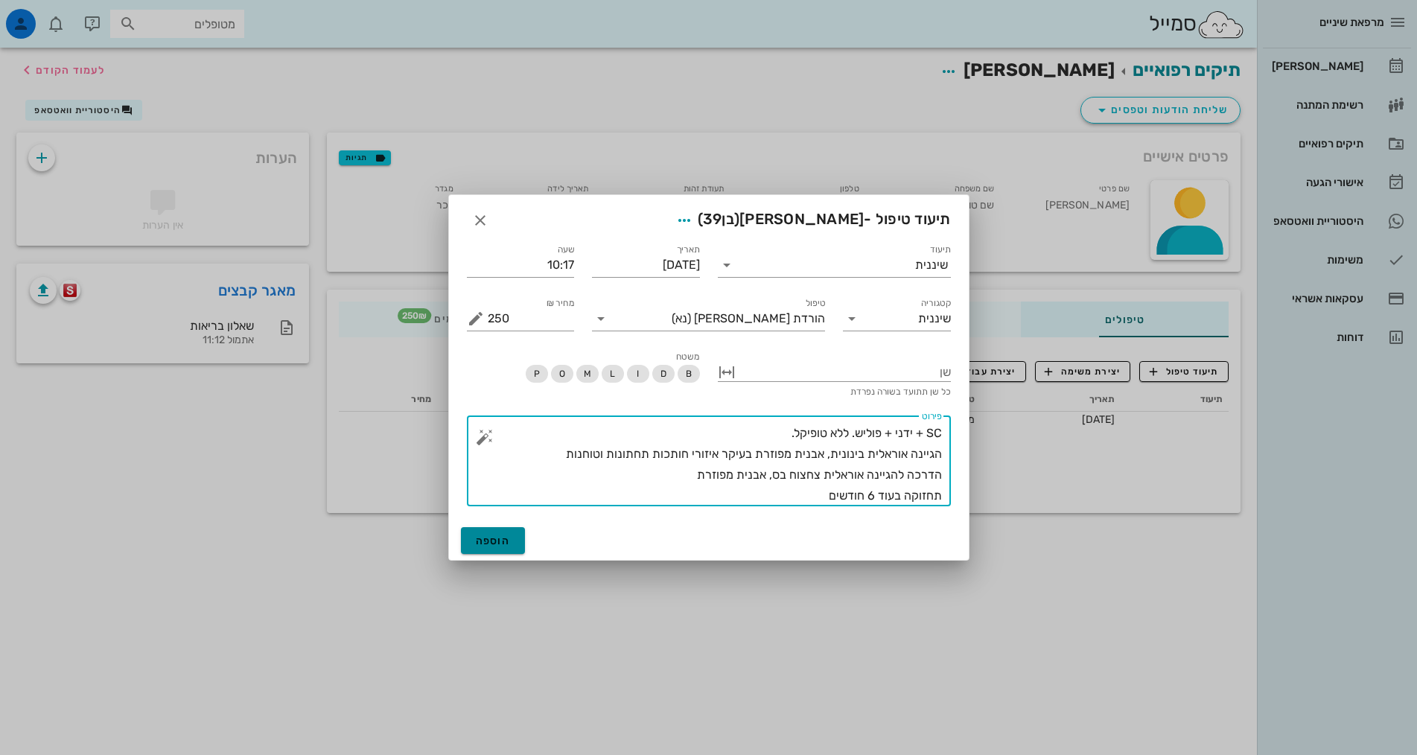
click at [500, 541] on span "הוספה" at bounding box center [493, 541] width 35 height 13
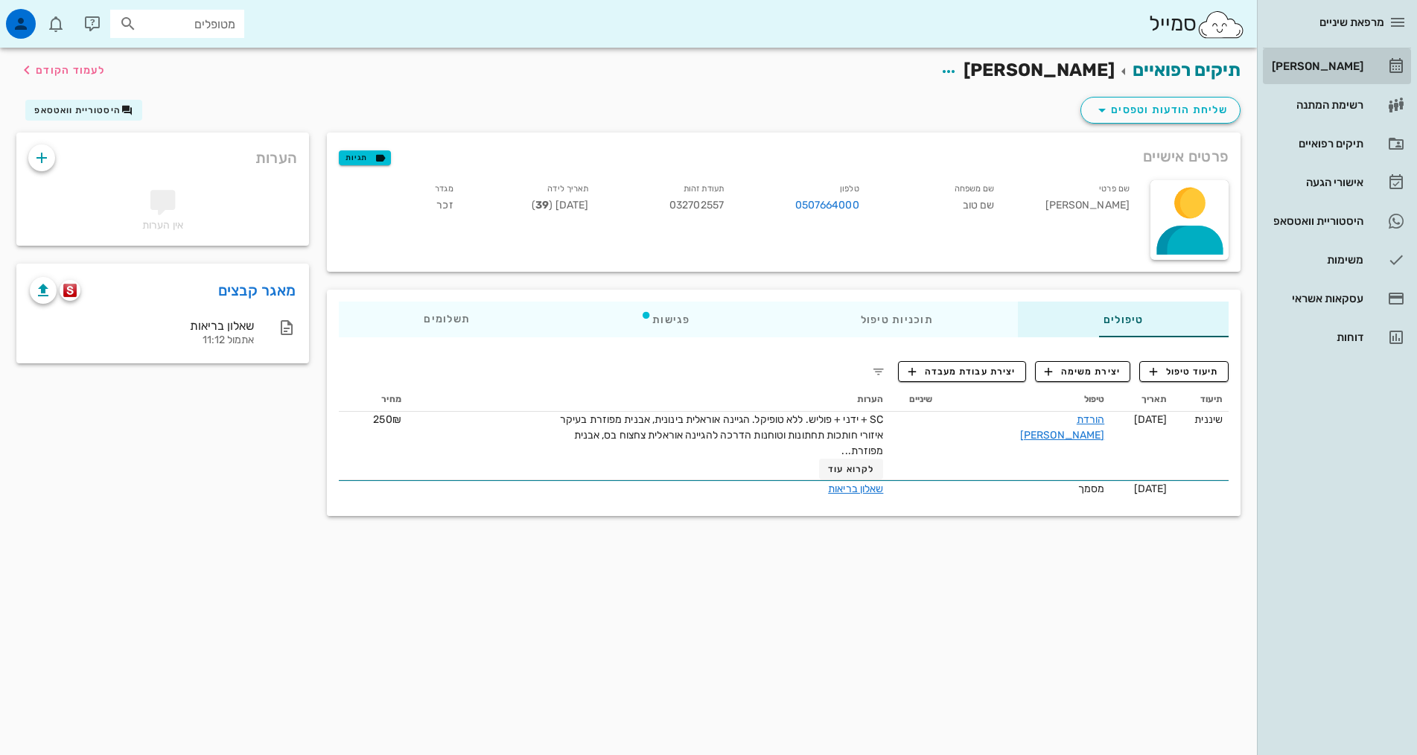
click at [1344, 67] on div "[PERSON_NAME]" at bounding box center [1316, 66] width 95 height 12
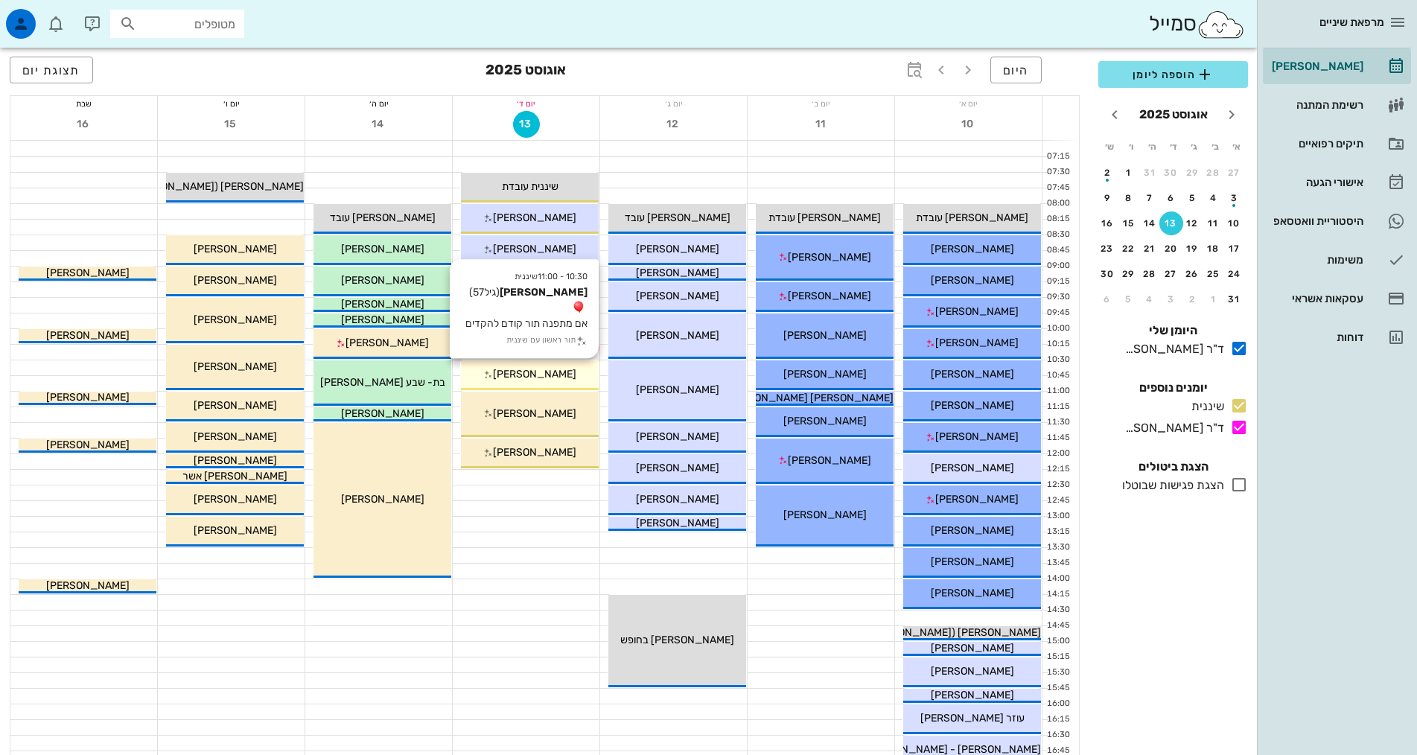
click at [565, 373] on span "[PERSON_NAME]" at bounding box center [534, 374] width 83 height 13
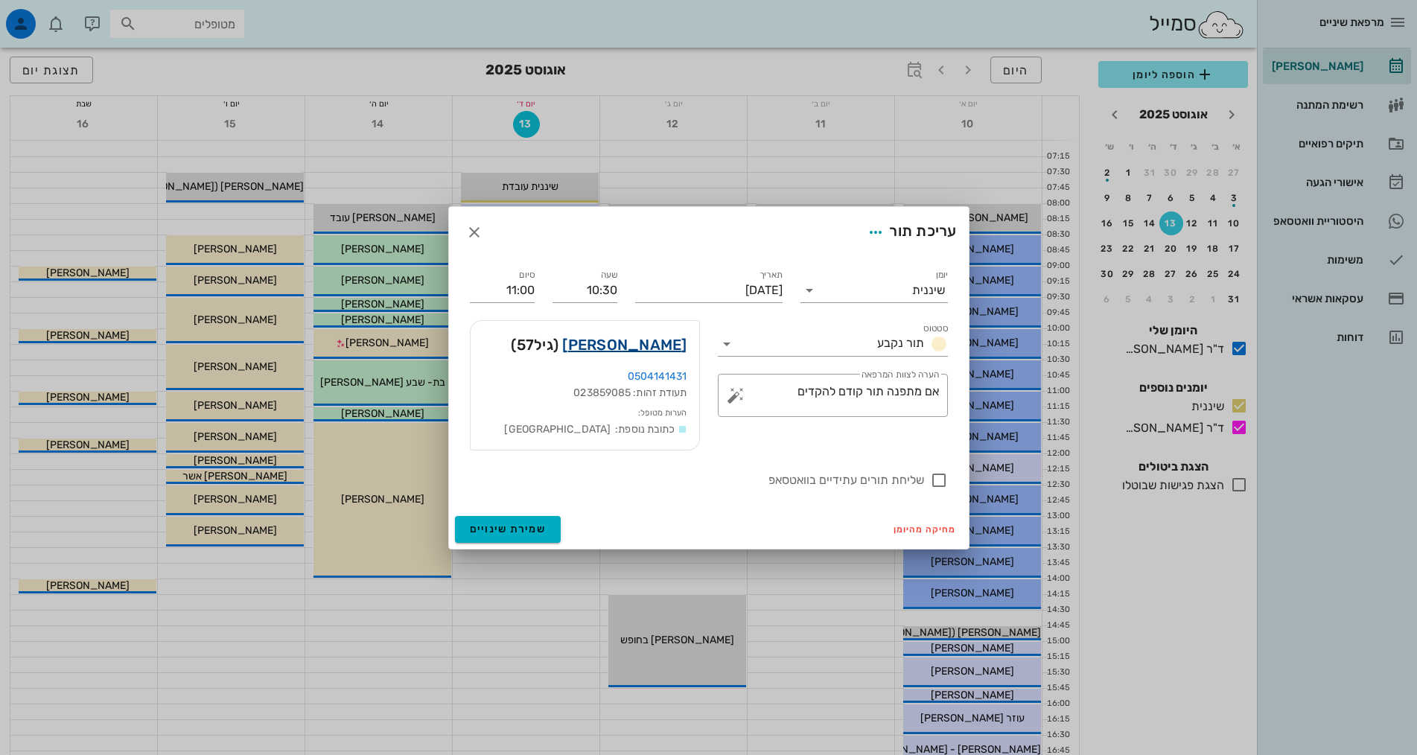
click at [615, 341] on link "[PERSON_NAME]" at bounding box center [624, 345] width 124 height 24
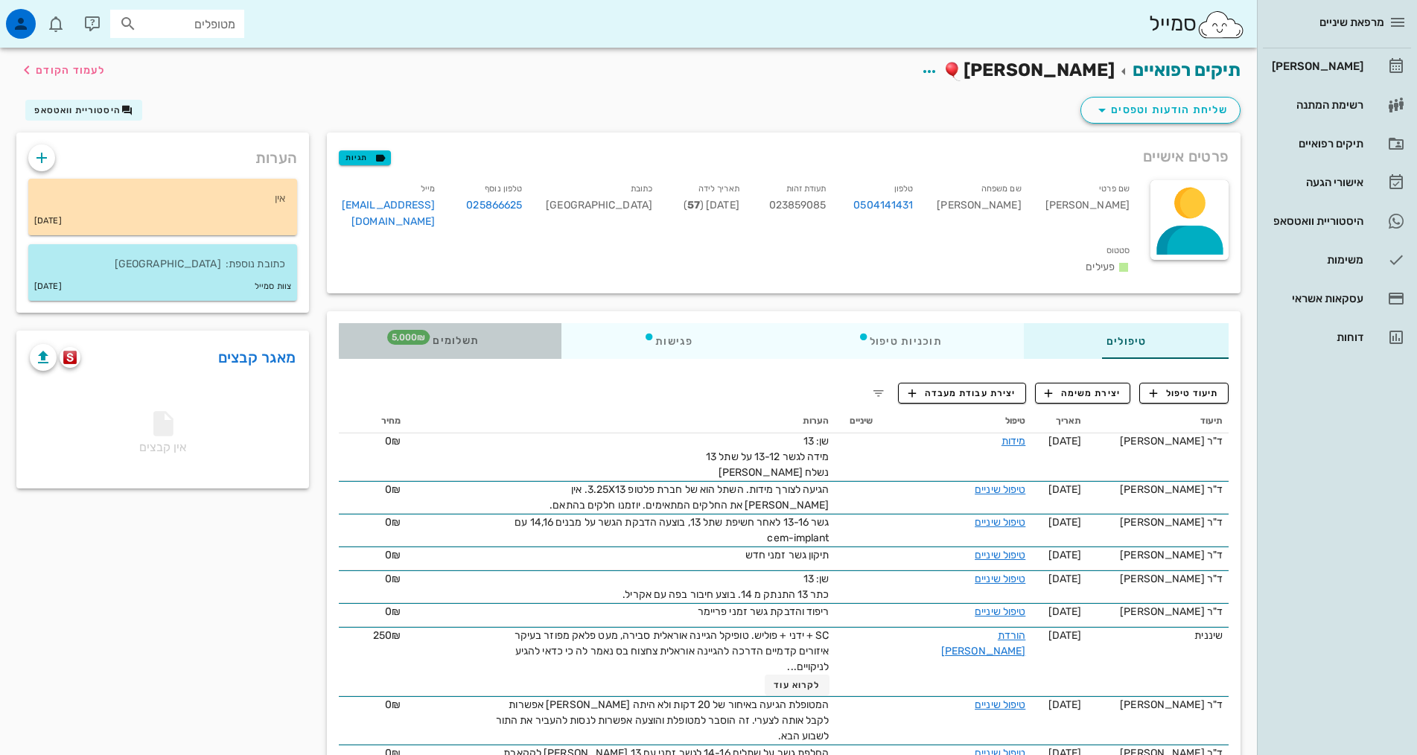
click at [421, 336] on span "תשלומים 5,000₪" at bounding box center [450, 341] width 58 height 10
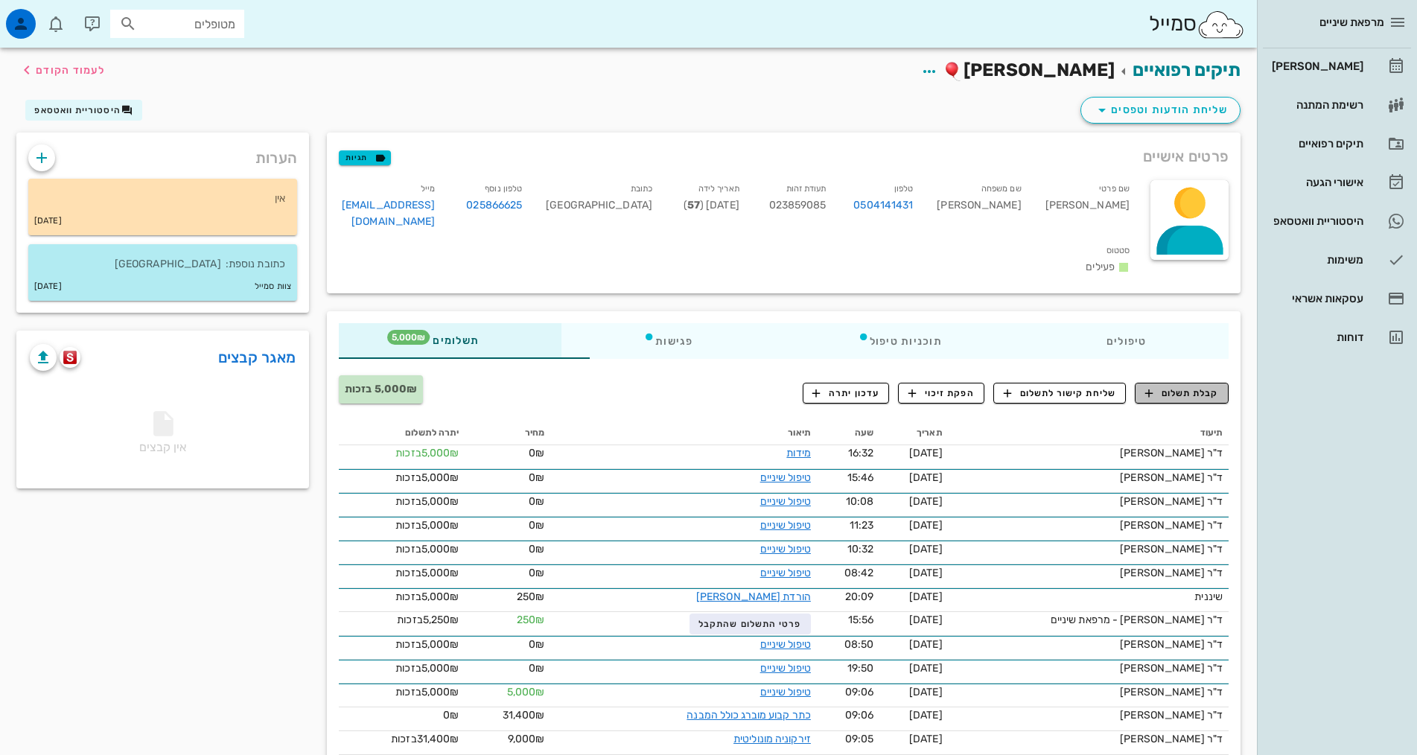
click at [1208, 386] on span "קבלת תשלום" at bounding box center [1182, 392] width 74 height 13
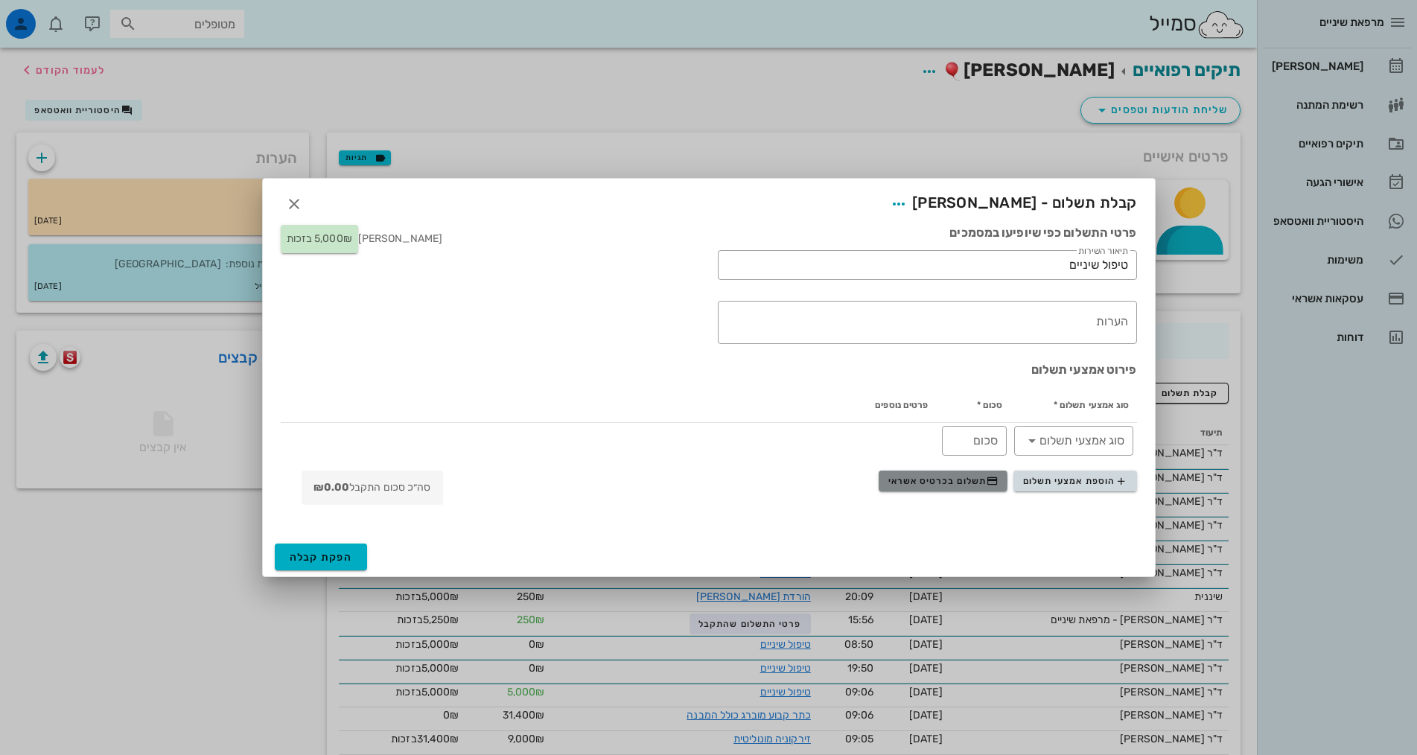
click at [954, 487] on button "תשלום בכרטיס אשראי" at bounding box center [943, 481] width 129 height 21
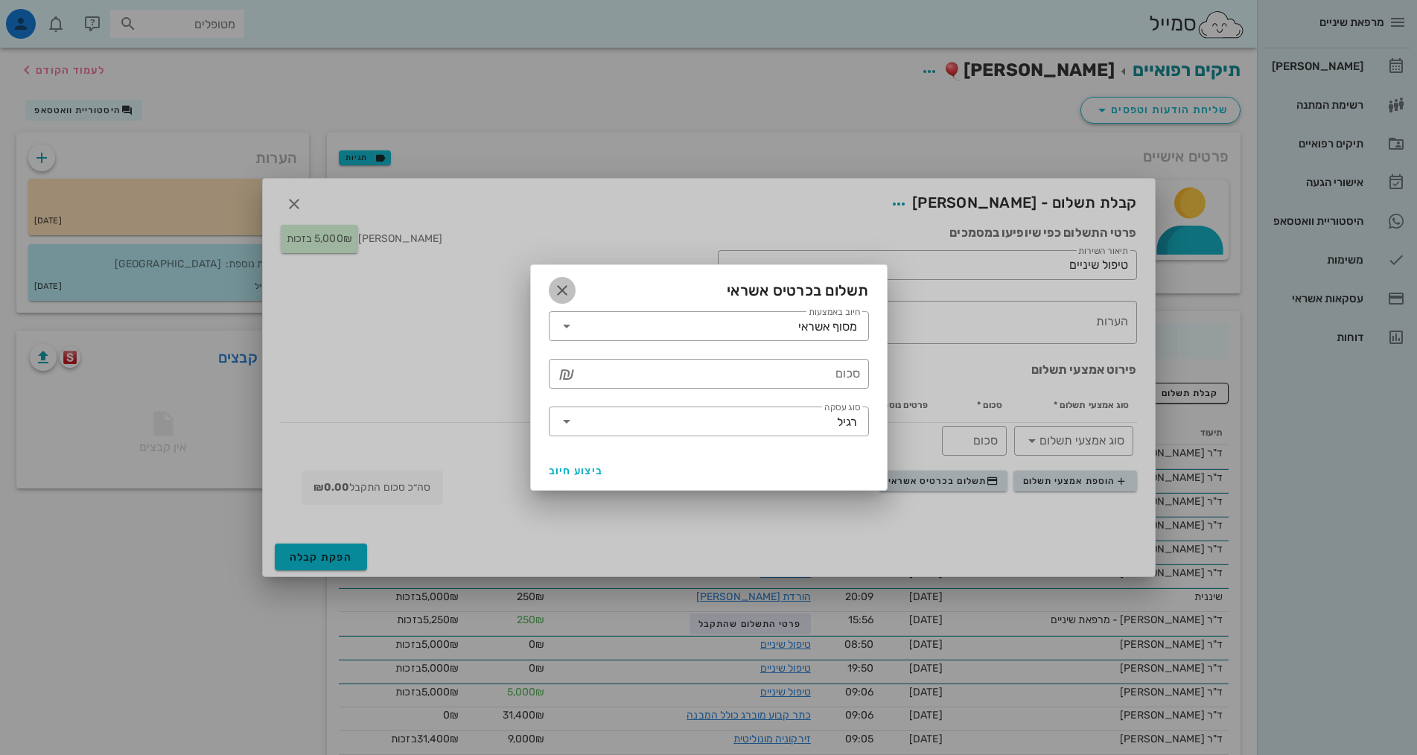
click at [570, 290] on icon "button" at bounding box center [562, 290] width 18 height 18
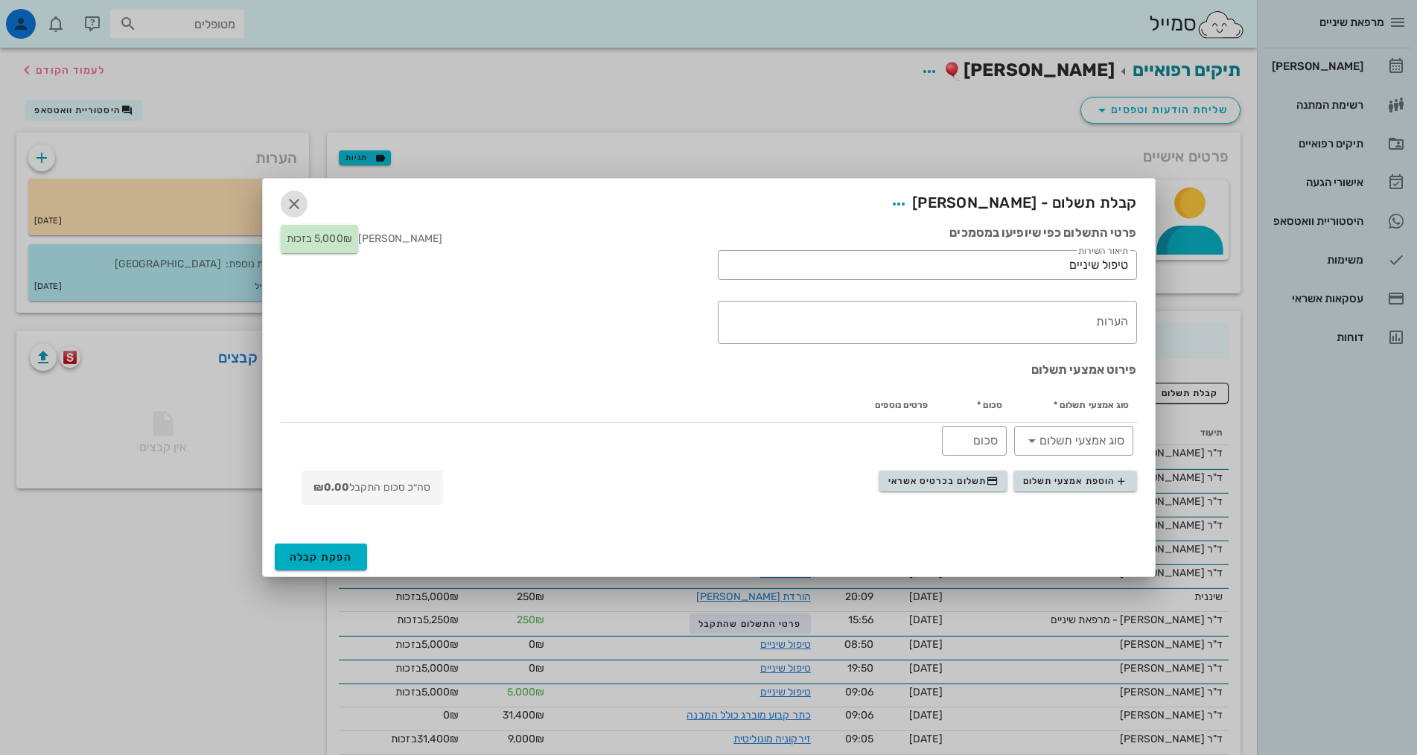
click at [290, 200] on icon "button" at bounding box center [294, 204] width 18 height 18
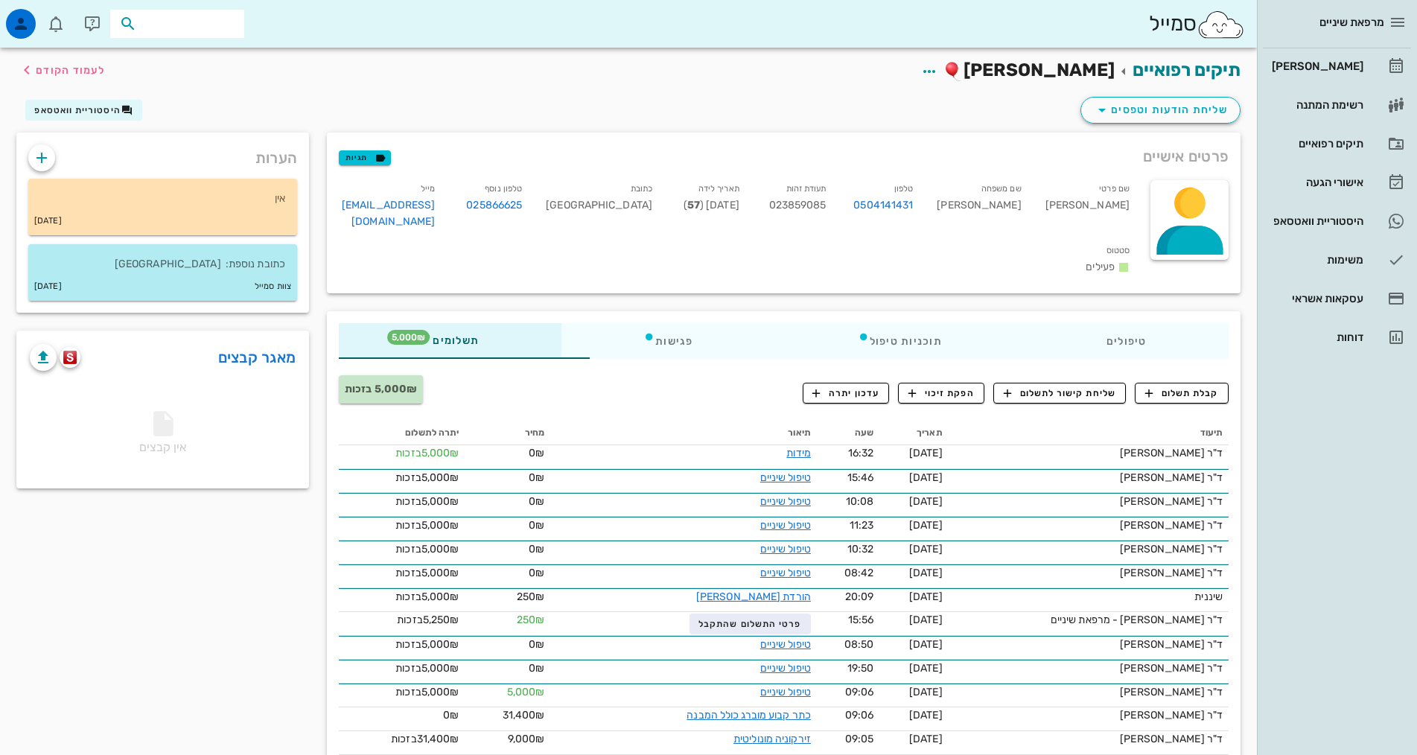
click at [220, 17] on input "text" at bounding box center [187, 23] width 95 height 19
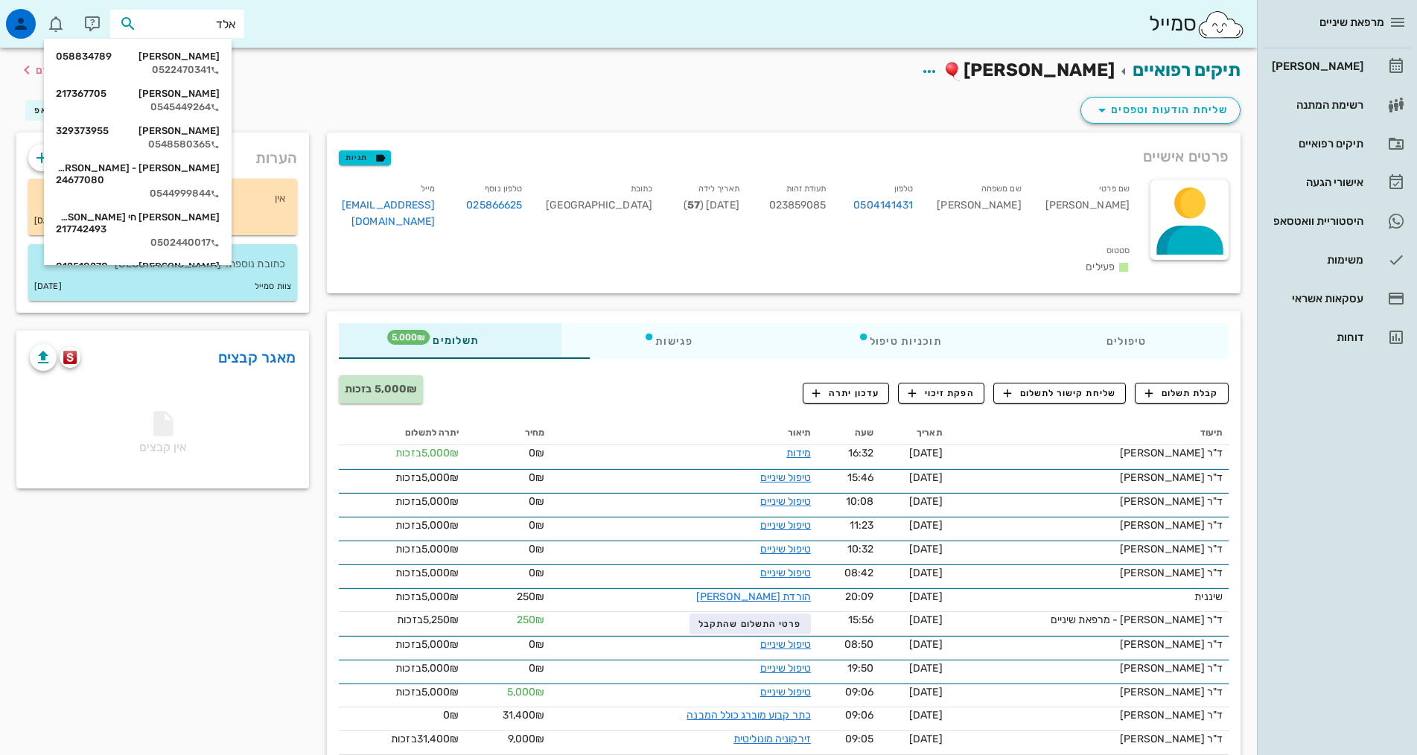
type input "[PERSON_NAME]"
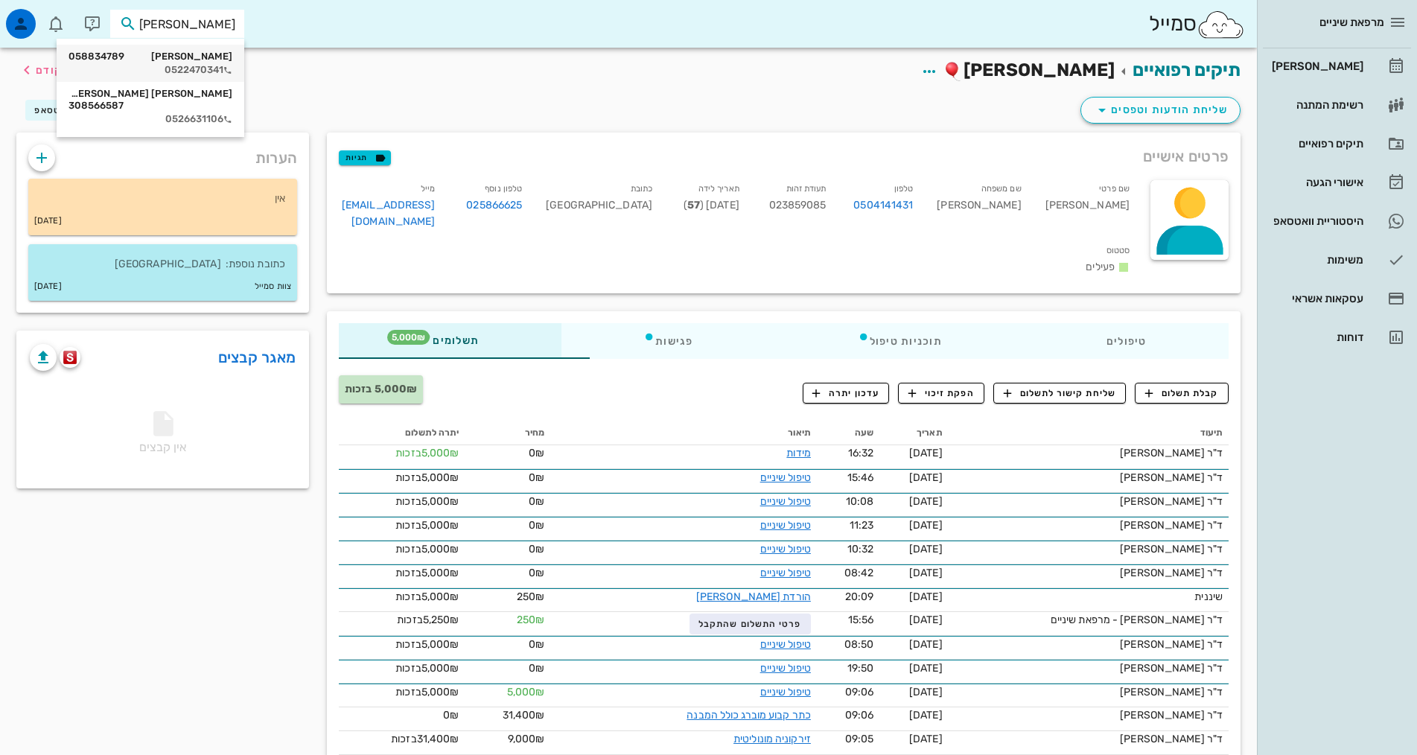
click at [207, 63] on div "[PERSON_NAME] 058834789 0522470341" at bounding box center [150, 63] width 164 height 37
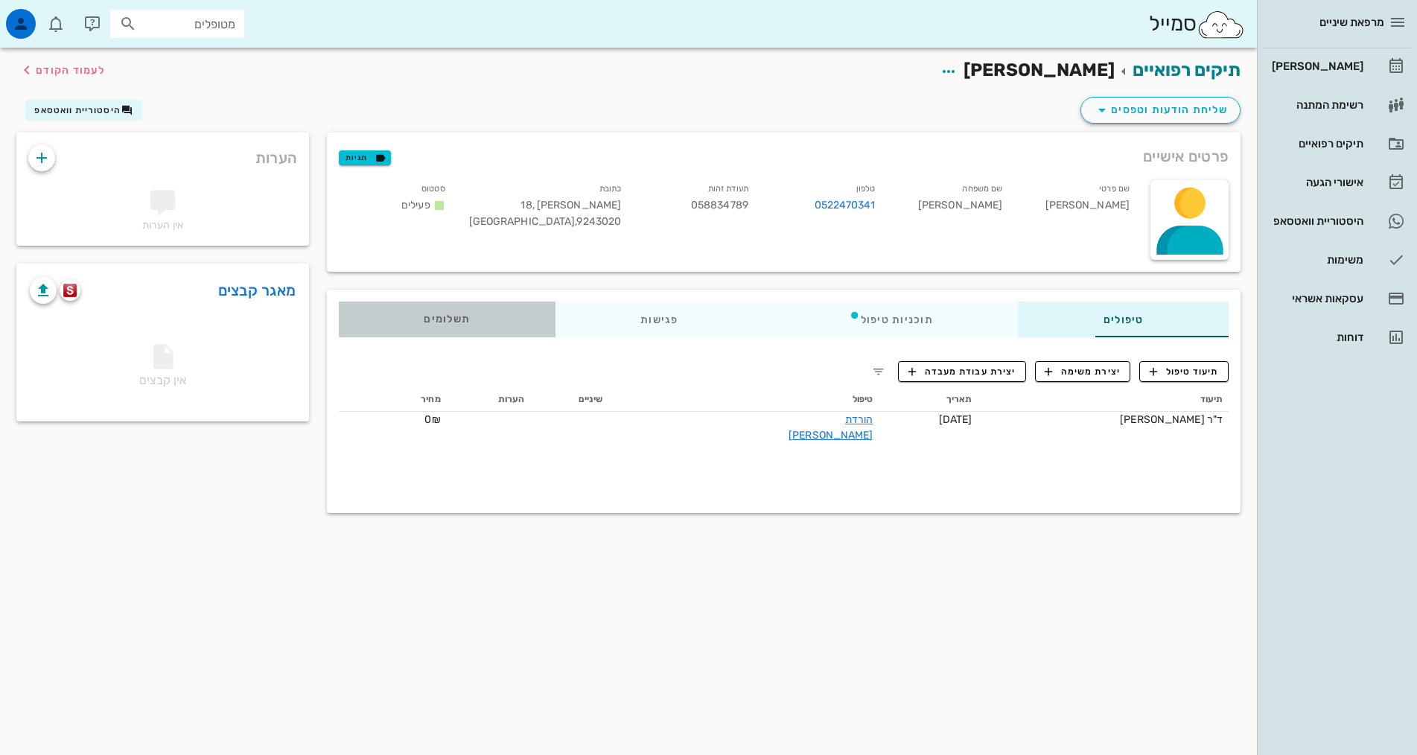
click at [424, 320] on span "תשלומים 1₪" at bounding box center [447, 319] width 46 height 10
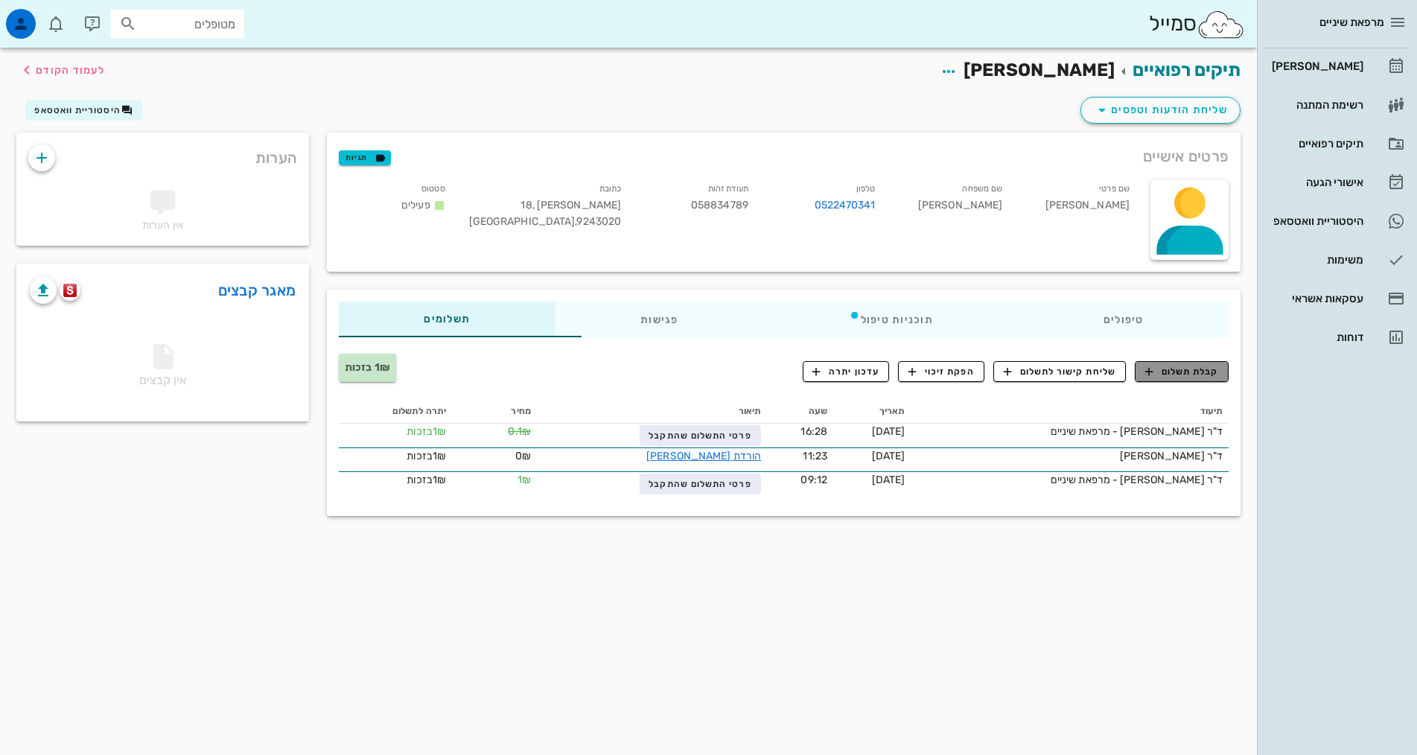
click at [1181, 372] on span "קבלת תשלום" at bounding box center [1182, 371] width 74 height 13
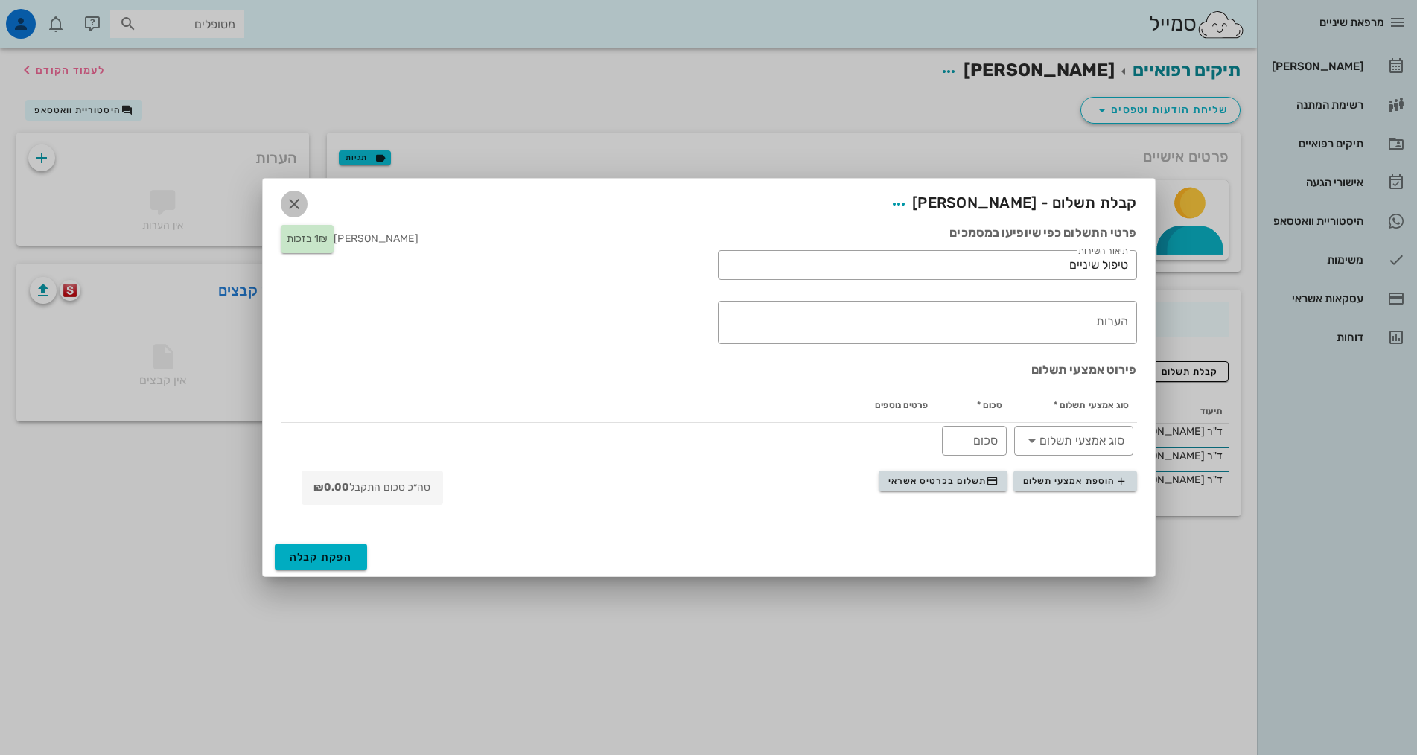
drag, startPoint x: 294, startPoint y: 202, endPoint x: 278, endPoint y: 194, distance: 17.3
click at [289, 200] on icon "button" at bounding box center [294, 204] width 18 height 18
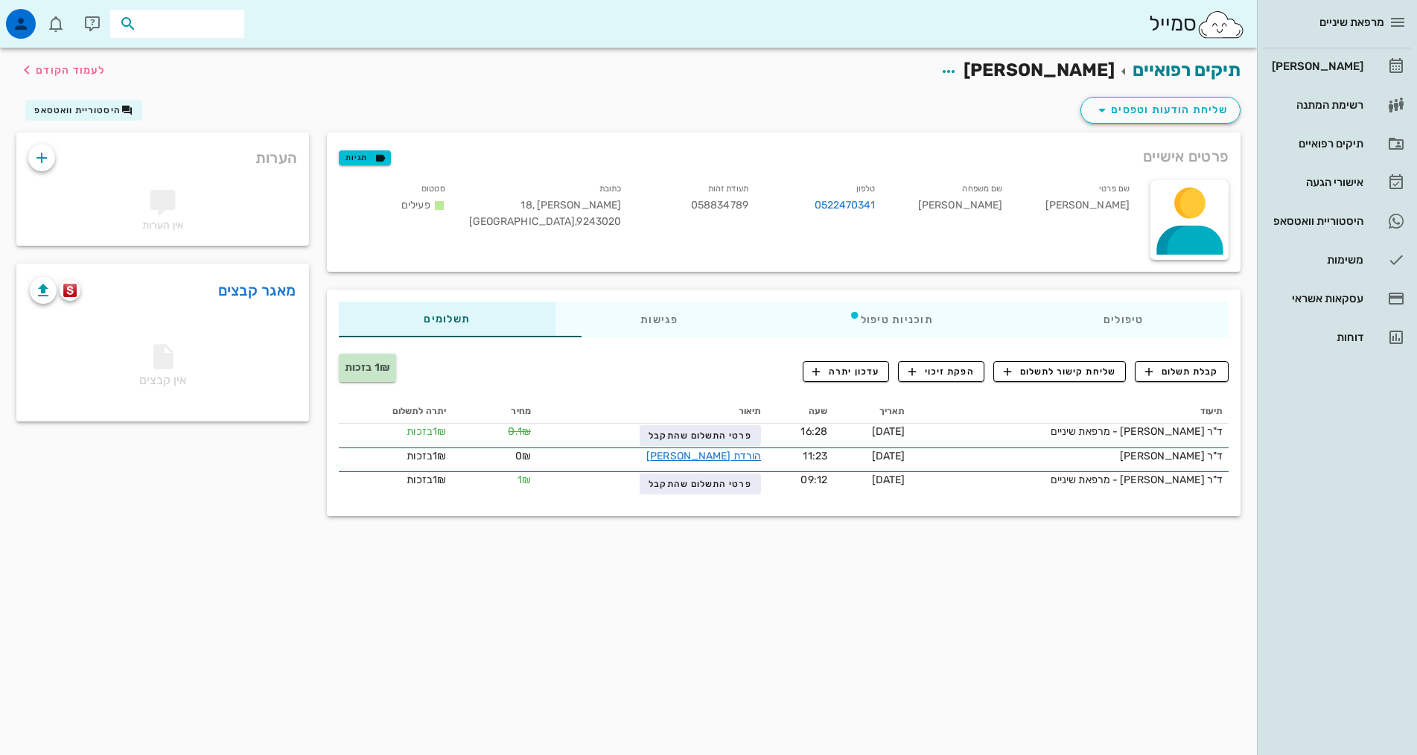
drag, startPoint x: 214, startPoint y: 19, endPoint x: 220, endPoint y: 4, distance: 16.0
click at [220, 16] on input "text" at bounding box center [187, 23] width 95 height 19
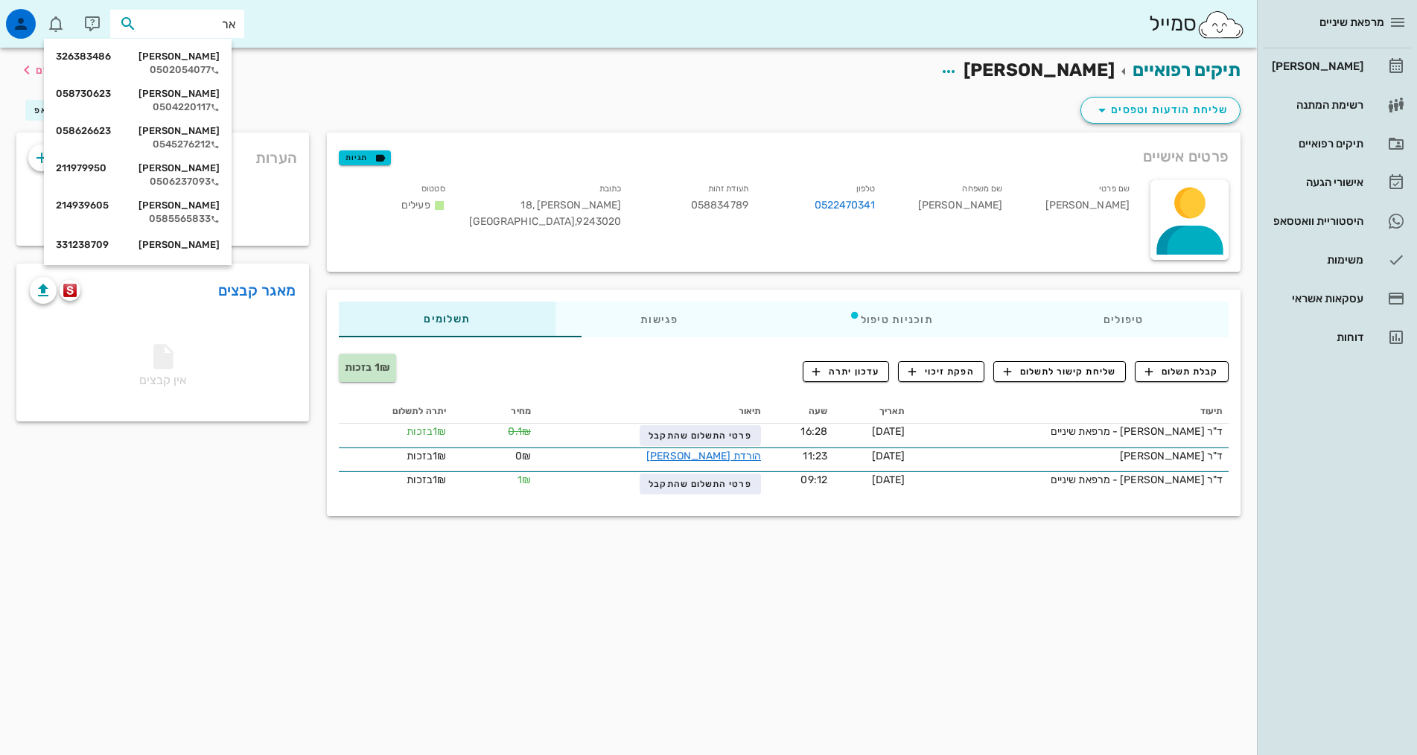
type input "א"
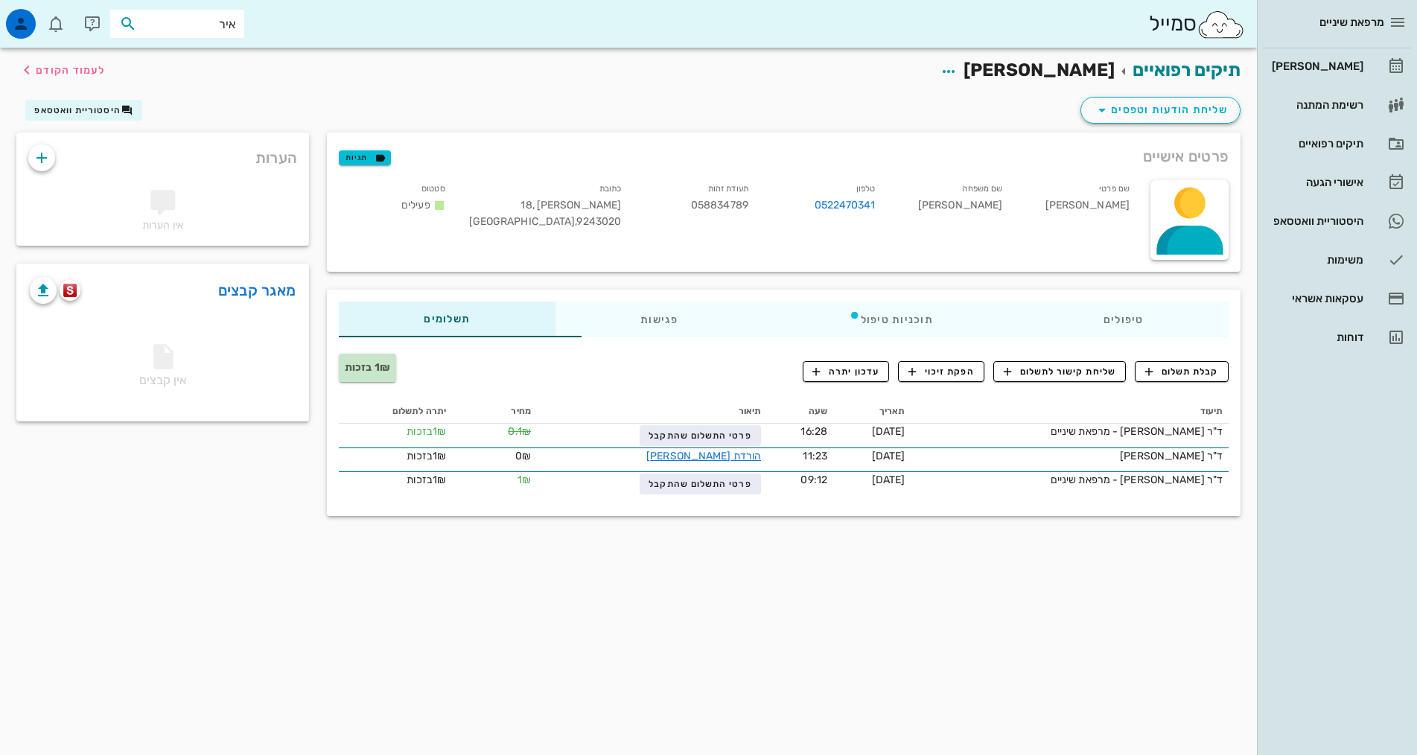
type input "[PERSON_NAME]"
click at [206, 61] on div "[PERSON_NAME] 306754193" at bounding box center [188, 59] width 133 height 12
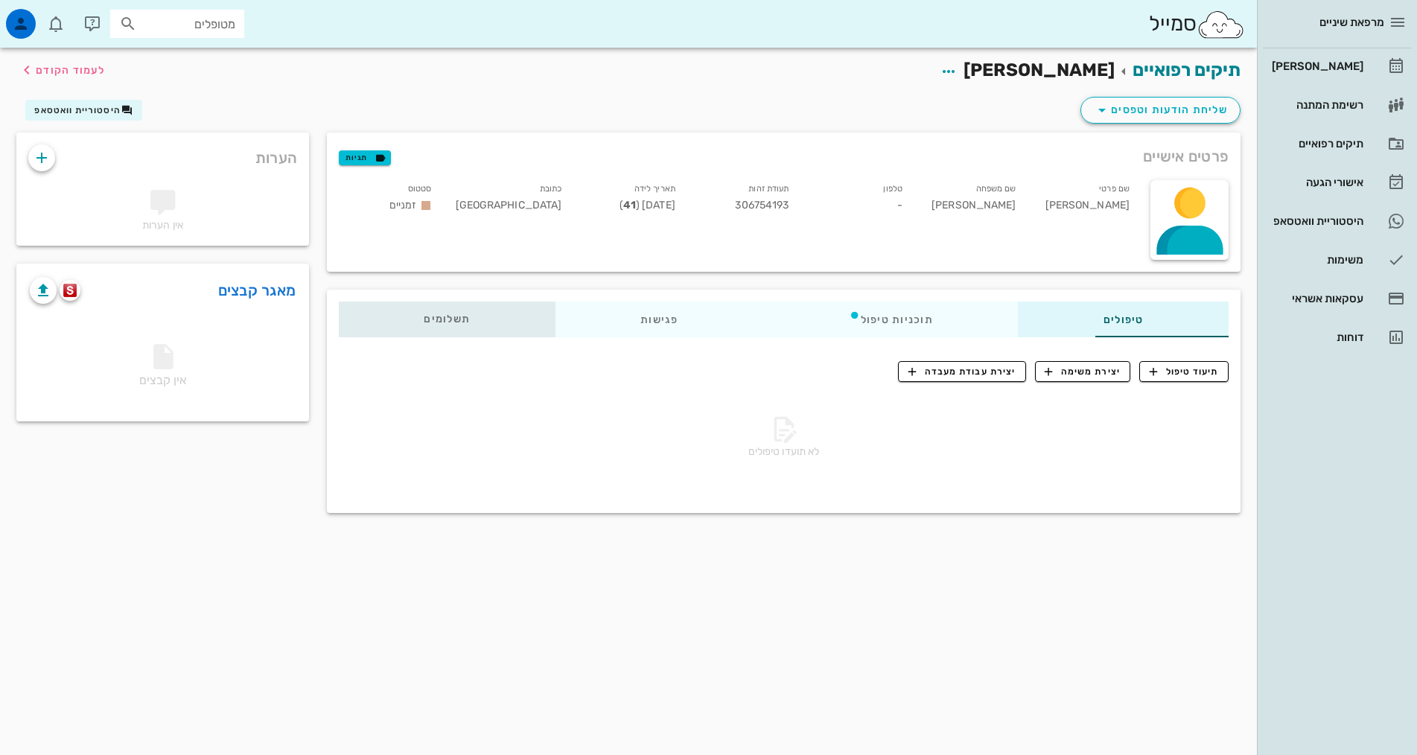
click at [424, 320] on span "תשלומים 0₪" at bounding box center [447, 319] width 46 height 10
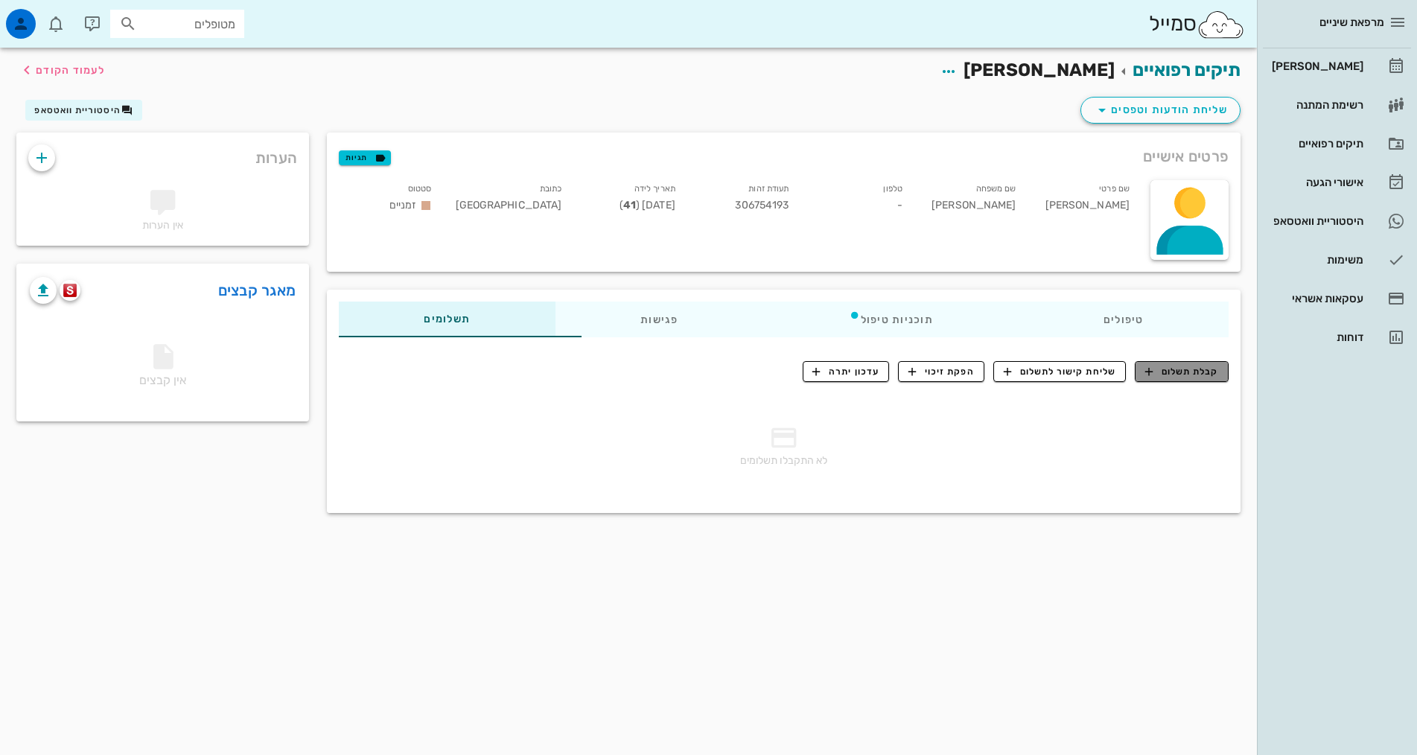
click at [1214, 369] on span "קבלת תשלום" at bounding box center [1182, 371] width 74 height 13
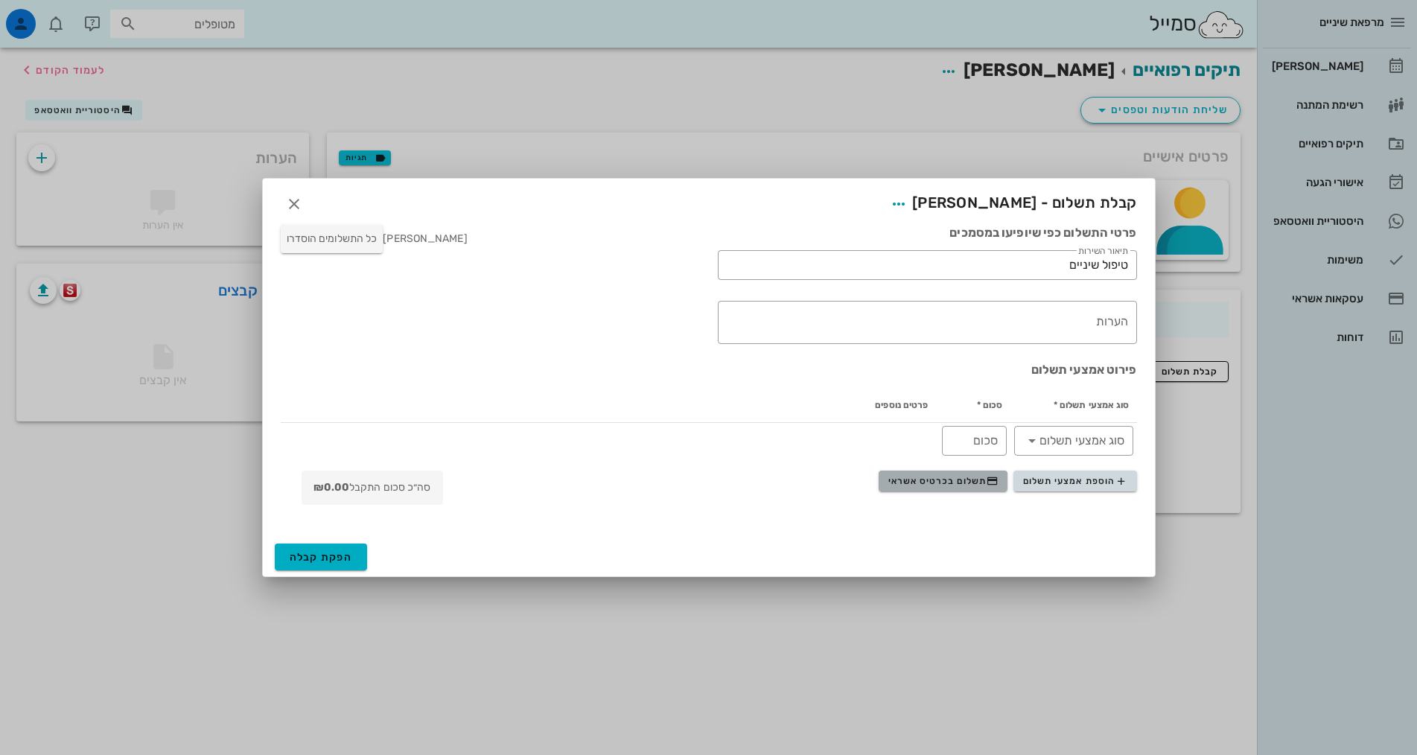
click at [966, 479] on span "תשלום בכרטיס אשראי" at bounding box center [943, 481] width 110 height 12
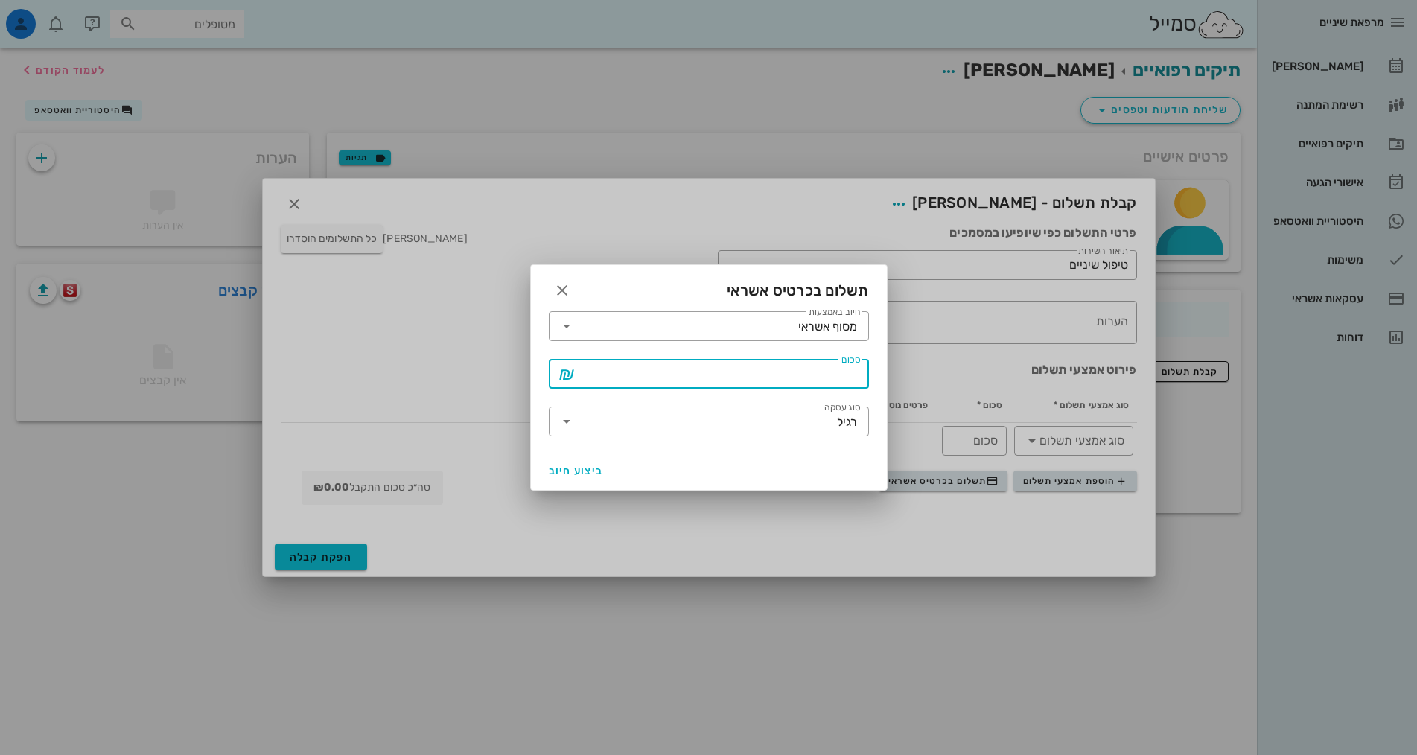
click at [818, 369] on input "סכום" at bounding box center [718, 374] width 281 height 24
type input "0.1"
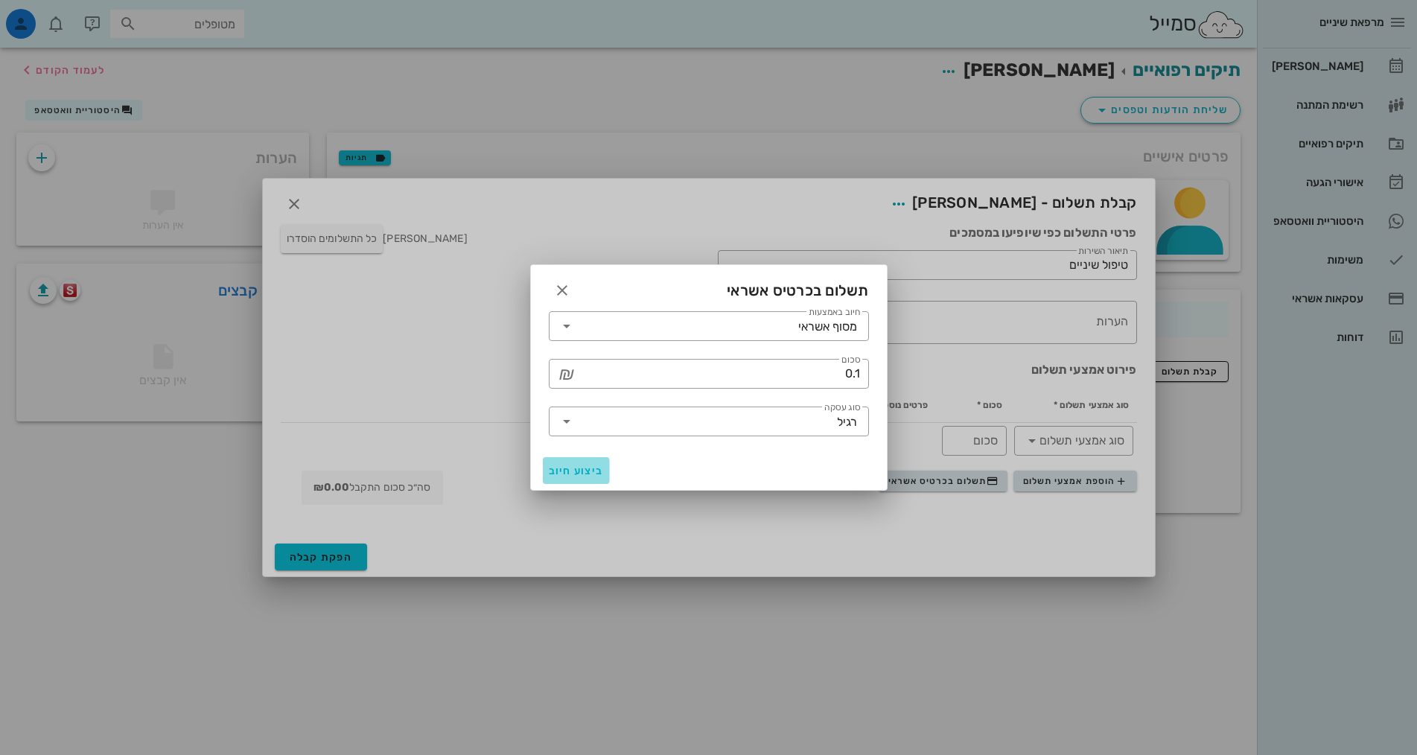
click at [577, 473] on span "ביצוע חיוב" at bounding box center [576, 471] width 55 height 13
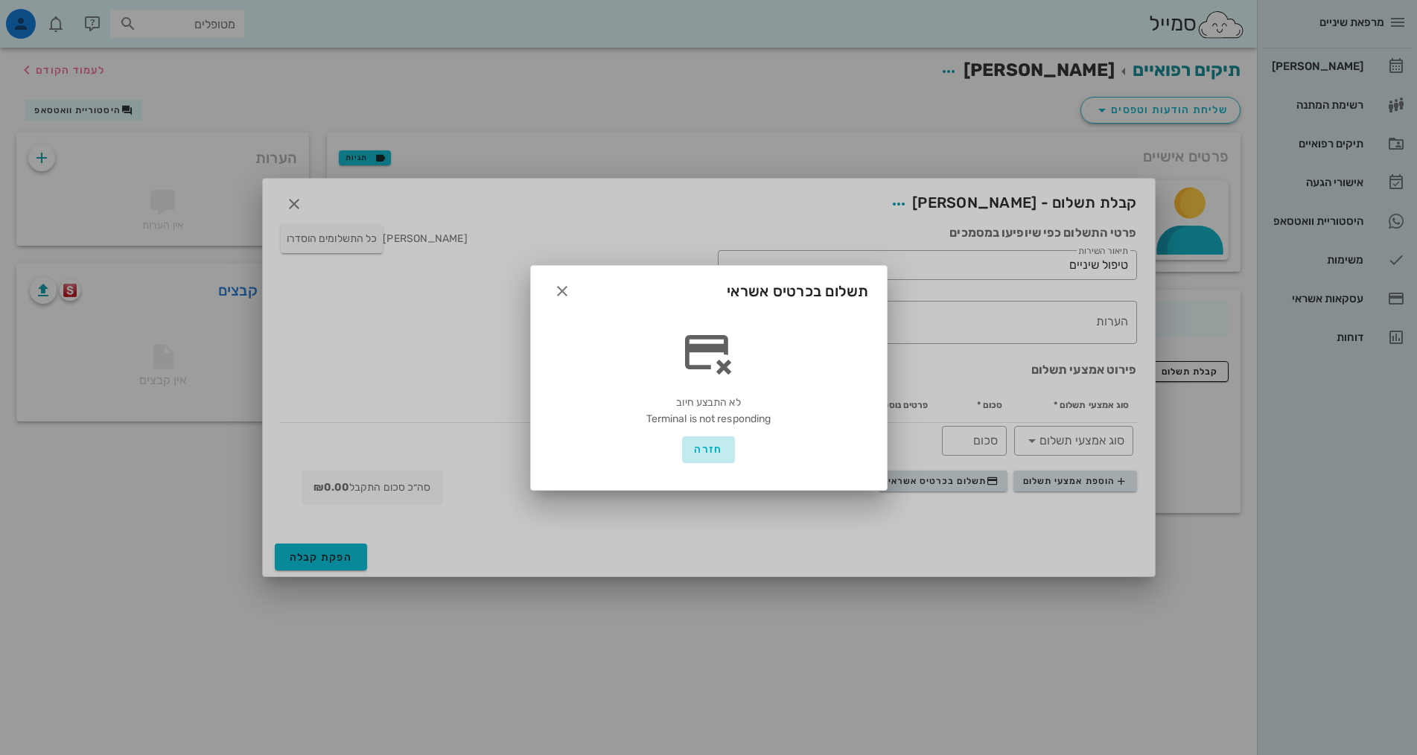
click at [713, 453] on span "חזרה" at bounding box center [708, 449] width 28 height 13
click at [557, 290] on icon "button" at bounding box center [562, 290] width 18 height 18
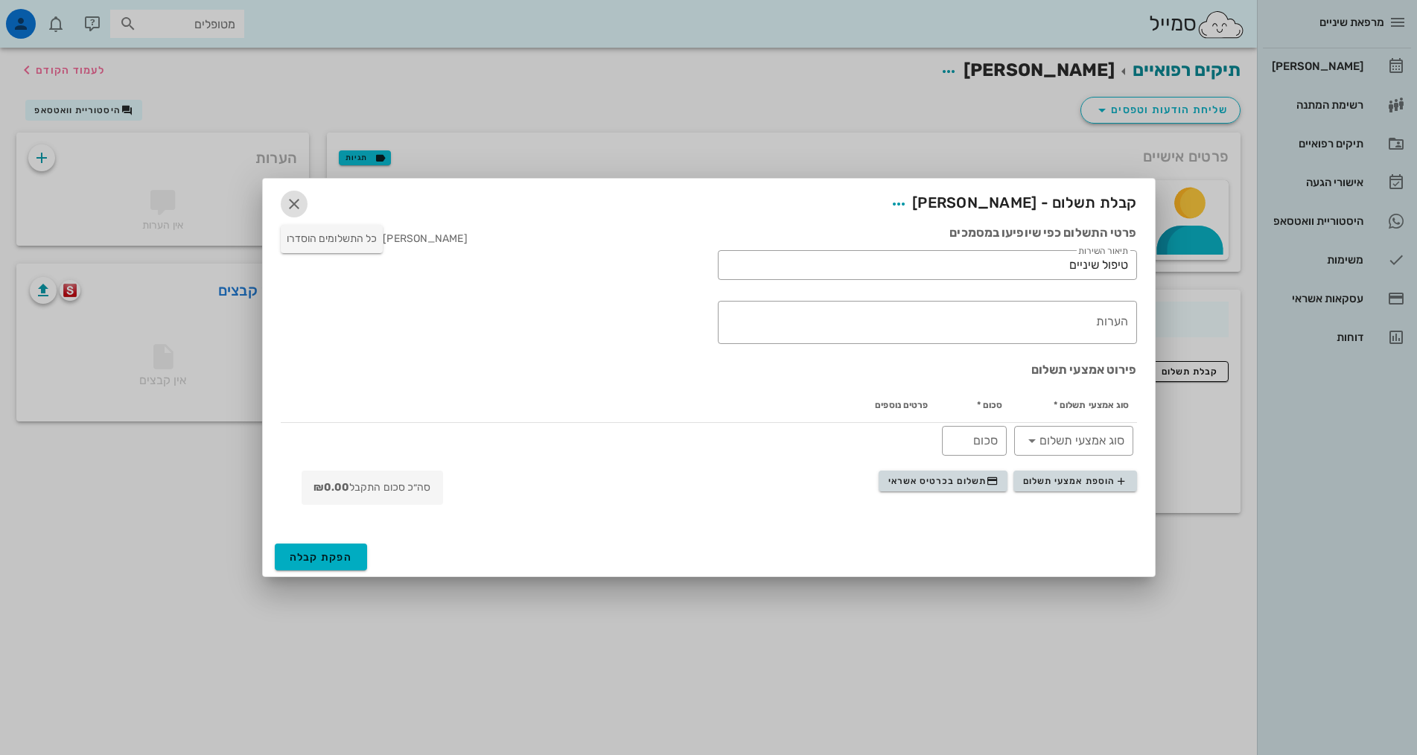
click at [290, 205] on icon "button" at bounding box center [294, 204] width 18 height 18
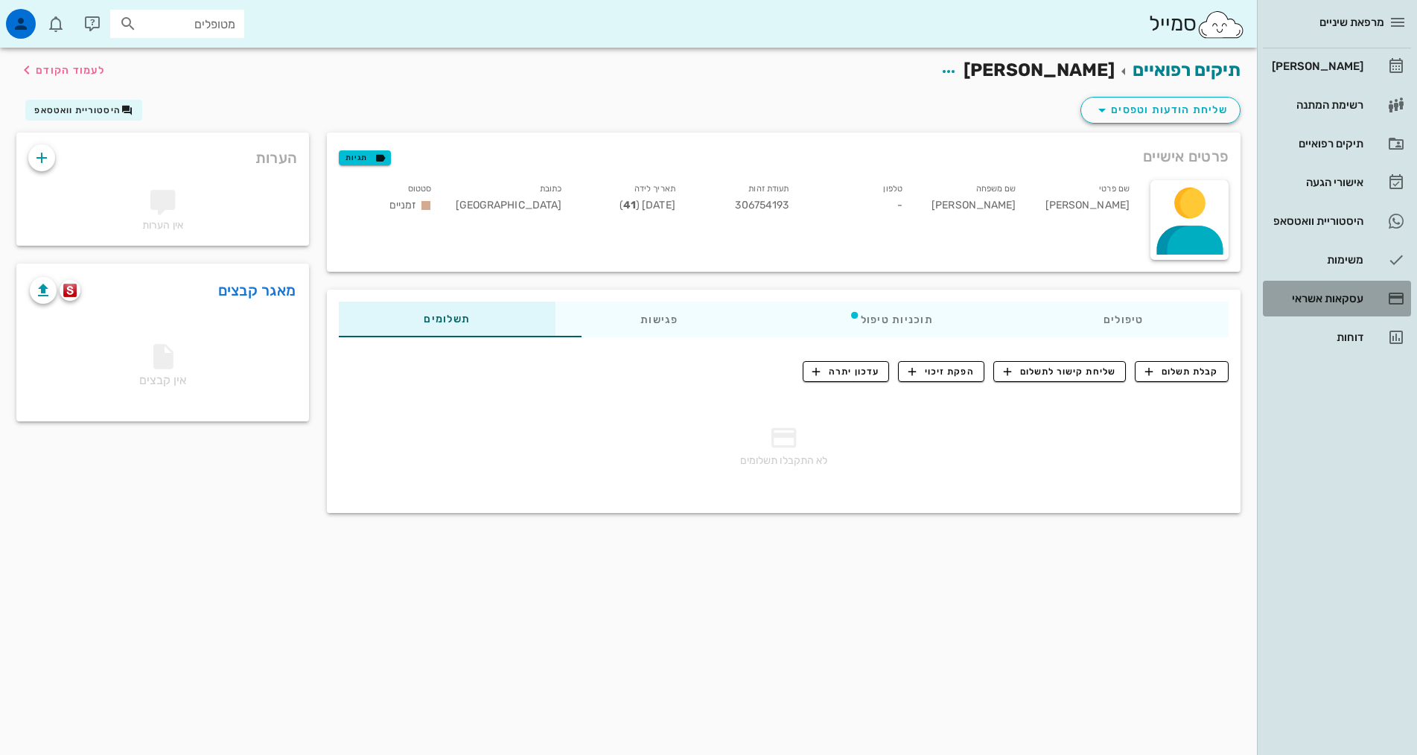
click at [1339, 296] on div "עסקאות אשראי" at bounding box center [1316, 299] width 95 height 12
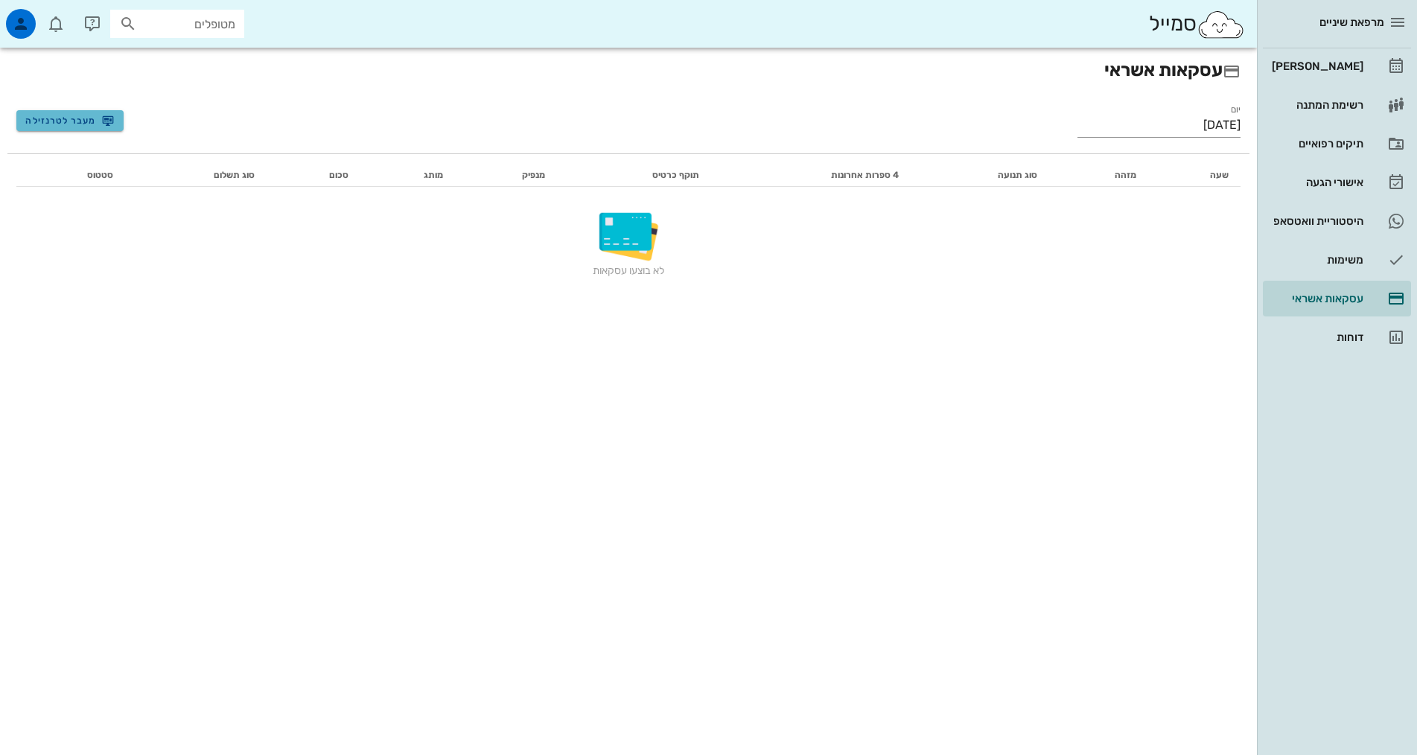
click at [77, 115] on span "מעבר לטרנזילה" at bounding box center [69, 121] width 89 height 12
click at [1325, 66] on div "[PERSON_NAME]" at bounding box center [1316, 66] width 95 height 12
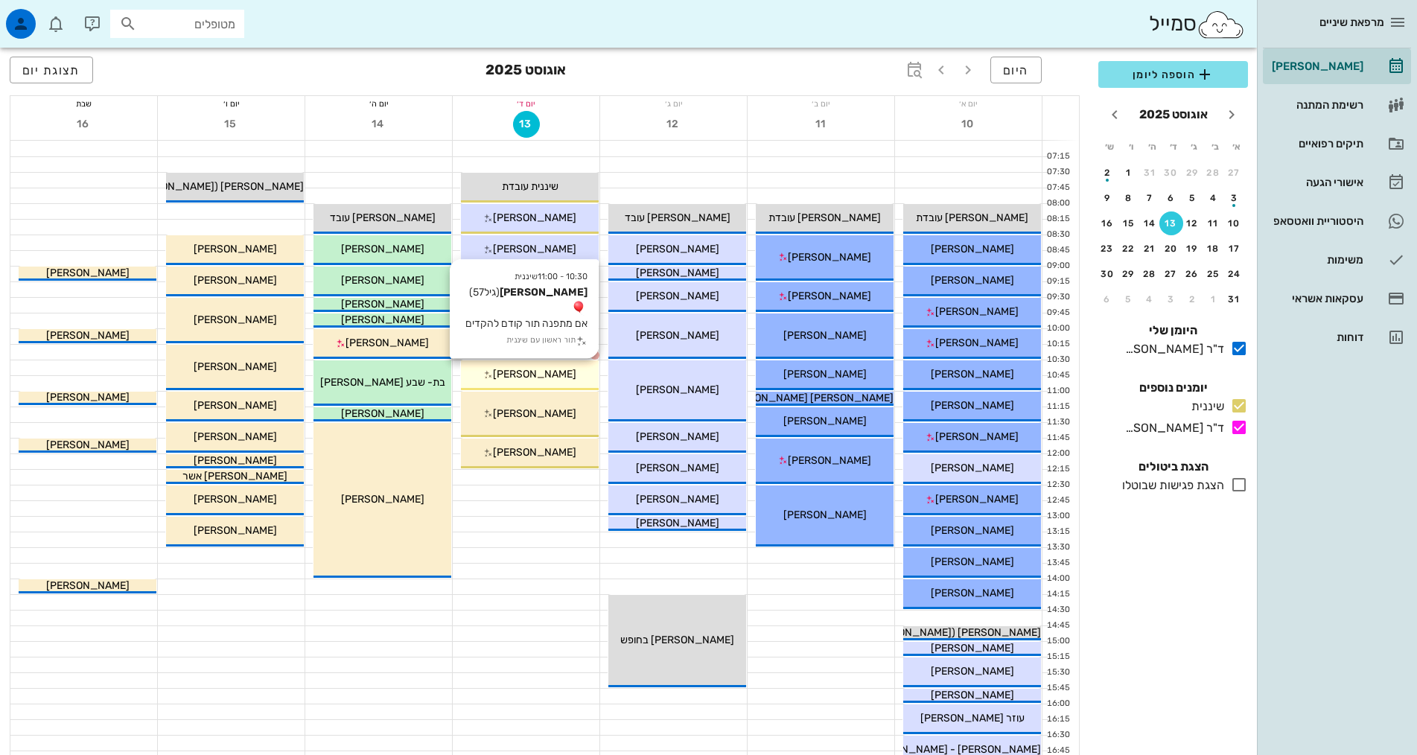
click at [547, 372] on span "[PERSON_NAME]" at bounding box center [534, 374] width 83 height 13
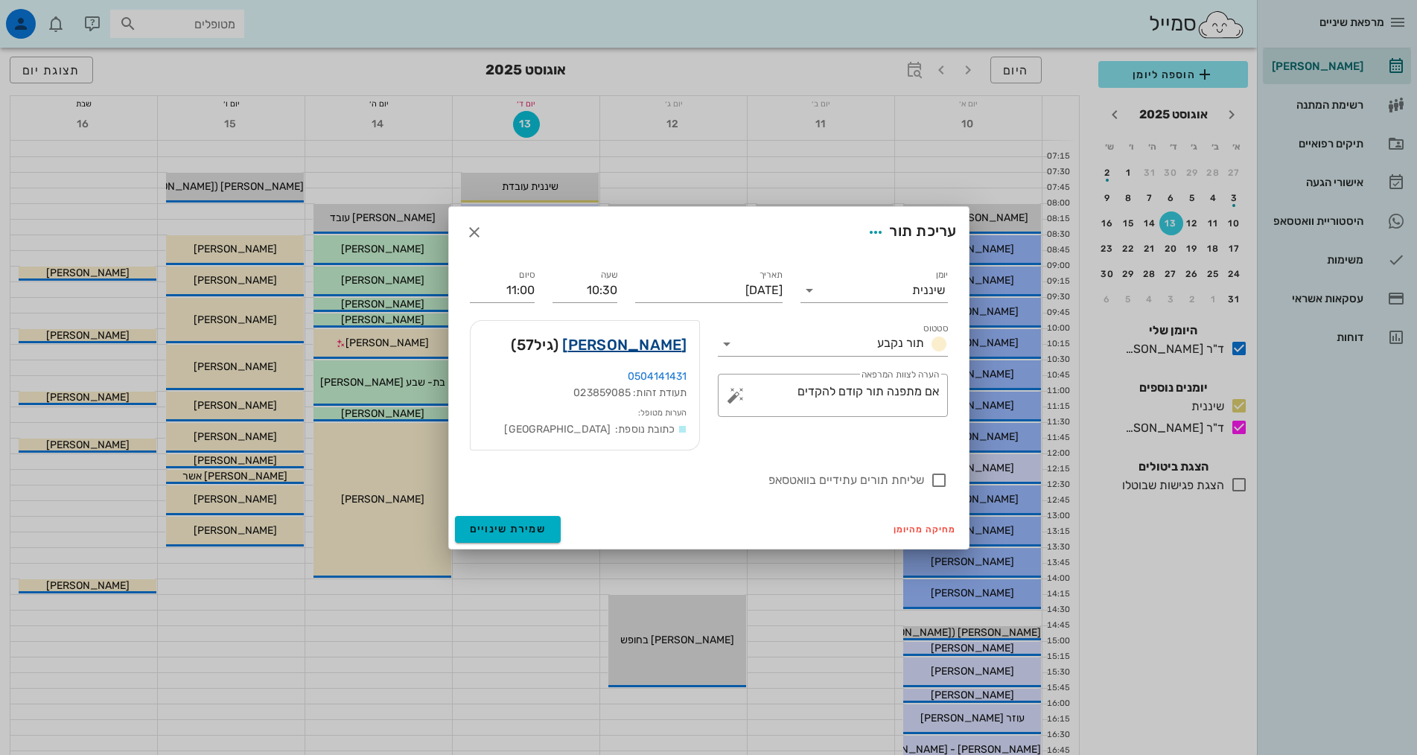
click at [599, 348] on link "[PERSON_NAME]" at bounding box center [624, 345] width 124 height 24
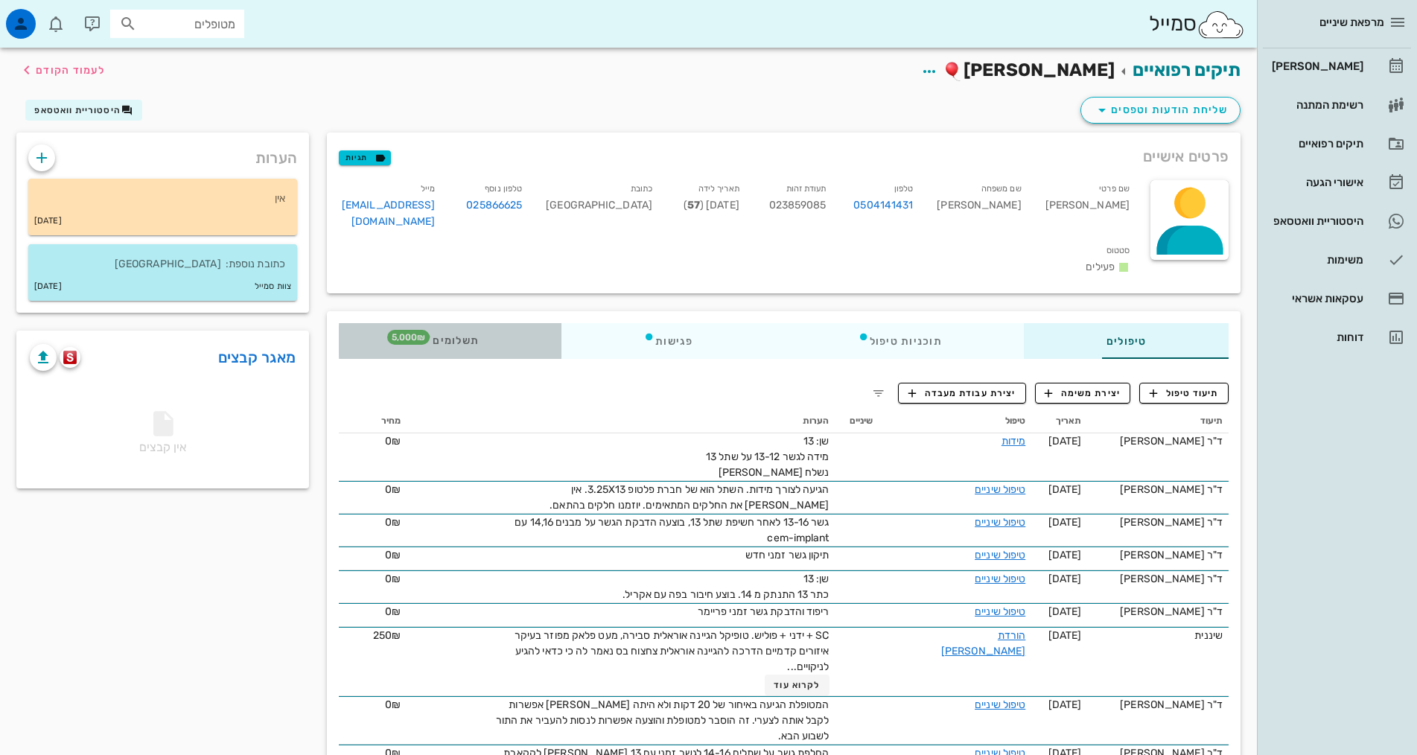
click at [421, 336] on span "תשלומים 5,000₪" at bounding box center [450, 341] width 58 height 10
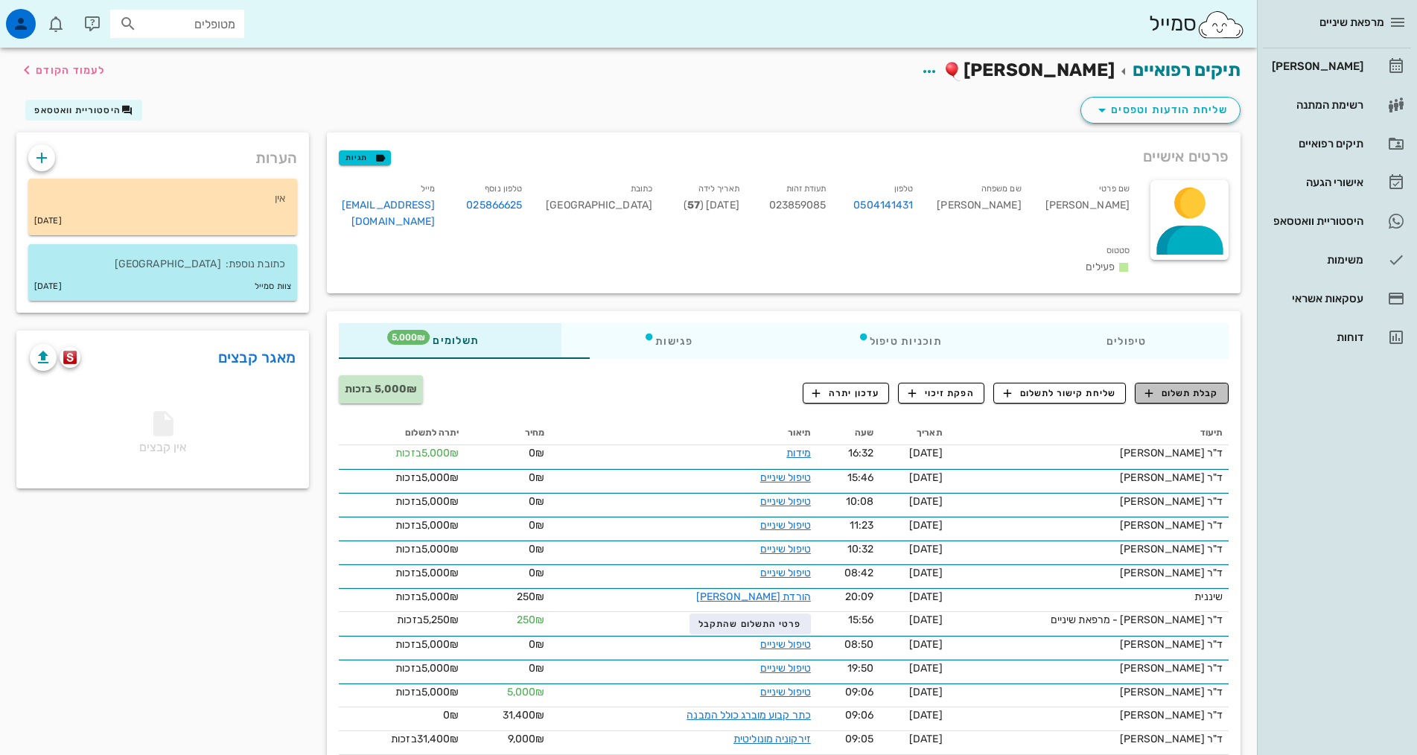
click at [1212, 386] on span "קבלת תשלום" at bounding box center [1182, 392] width 74 height 13
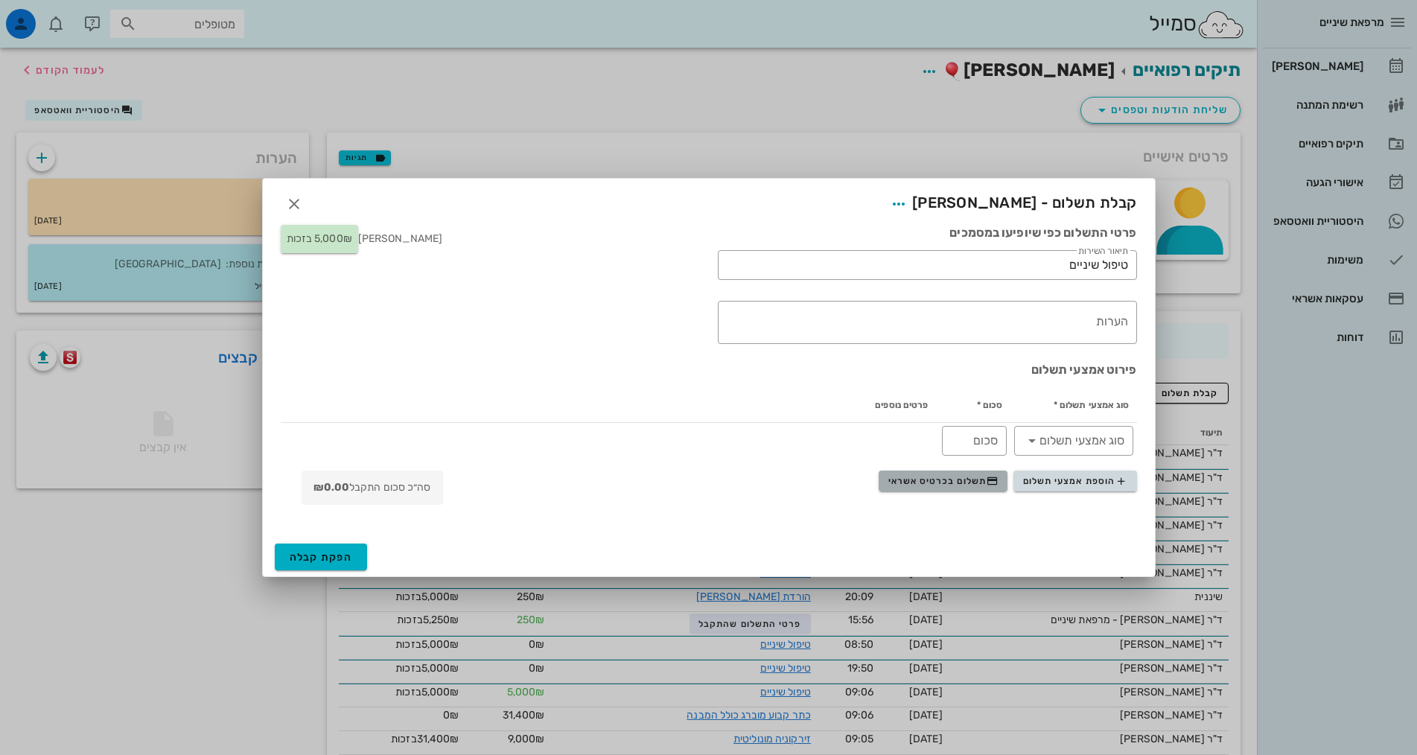
click at [946, 479] on span "תשלום בכרטיס אשראי" at bounding box center [943, 481] width 110 height 12
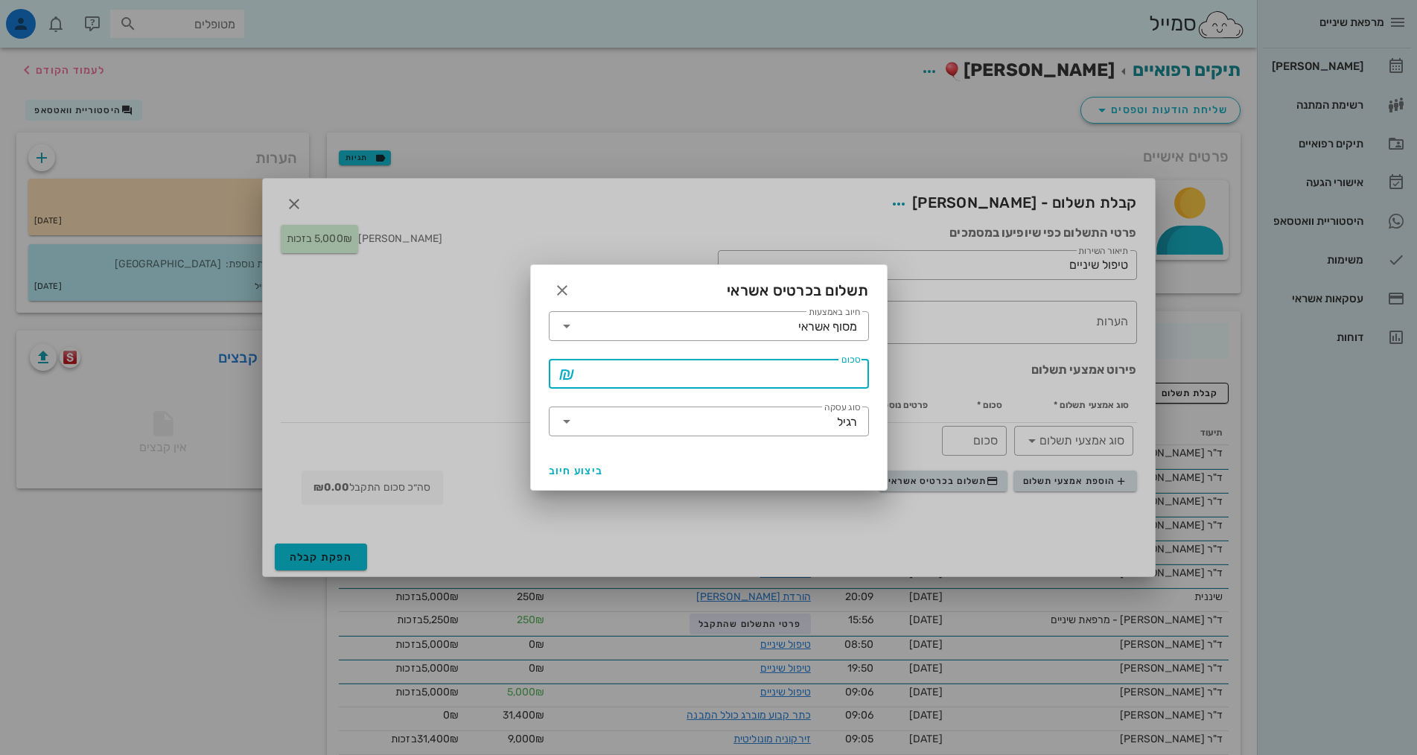
click at [778, 374] on input "סכום" at bounding box center [718, 374] width 281 height 24
type input "250"
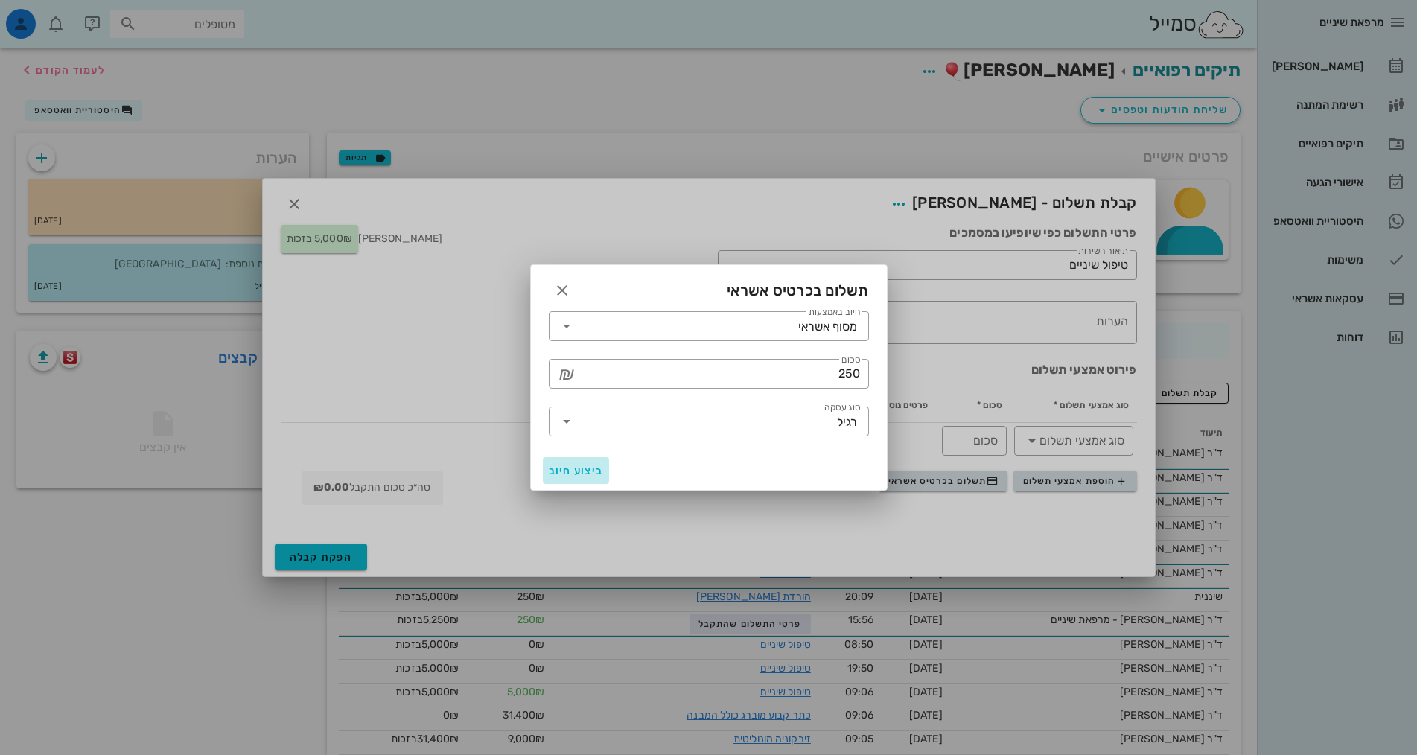
click at [572, 475] on span "ביצוע חיוב" at bounding box center [576, 471] width 55 height 13
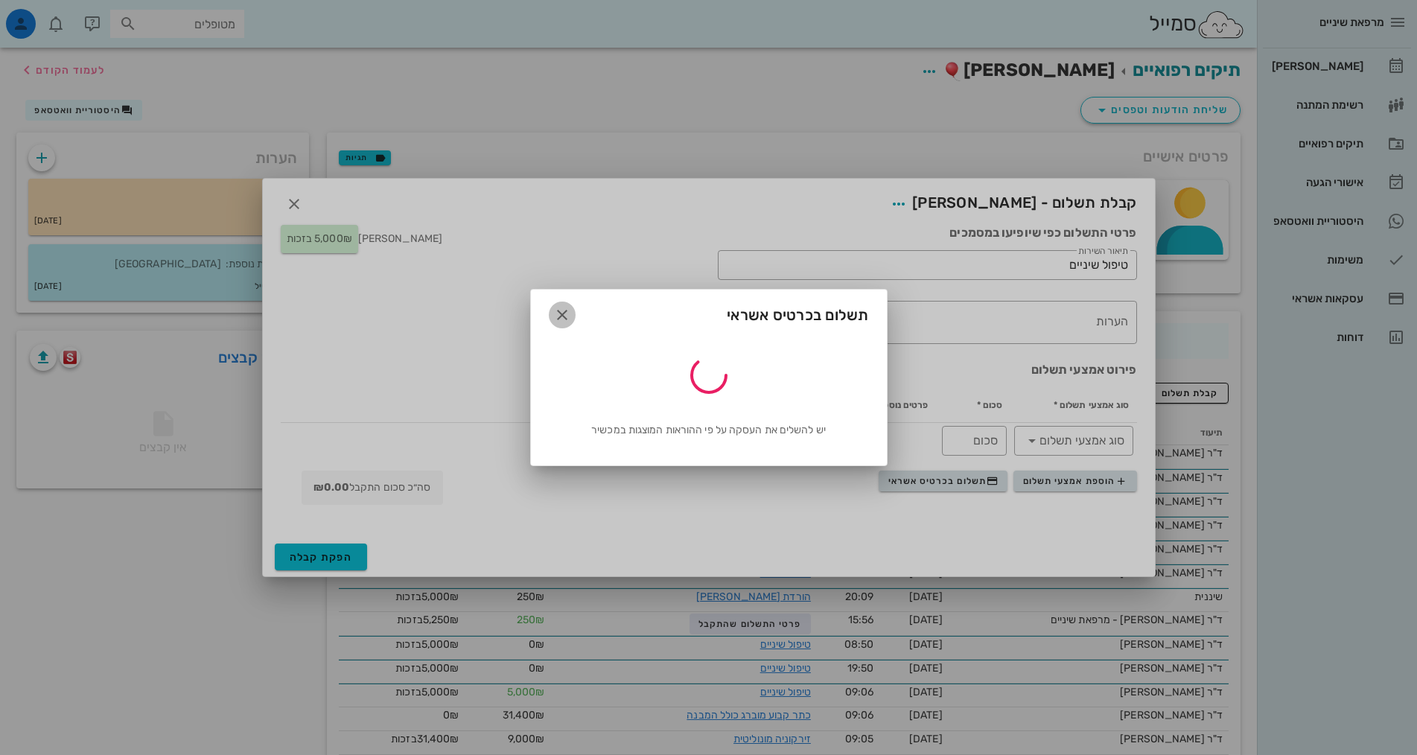
click at [559, 317] on icon "button" at bounding box center [562, 315] width 18 height 18
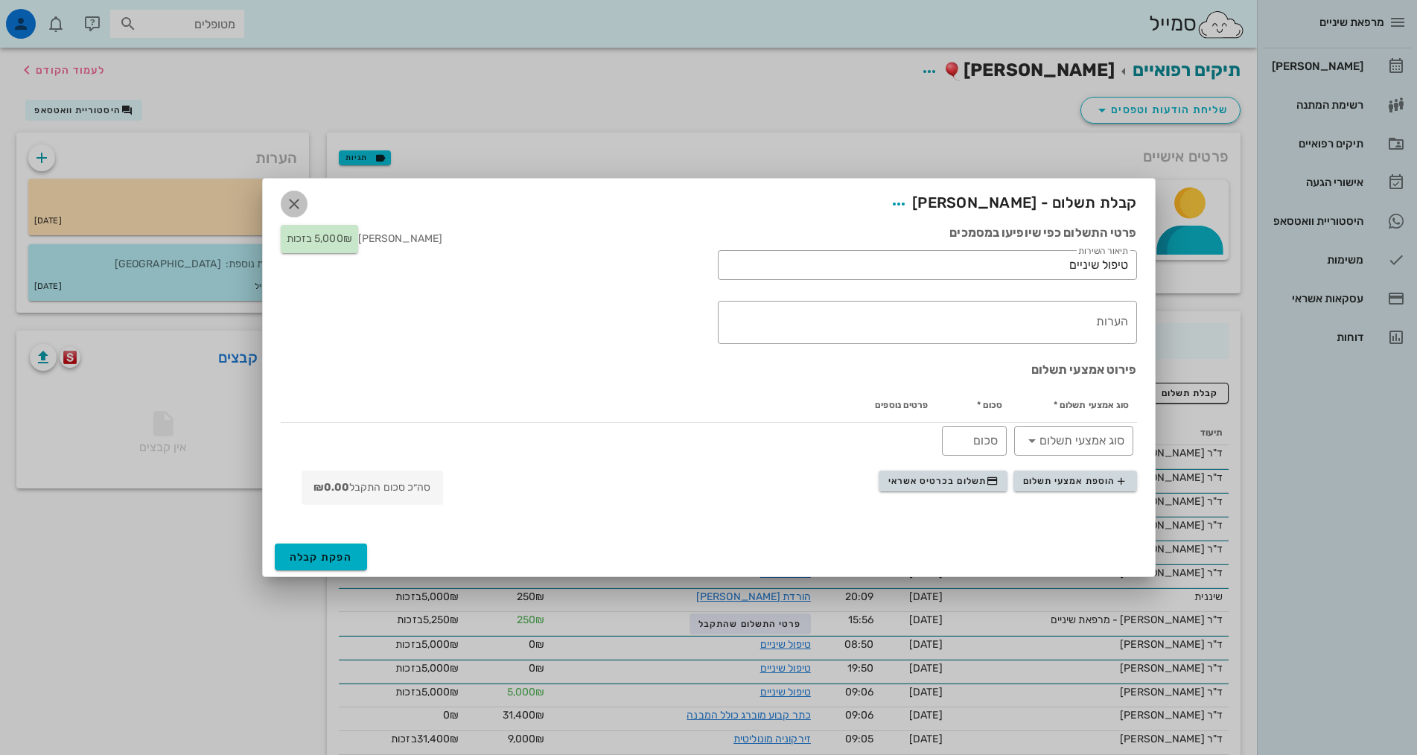
click at [296, 201] on icon "button" at bounding box center [294, 204] width 18 height 18
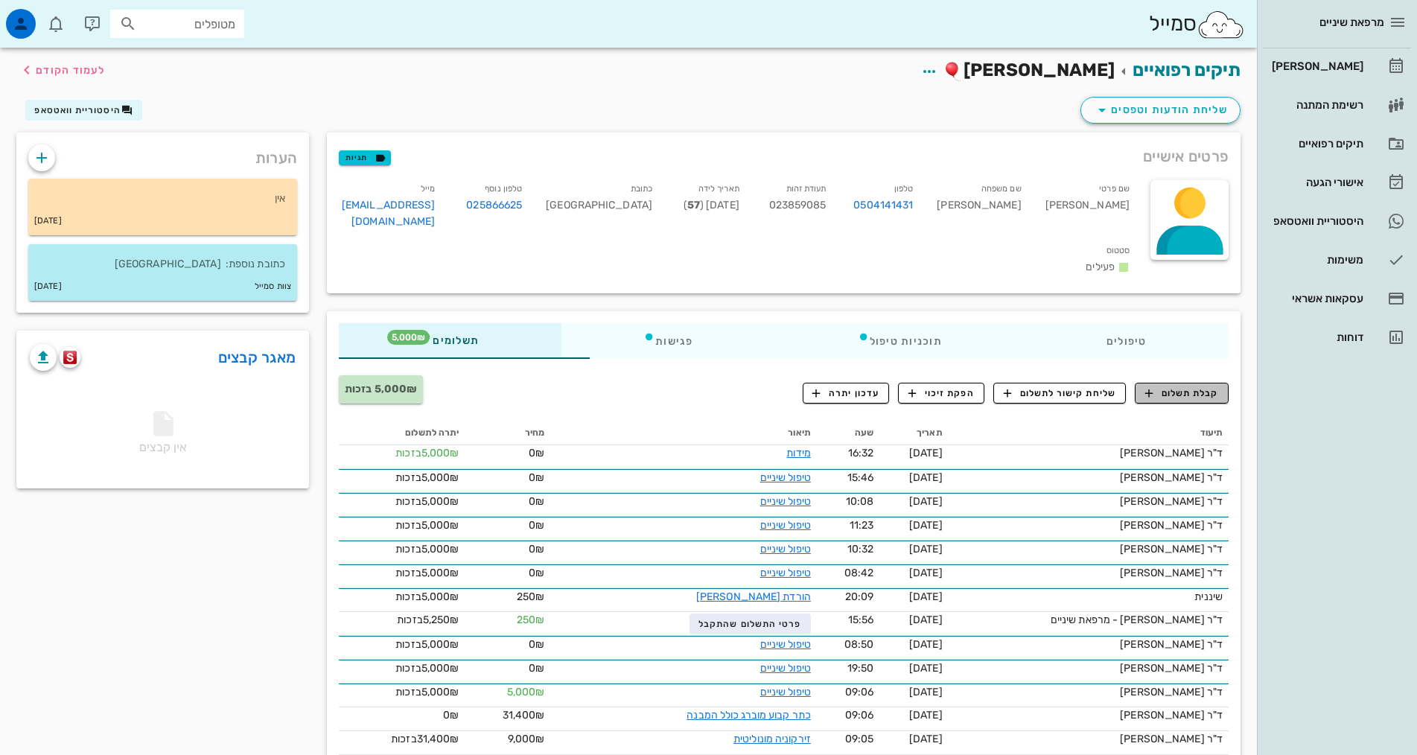
click at [1185, 386] on span "קבלת תשלום" at bounding box center [1182, 392] width 74 height 13
click at [1185, 383] on div "קבלת תשלום שליחת קישור לתשלום הפקת זיכוי עדכון יתרה" at bounding box center [1016, 396] width 426 height 27
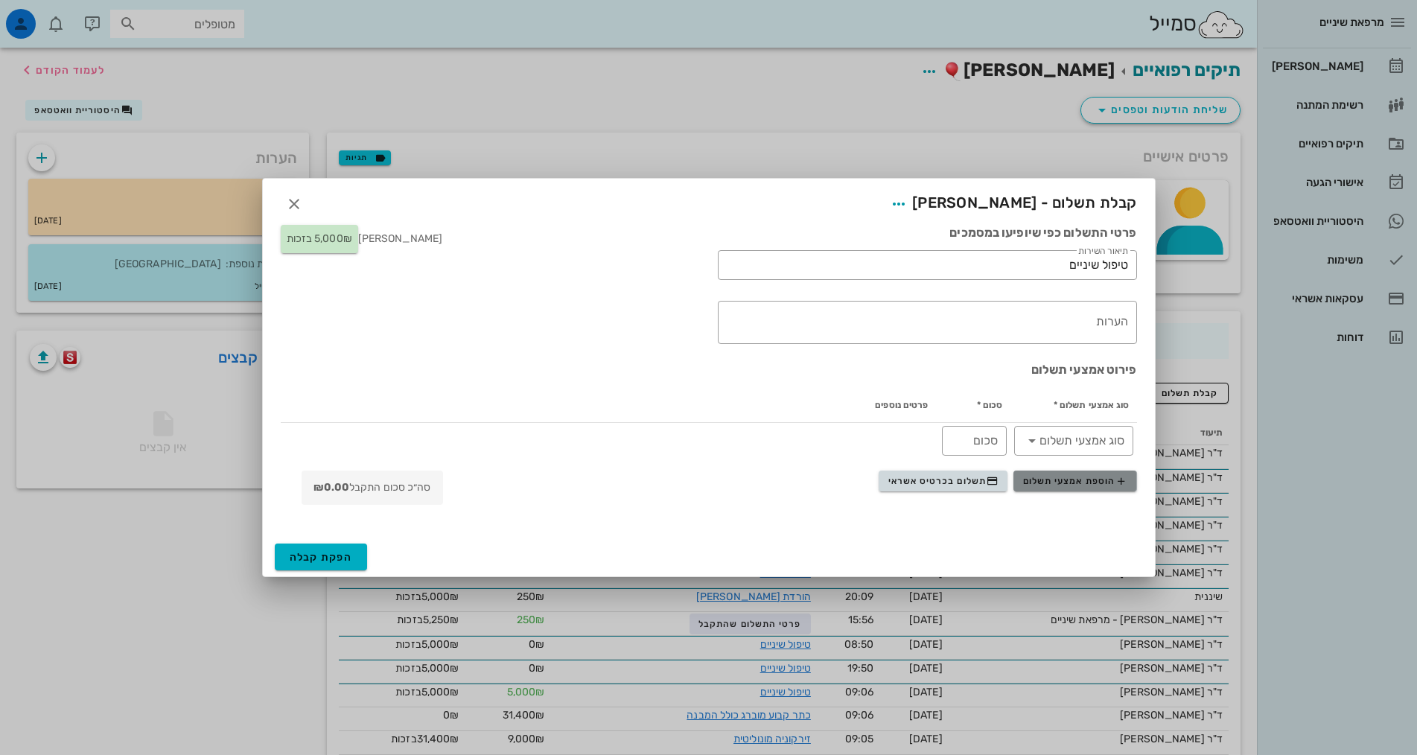
click at [1043, 485] on span "הוספת אמצעי תשלום" at bounding box center [1075, 481] width 104 height 12
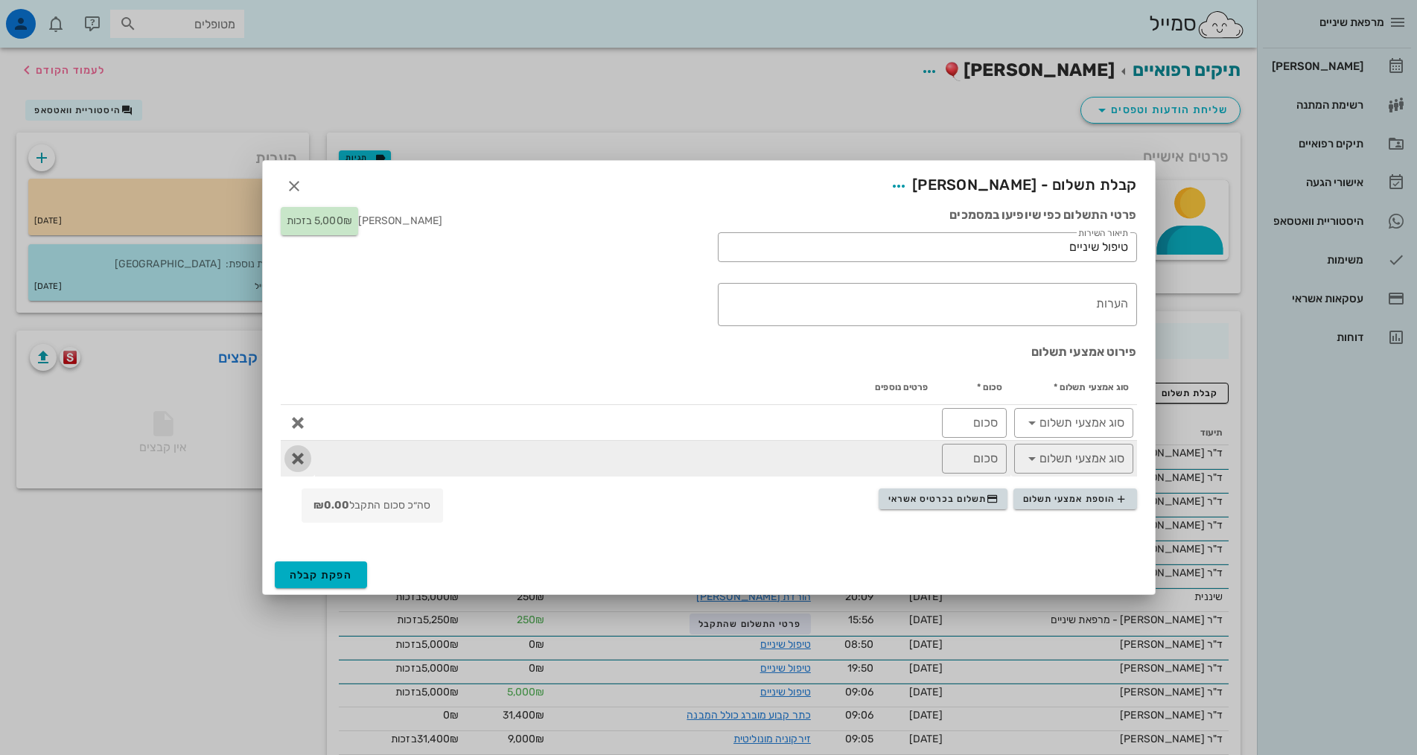
click at [296, 460] on icon "button" at bounding box center [298, 459] width 18 height 18
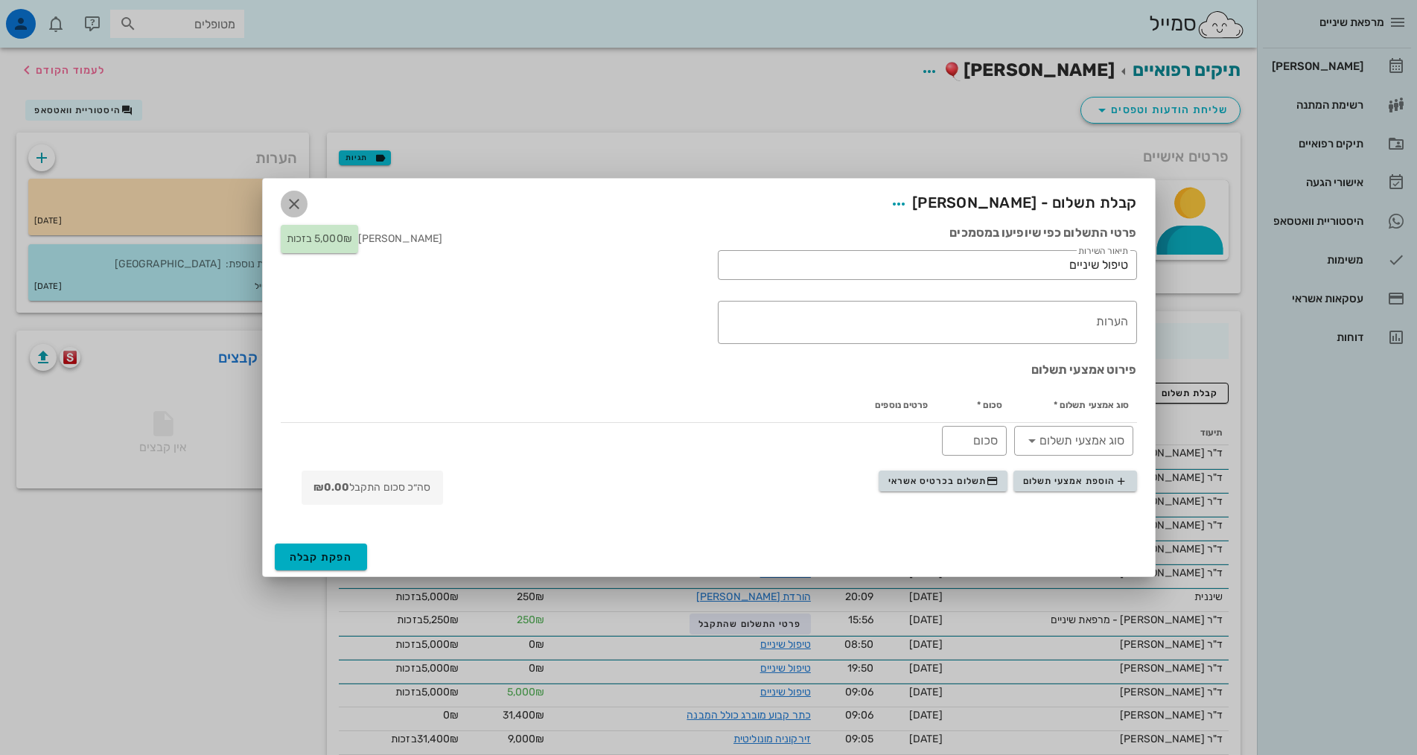
click at [294, 211] on icon "button" at bounding box center [294, 204] width 18 height 18
